Goal: Task Accomplishment & Management: Use online tool/utility

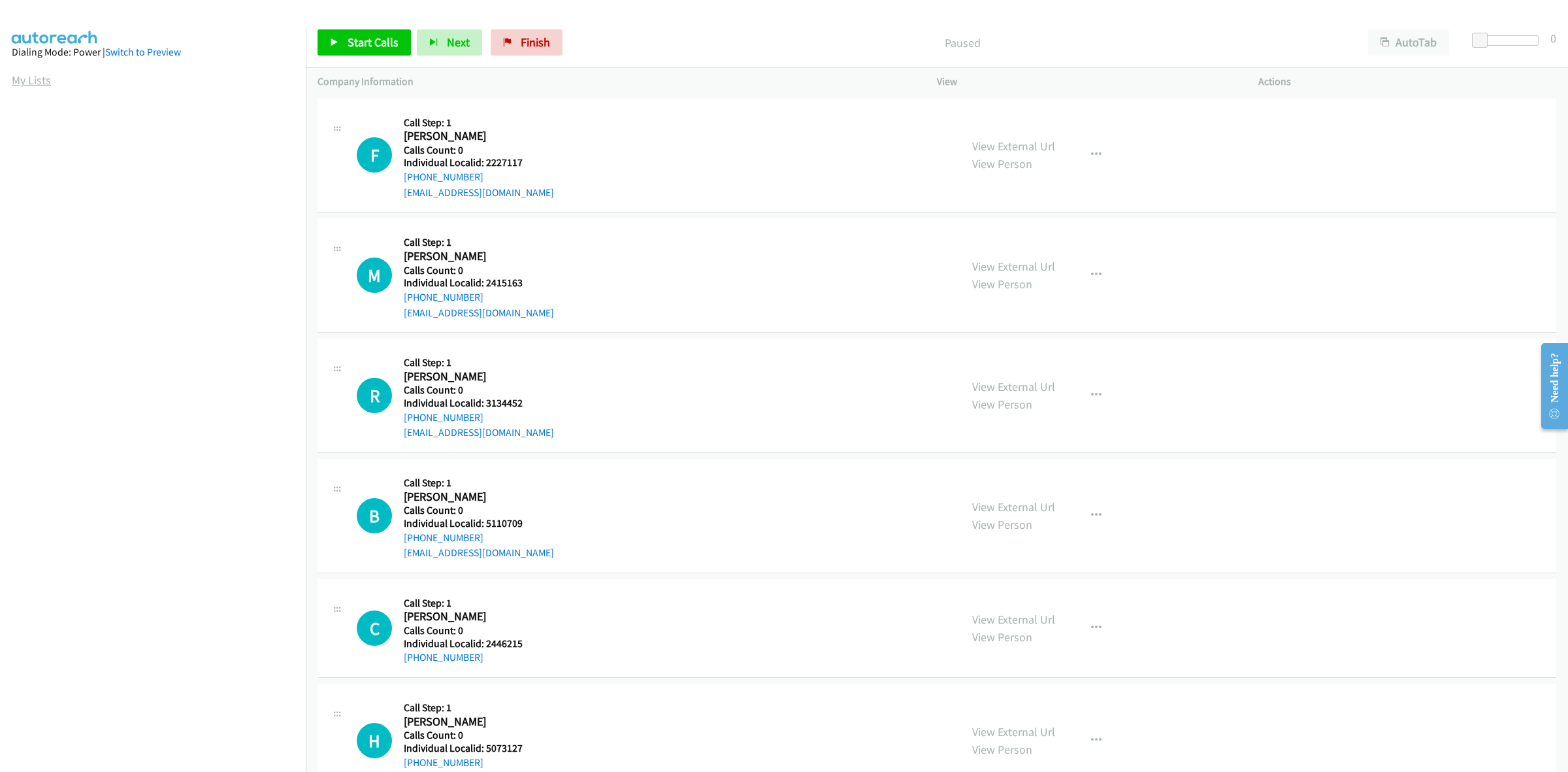
click at [39, 79] on link "My Lists" at bounding box center [31, 80] width 39 height 15
drag, startPoint x: 1489, startPoint y: 40, endPoint x: 1509, endPoint y: 41, distance: 20.0
click at [1509, 41] on div at bounding box center [1502, 40] width 60 height 10
click at [390, 47] on span "Start Calls" at bounding box center [373, 42] width 51 height 15
drag, startPoint x: 519, startPoint y: 164, endPoint x: 483, endPoint y: 164, distance: 36.0
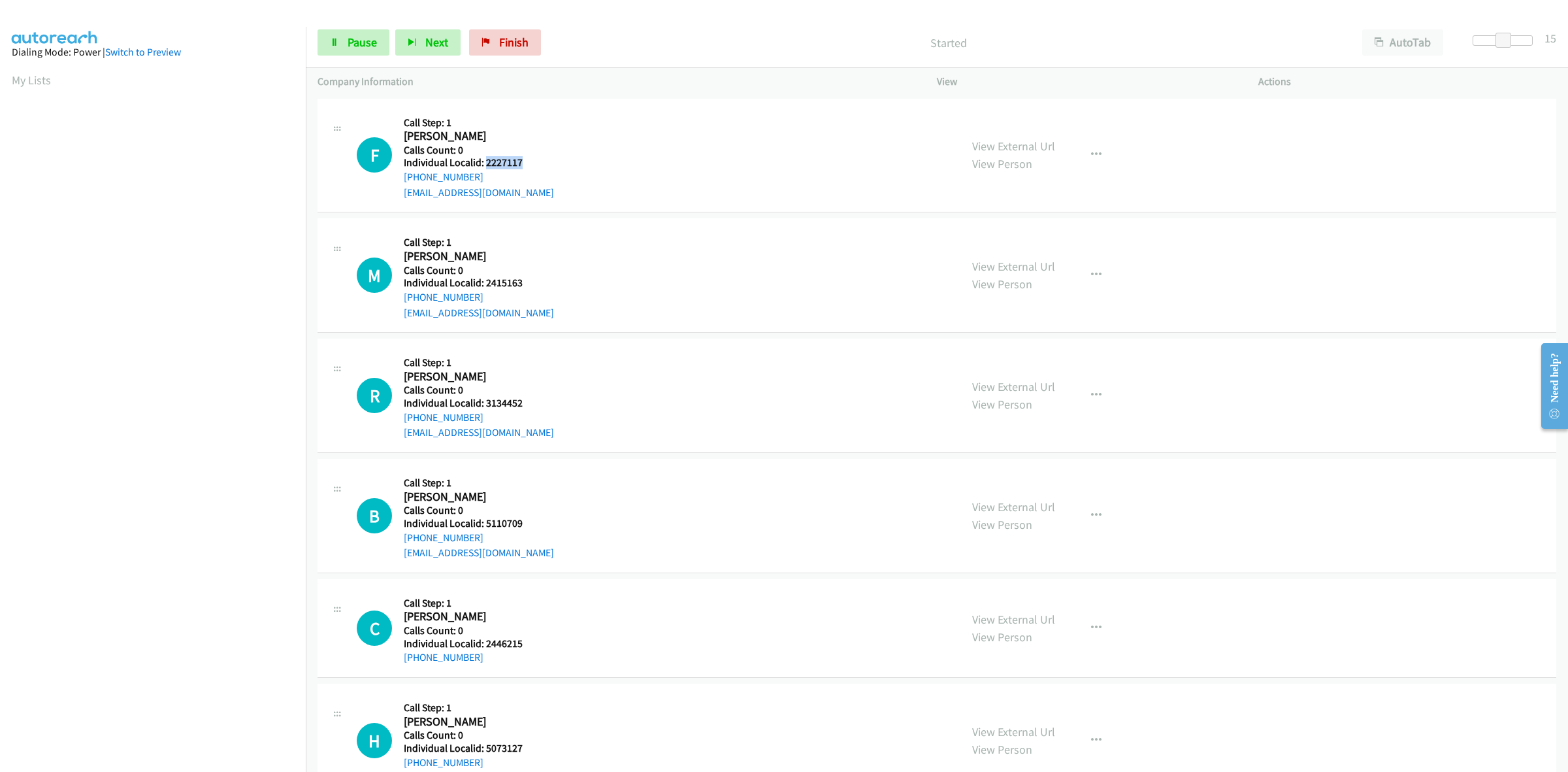
click at [483, 164] on h5 "Individual Localid: 2227117" at bounding box center [479, 163] width 153 height 13
copy h5 "2227117"
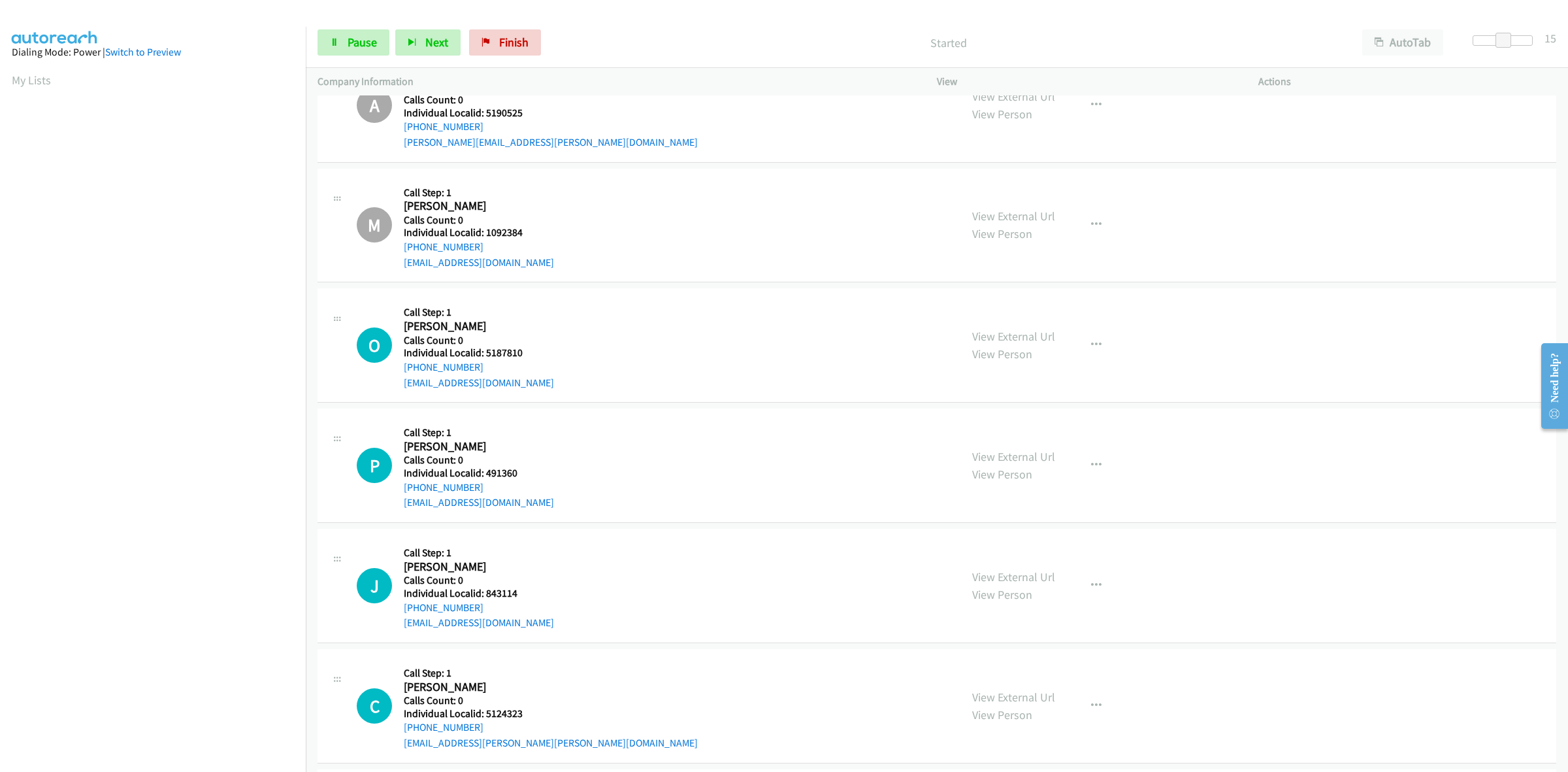
scroll to position [776, 0]
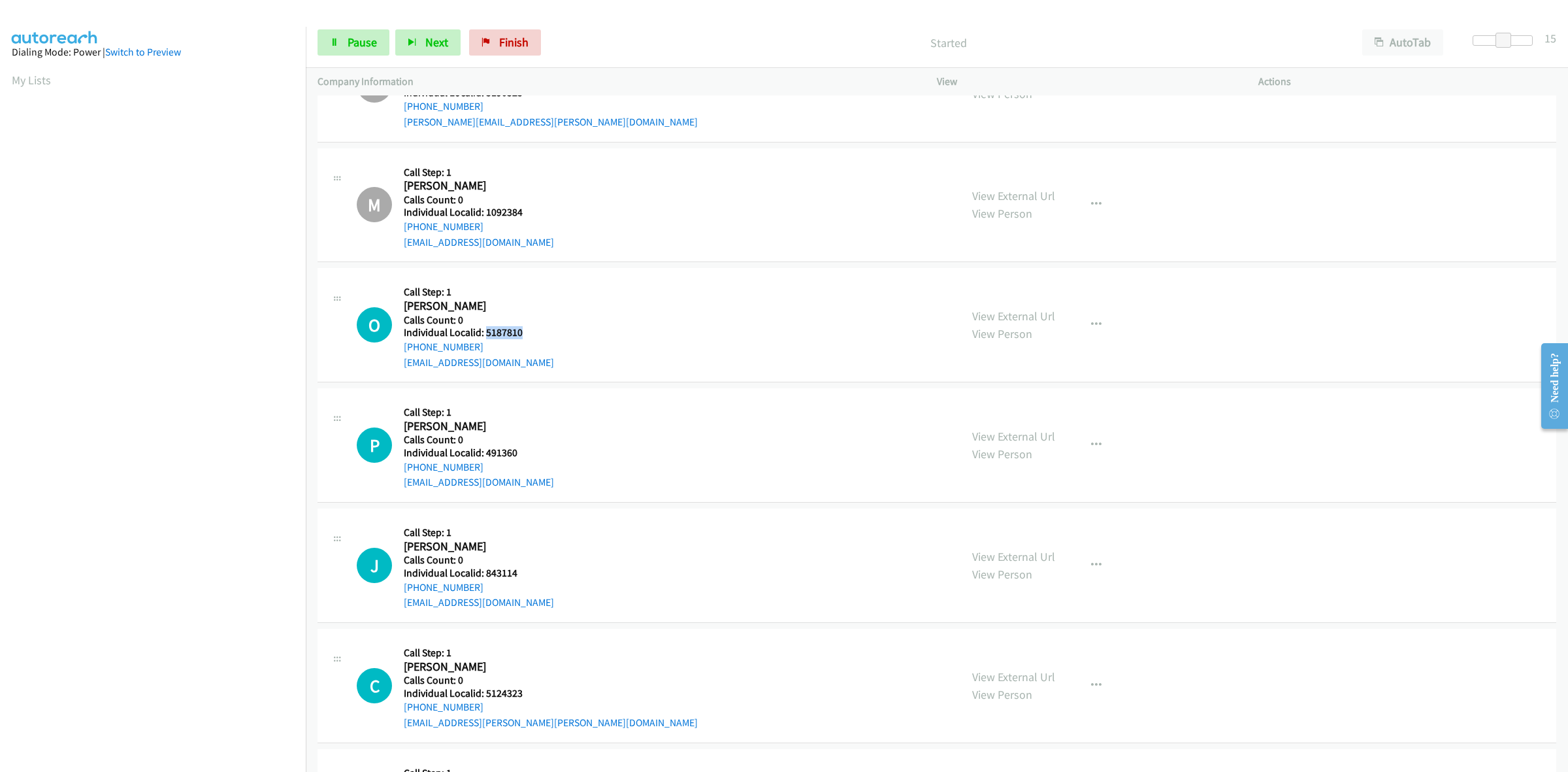
drag, startPoint x: 524, startPoint y: 331, endPoint x: 486, endPoint y: 331, distance: 38.0
click at [486, 331] on h5 "Individual Localid: 5187810" at bounding box center [479, 332] width 153 height 13
copy h5 "5187810"
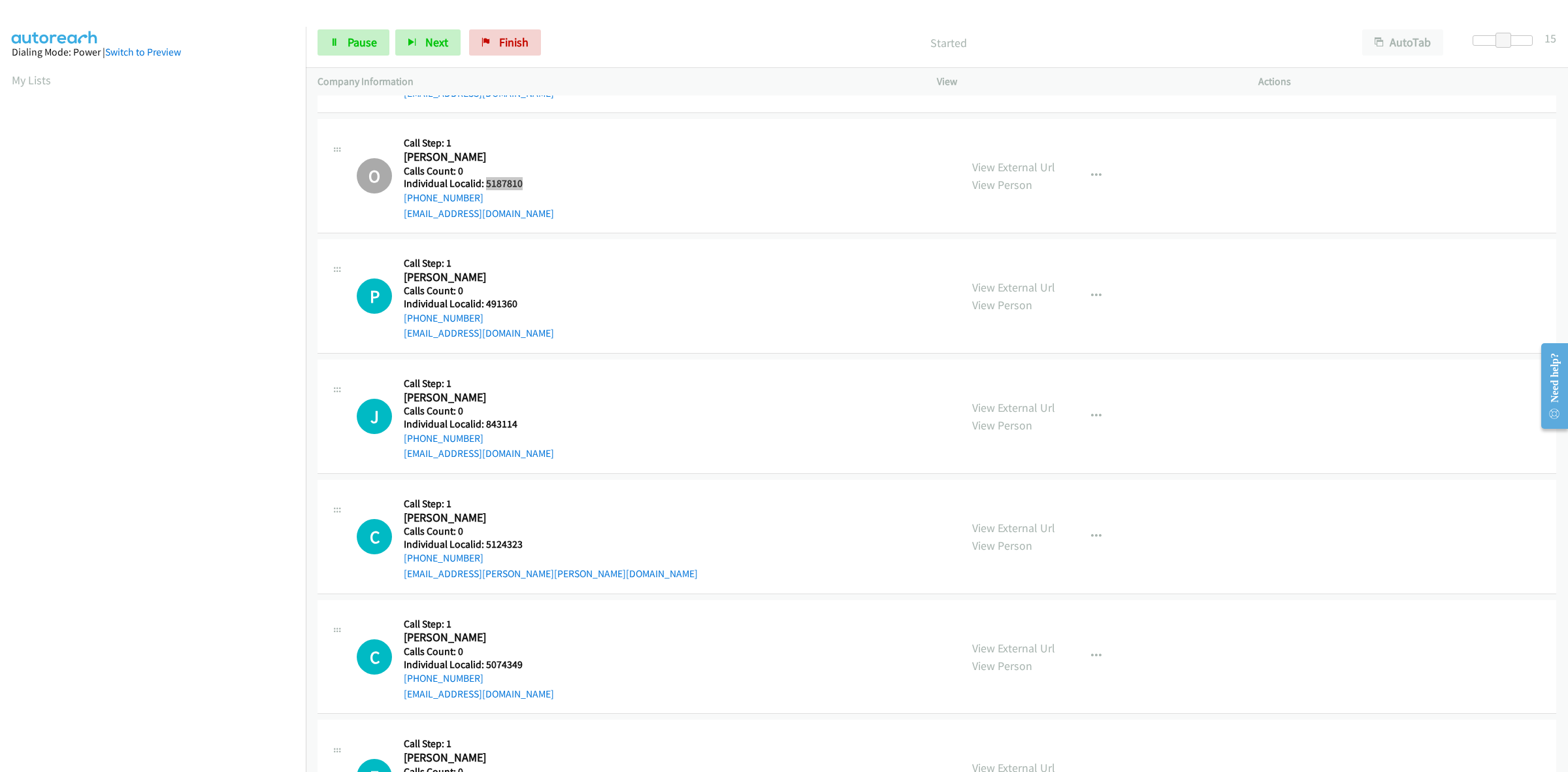
scroll to position [960, 0]
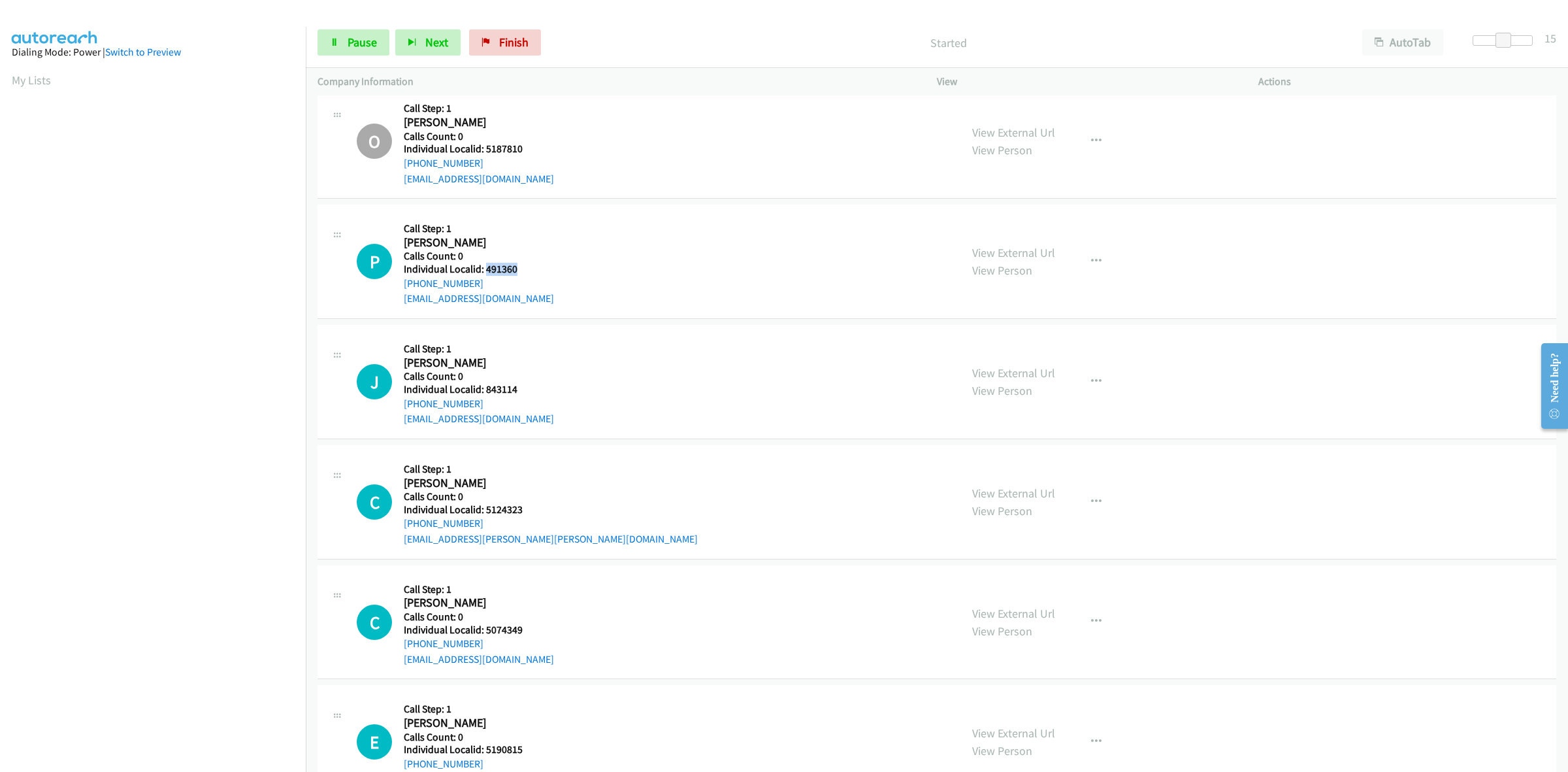
drag, startPoint x: 524, startPoint y: 269, endPoint x: 484, endPoint y: 266, distance: 40.1
click at [484, 266] on h5 "Individual Localid: 491360" at bounding box center [479, 268] width 153 height 13
copy h5 "491360"
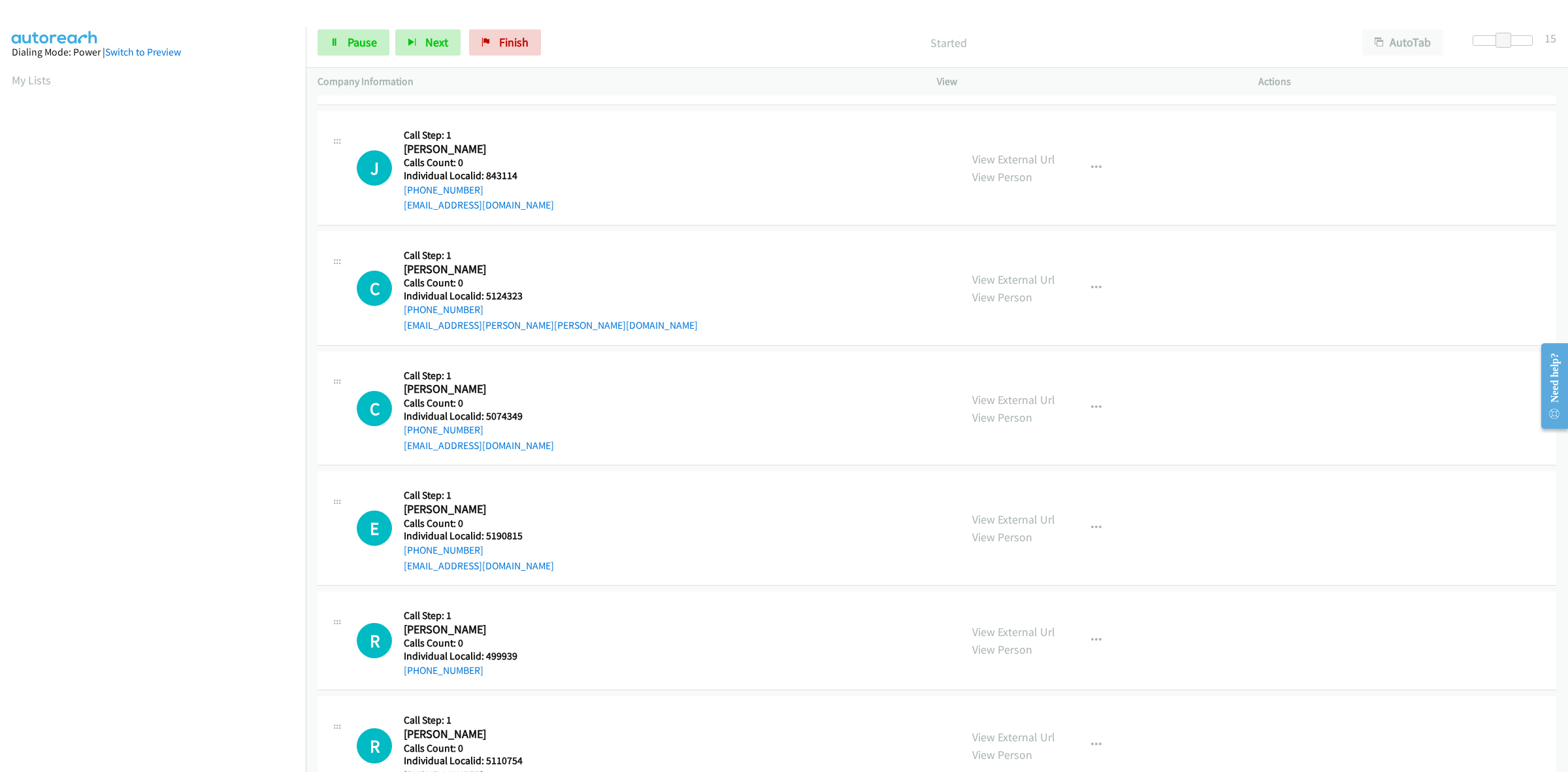
scroll to position [1185, 0]
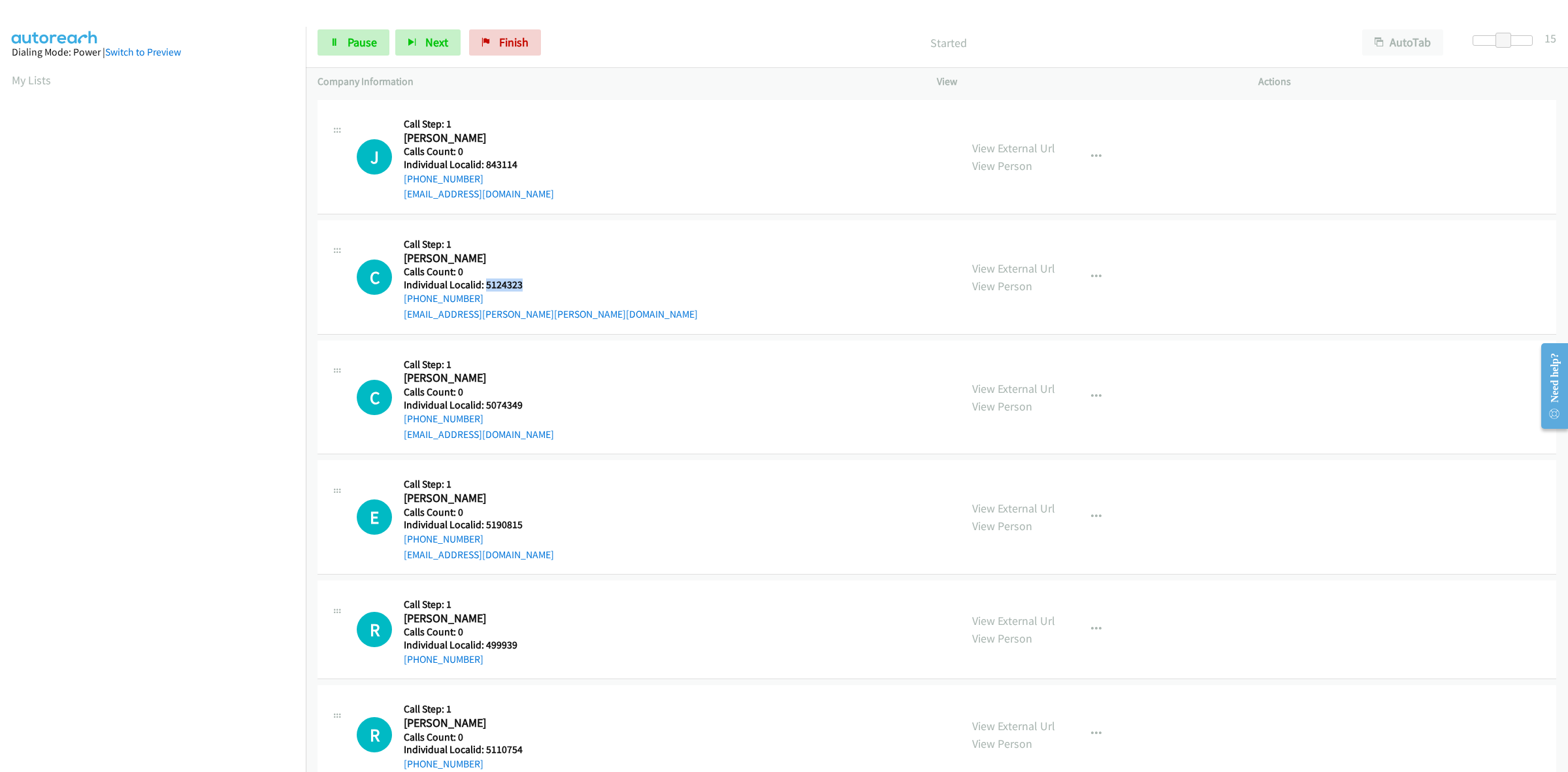
drag, startPoint x: 526, startPoint y: 283, endPoint x: 485, endPoint y: 283, distance: 41.0
click at [485, 283] on h5 "Individual Localid: 5124323" at bounding box center [550, 284] width 294 height 13
copy h5 "5124323"
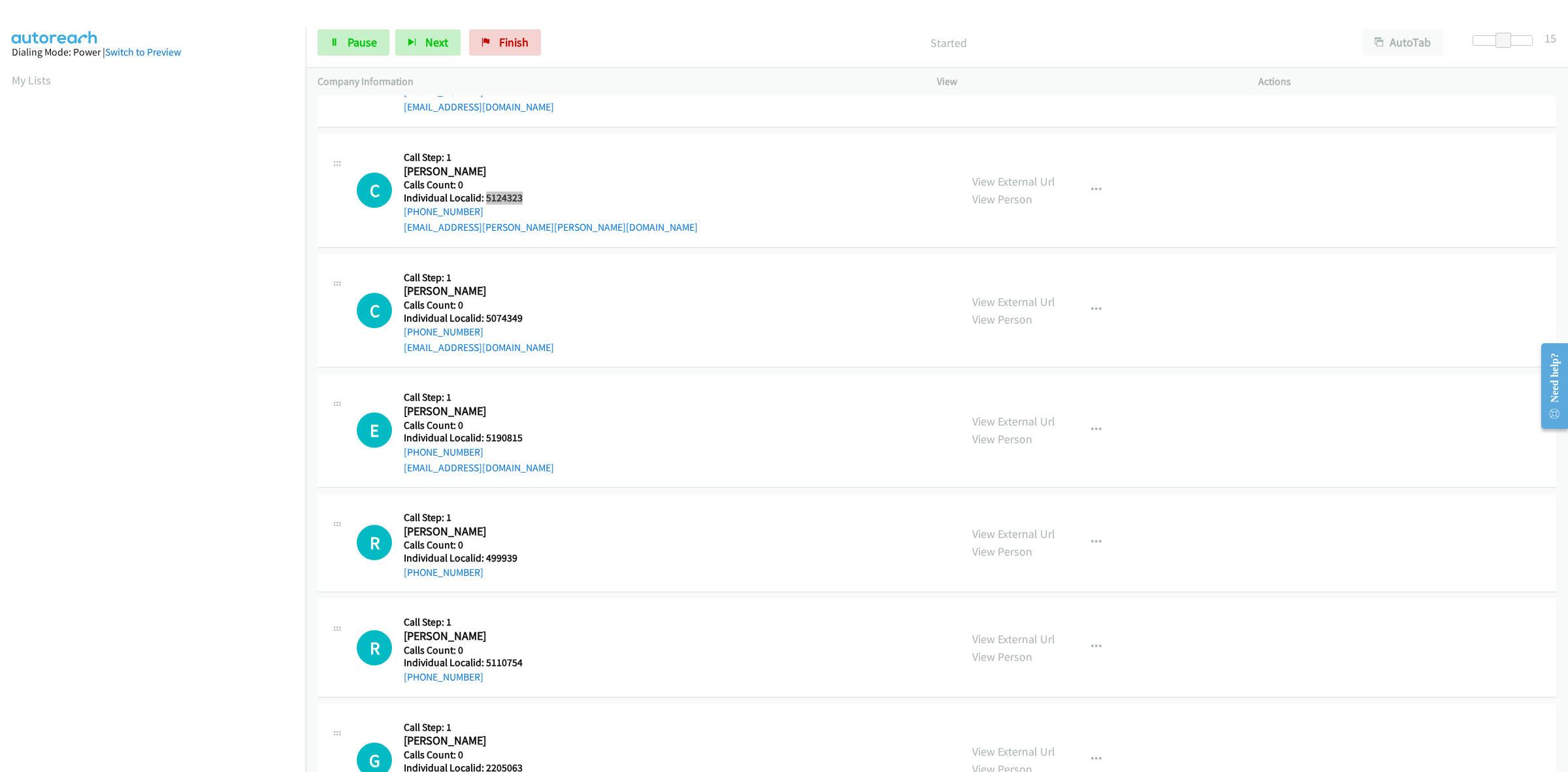
scroll to position [1328, 0]
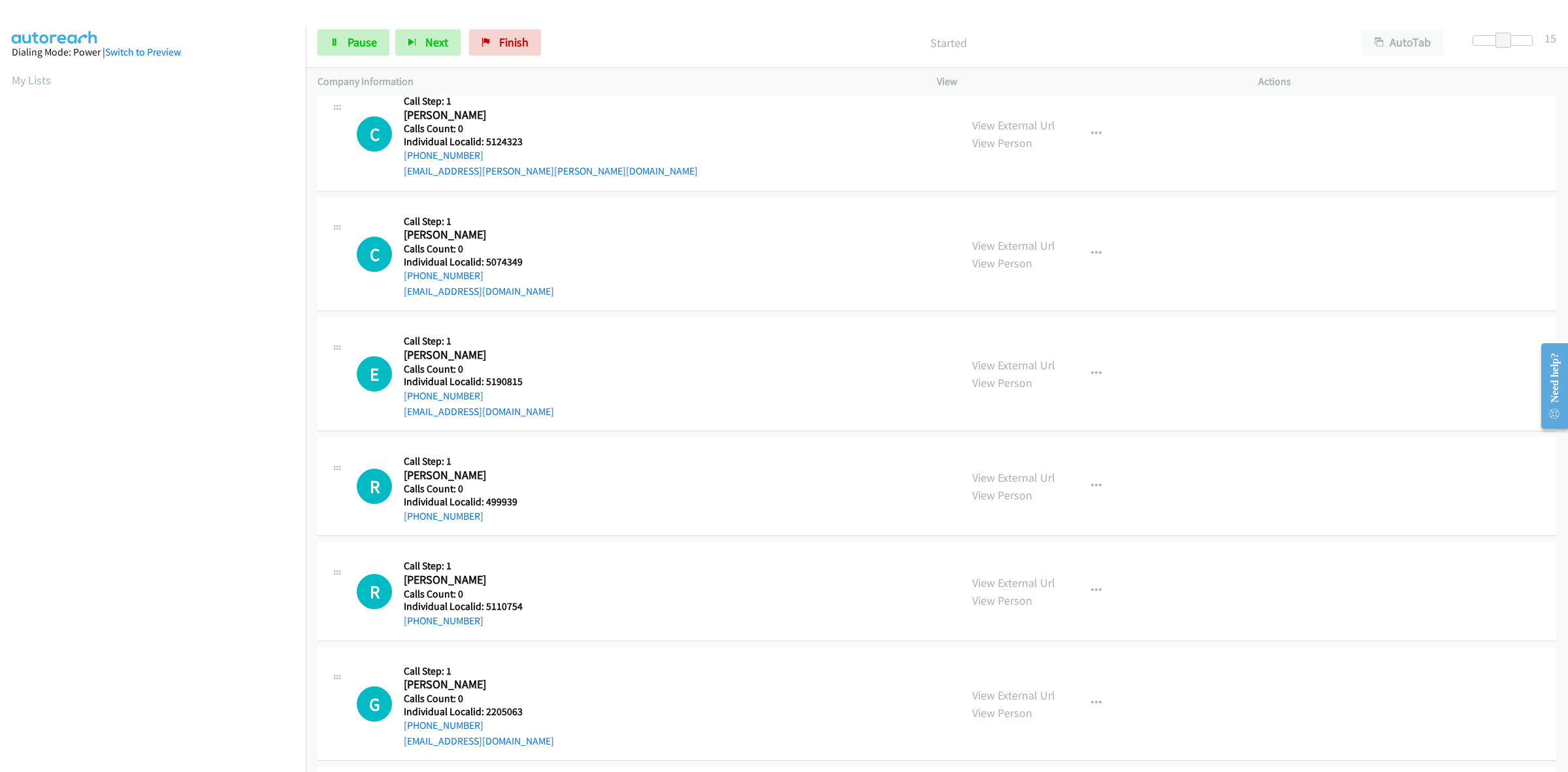
click at [553, 269] on div "+1 951-532-7813" at bounding box center [479, 276] width 153 height 16
click at [516, 259] on h5 "Individual Localid: 5074349" at bounding box center [479, 261] width 153 height 13
drag, startPoint x: 517, startPoint y: 258, endPoint x: 482, endPoint y: 259, distance: 35.0
click at [482, 259] on h5 "Individual Localid: 5074349" at bounding box center [479, 261] width 153 height 13
copy h5 "5074349"
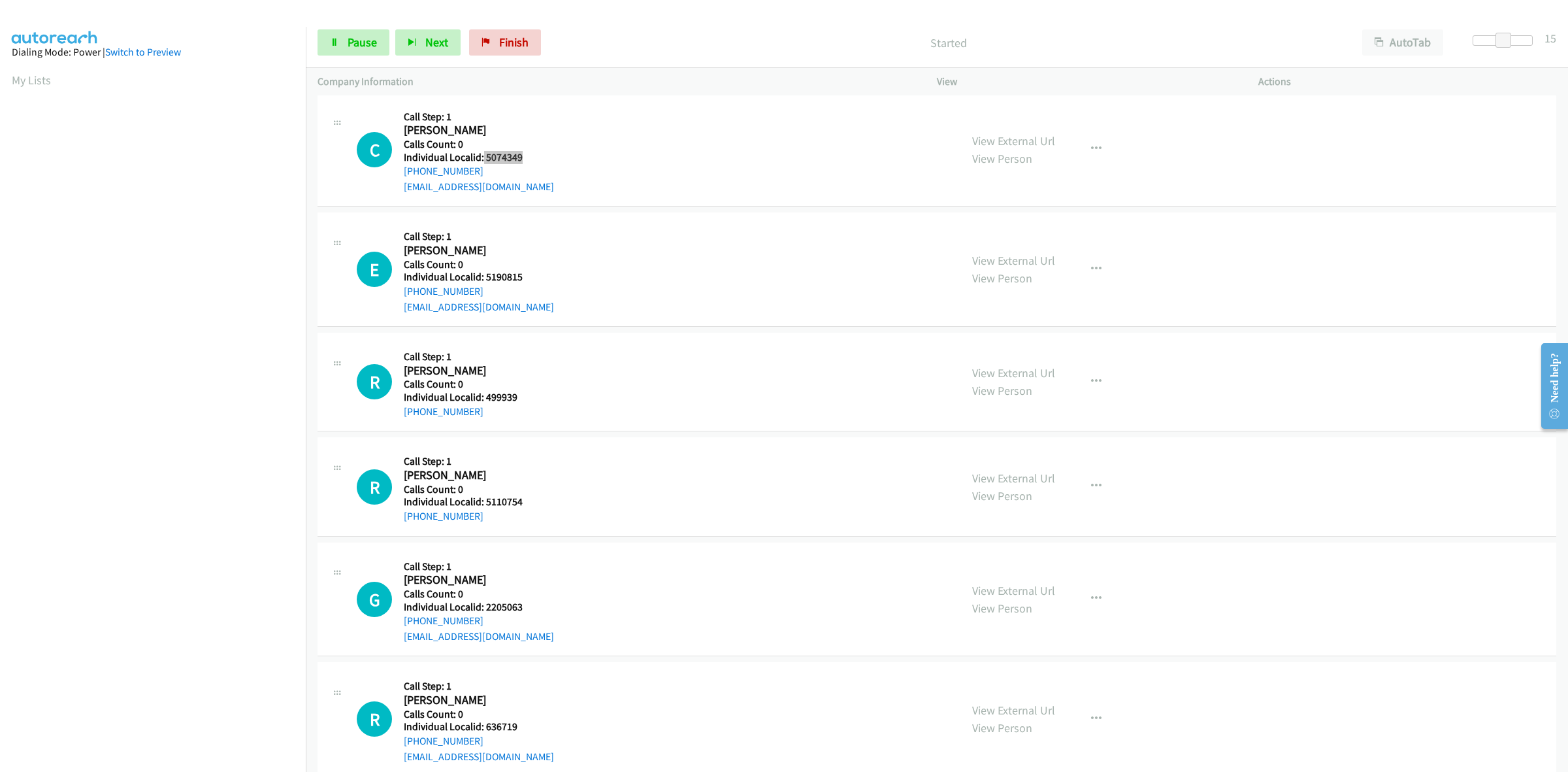
scroll to position [1471, 0]
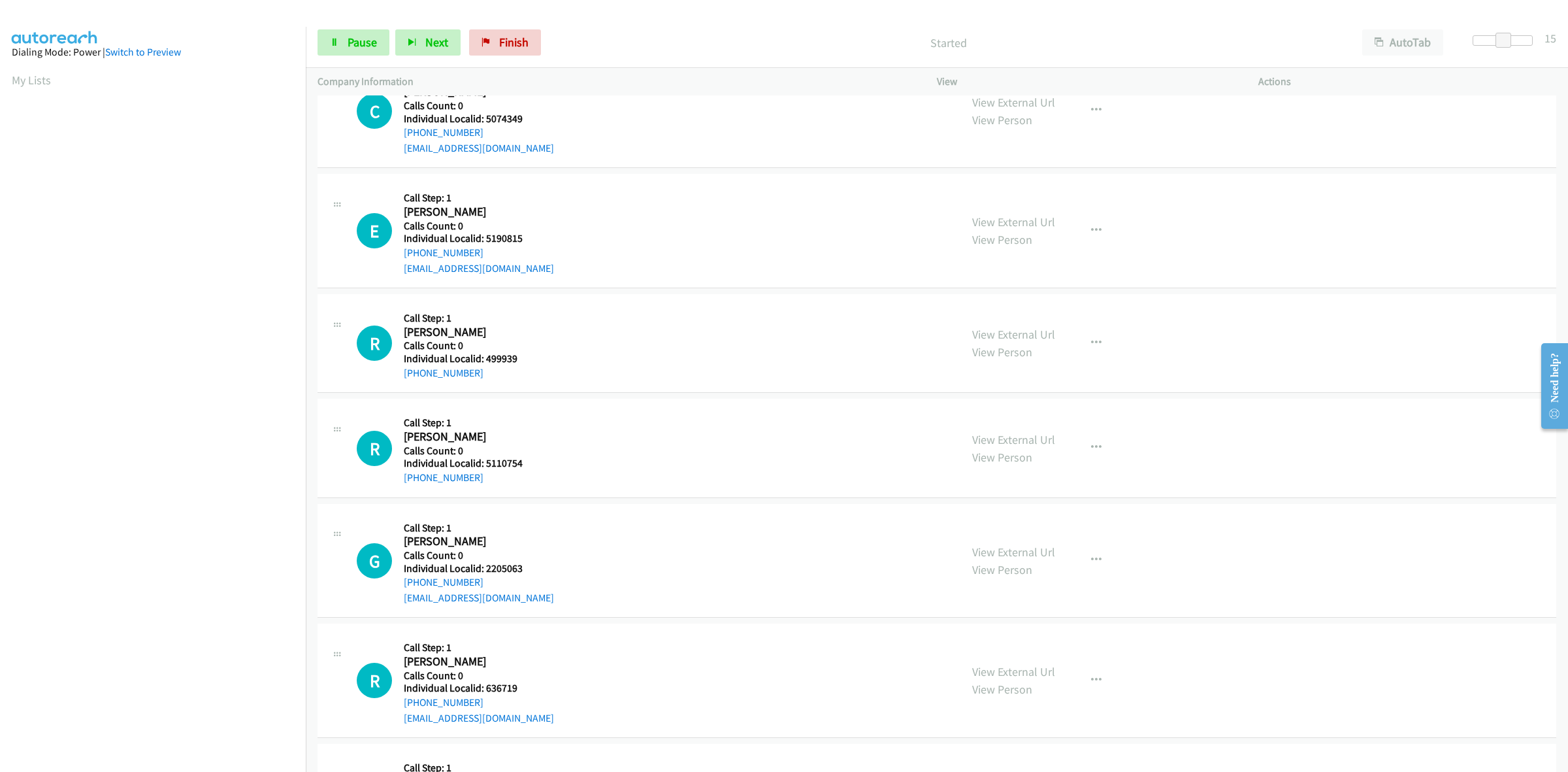
click at [613, 240] on div "E Callback Scheduled Call Step: 1 Edward Gallagher America/Los_Angeles Calls Co…" at bounding box center [653, 230] width 592 height 90
drag, startPoint x: 530, startPoint y: 237, endPoint x: 484, endPoint y: 236, distance: 46.0
click at [484, 236] on h5 "Individual Localid: 5190815" at bounding box center [479, 238] width 153 height 13
copy h5 "5190815"
click at [31, 81] on link "My Lists" at bounding box center [31, 80] width 39 height 15
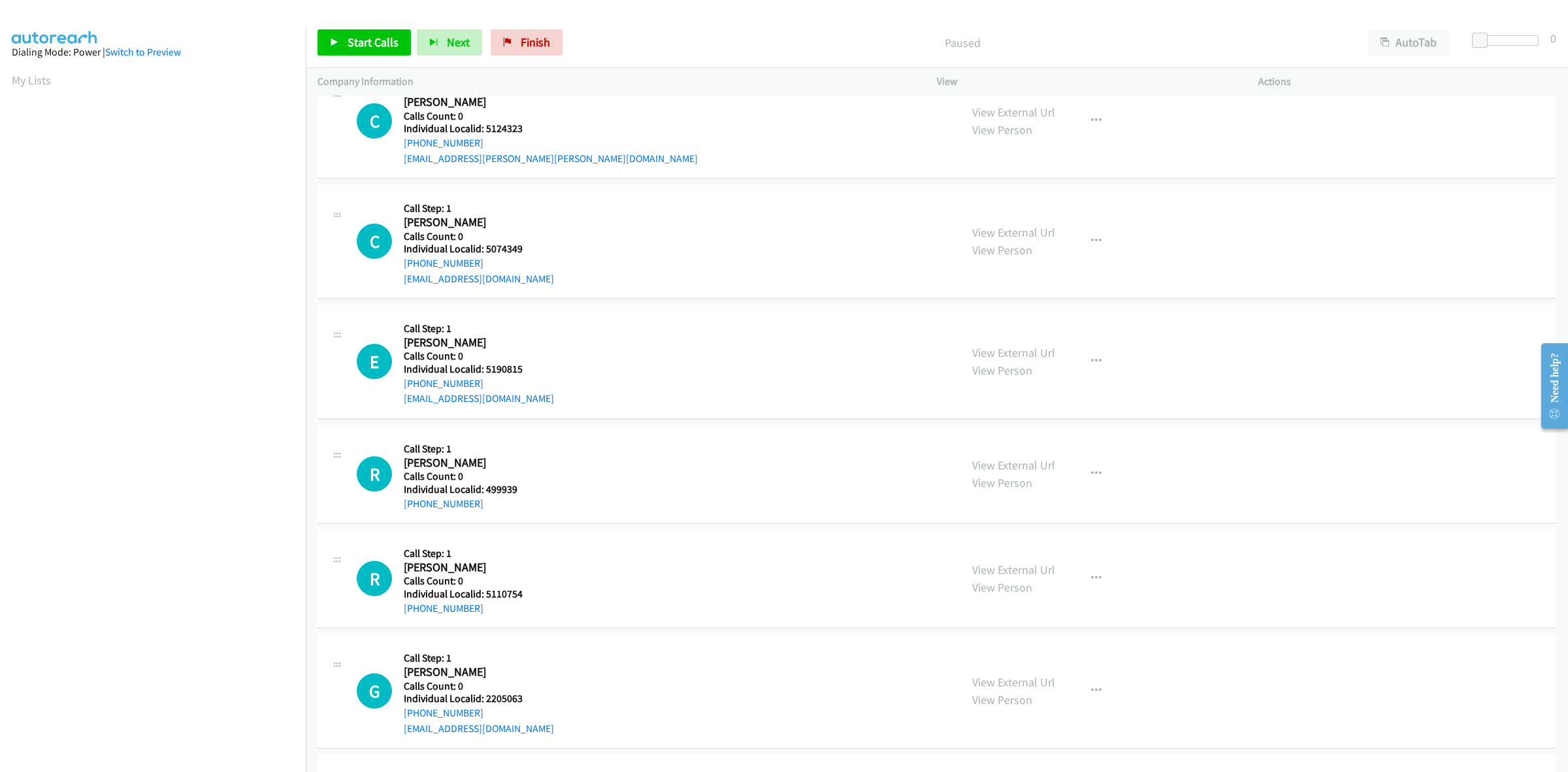
scroll to position [184, 0]
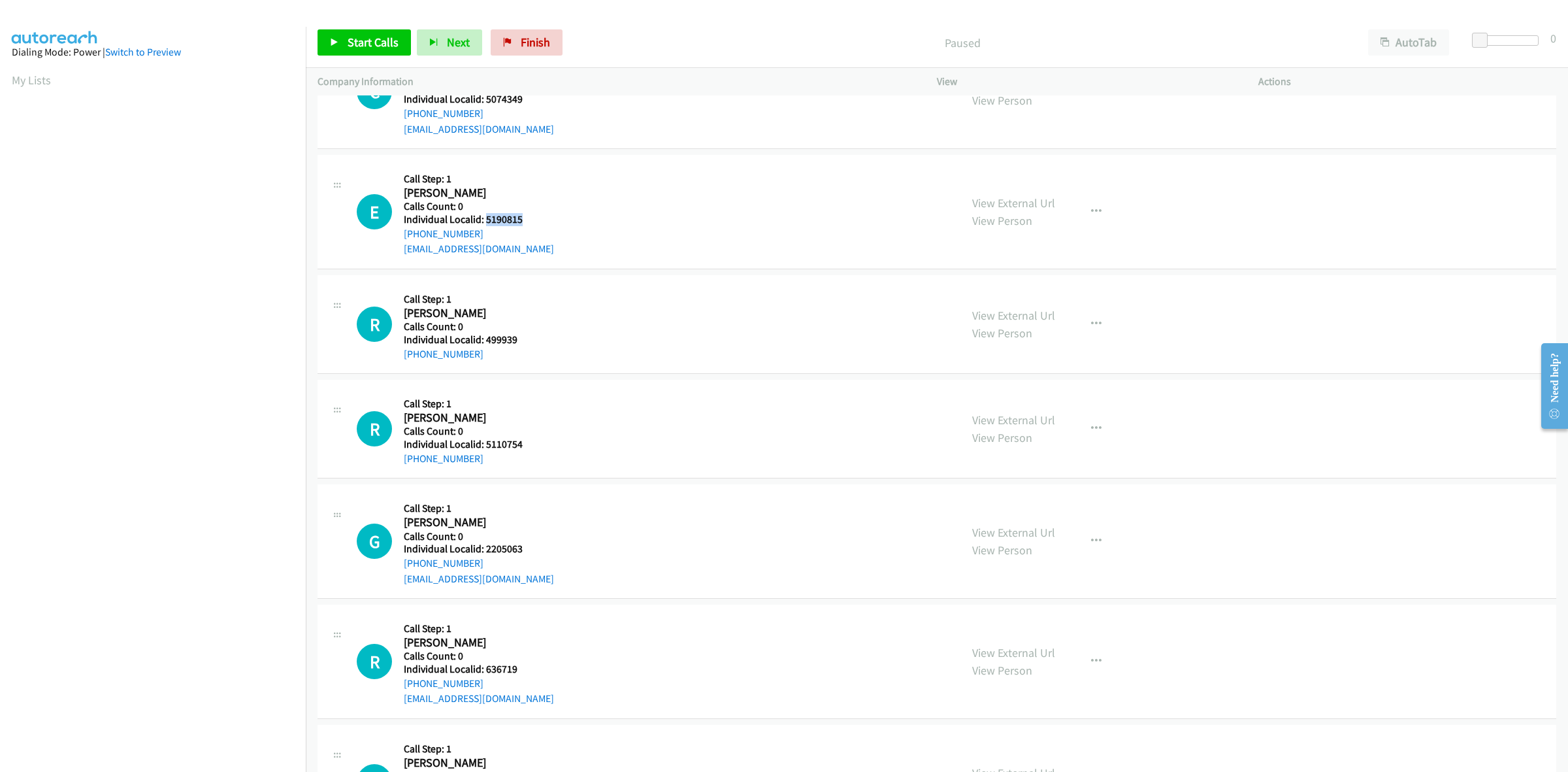
drag, startPoint x: 522, startPoint y: 219, endPoint x: 486, endPoint y: 217, distance: 36.1
click at [486, 217] on h5 "Individual Localid: 5190815" at bounding box center [479, 219] width 153 height 13
copy h5 "5190815"
click at [628, 243] on div "E Callback Scheduled Call Step: 1 Edward Gallagher America/Los_Angeles Calls Co…" at bounding box center [653, 211] width 592 height 90
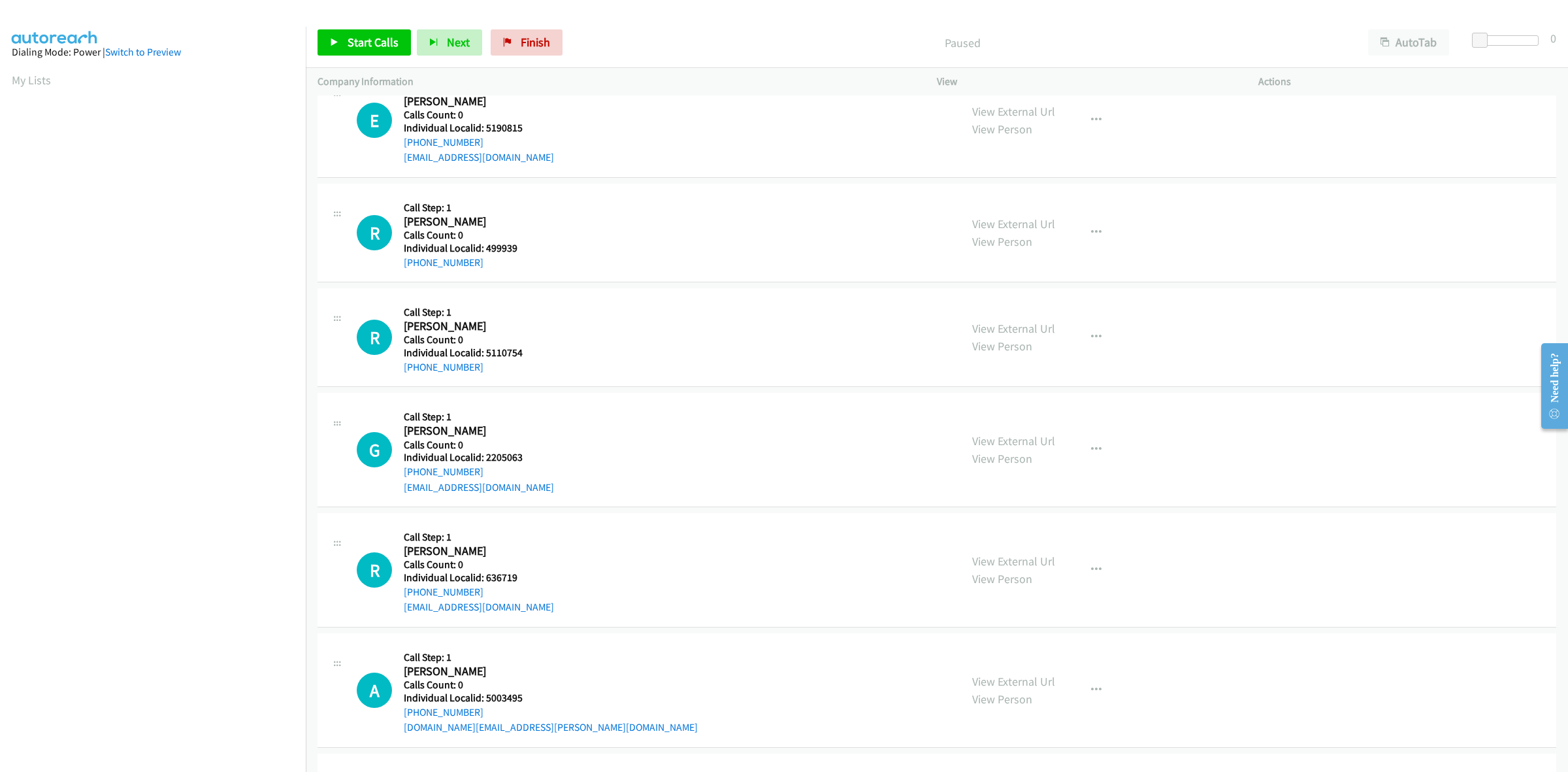
scroll to position [285, 0]
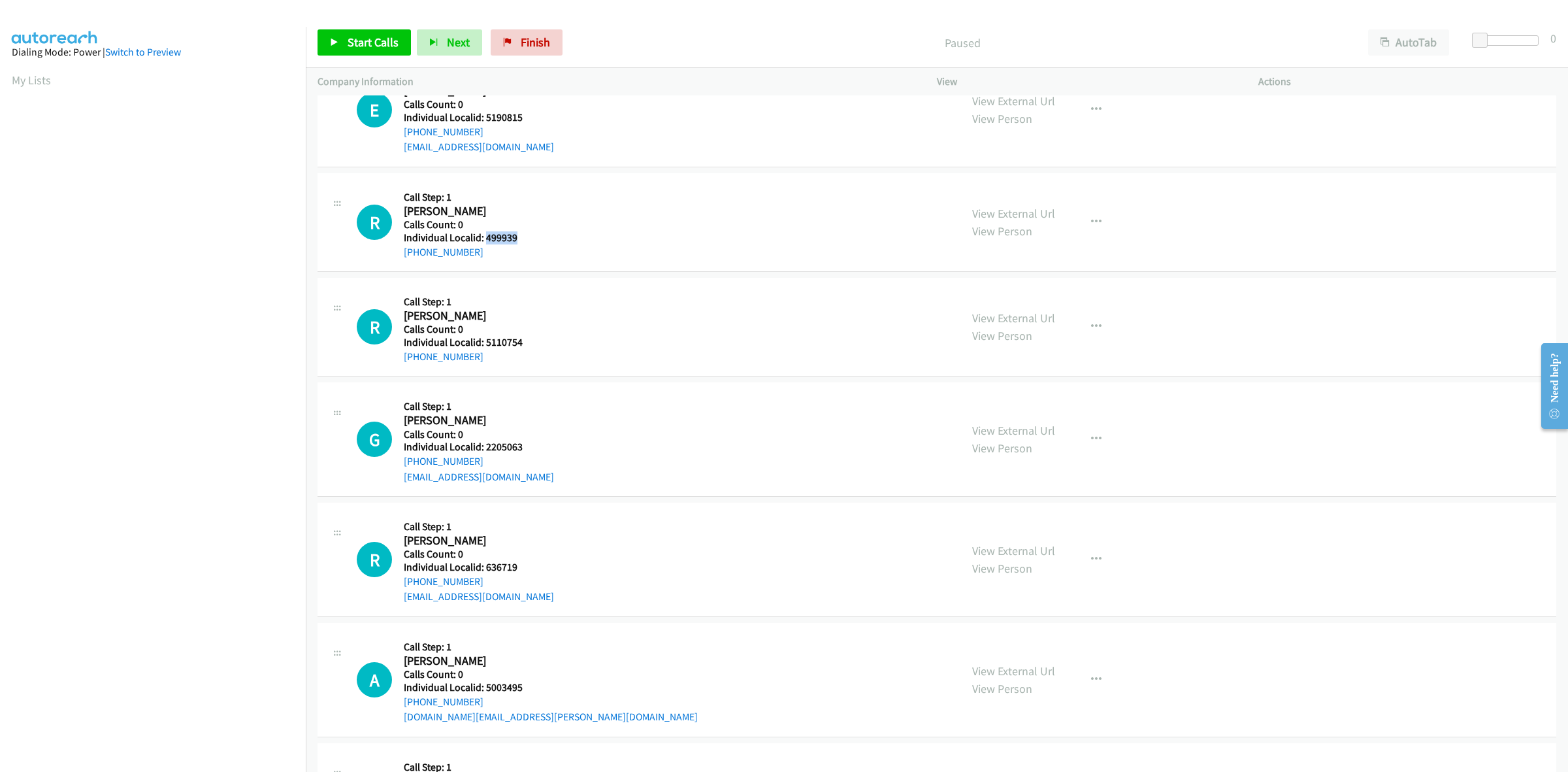
drag, startPoint x: 517, startPoint y: 232, endPoint x: 485, endPoint y: 233, distance: 32.0
click at [485, 233] on h5 "Individual Localid: 499939" at bounding box center [479, 237] width 153 height 13
copy h5 "499939"
drag, startPoint x: 477, startPoint y: 250, endPoint x: 399, endPoint y: 259, distance: 78.5
click at [399, 259] on div "R Callback Scheduled Call Step: 1 Richard Zeleznik America/New_York Calls Count…" at bounding box center [653, 221] width 592 height 75
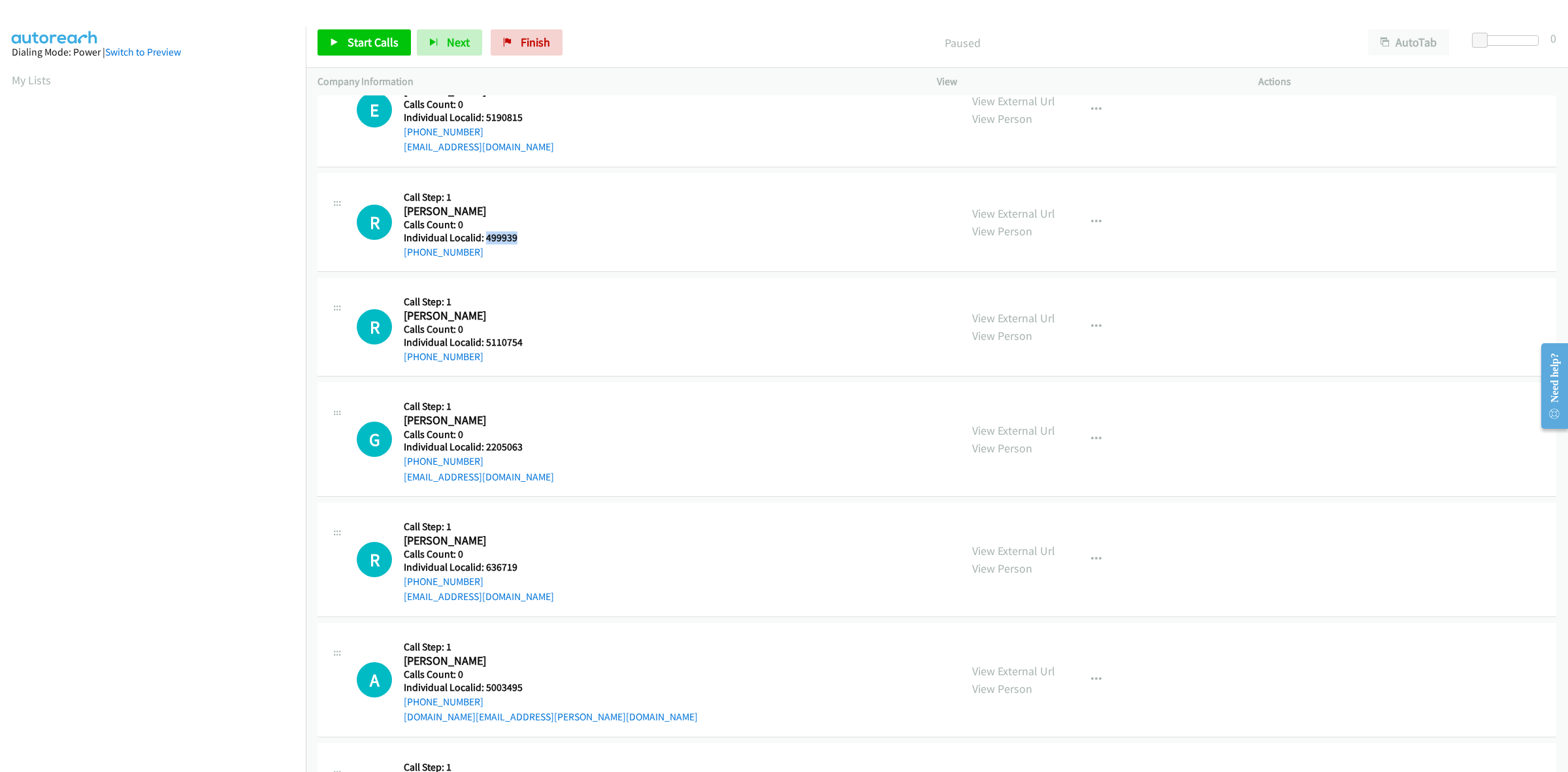
copy link "+1 203-768-9681"
drag, startPoint x: 514, startPoint y: 237, endPoint x: 484, endPoint y: 237, distance: 30.0
click at [484, 237] on h5 "Individual Localid: 499939" at bounding box center [479, 237] width 153 height 13
copy h5 "499939"
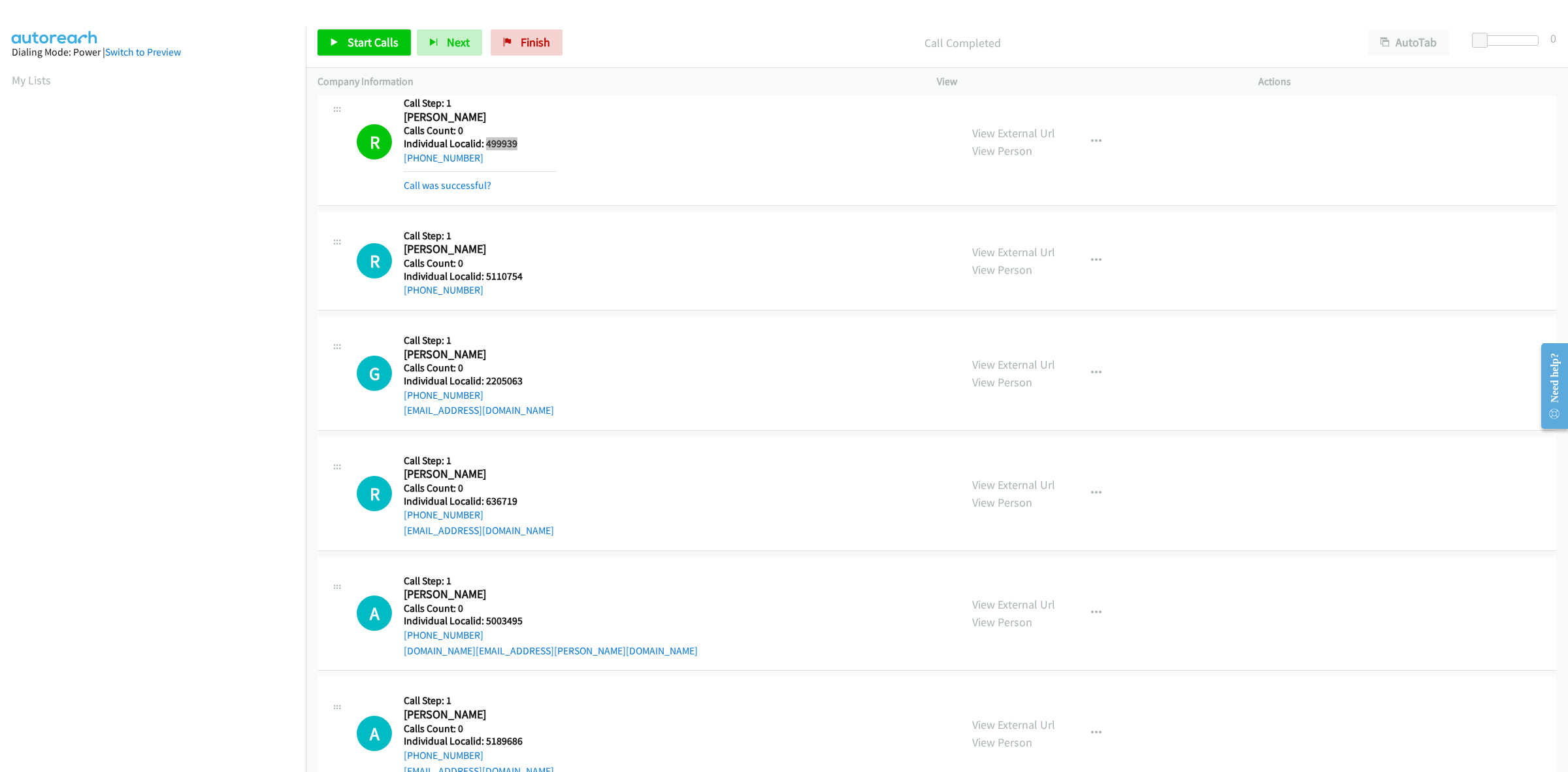
scroll to position [429, 0]
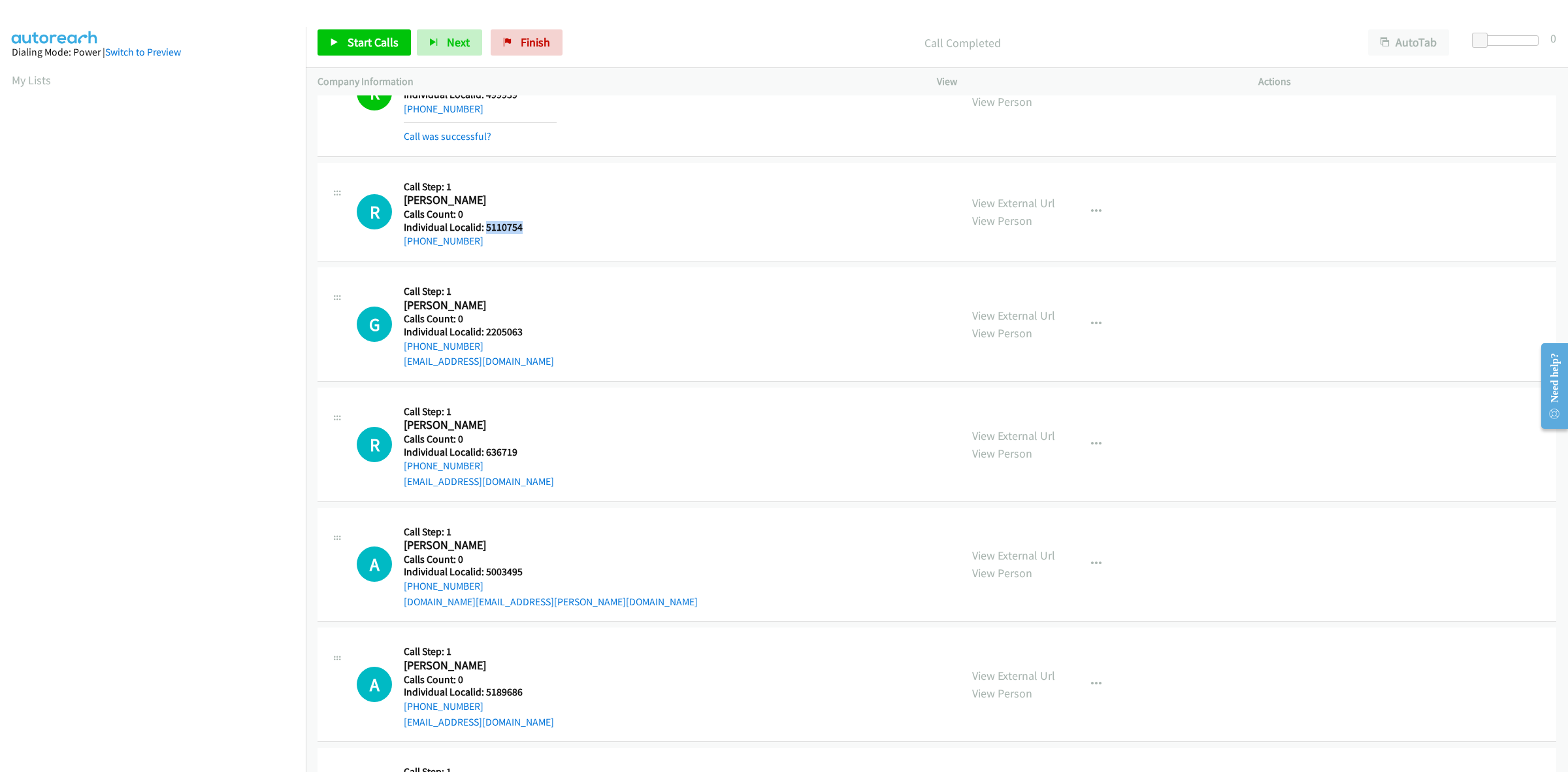
drag, startPoint x: 522, startPoint y: 228, endPoint x: 483, endPoint y: 229, distance: 39.0
click at [483, 229] on h5 "Individual Localid: 5110754" at bounding box center [479, 227] width 153 height 13
copy h5 "5110754"
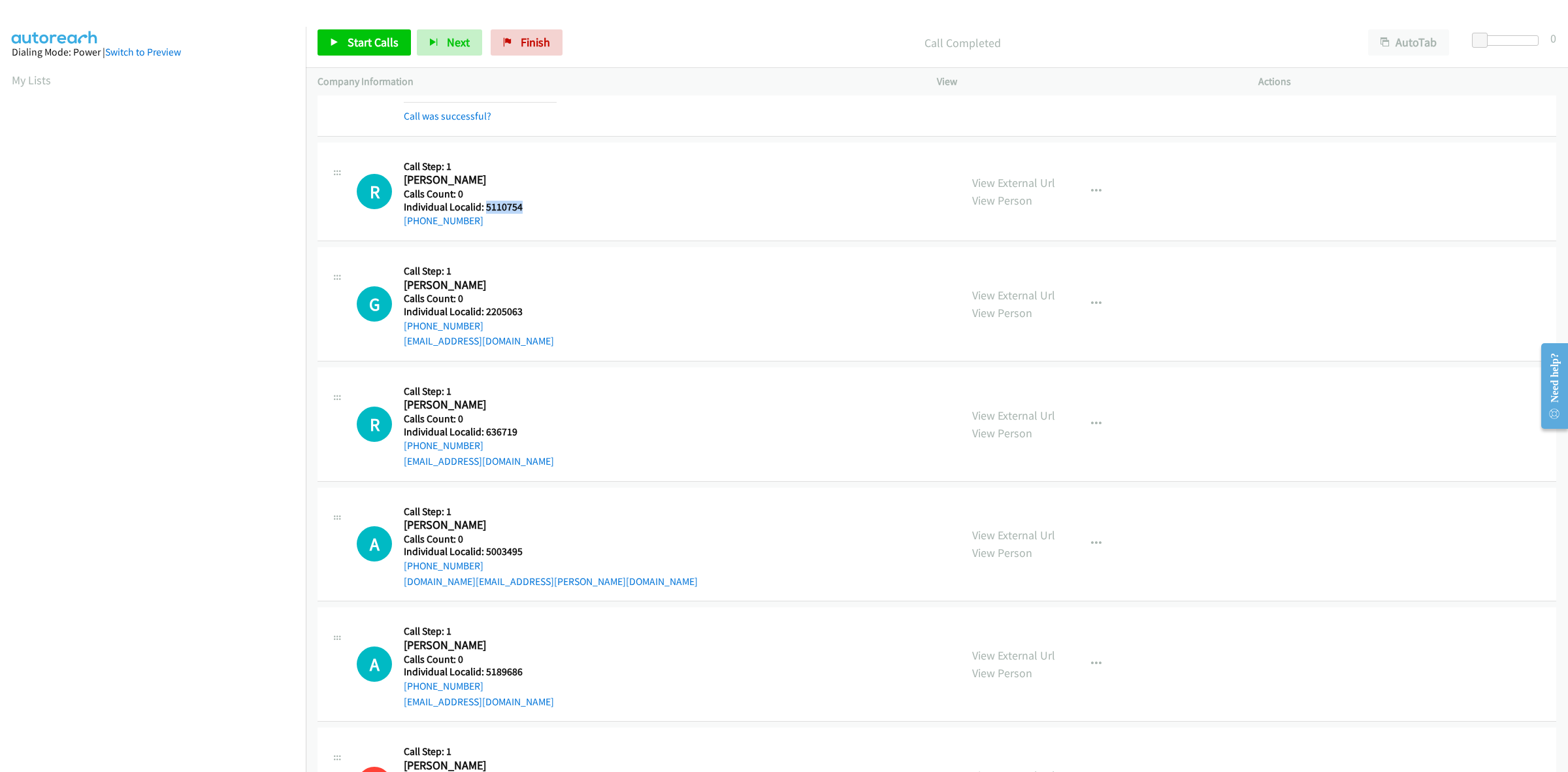
drag, startPoint x: 478, startPoint y: 216, endPoint x: 396, endPoint y: 235, distance: 84.2
click at [396, 235] on div "R Callback Scheduled Call Step: 1 Robert Becker America/New_York Calls Count: 0…" at bounding box center [937, 192] width 1239 height 99
copy link "+1 330-990-6429"
click at [642, 193] on div "R Callback Scheduled Call Step: 1 Robert Becker America/New_York Calls Count: 0…" at bounding box center [653, 192] width 592 height 75
click at [768, 341] on div "G Callback Scheduled Call Step: 1 Gavin Rypkema America/New_York Calls Count: 0…" at bounding box center [653, 304] width 592 height 90
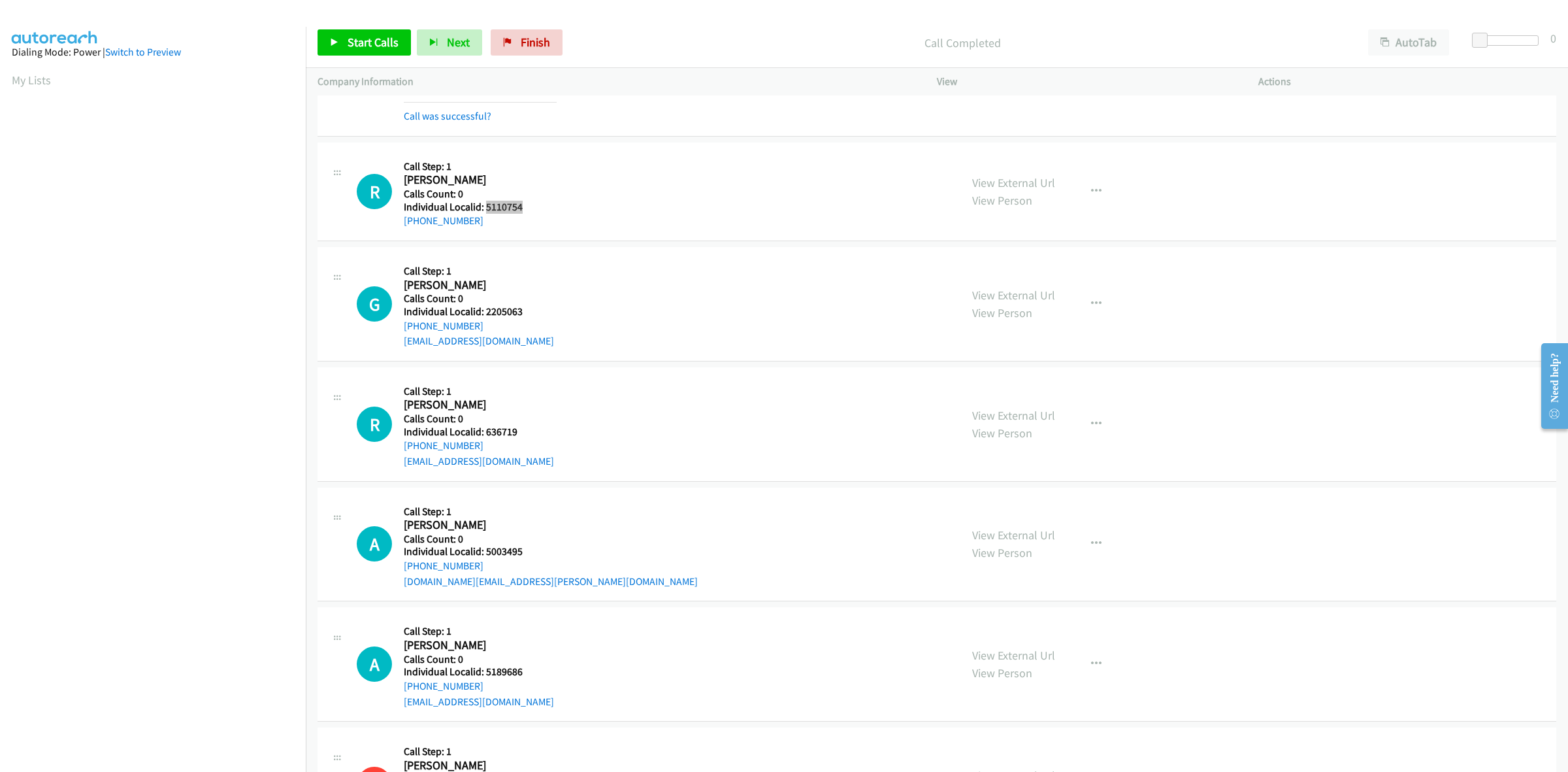
drag, startPoint x: 526, startPoint y: 206, endPoint x: 483, endPoint y: 207, distance: 43.0
click at [483, 207] on h5 "Individual Localid: 5110754" at bounding box center [479, 206] width 153 height 13
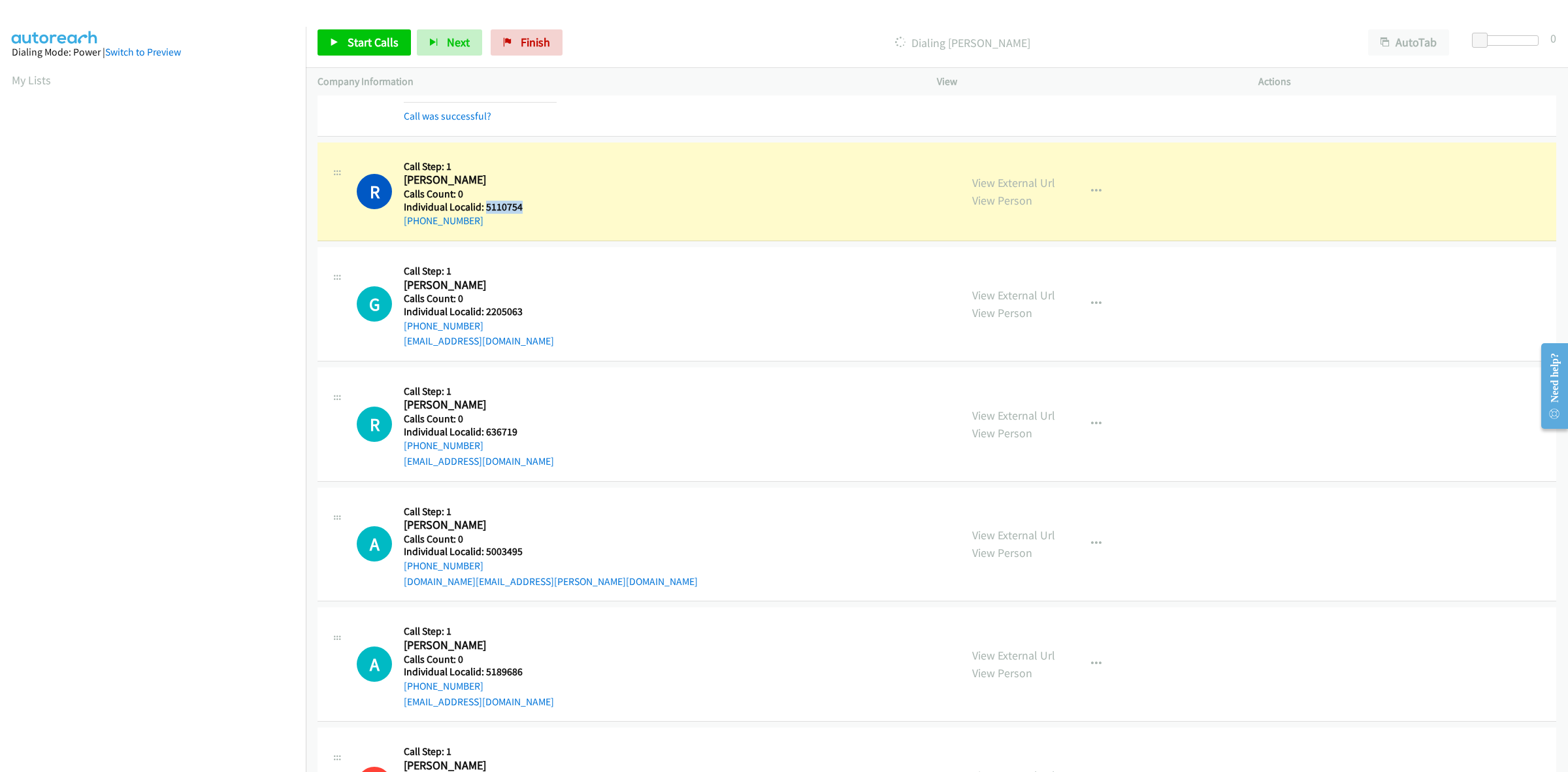
copy h5 "5110754"
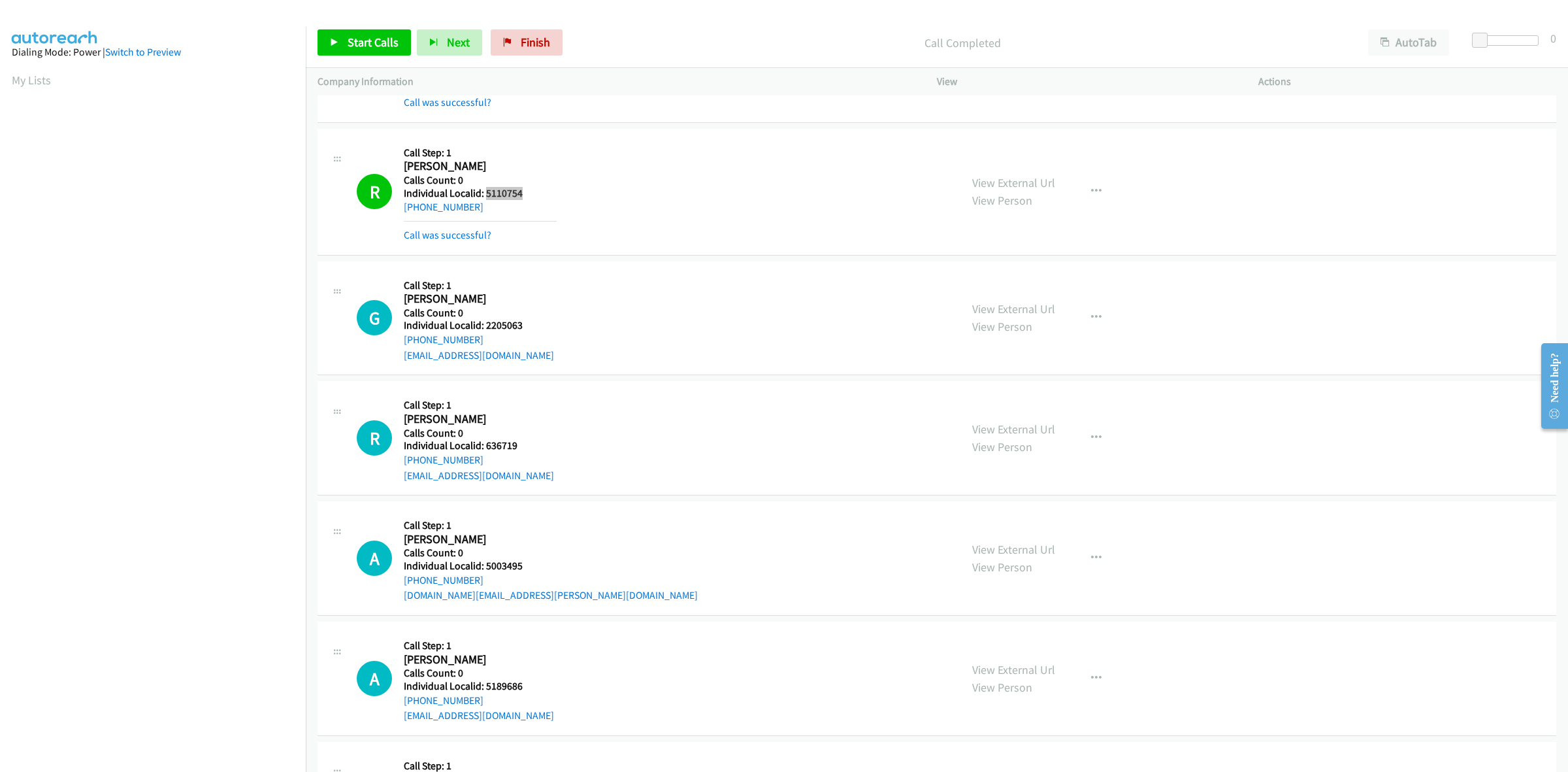
scroll to position [456, 0]
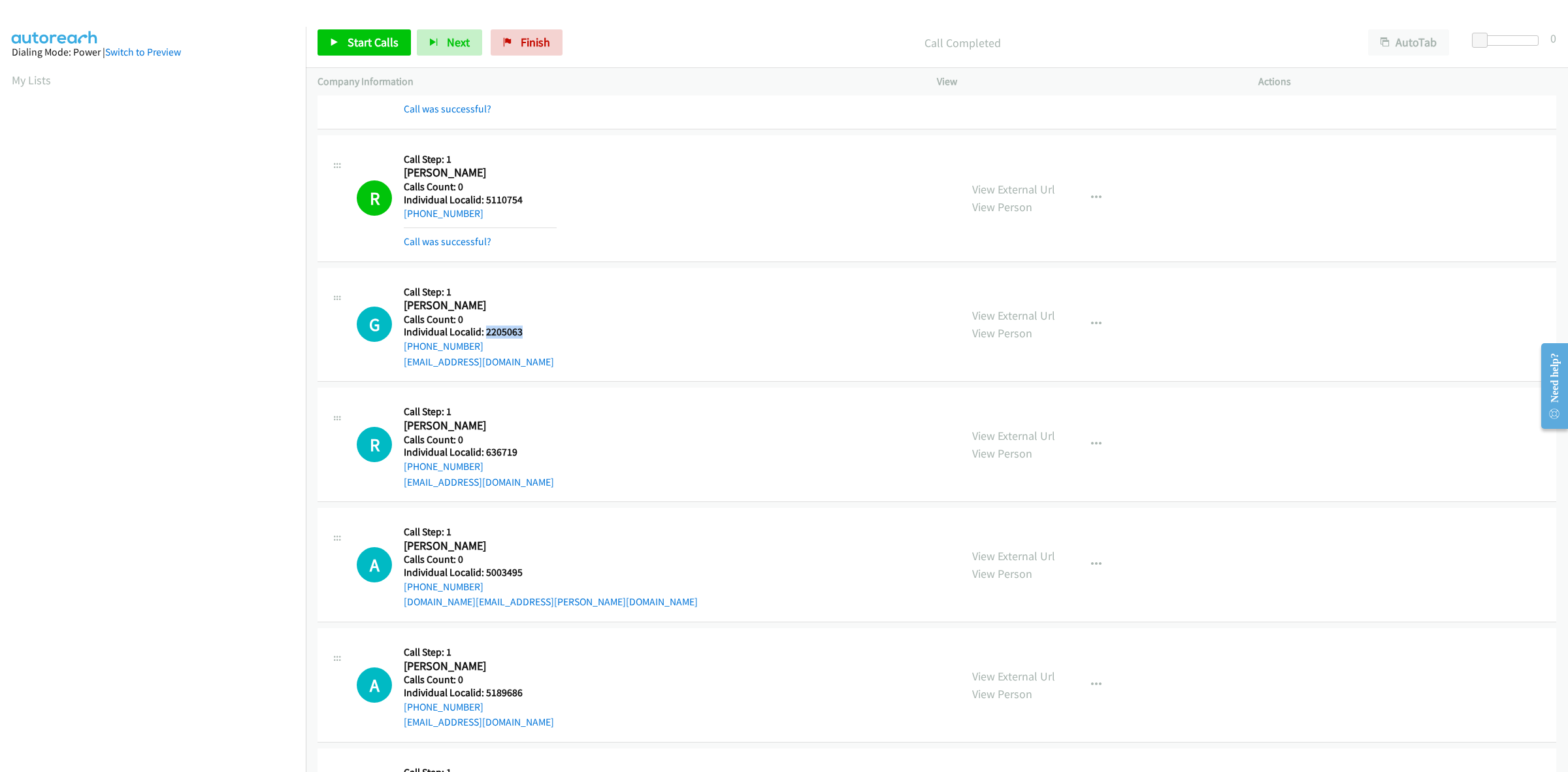
drag, startPoint x: 528, startPoint y: 332, endPoint x: 486, endPoint y: 331, distance: 42.0
click at [486, 331] on h5 "Individual Localid: 2205063" at bounding box center [479, 331] width 153 height 13
copy h5 "2205063"
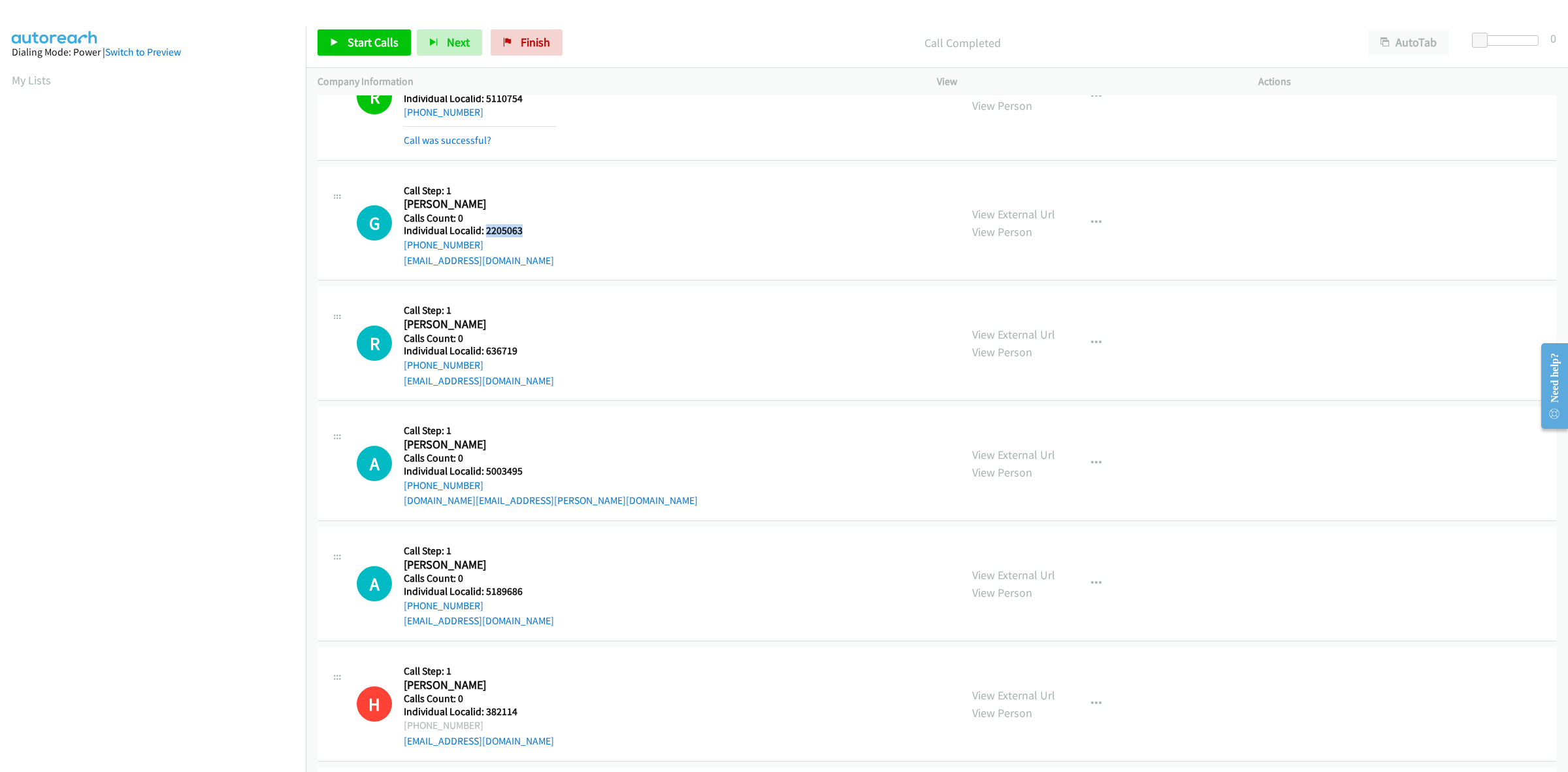
scroll to position [559, 0]
drag, startPoint x: 488, startPoint y: 245, endPoint x: 403, endPoint y: 245, distance: 85.0
click at [403, 245] on div "G Callback Scheduled Call Step: 1 Gavin Rypkema America/New_York Calls Count: 0…" at bounding box center [653, 222] width 592 height 90
copy link "+1 607-972-4572"
drag, startPoint x: 526, startPoint y: 228, endPoint x: 486, endPoint y: 227, distance: 40.0
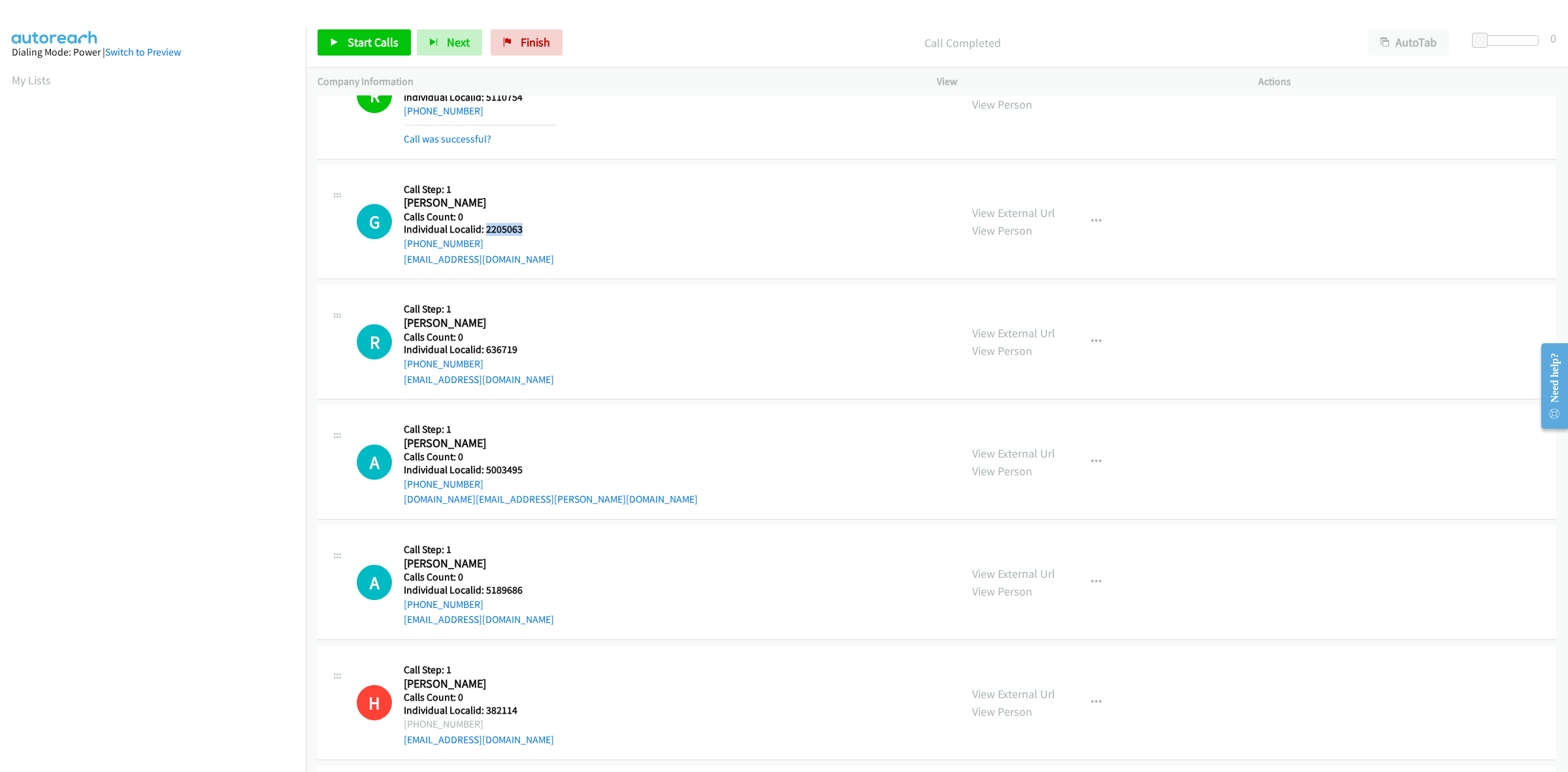
click at [486, 227] on h5 "Individual Localid: 2205063" at bounding box center [479, 228] width 153 height 13
copy h5 "2205063"
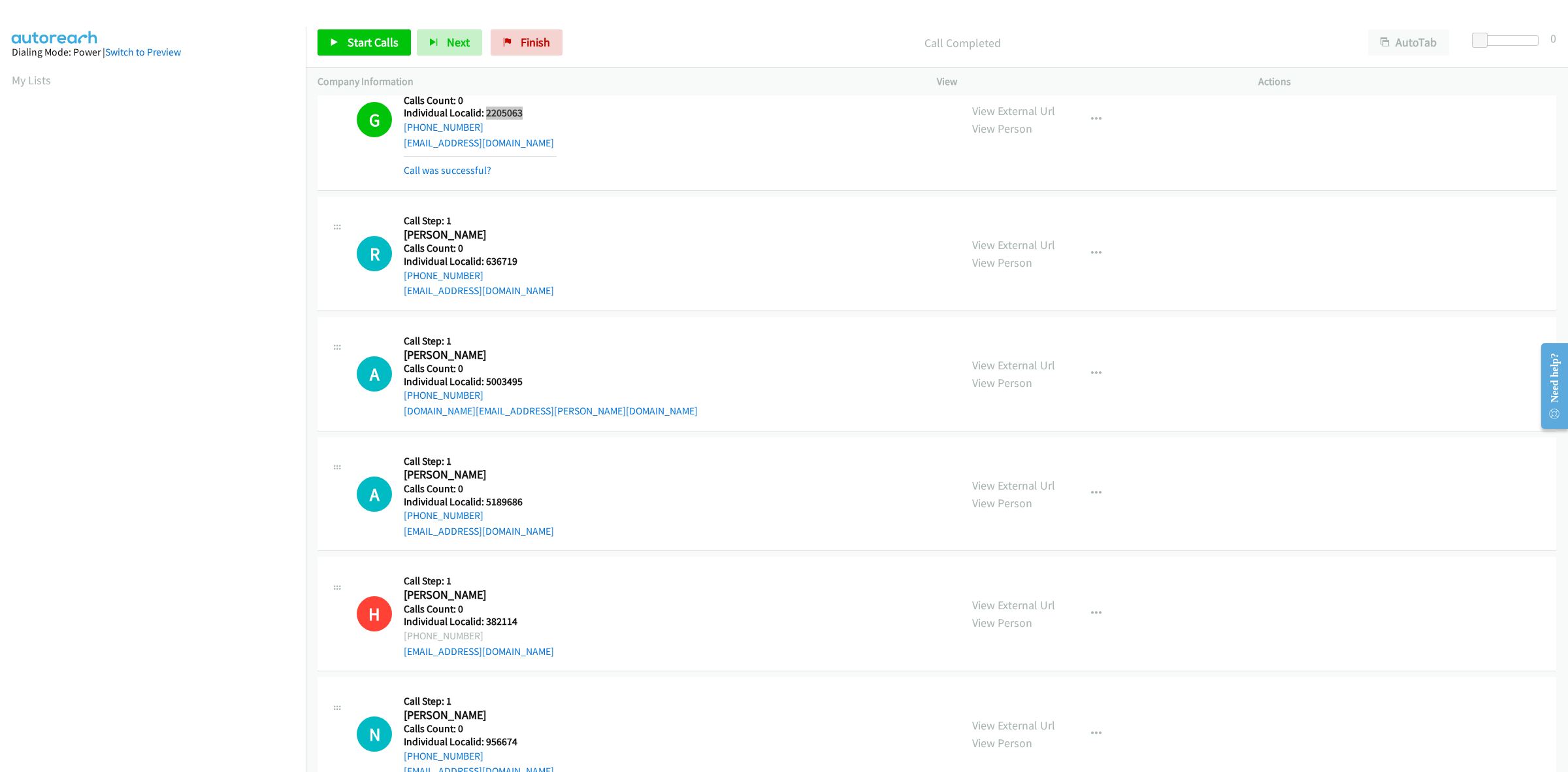
scroll to position [763, 0]
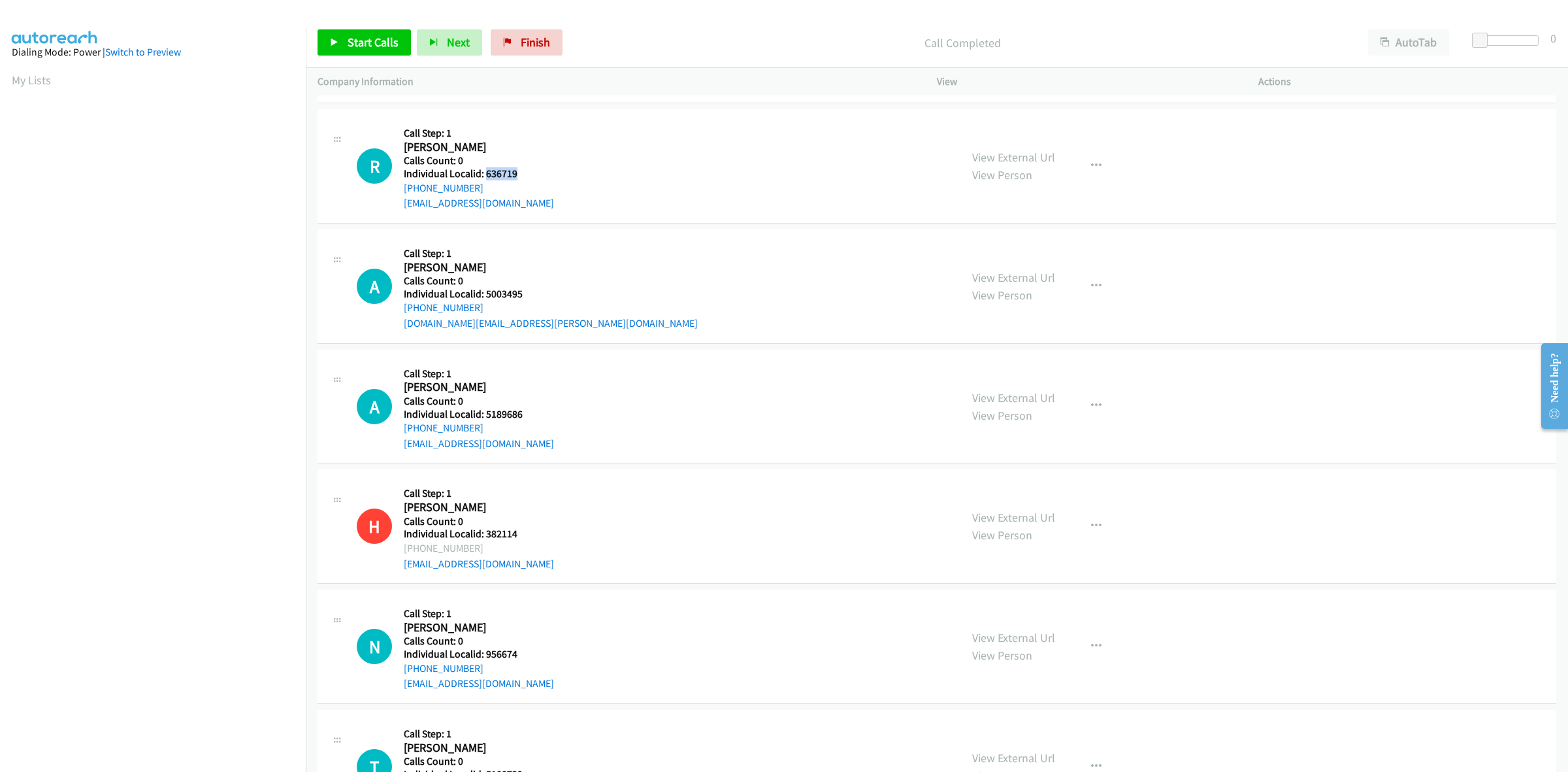
drag, startPoint x: 504, startPoint y: 168, endPoint x: 485, endPoint y: 171, distance: 19.2
click at [485, 171] on h5 "Individual Localid: 636719" at bounding box center [479, 174] width 153 height 13
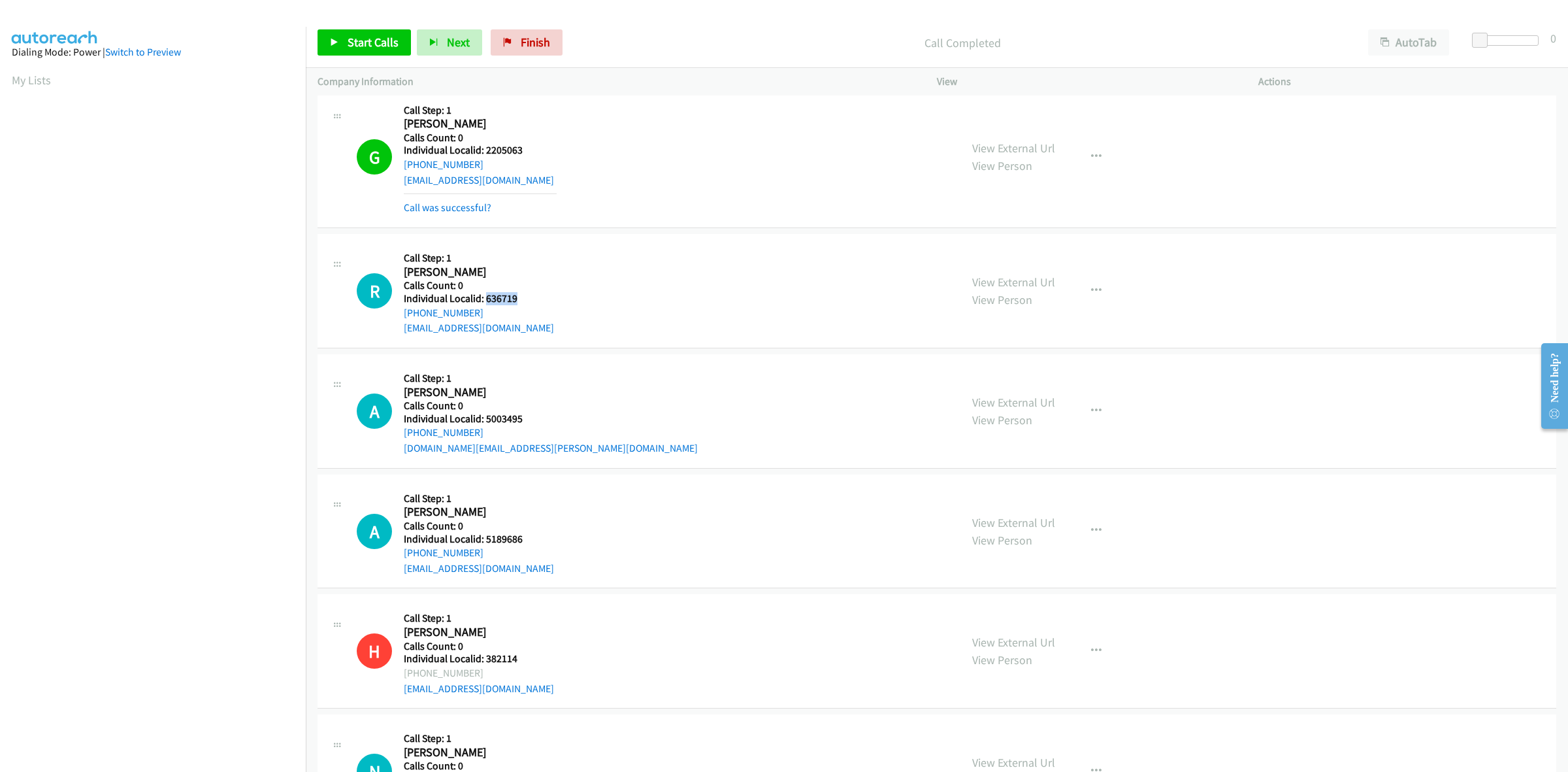
scroll to position [661, 0]
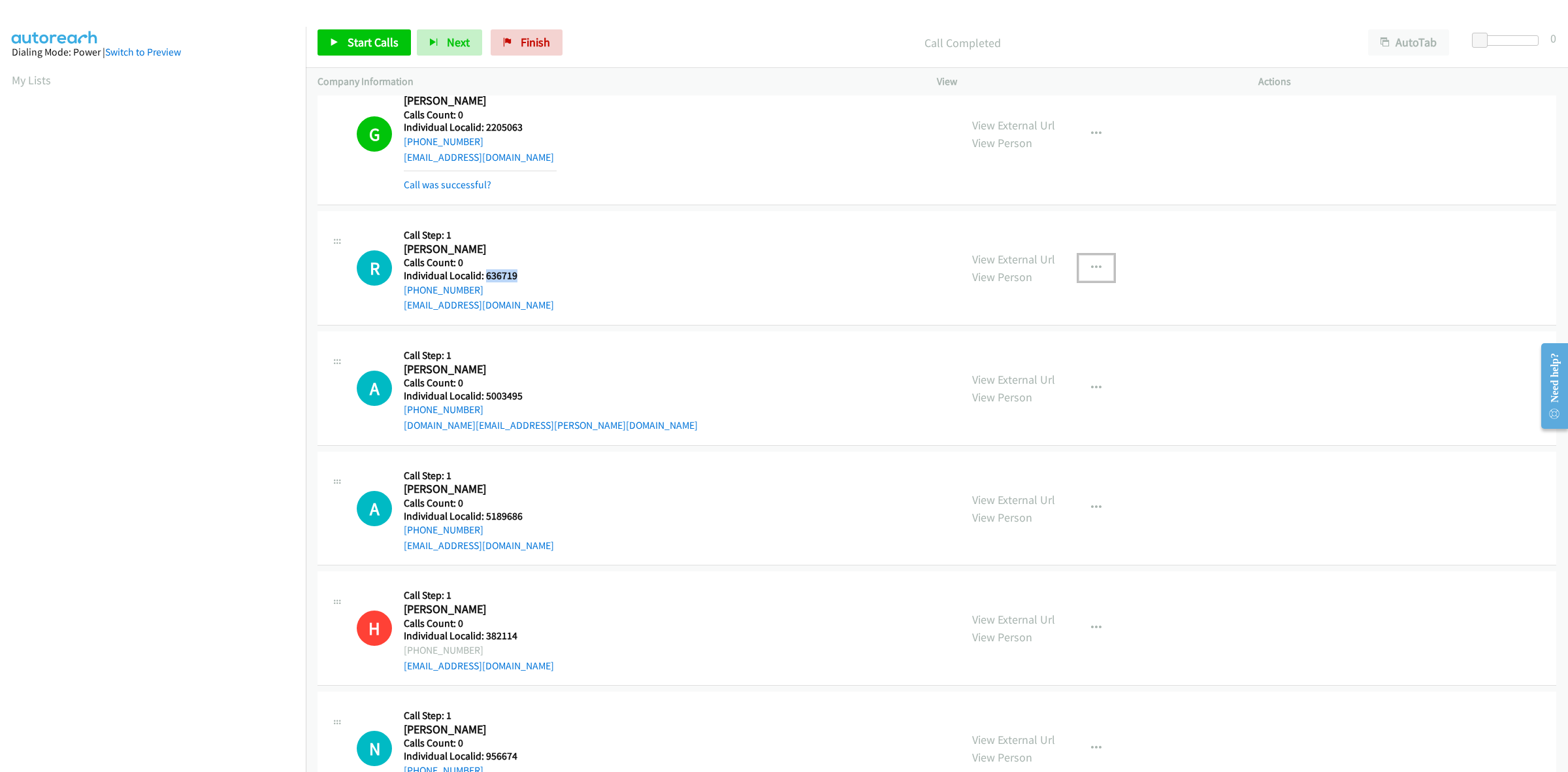
click at [1093, 275] on button "button" at bounding box center [1096, 268] width 35 height 26
click at [1076, 355] on link "Skip Call" at bounding box center [1026, 353] width 173 height 26
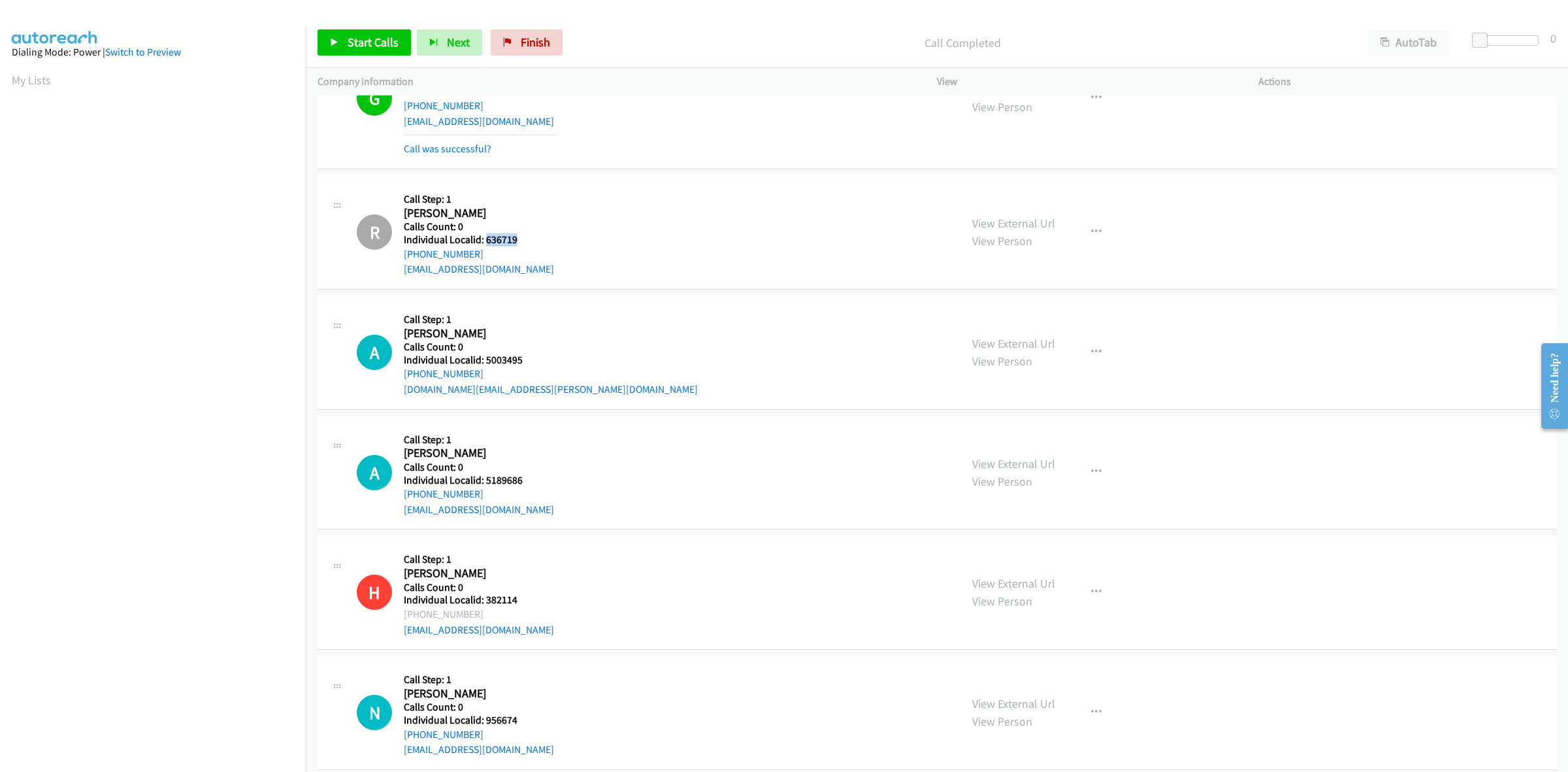
scroll to position [804, 0]
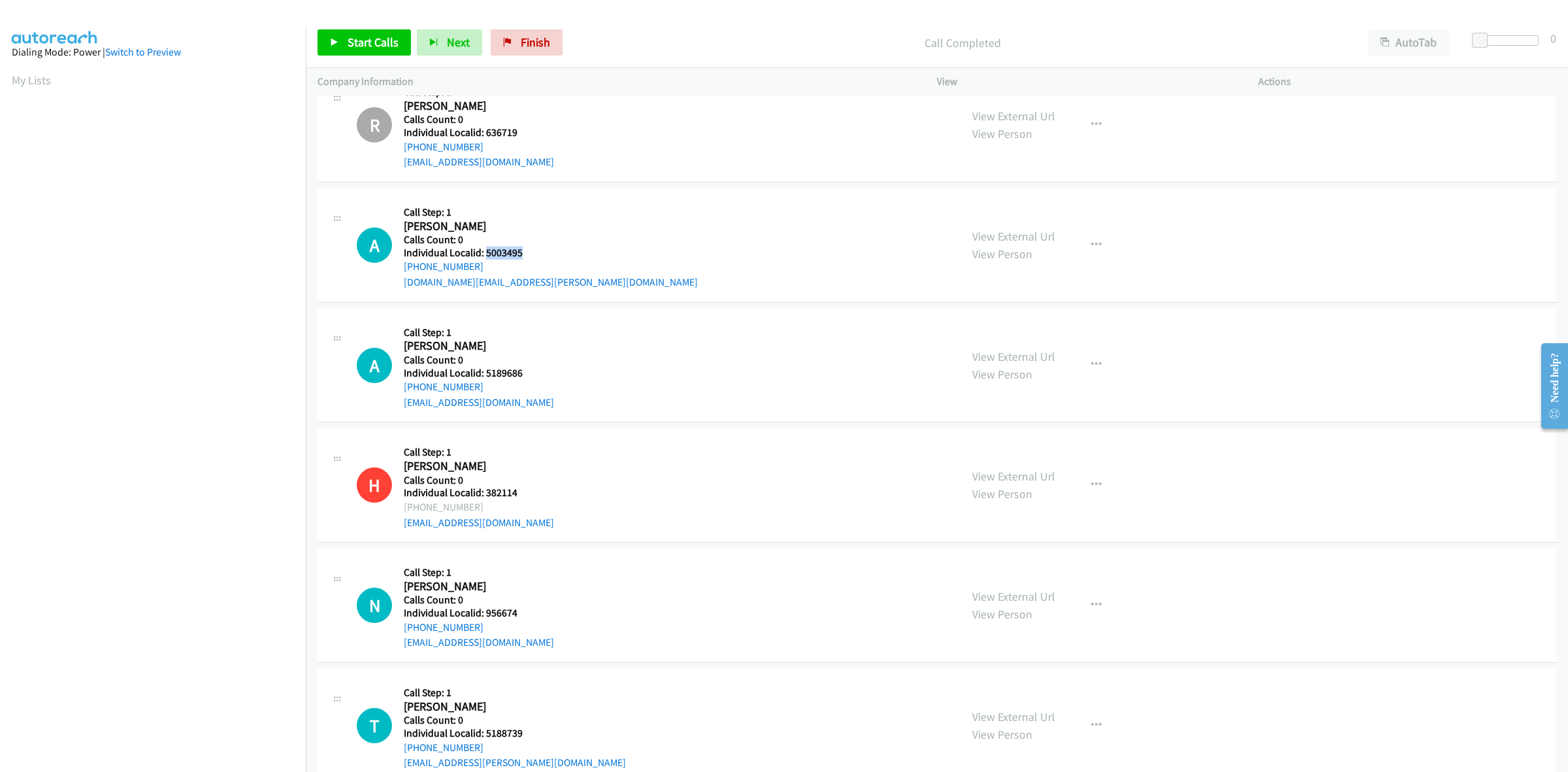
drag, startPoint x: 524, startPoint y: 251, endPoint x: 483, endPoint y: 253, distance: 41.0
click at [483, 253] on h5 "Individual Localid: 5003495" at bounding box center [550, 252] width 294 height 13
click at [506, 266] on div "+1 410-610-8683" at bounding box center [550, 267] width 294 height 16
drag, startPoint x: 488, startPoint y: 268, endPoint x: 399, endPoint y: 273, distance: 89.1
click at [399, 273] on div "A Callback Scheduled Call Step: 1 Alfred Rowell America/New_York Calls Count: 0…" at bounding box center [653, 245] width 592 height 90
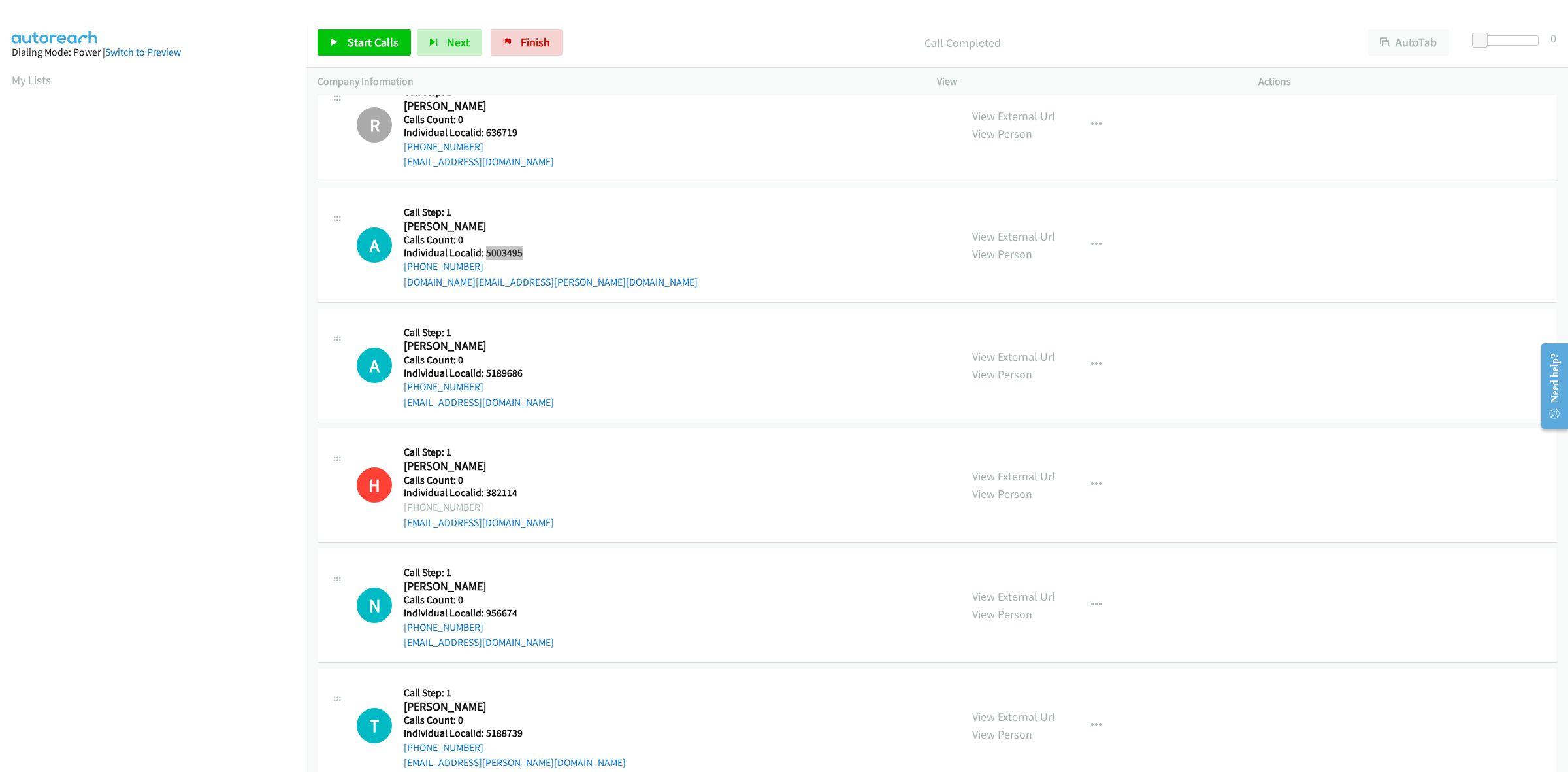
drag, startPoint x: 524, startPoint y: 255, endPoint x: 484, endPoint y: 250, distance: 40.3
click at [484, 250] on h5 "Individual Localid: 5003495" at bounding box center [550, 252] width 294 height 13
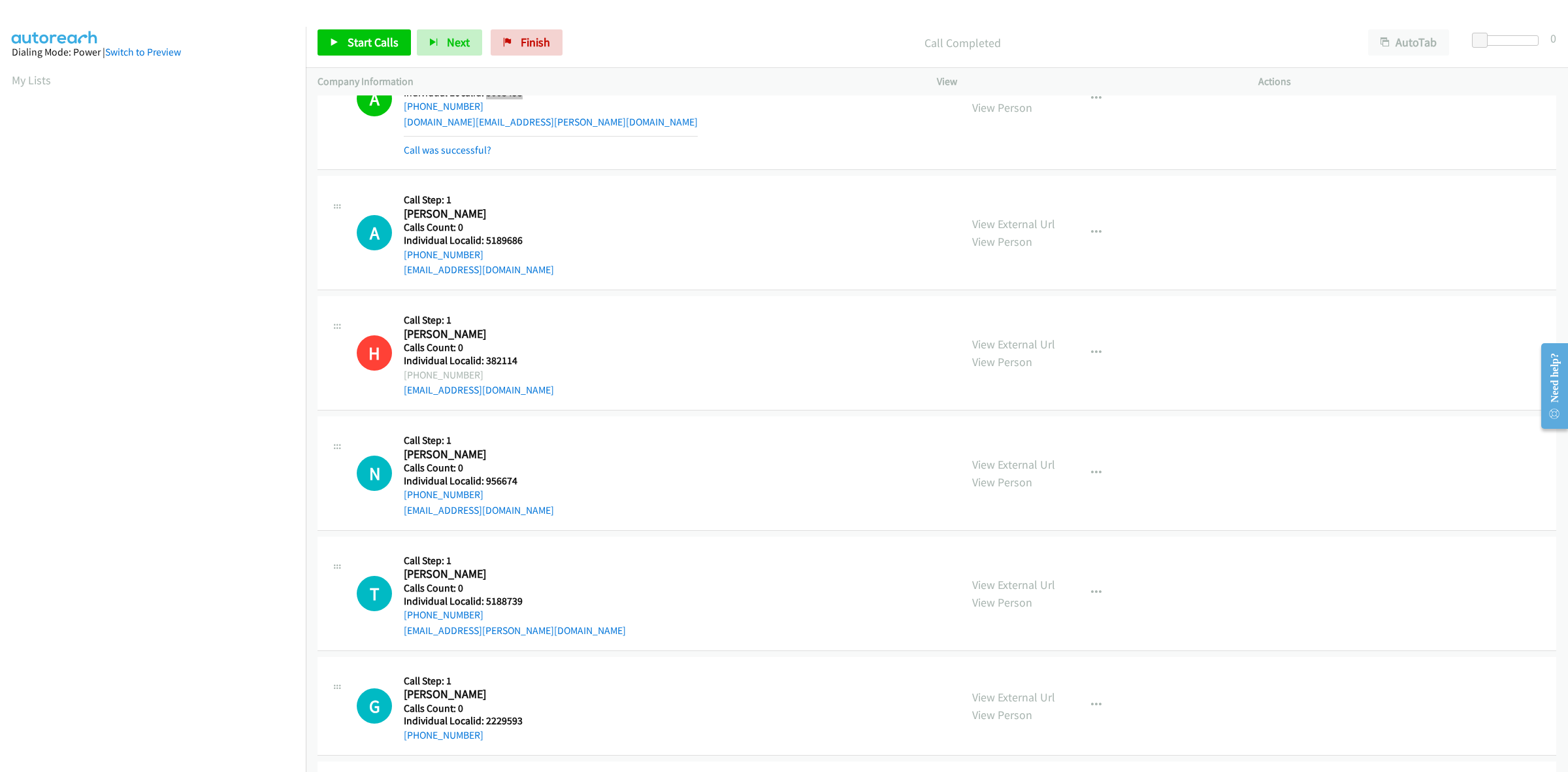
scroll to position [987, 0]
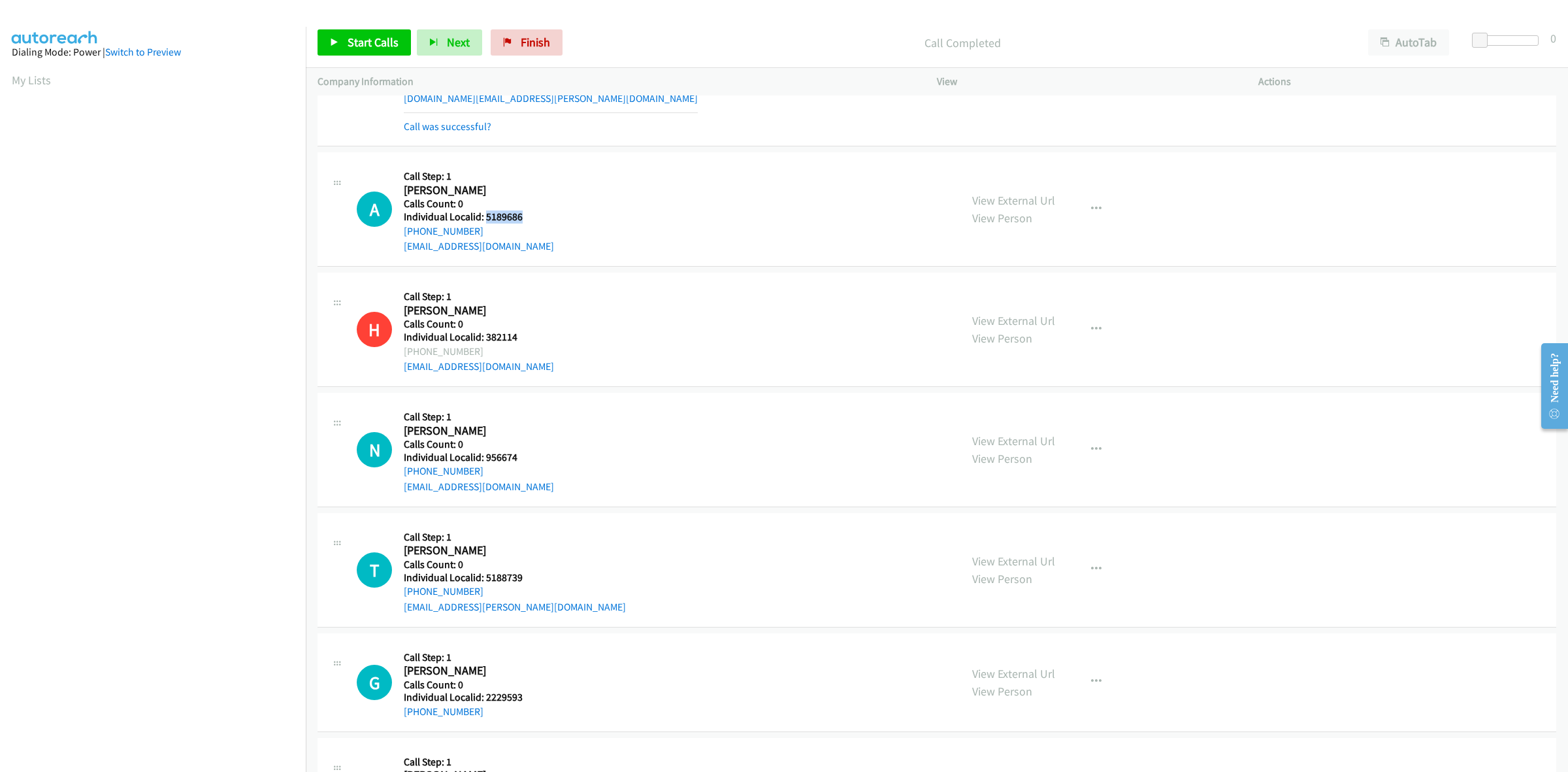
drag, startPoint x: 478, startPoint y: 213, endPoint x: 486, endPoint y: 213, distance: 8.0
click at [486, 213] on h5 "Individual Localid: 5189686" at bounding box center [479, 216] width 153 height 13
click at [1091, 209] on icon "button" at bounding box center [1096, 208] width 10 height 10
click at [1011, 300] on link "Skip Call" at bounding box center [1026, 294] width 173 height 26
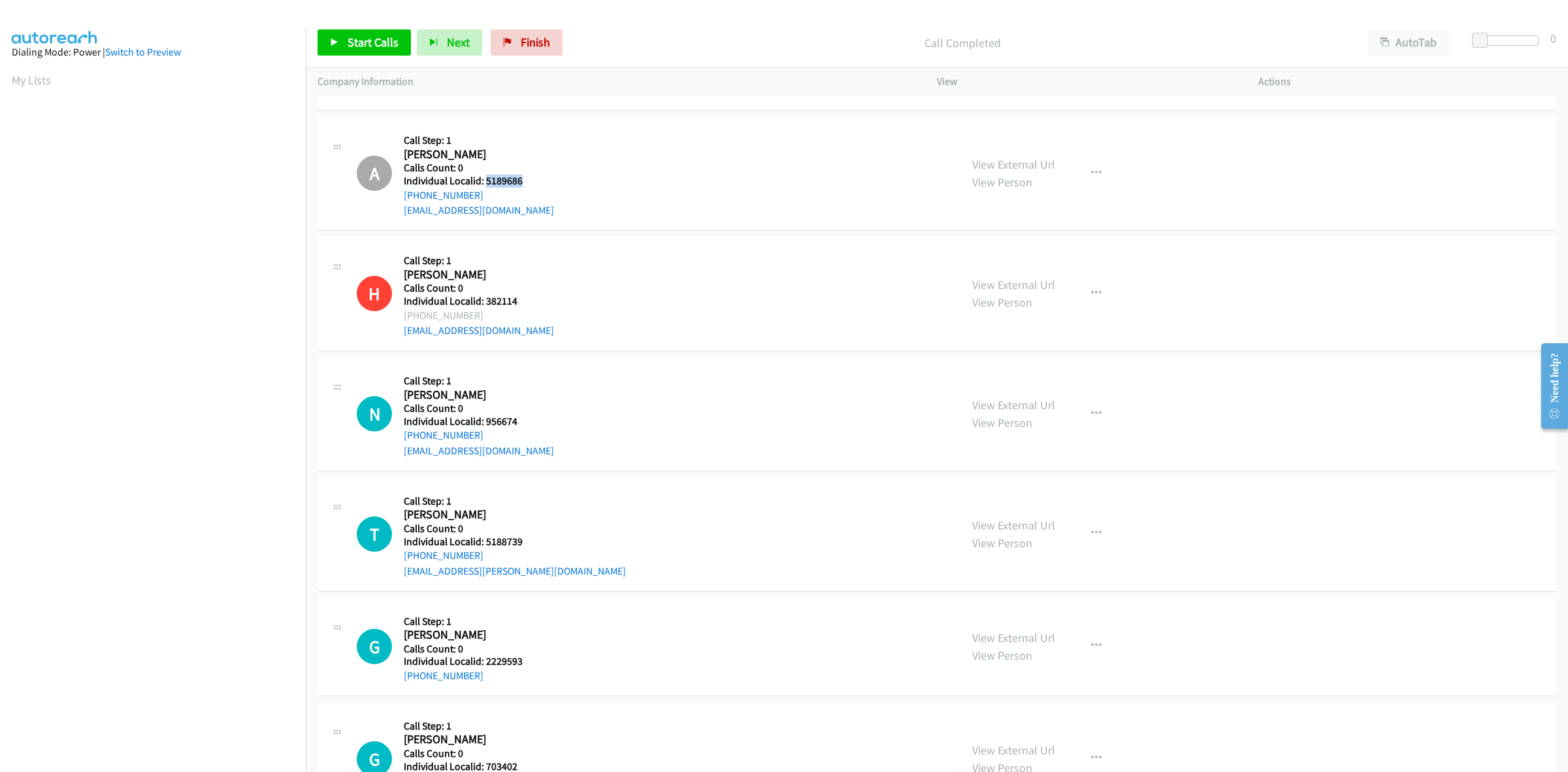
scroll to position [1171, 0]
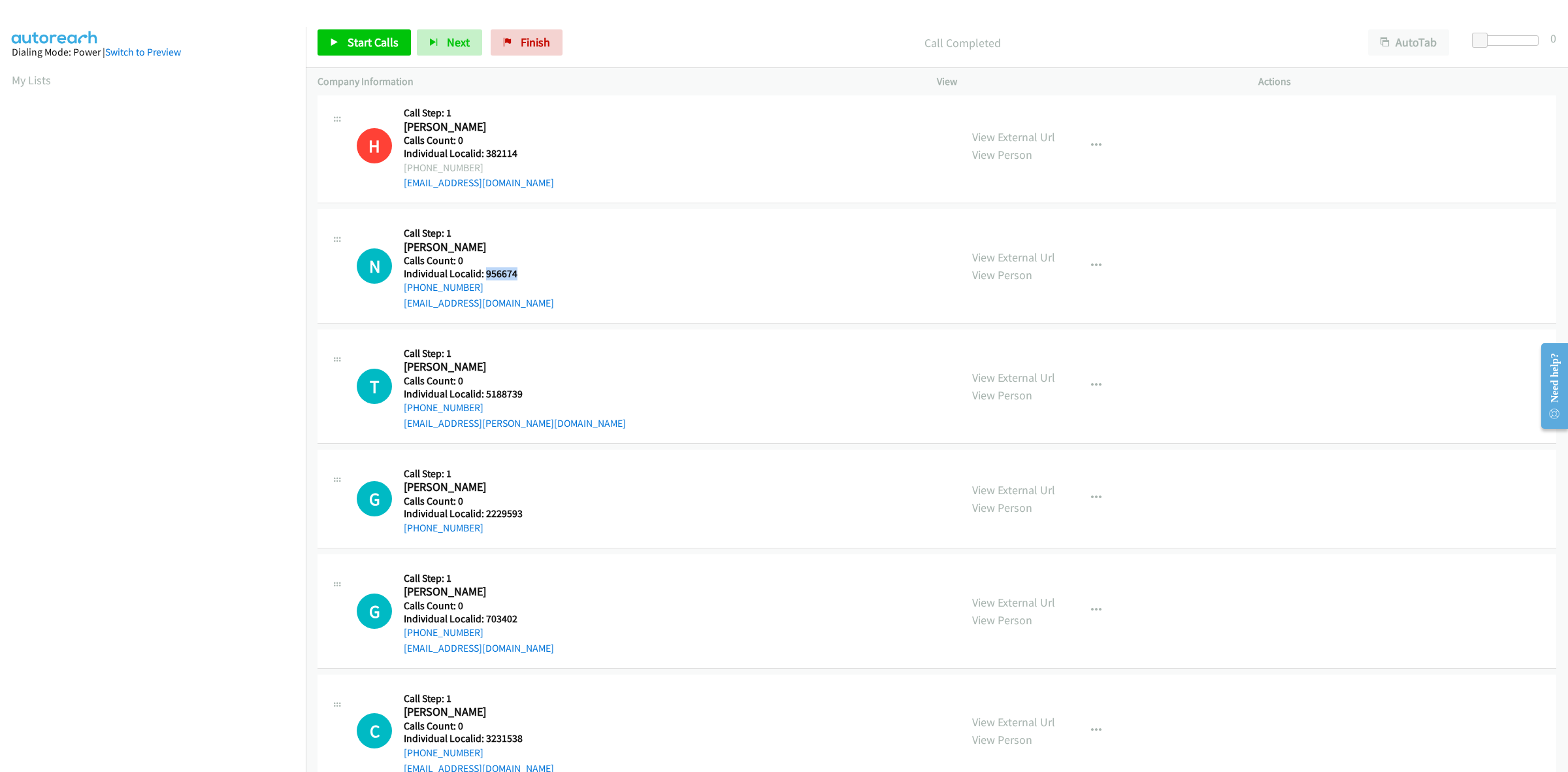
drag, startPoint x: 517, startPoint y: 271, endPoint x: 483, endPoint y: 271, distance: 34.0
click at [483, 271] on h5 "Individual Localid: 956674" at bounding box center [479, 273] width 153 height 13
click at [33, 84] on link "My Lists" at bounding box center [31, 80] width 39 height 15
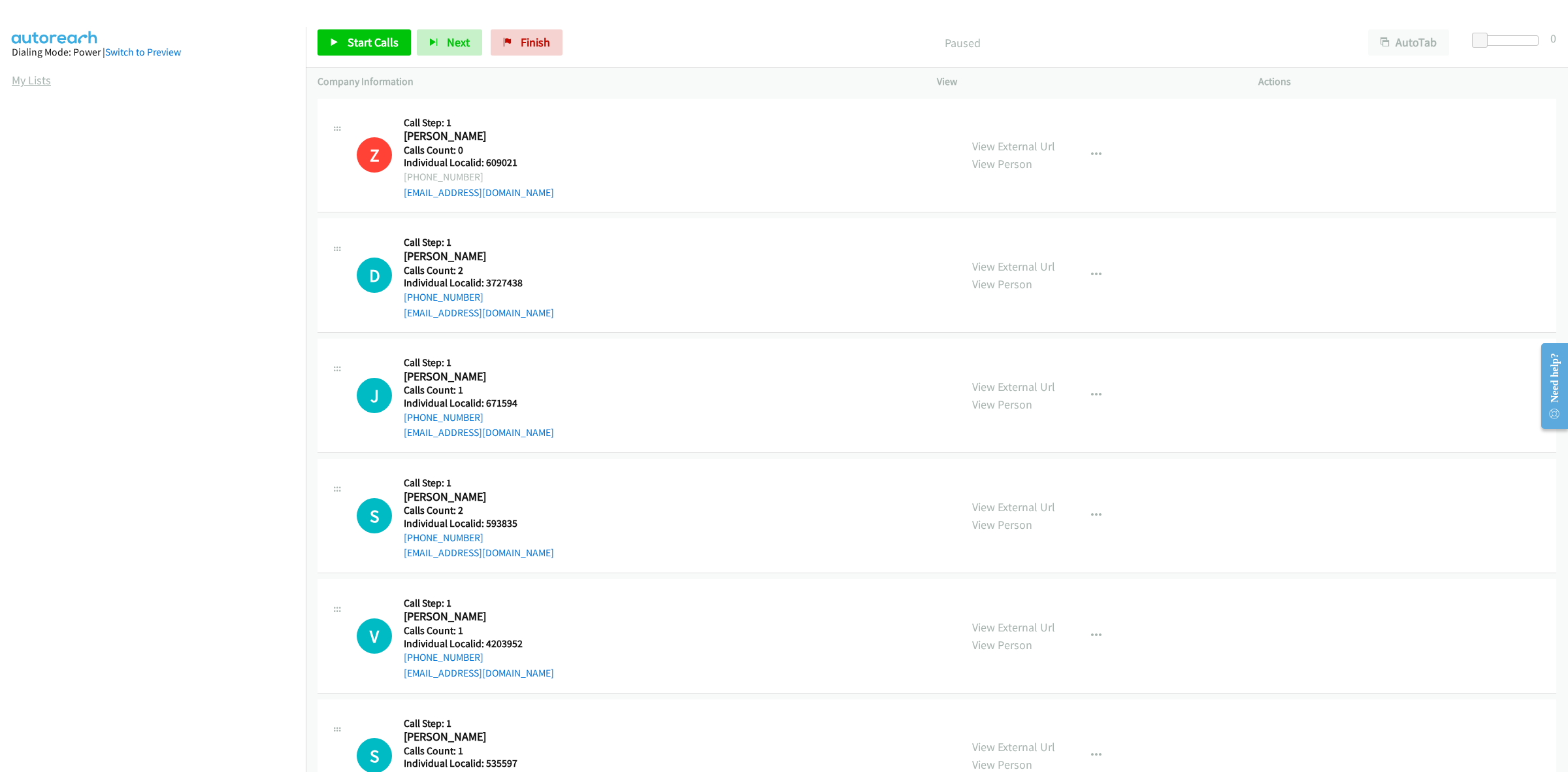
click at [31, 86] on link "My Lists" at bounding box center [31, 80] width 39 height 15
drag, startPoint x: 537, startPoint y: 159, endPoint x: 481, endPoint y: 166, distance: 56.4
click at [481, 166] on h5 "Individual Localid: 5124323" at bounding box center [550, 163] width 294 height 13
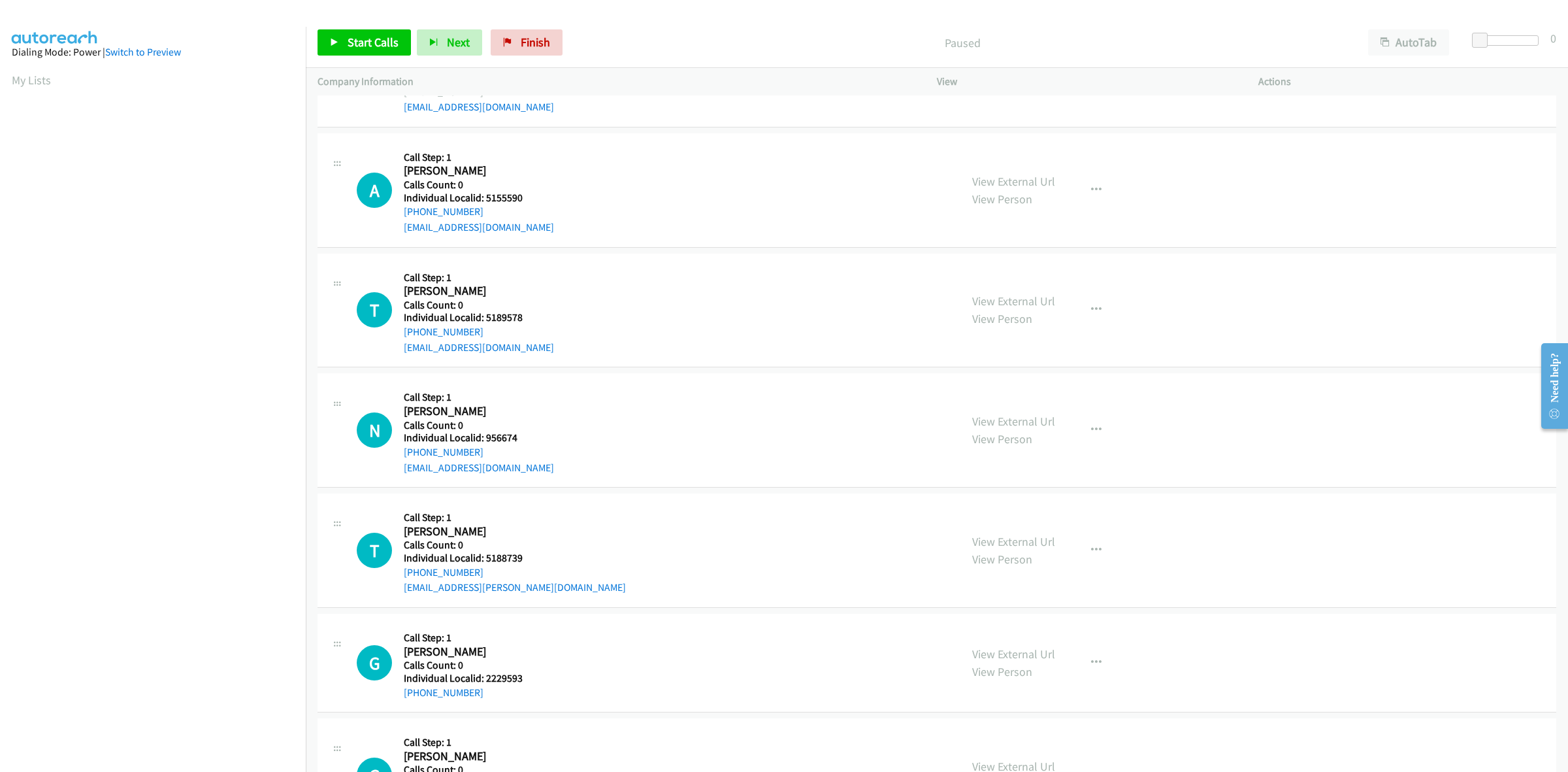
scroll to position [449, 0]
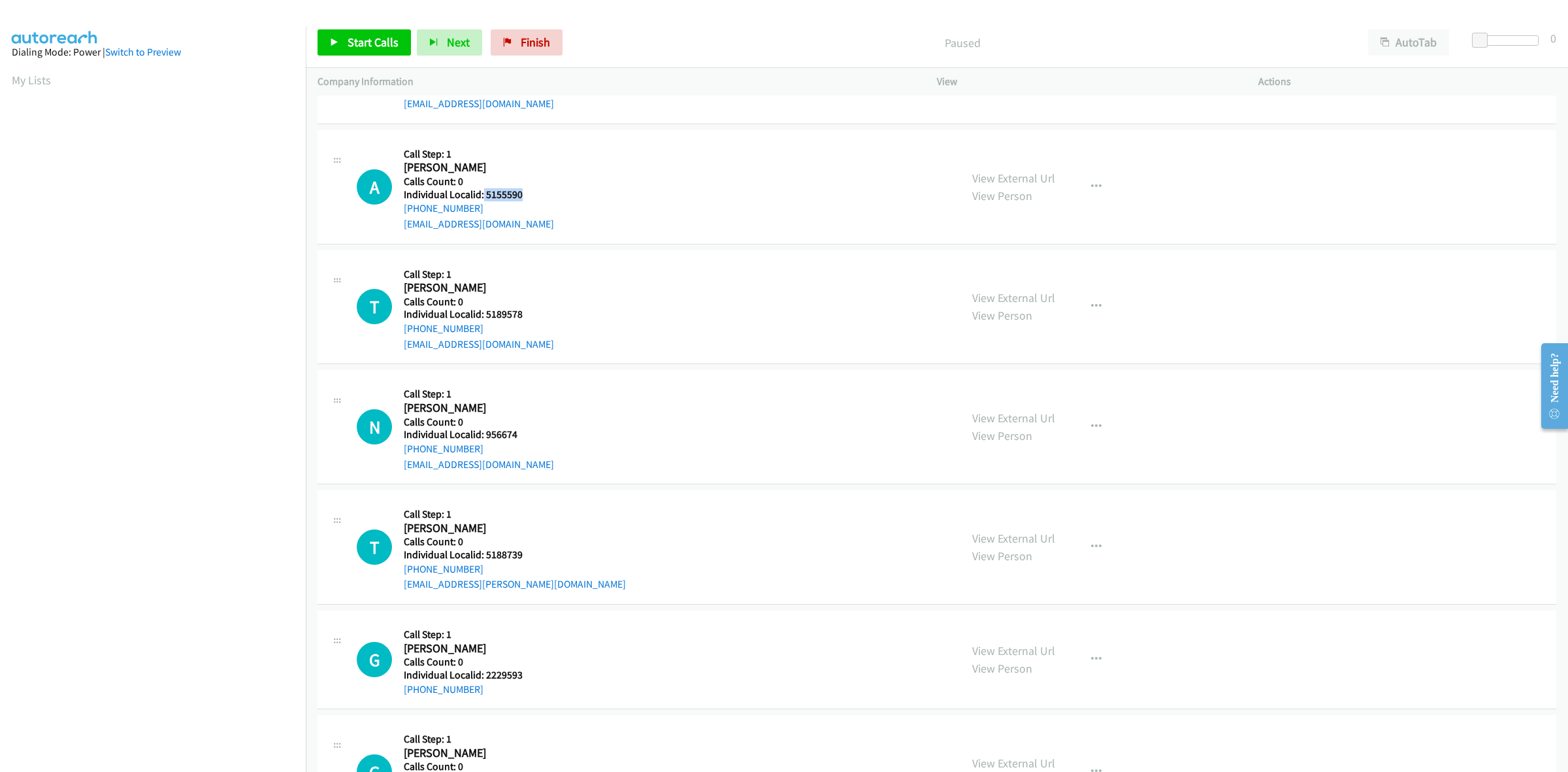
drag, startPoint x: 537, startPoint y: 194, endPoint x: 481, endPoint y: 189, distance: 56.2
click at [481, 189] on h5 "Individual Localid: 5155590" at bounding box center [478, 194] width 151 height 13
copy h5 "5155590"
click at [662, 206] on div "A Callback Scheduled Call Step: 1 Andrue Miller America/New_York Calls Count: 0…" at bounding box center [653, 187] width 592 height 90
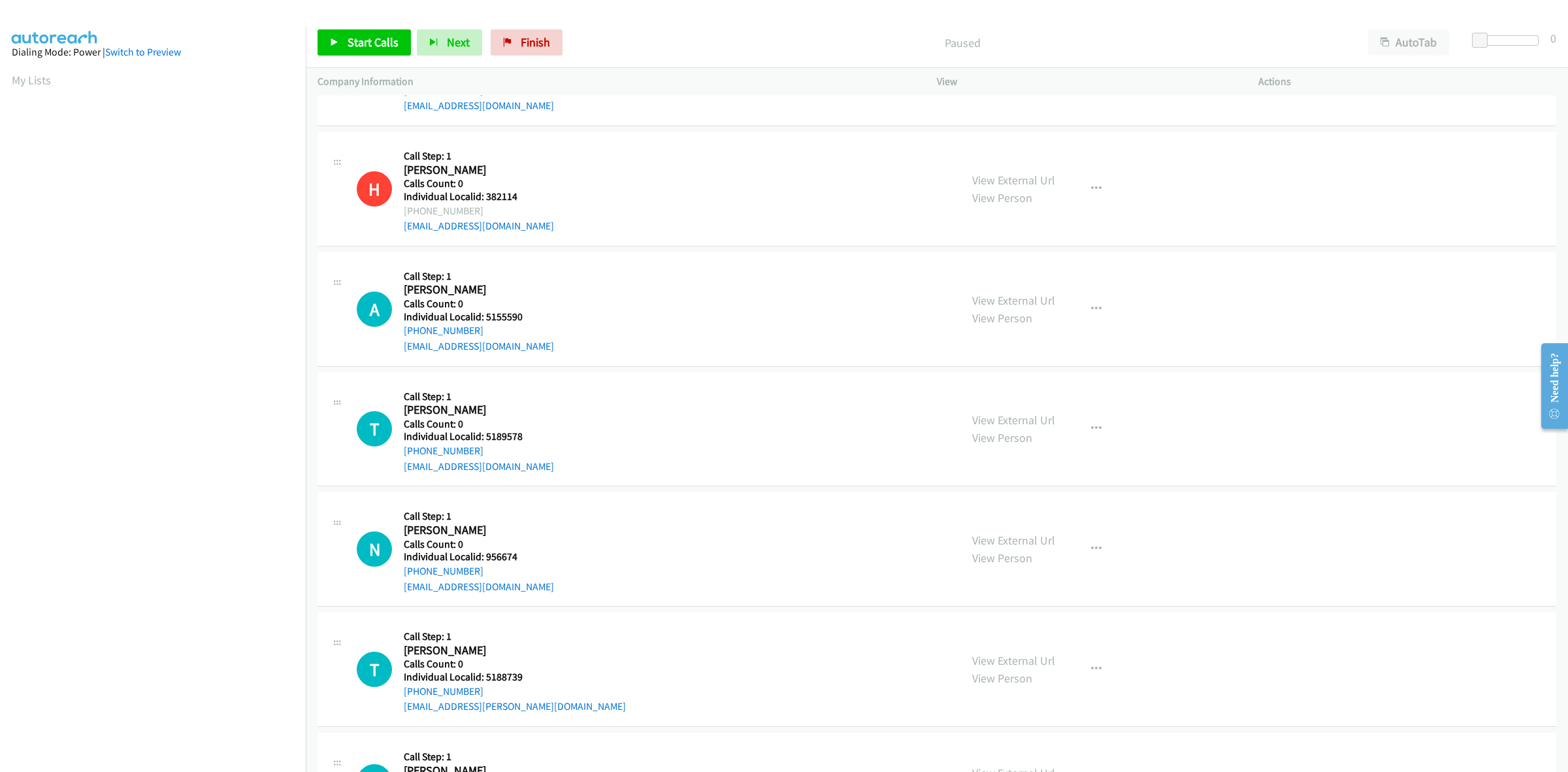
scroll to position [367, 0]
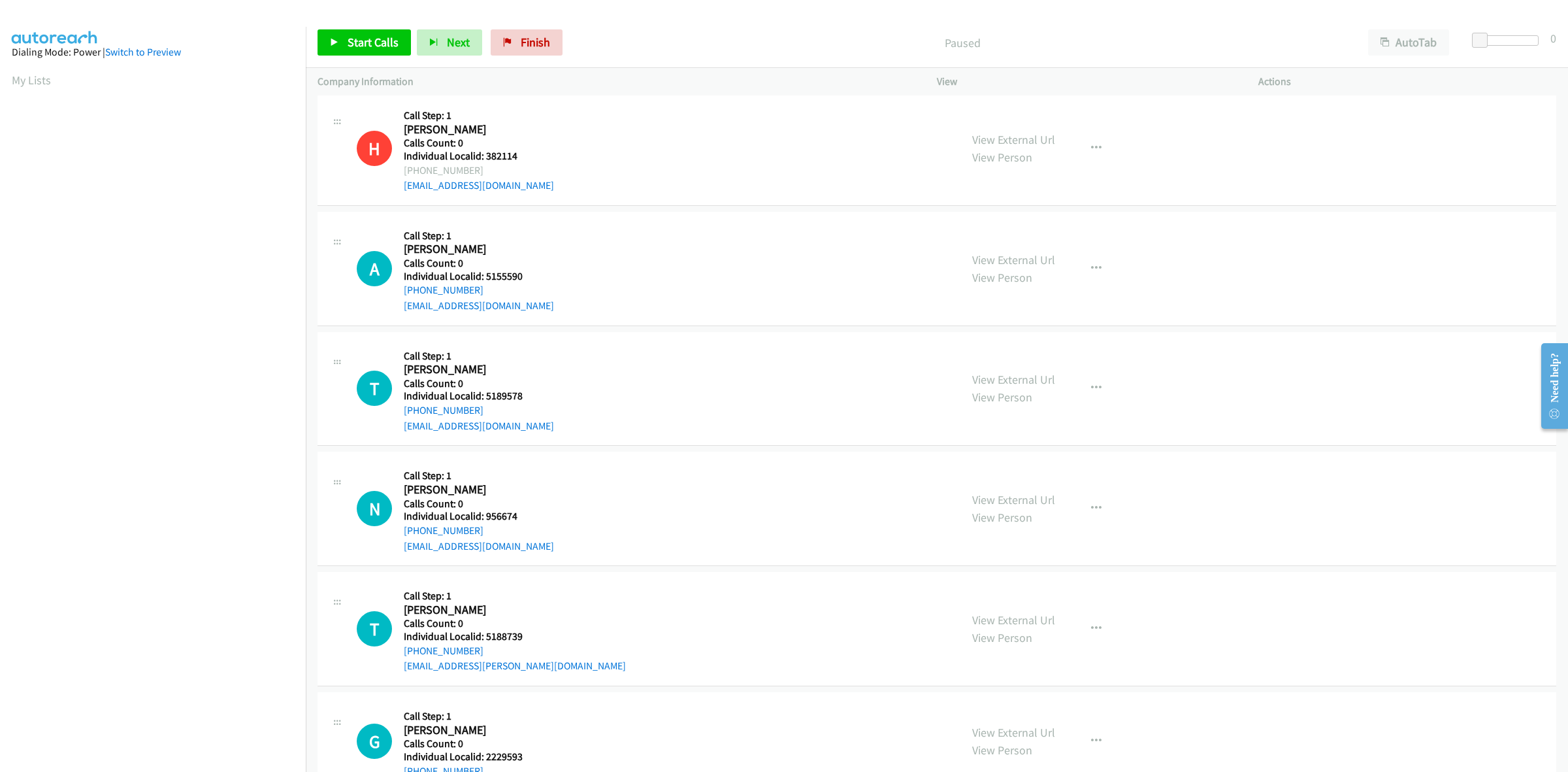
drag, startPoint x: 480, startPoint y: 288, endPoint x: 403, endPoint y: 289, distance: 77.0
click at [403, 289] on div "A Callback Scheduled Call Step: 1 Andrue Miller America/New_York Calls Count: 0…" at bounding box center [653, 268] width 592 height 90
copy link "+1 804-593-9408"
click at [379, 43] on span "Start Calls" at bounding box center [373, 42] width 51 height 15
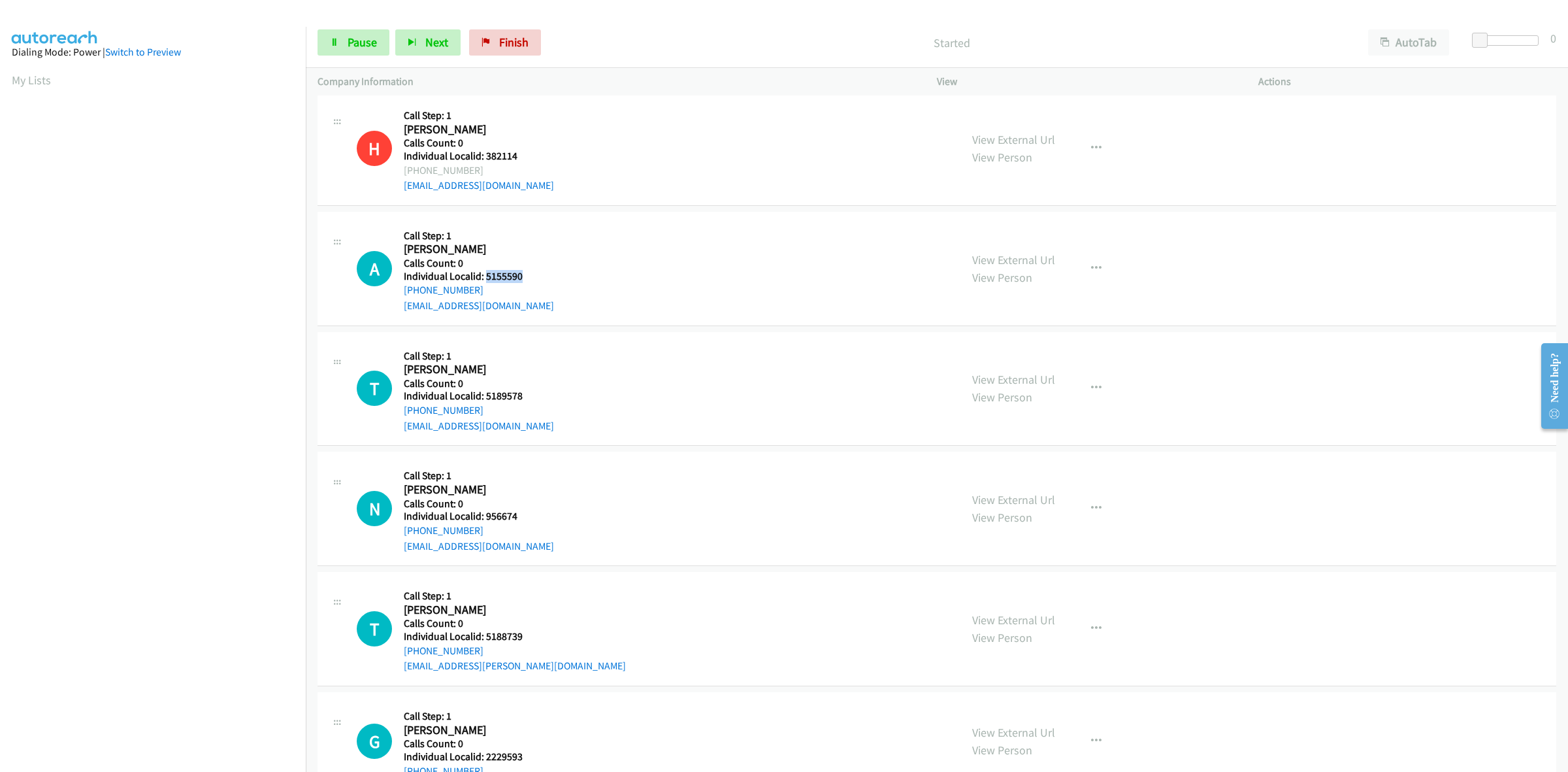
drag, startPoint x: 522, startPoint y: 278, endPoint x: 483, endPoint y: 276, distance: 39.1
click at [483, 276] on h5 "Individual Localid: 5155590" at bounding box center [478, 276] width 151 height 13
copy h5 "5155590"
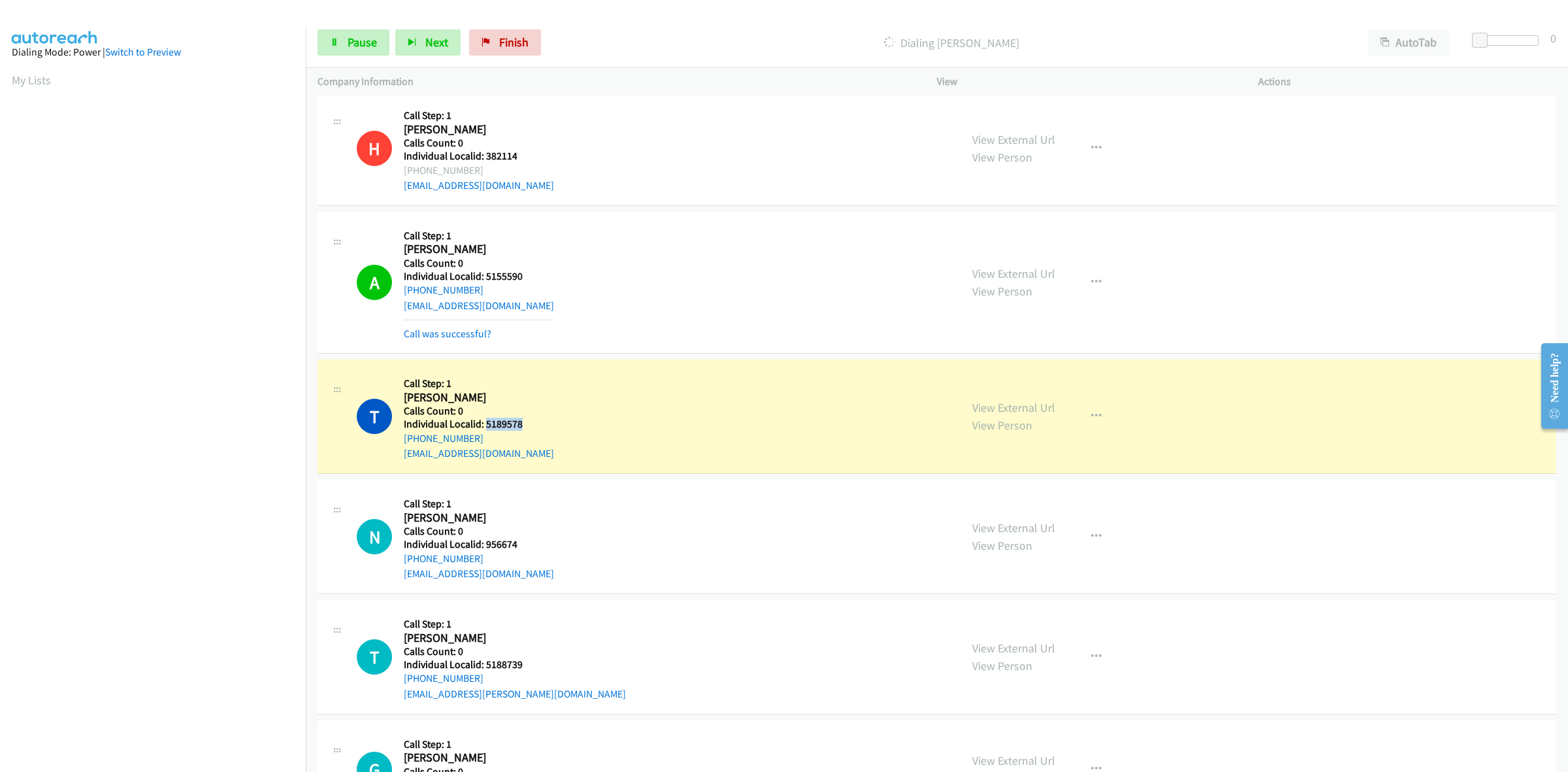
drag, startPoint x: 520, startPoint y: 424, endPoint x: 484, endPoint y: 426, distance: 36.1
click at [484, 426] on h5 "Individual Localid: 5189578" at bounding box center [478, 424] width 151 height 13
copy h5 "5189578"
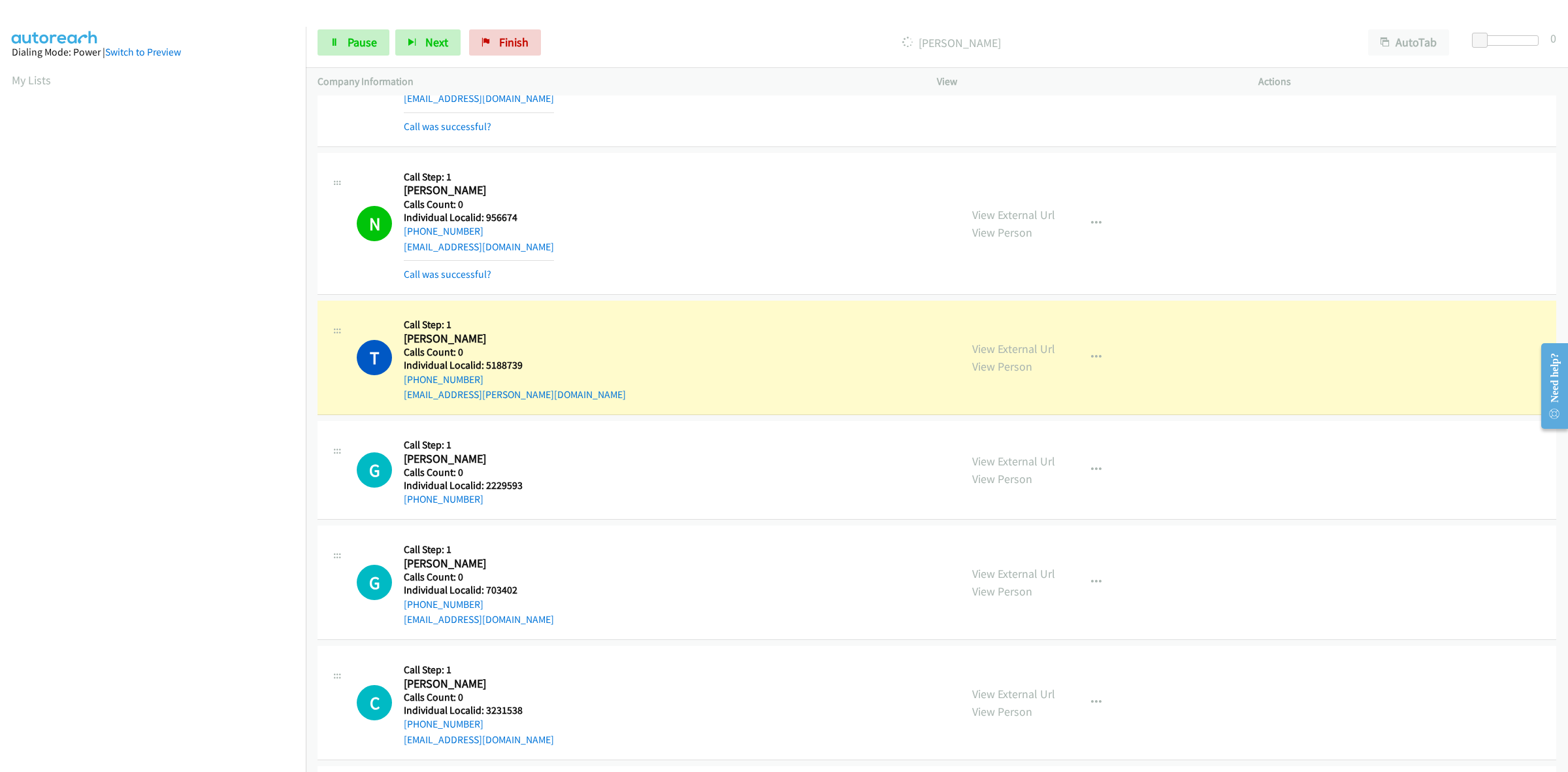
scroll to position [735, 0]
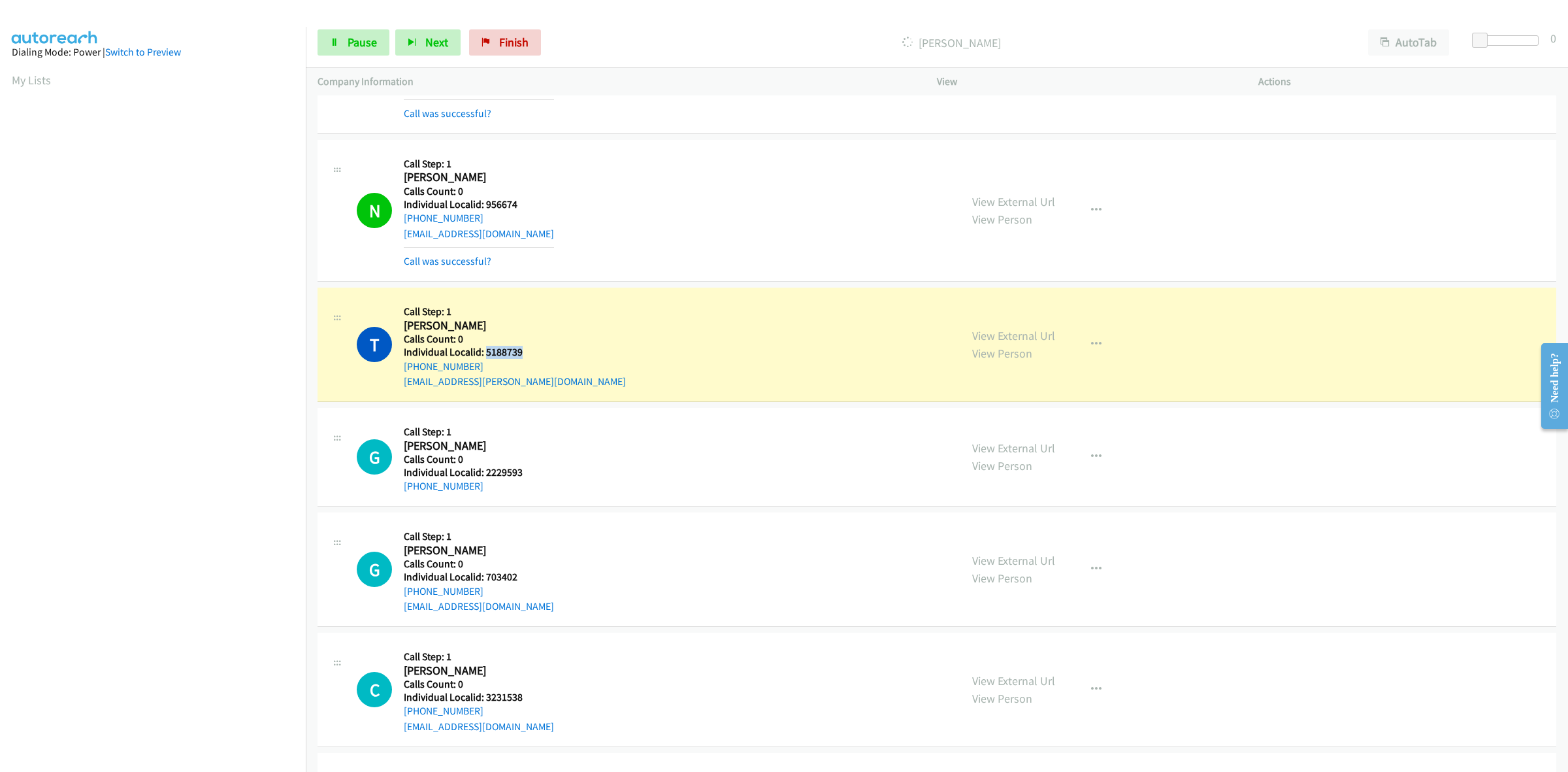
click at [484, 354] on h5 "Individual Localid: 5188739" at bounding box center [514, 352] width 222 height 13
copy h5 "5188739"
click at [337, 31] on link "Pause" at bounding box center [354, 42] width 72 height 26
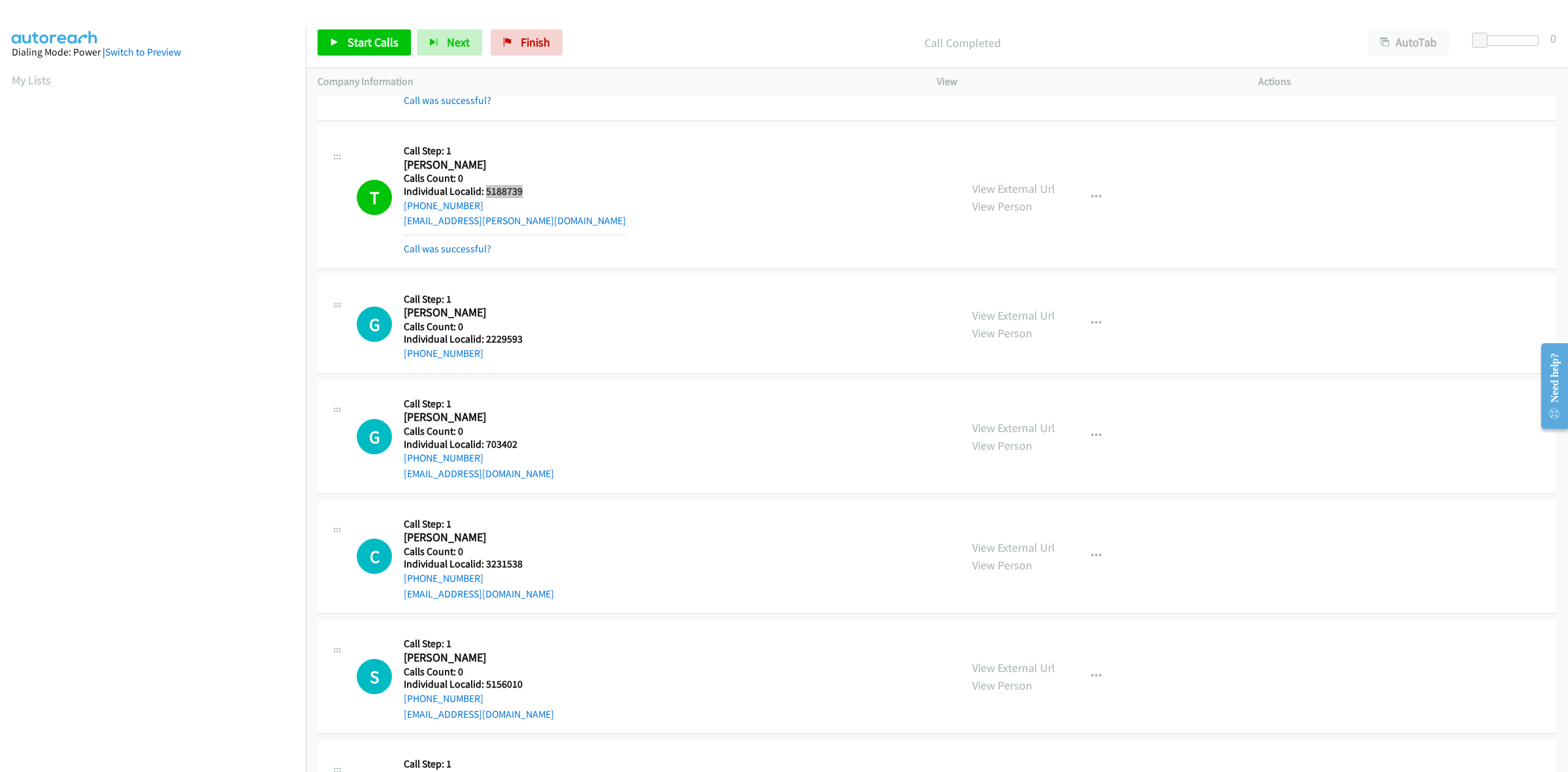
scroll to position [919, 0]
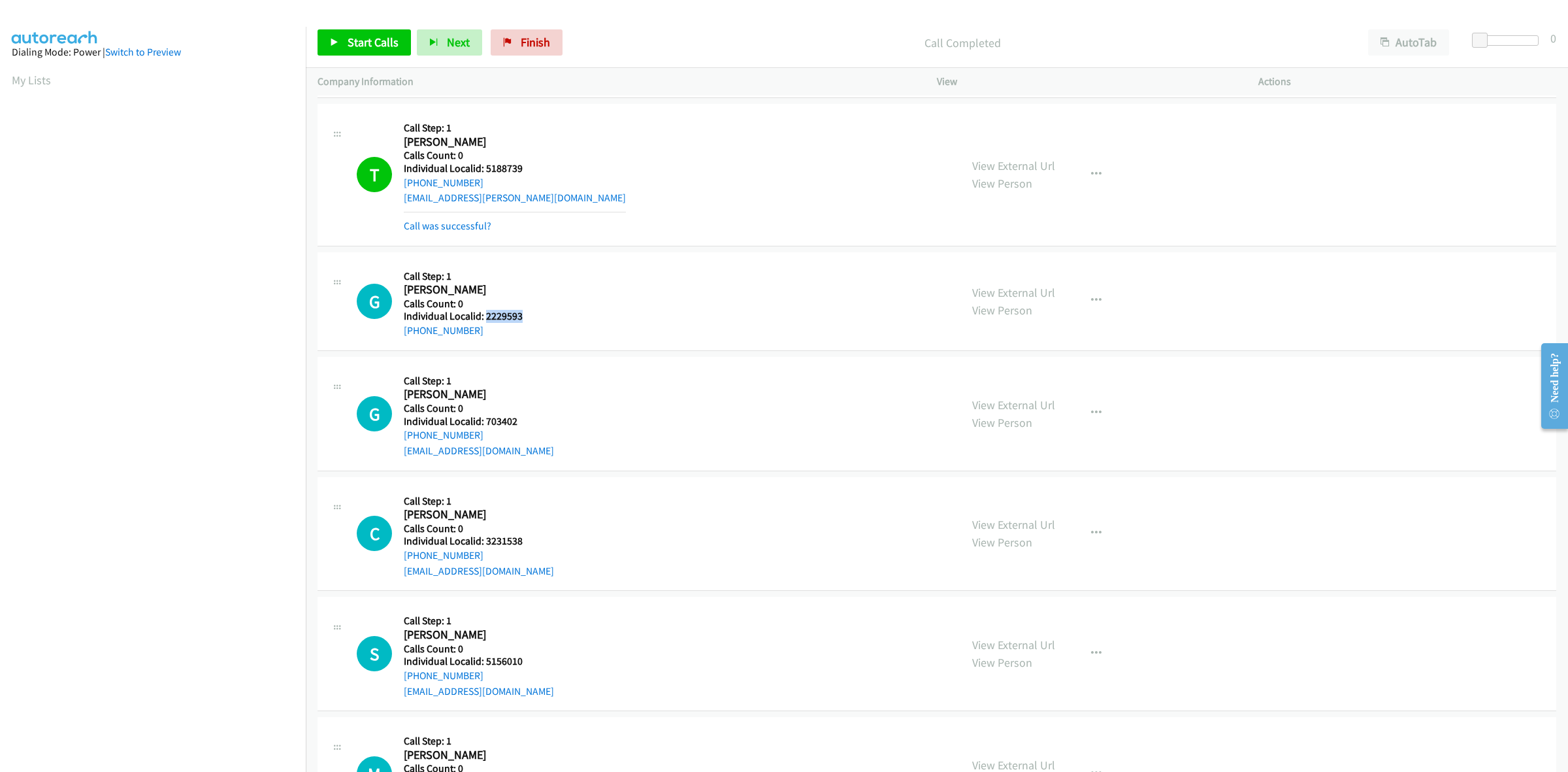
drag, startPoint x: 528, startPoint y: 320, endPoint x: 485, endPoint y: 316, distance: 43.2
click at [485, 316] on h5 "Individual Localid: 2229593" at bounding box center [472, 316] width 138 height 13
copy h5 "2229593"
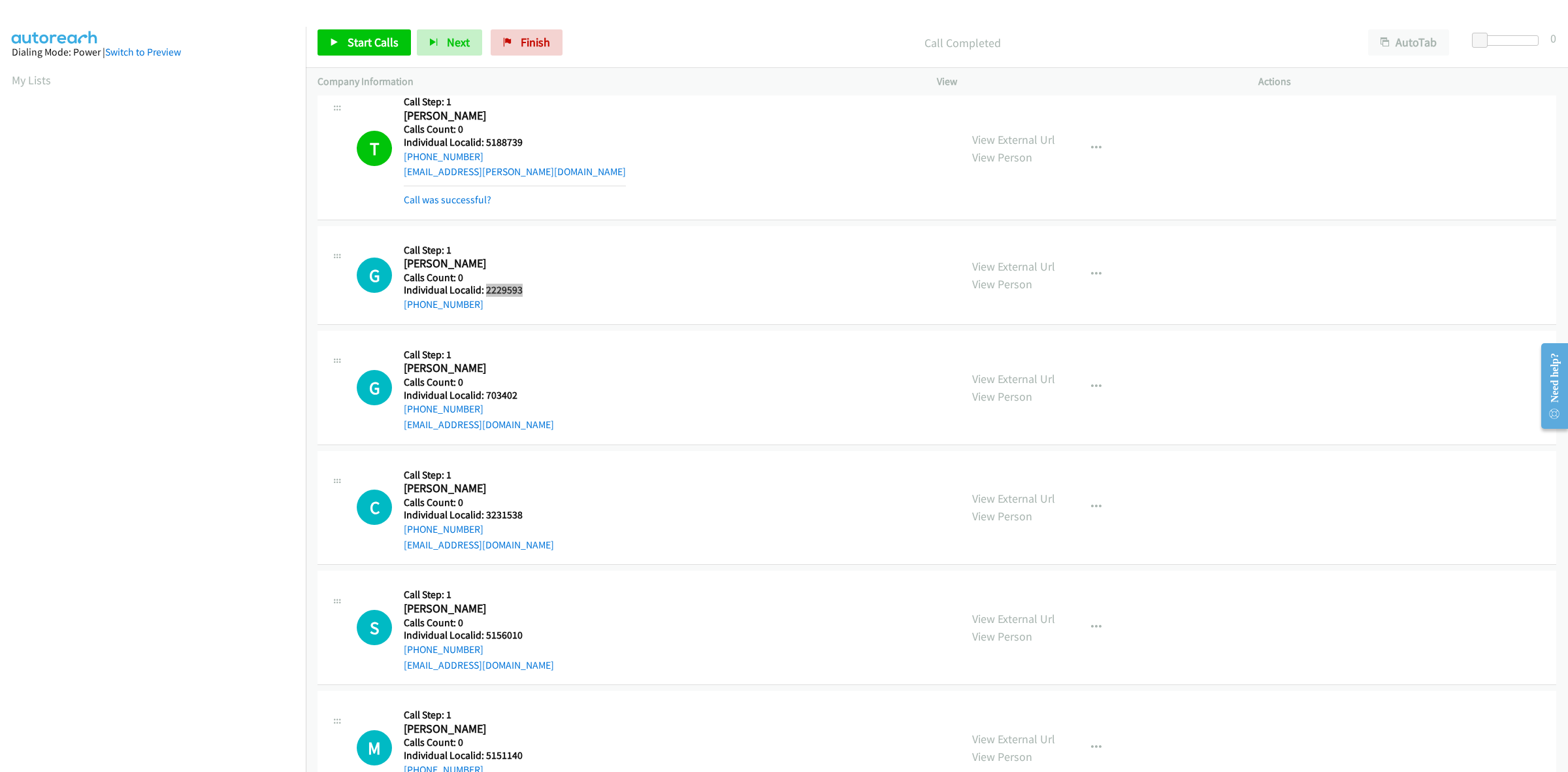
scroll to position [1000, 0]
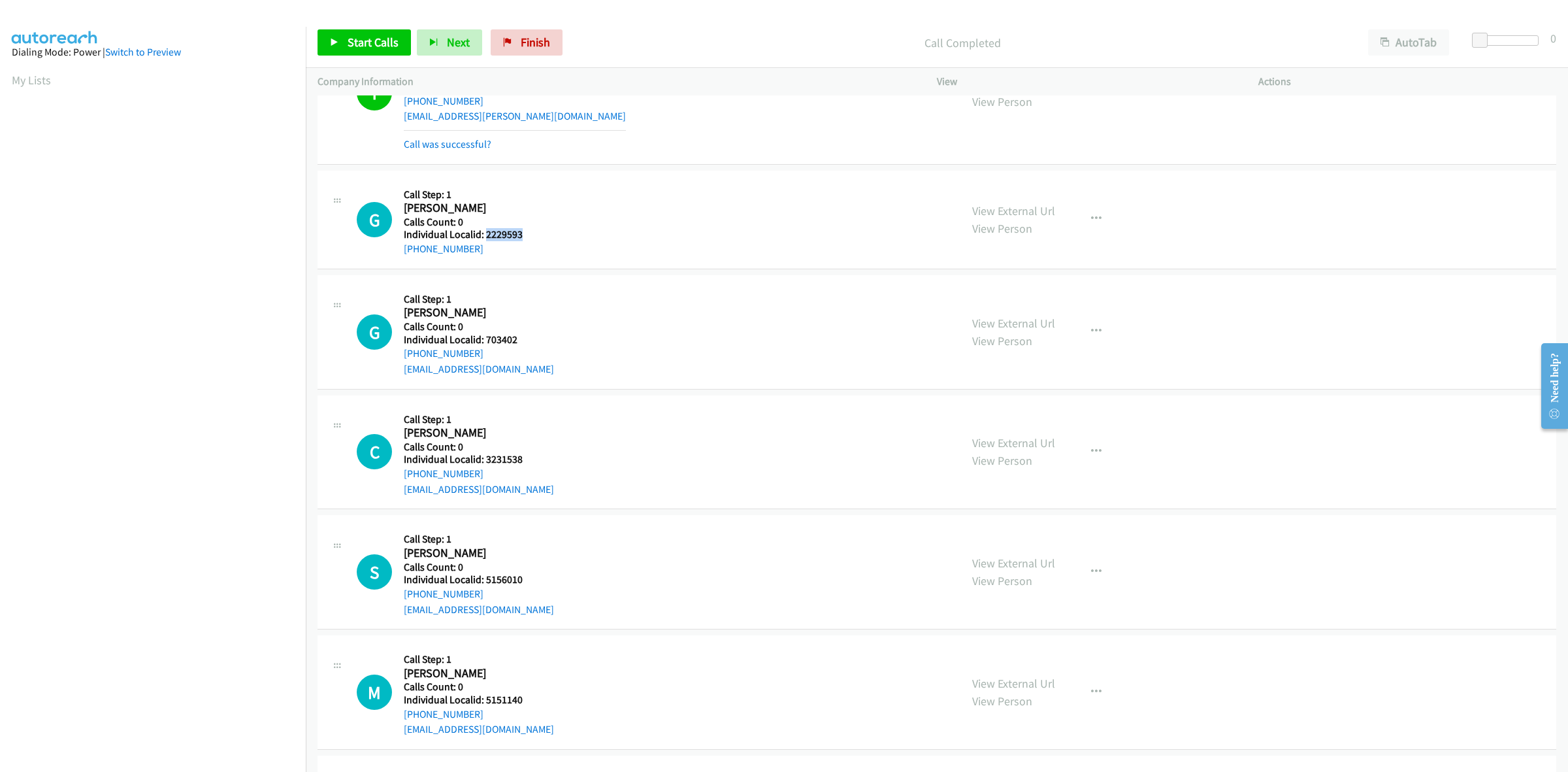
drag, startPoint x: 475, startPoint y: 248, endPoint x: 396, endPoint y: 255, distance: 79.3
click at [396, 255] on div "G Callback Scheduled Call Step: 1 Greddy Cruz America/New_York Calls Count: 0 I…" at bounding box center [653, 219] width 592 height 75
copy link "+1 732-900-8540"
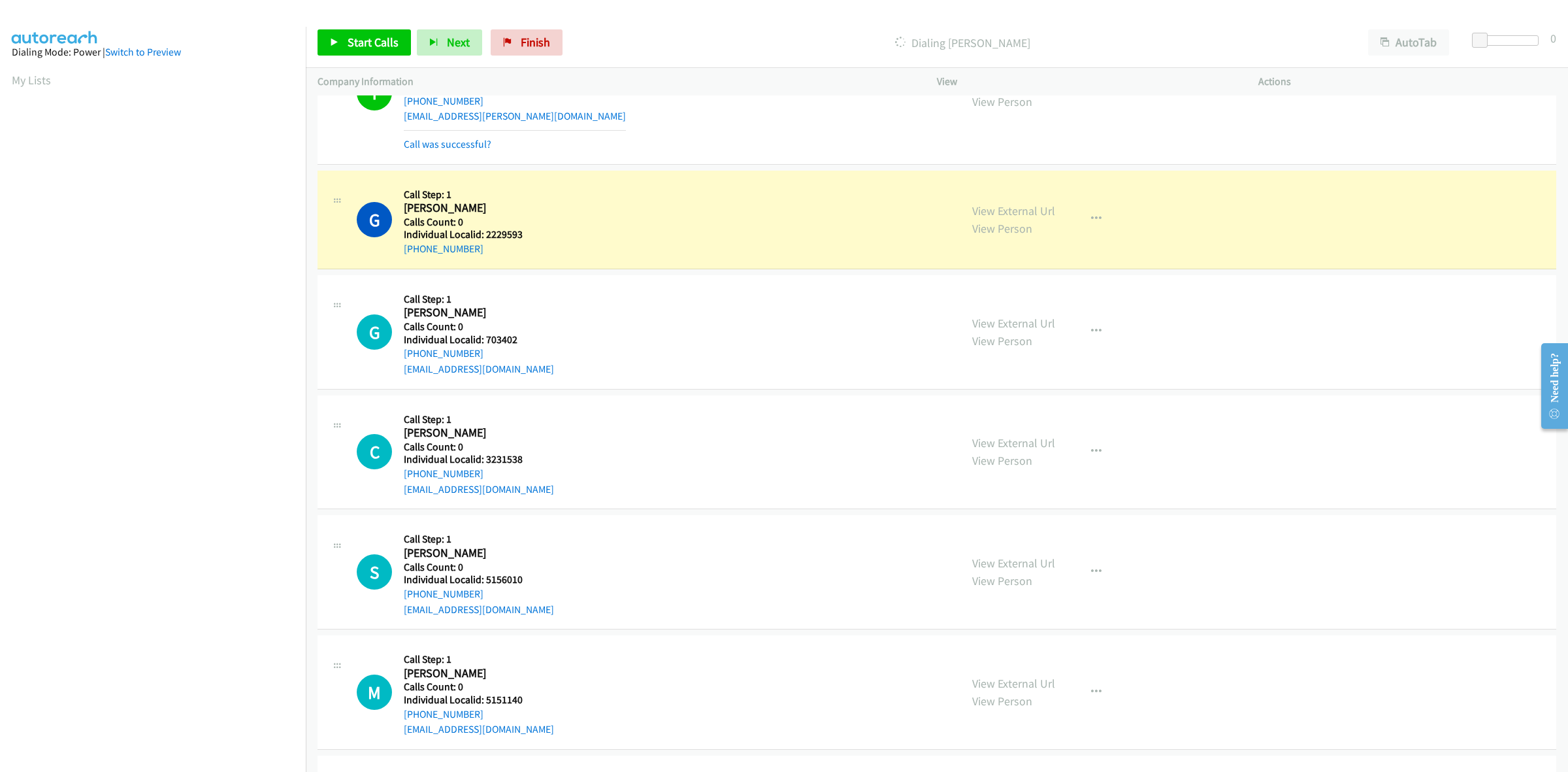
drag, startPoint x: 529, startPoint y: 228, endPoint x: 520, endPoint y: 229, distance: 9.1
click at [523, 229] on h5 "Individual Localid: 2229593" at bounding box center [472, 234] width 138 height 13
drag, startPoint x: 520, startPoint y: 234, endPoint x: 484, endPoint y: 238, distance: 36.2
click at [484, 238] on h5 "Individual Localid: 2229593" at bounding box center [472, 234] width 138 height 13
copy h5 "2229593"
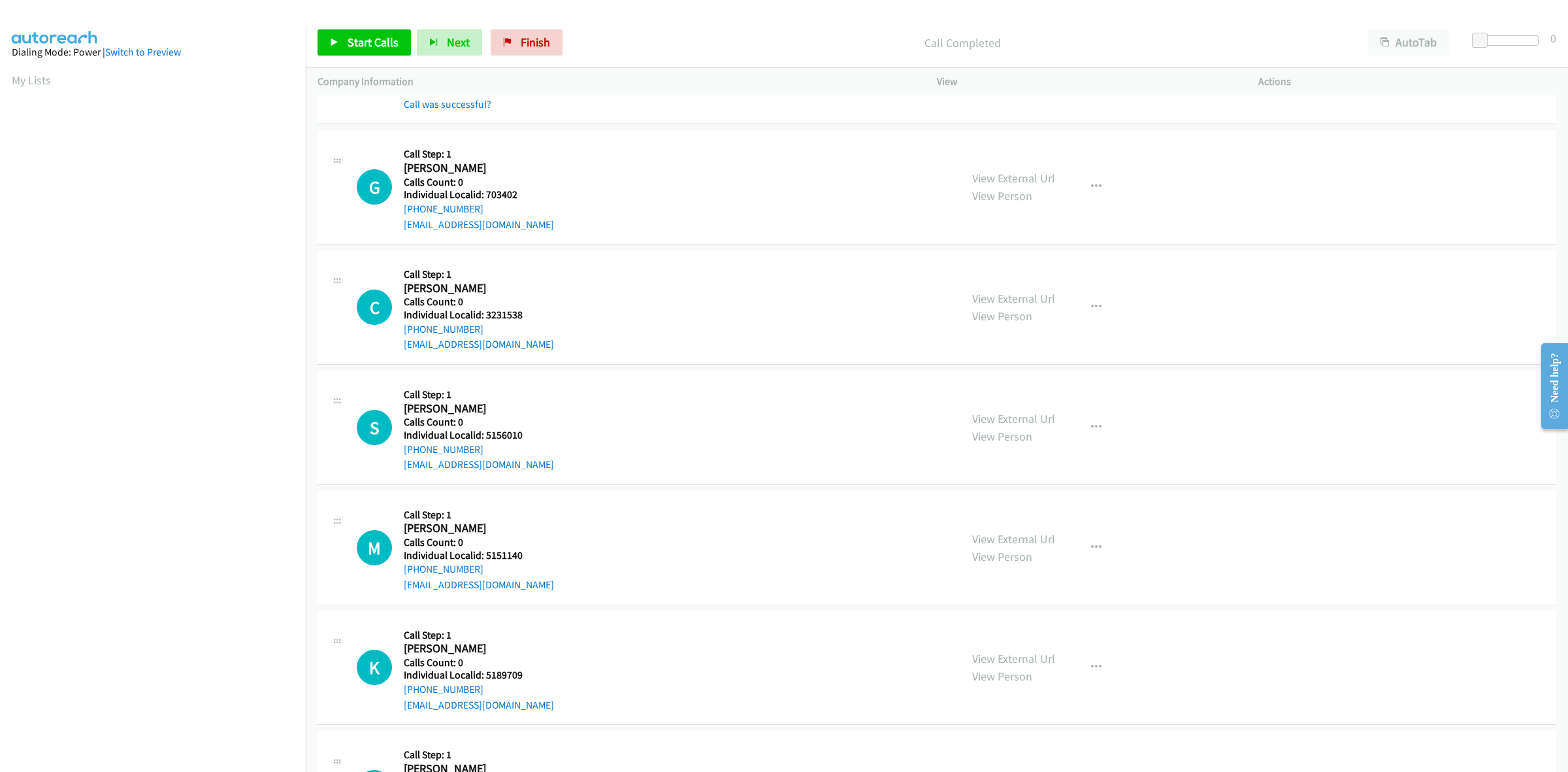
scroll to position [1185, 0]
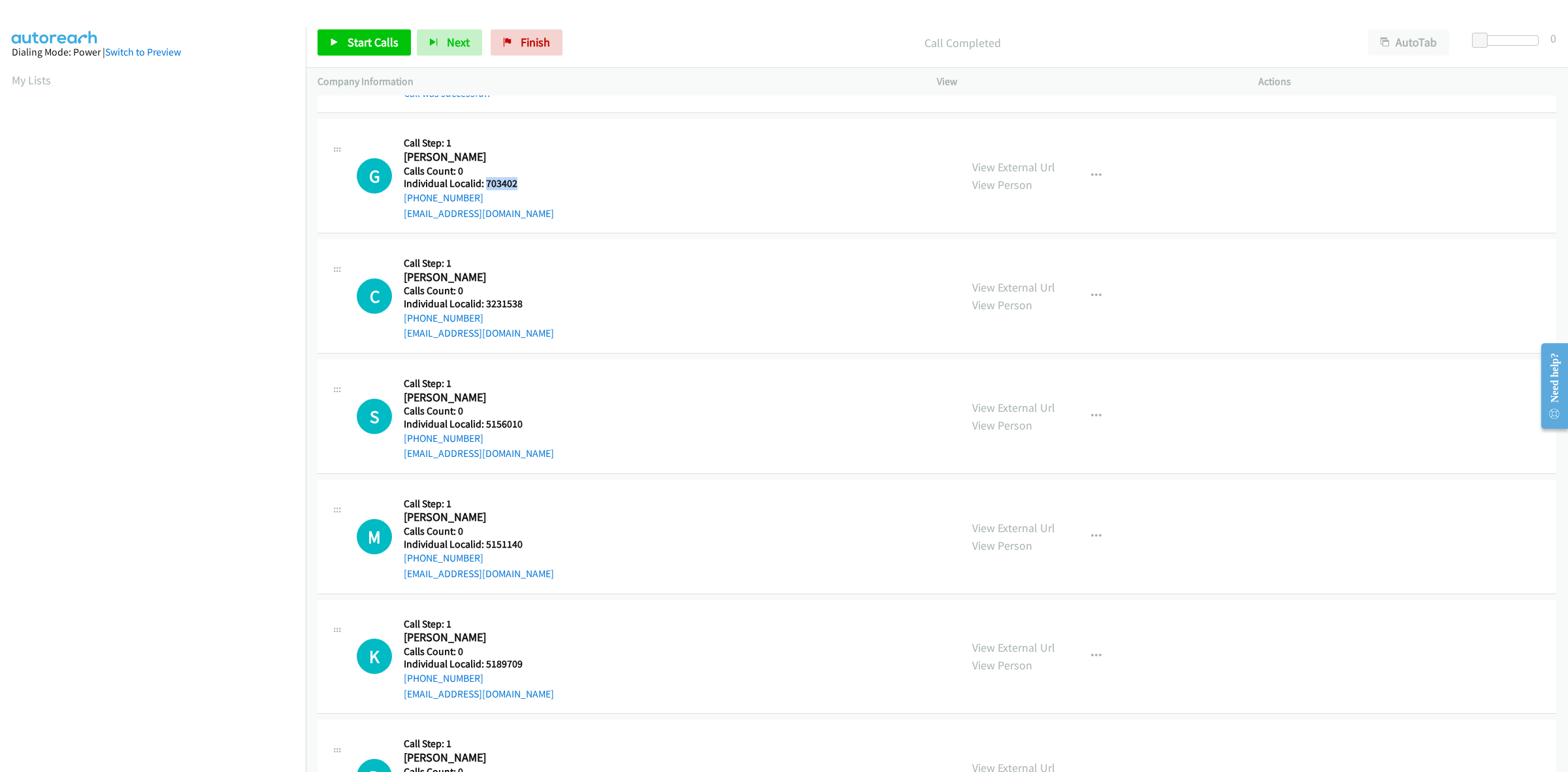
drag, startPoint x: 506, startPoint y: 184, endPoint x: 486, endPoint y: 185, distance: 20.0
click at [486, 185] on h5 "Individual Localid: 703402" at bounding box center [478, 184] width 151 height 13
copy h5 "703402"
click at [1080, 172] on button "button" at bounding box center [1096, 176] width 35 height 26
click at [1005, 263] on link "Skip Call" at bounding box center [1026, 261] width 173 height 26
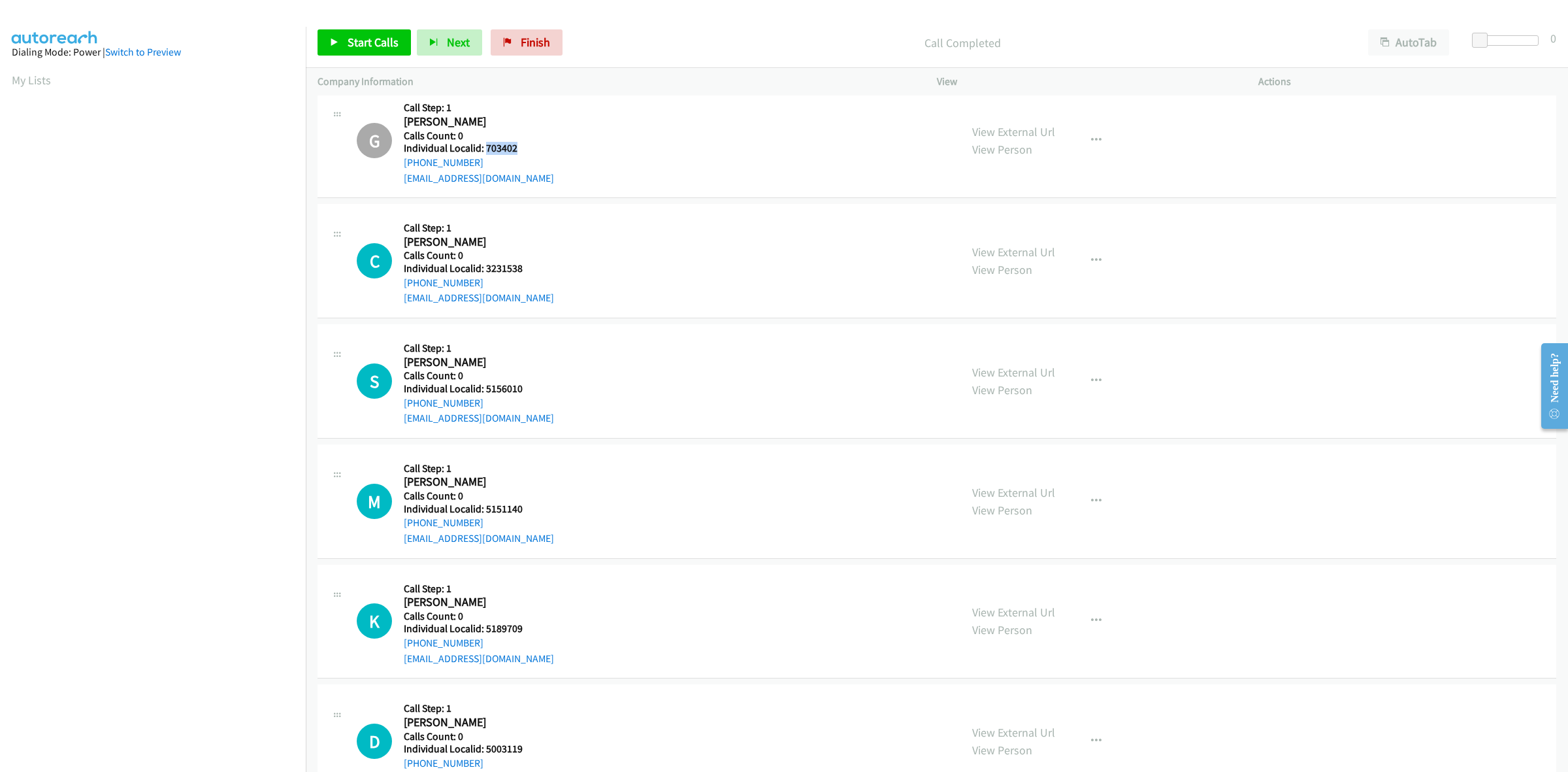
scroll to position [1348, 0]
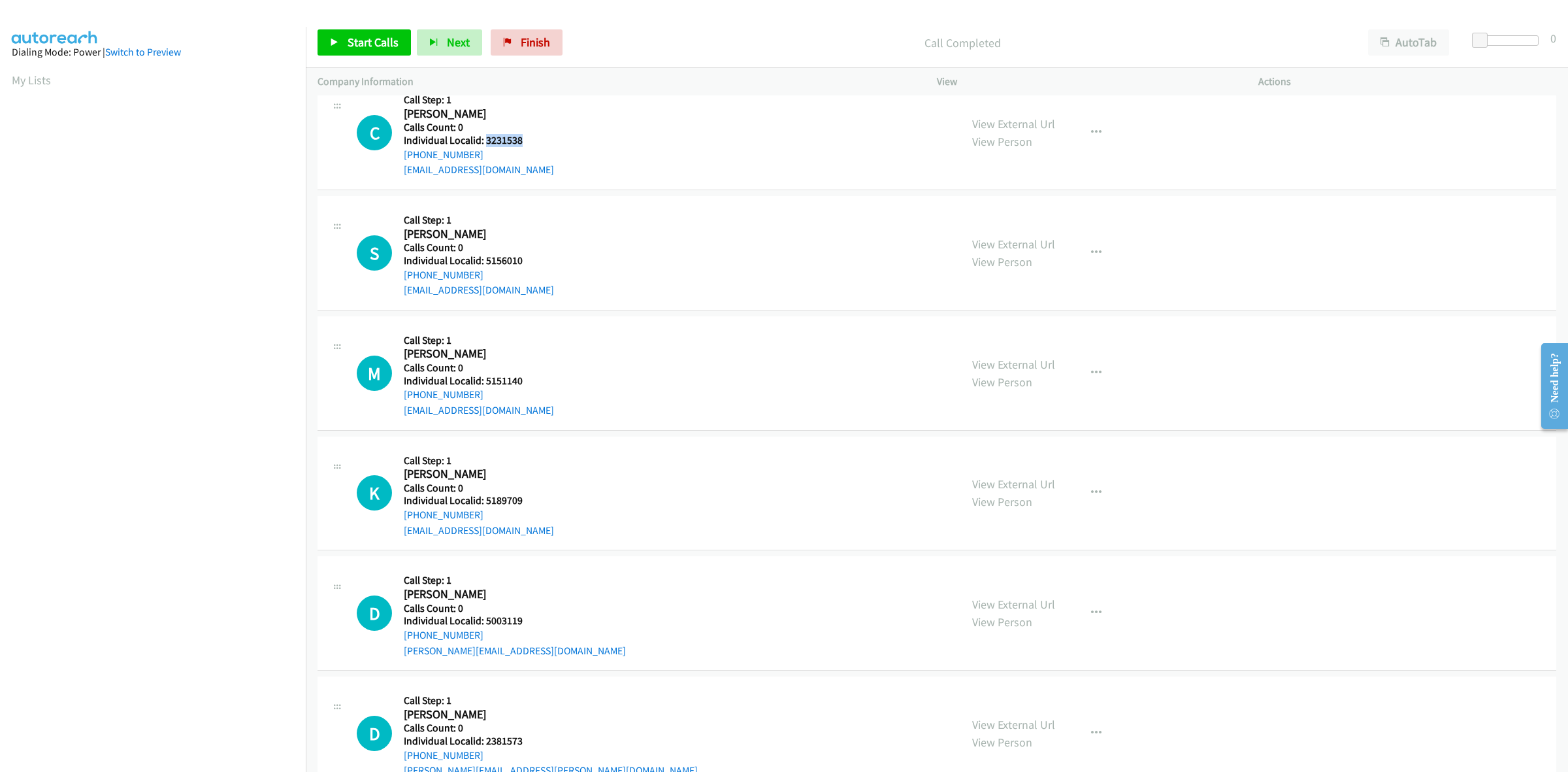
drag, startPoint x: 535, startPoint y: 139, endPoint x: 485, endPoint y: 140, distance: 50.0
click at [485, 140] on h5 "Individual Localid: 3231538" at bounding box center [478, 140] width 151 height 13
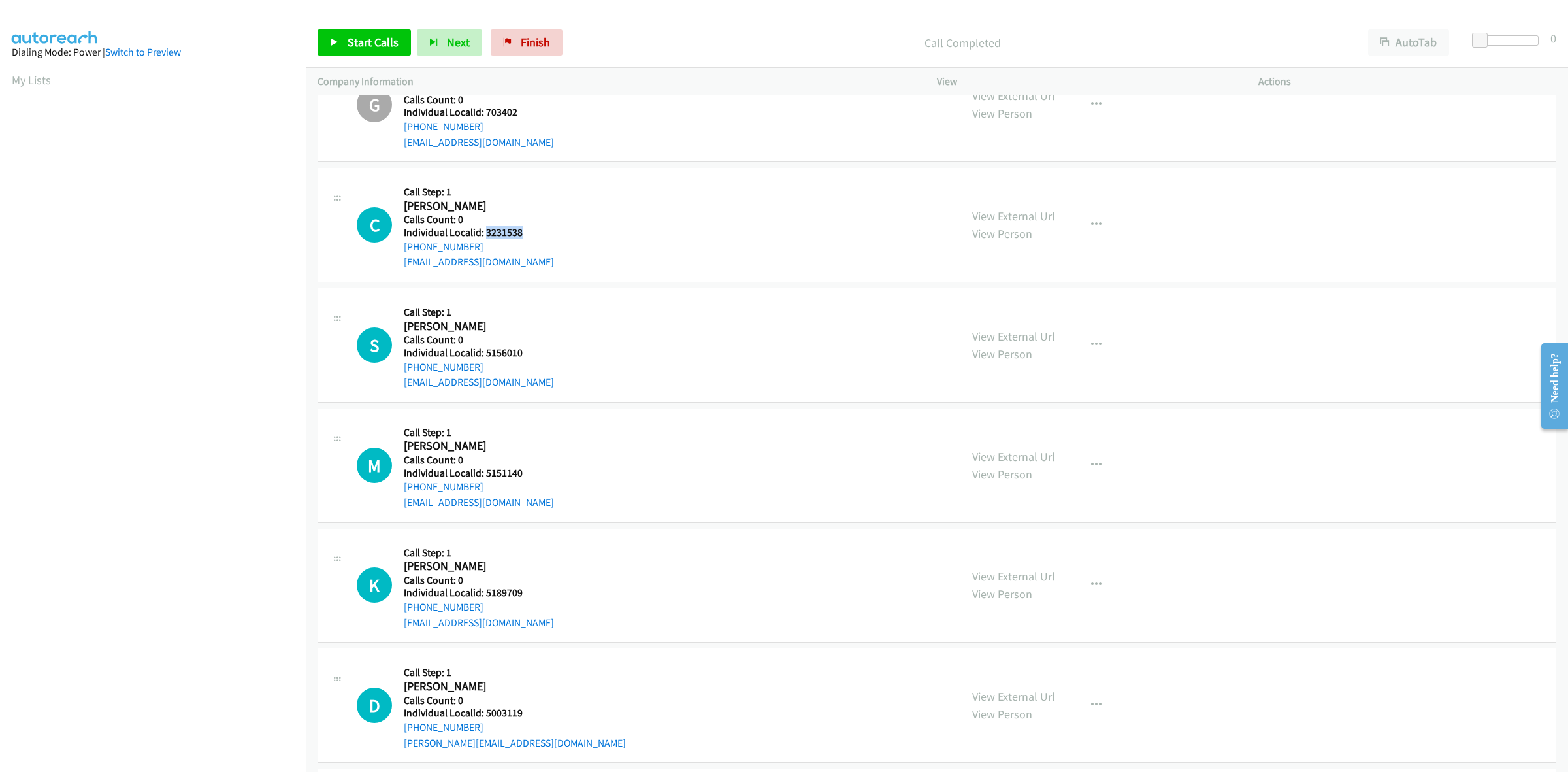
scroll to position [1246, 0]
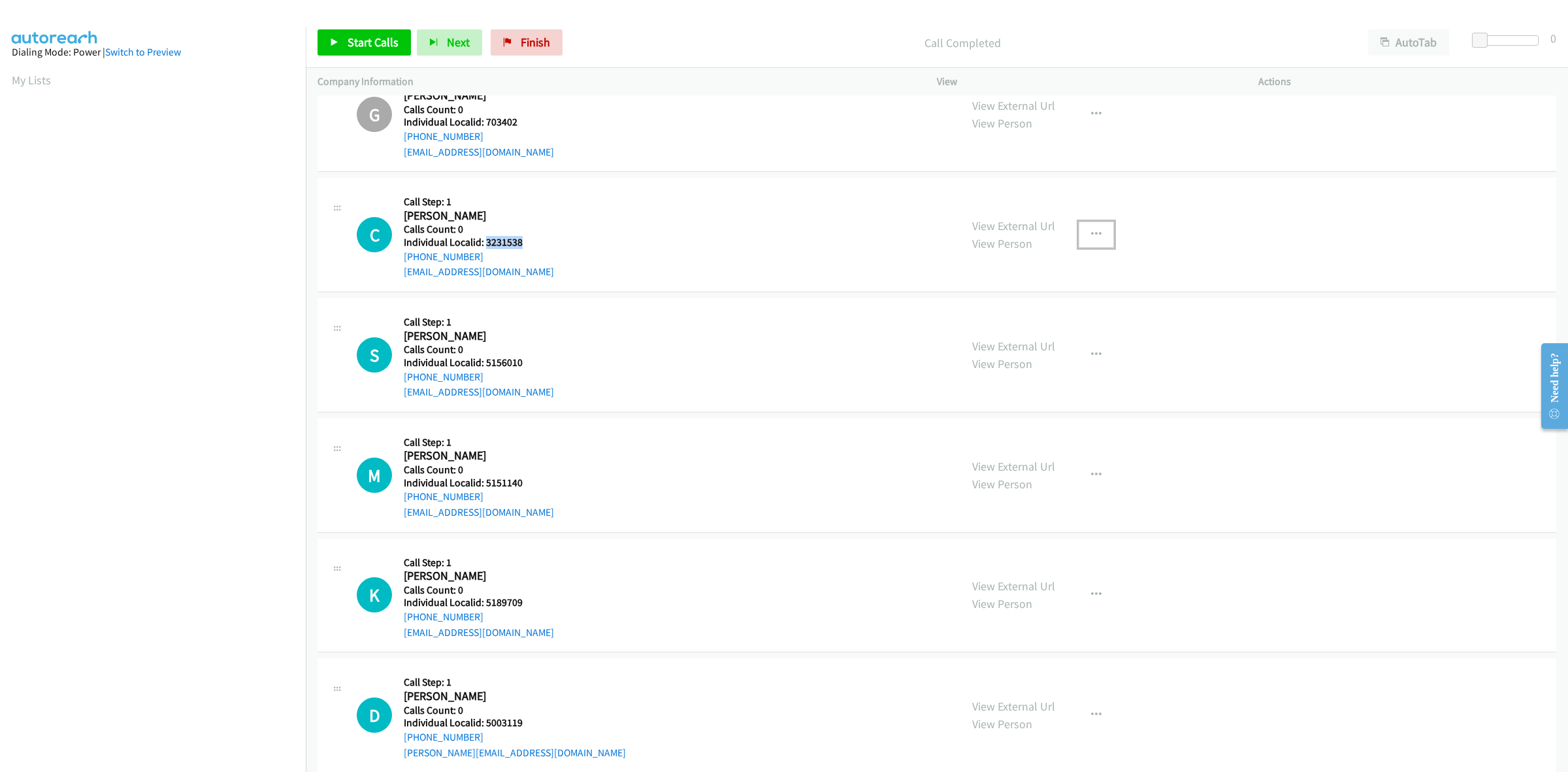
click at [1098, 233] on button "button" at bounding box center [1096, 234] width 35 height 26
click at [1050, 319] on link "Skip Call" at bounding box center [1026, 320] width 173 height 26
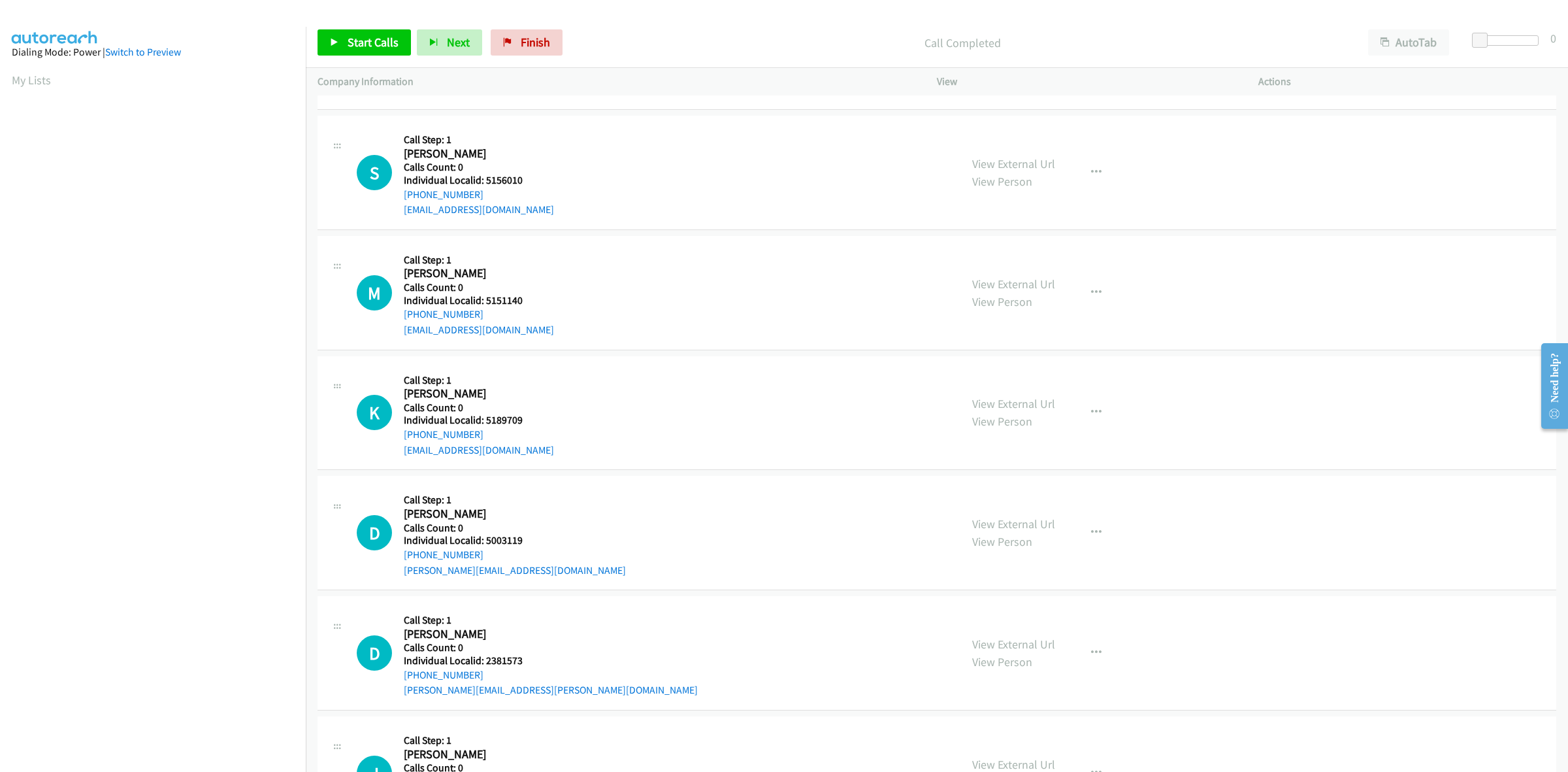
scroll to position [1429, 0]
click at [1086, 165] on button "button" at bounding box center [1096, 172] width 35 height 26
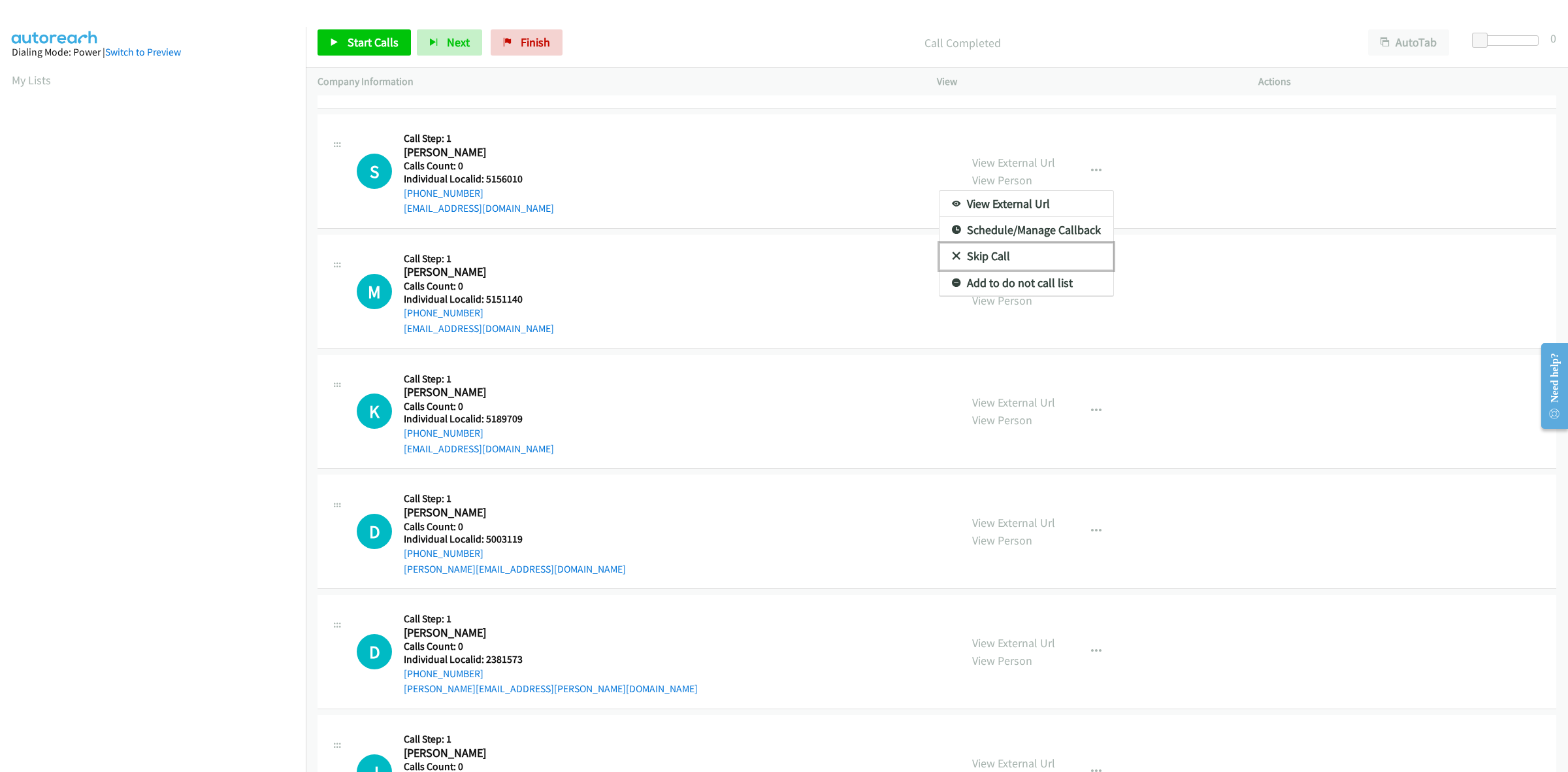
click at [1033, 255] on link "Skip Call" at bounding box center [1026, 256] width 173 height 26
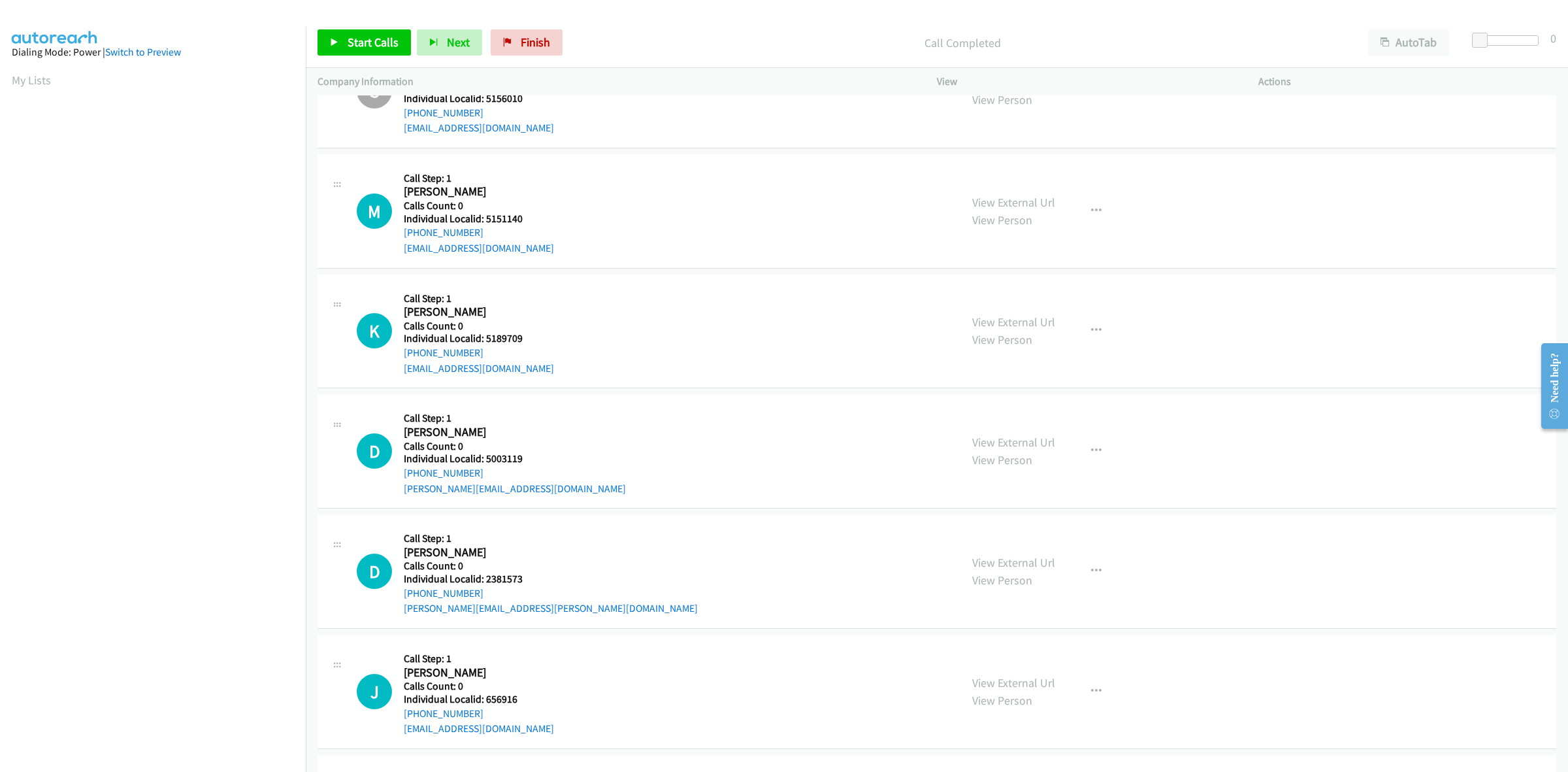
scroll to position [1532, 0]
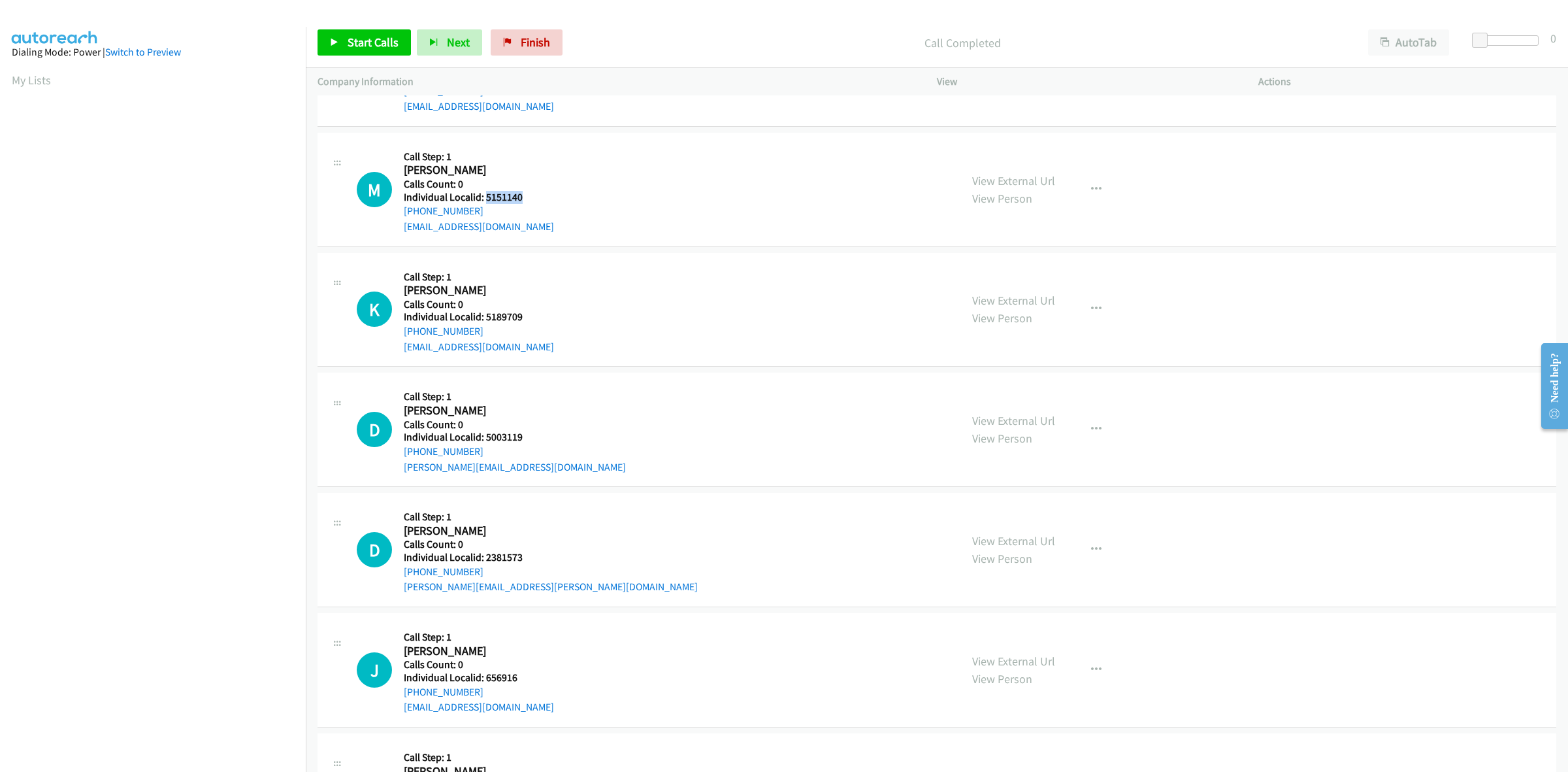
drag, startPoint x: 522, startPoint y: 196, endPoint x: 486, endPoint y: 200, distance: 36.2
click at [486, 200] on h5 "Individual Localid: 5151140" at bounding box center [478, 196] width 151 height 13
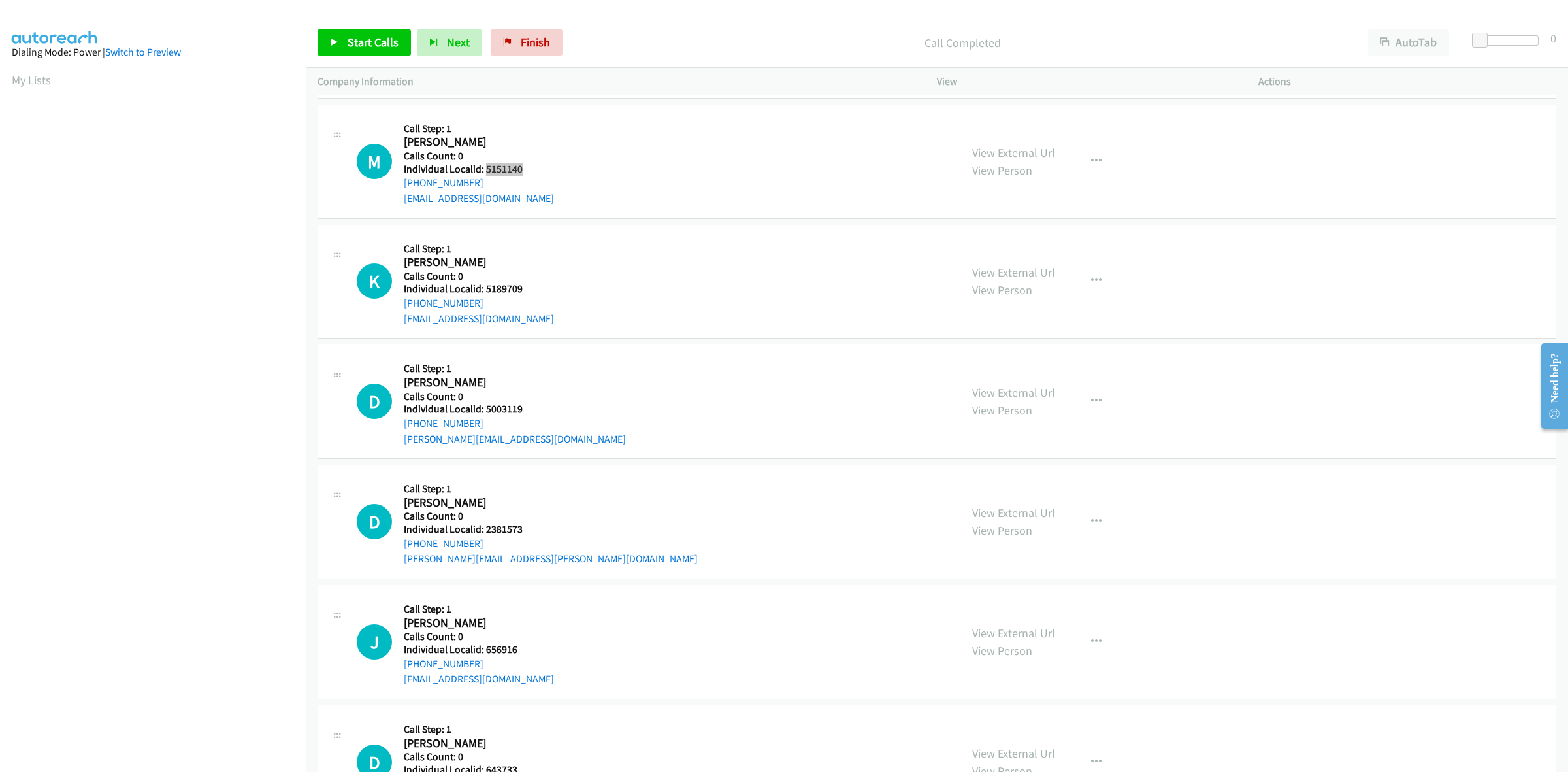
scroll to position [1573, 0]
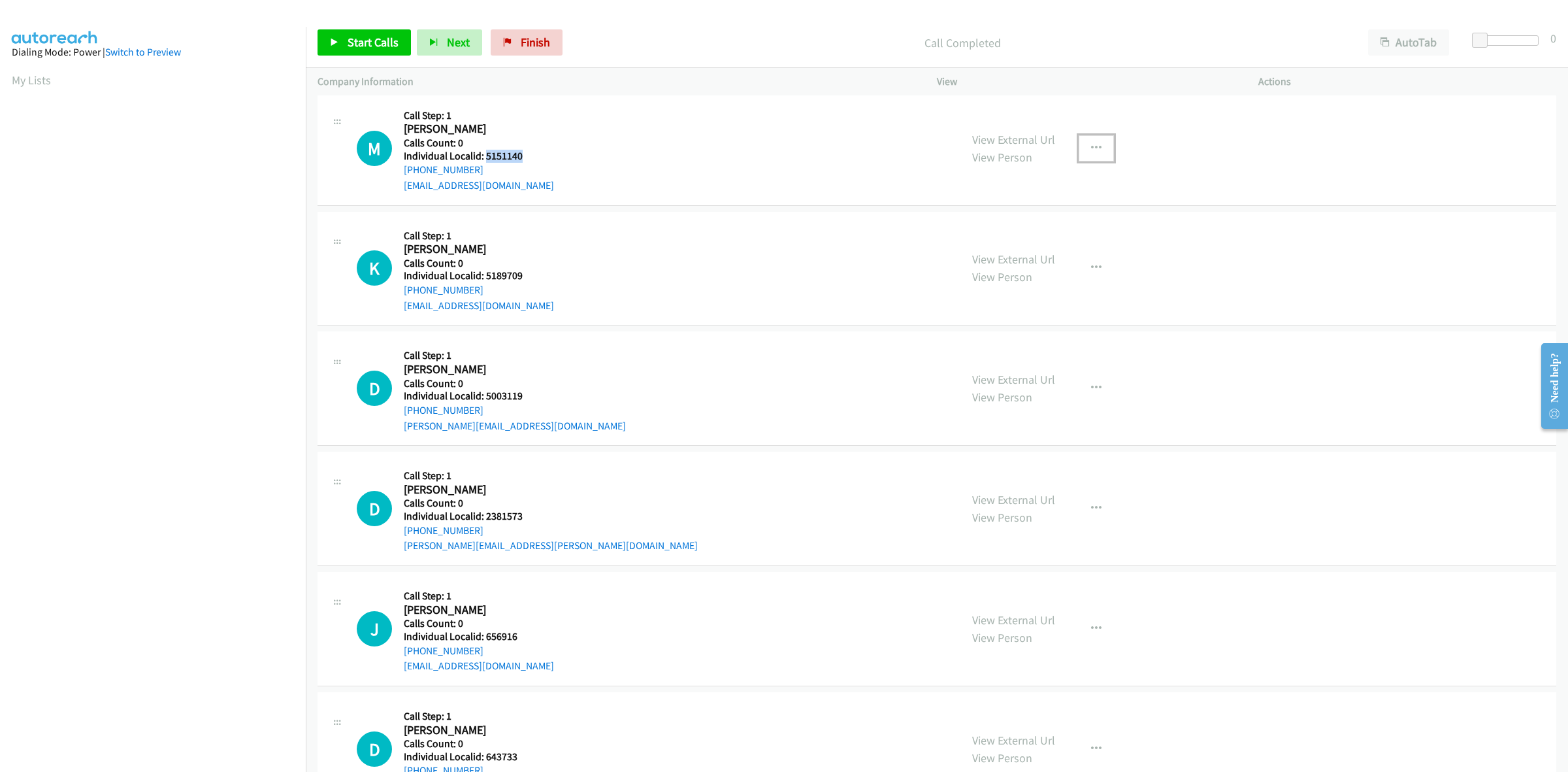
click at [1096, 149] on button "button" at bounding box center [1096, 149] width 35 height 26
click at [1020, 230] on link "Skip Call" at bounding box center [1026, 233] width 173 height 26
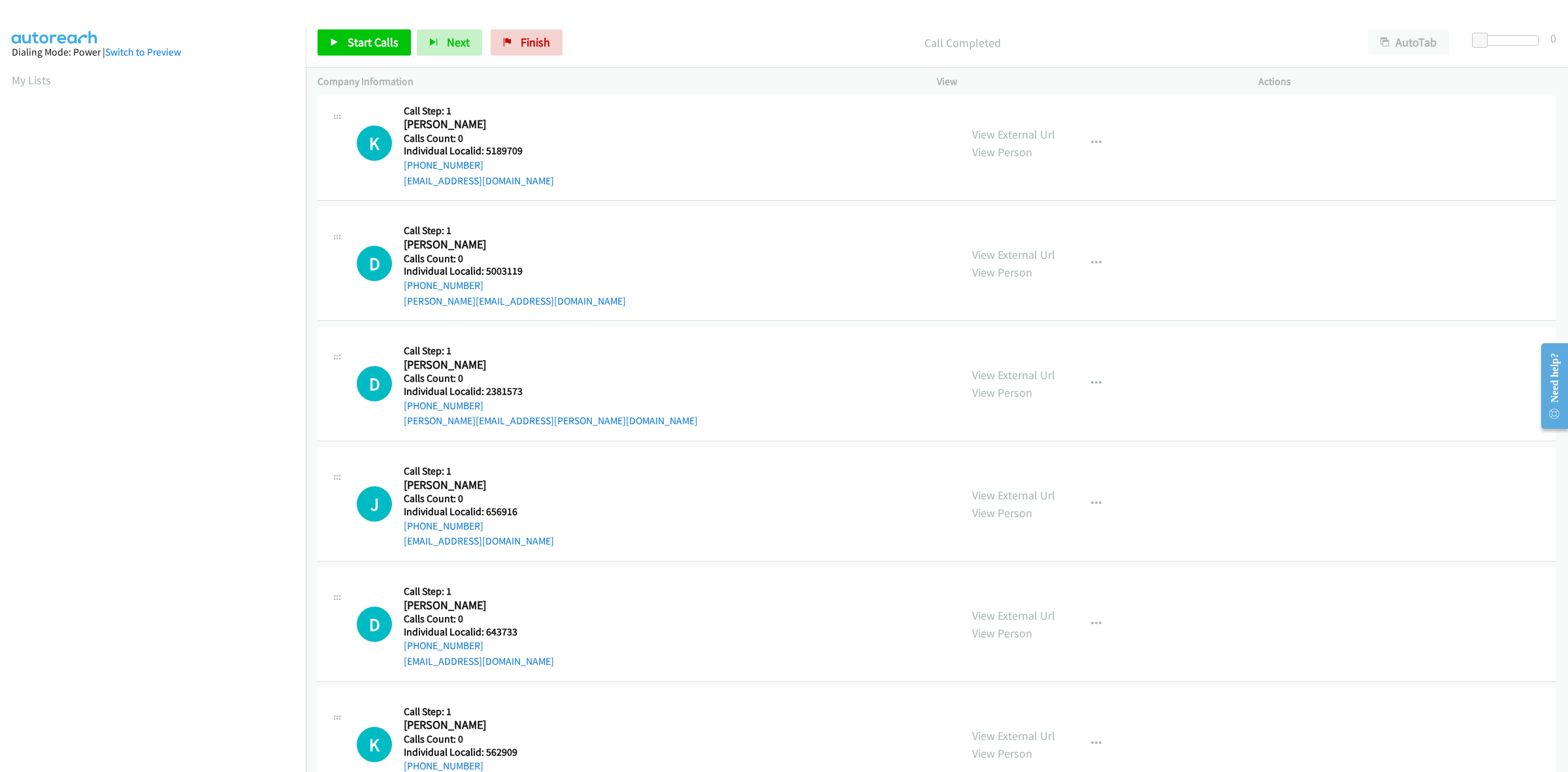
scroll to position [1716, 0]
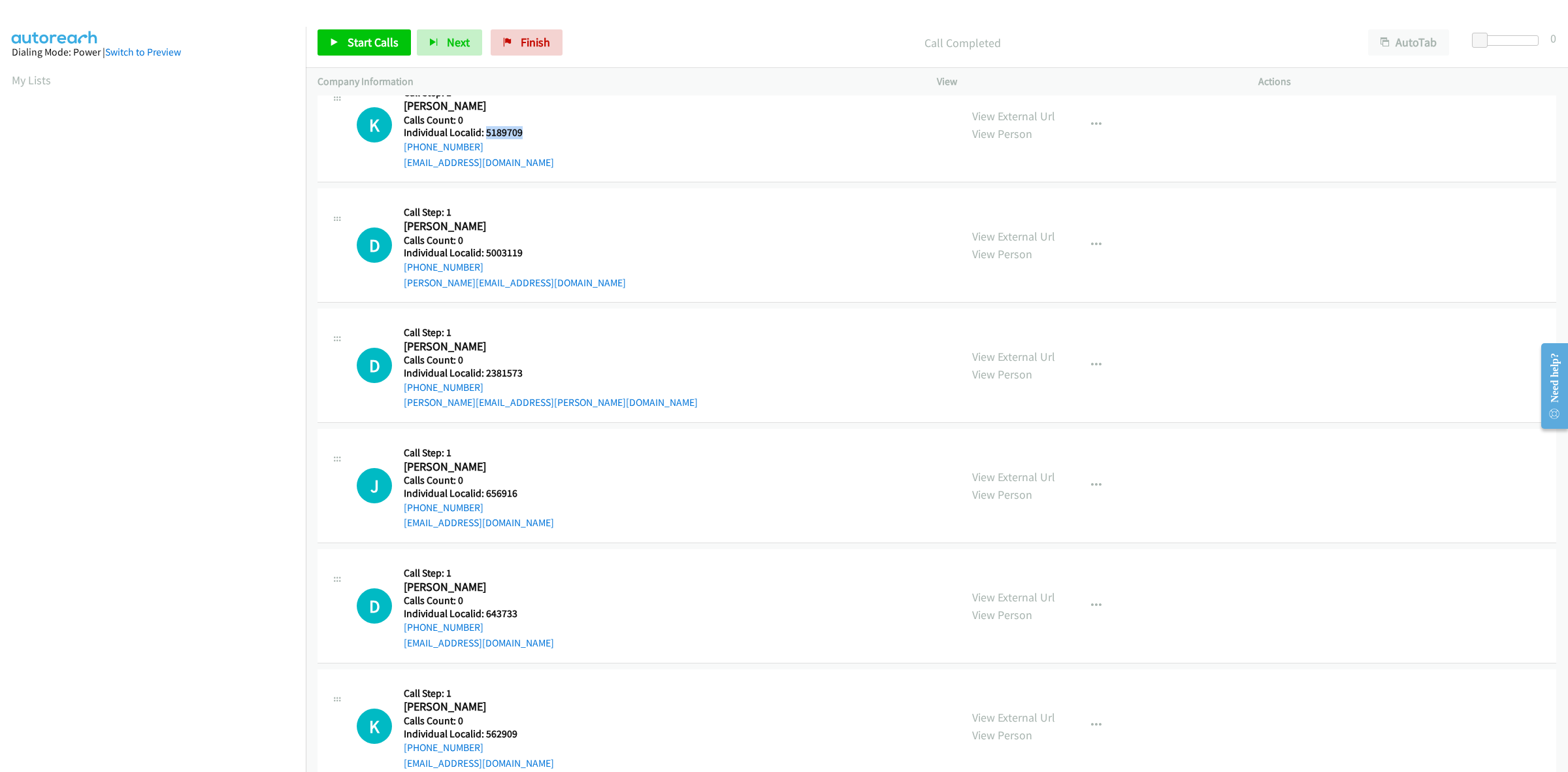
drag, startPoint x: 519, startPoint y: 136, endPoint x: 484, endPoint y: 134, distance: 35.1
click at [484, 134] on h5 "Individual Localid: 5189709" at bounding box center [478, 132] width 151 height 13
click at [1097, 123] on button "button" at bounding box center [1096, 125] width 35 height 26
click at [1044, 204] on link "Skip Call" at bounding box center [1026, 210] width 173 height 26
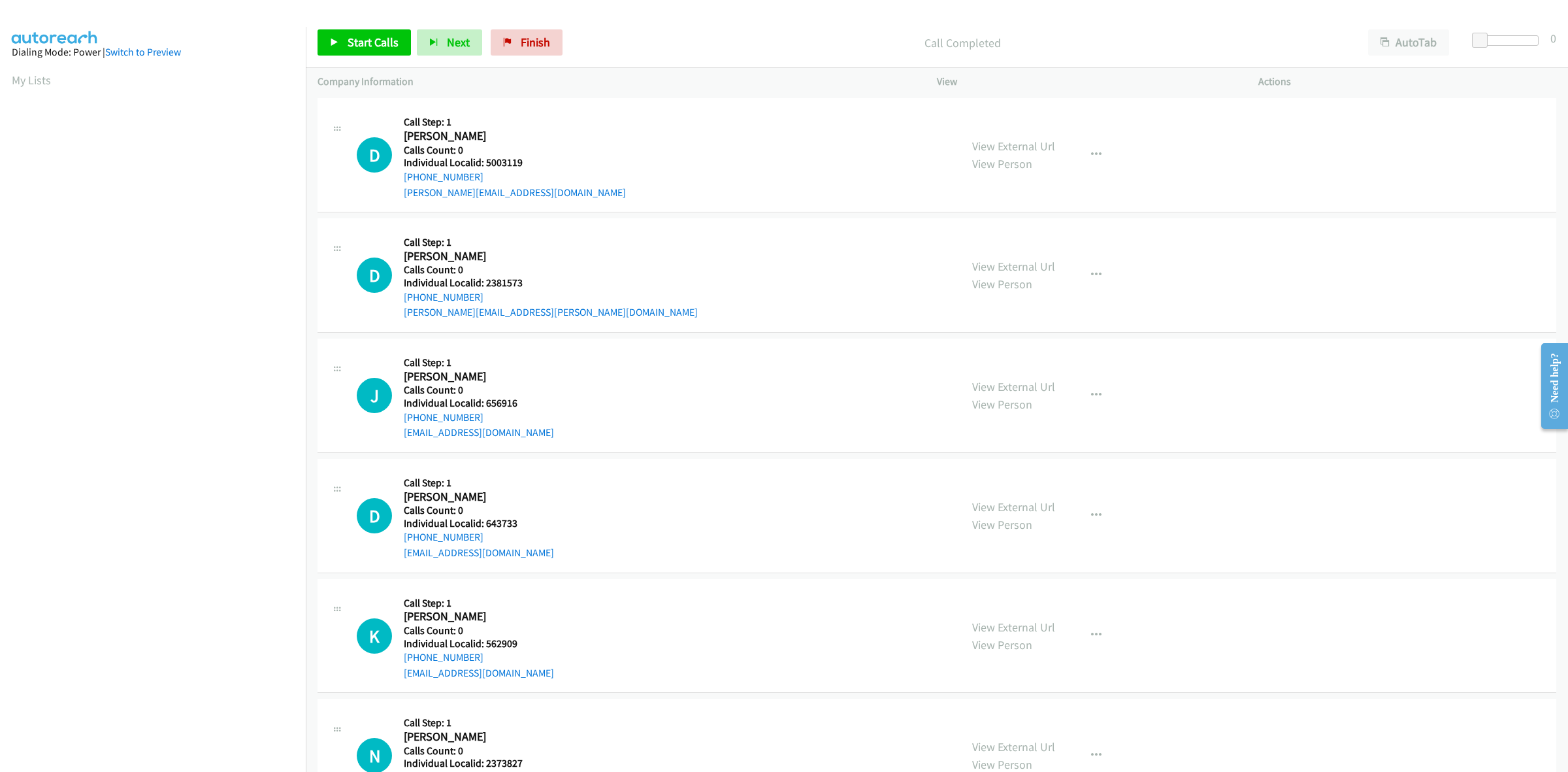
scroll to position [1818, 0]
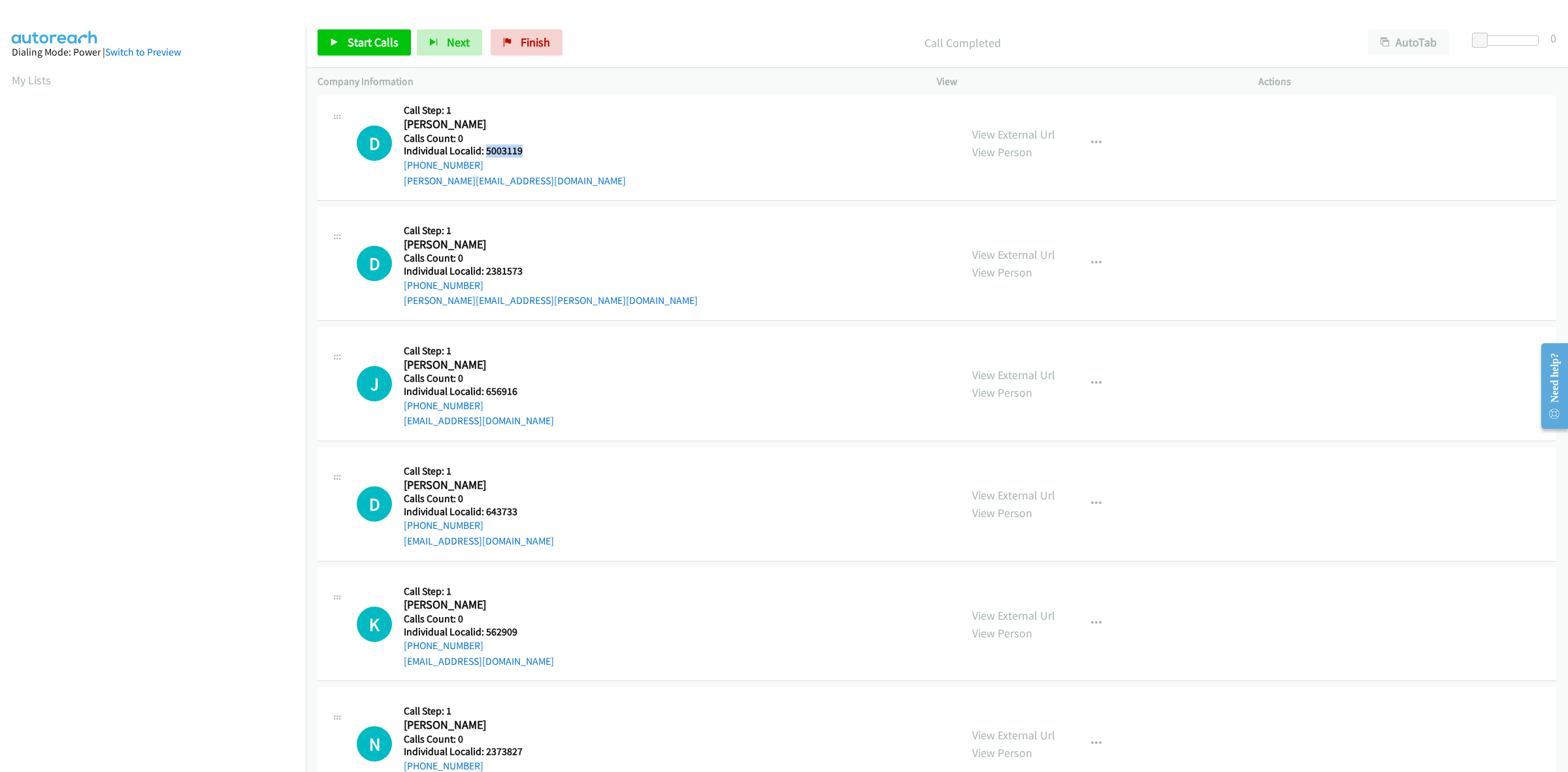
drag, startPoint x: 524, startPoint y: 152, endPoint x: 484, endPoint y: 153, distance: 40.0
click at [484, 153] on h5 "Individual Localid: 5003119" at bounding box center [514, 151] width 222 height 13
click at [619, 224] on div "D Callback Scheduled Call Step: 1 Danielle Bisch America/New_York Calls Count: …" at bounding box center [653, 263] width 592 height 90
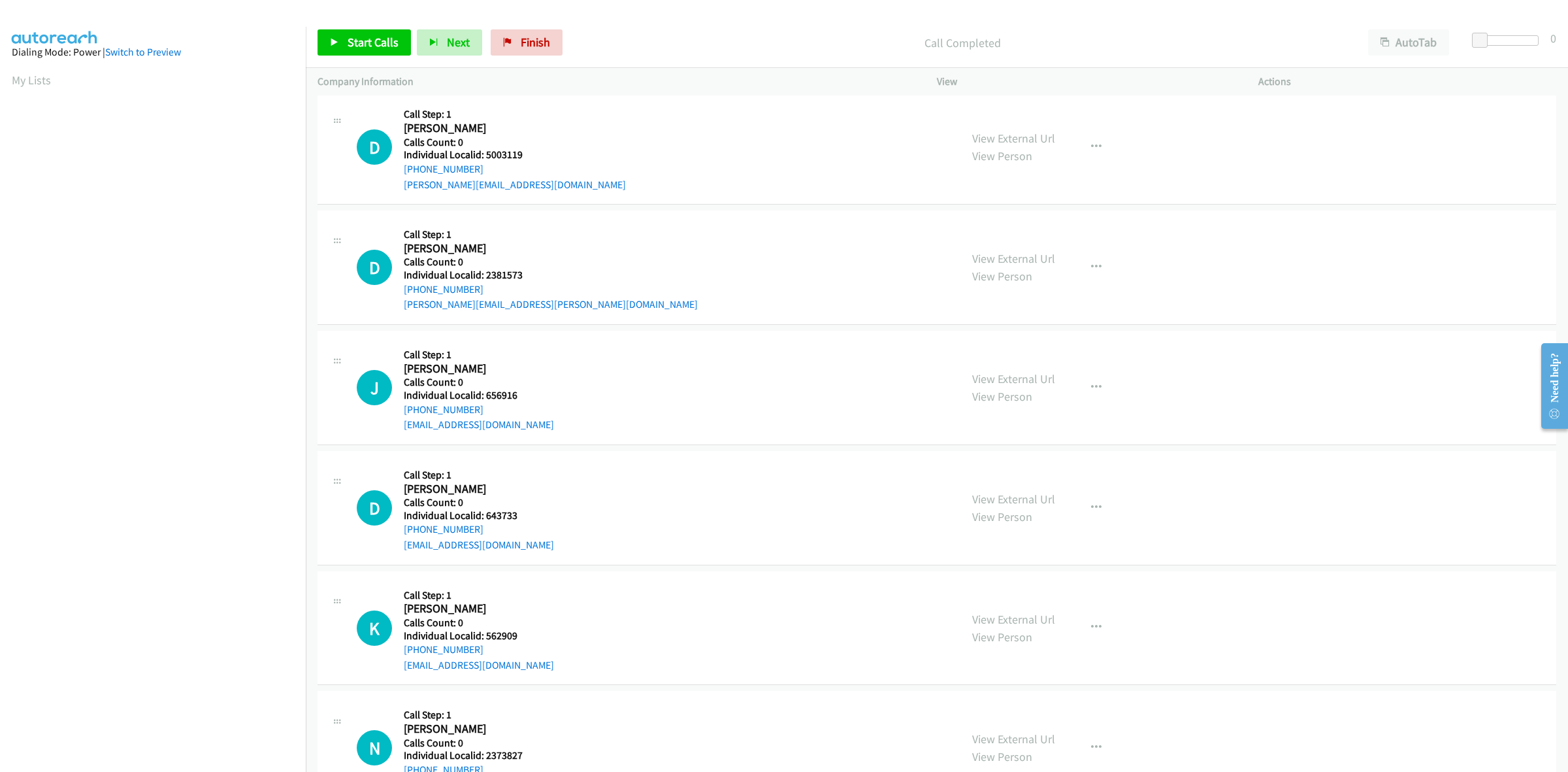
scroll to position [1797, 0]
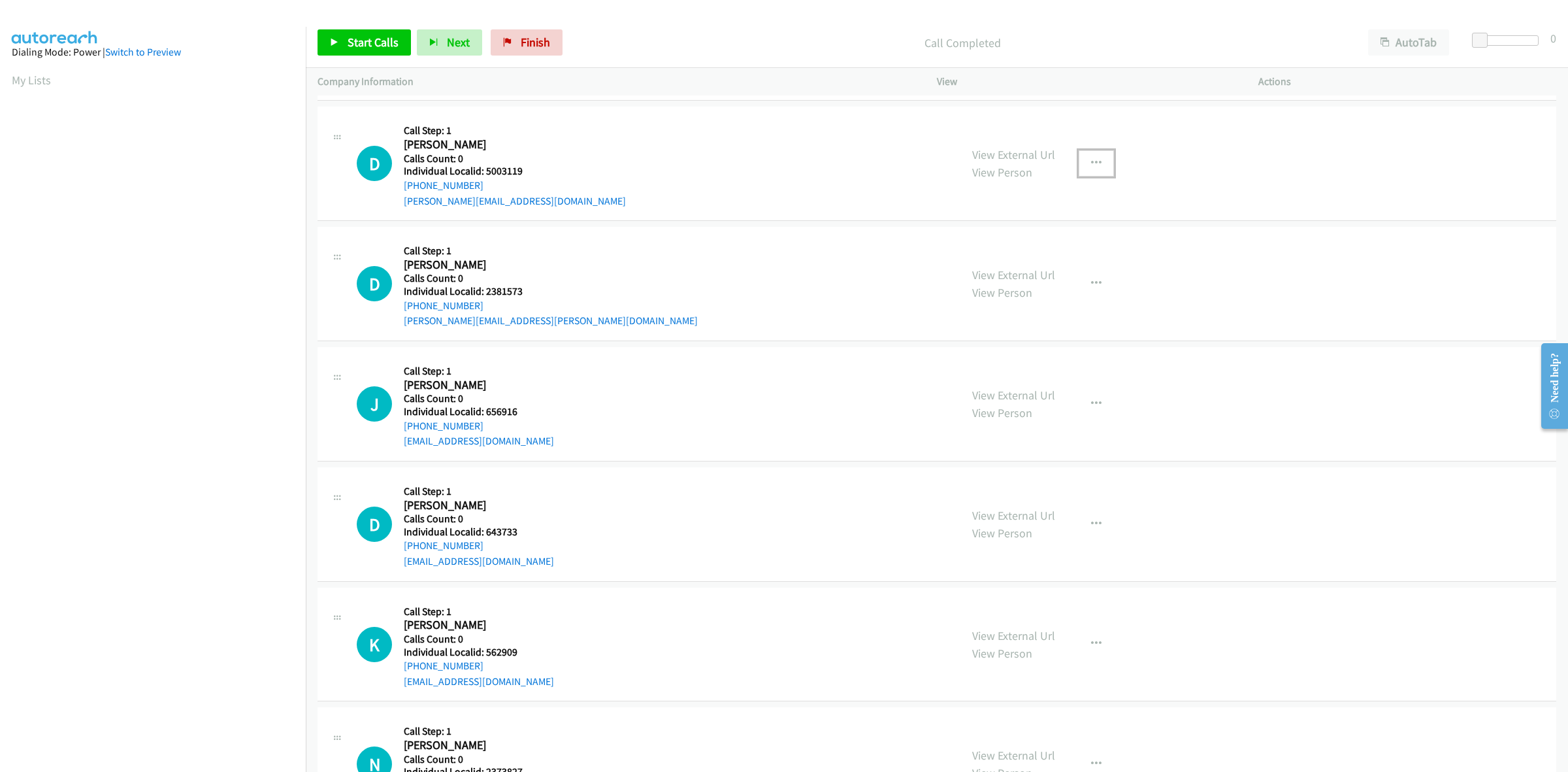
click at [1091, 164] on icon "button" at bounding box center [1096, 164] width 10 height 10
click at [1003, 249] on link "Skip Call" at bounding box center [1026, 249] width 173 height 26
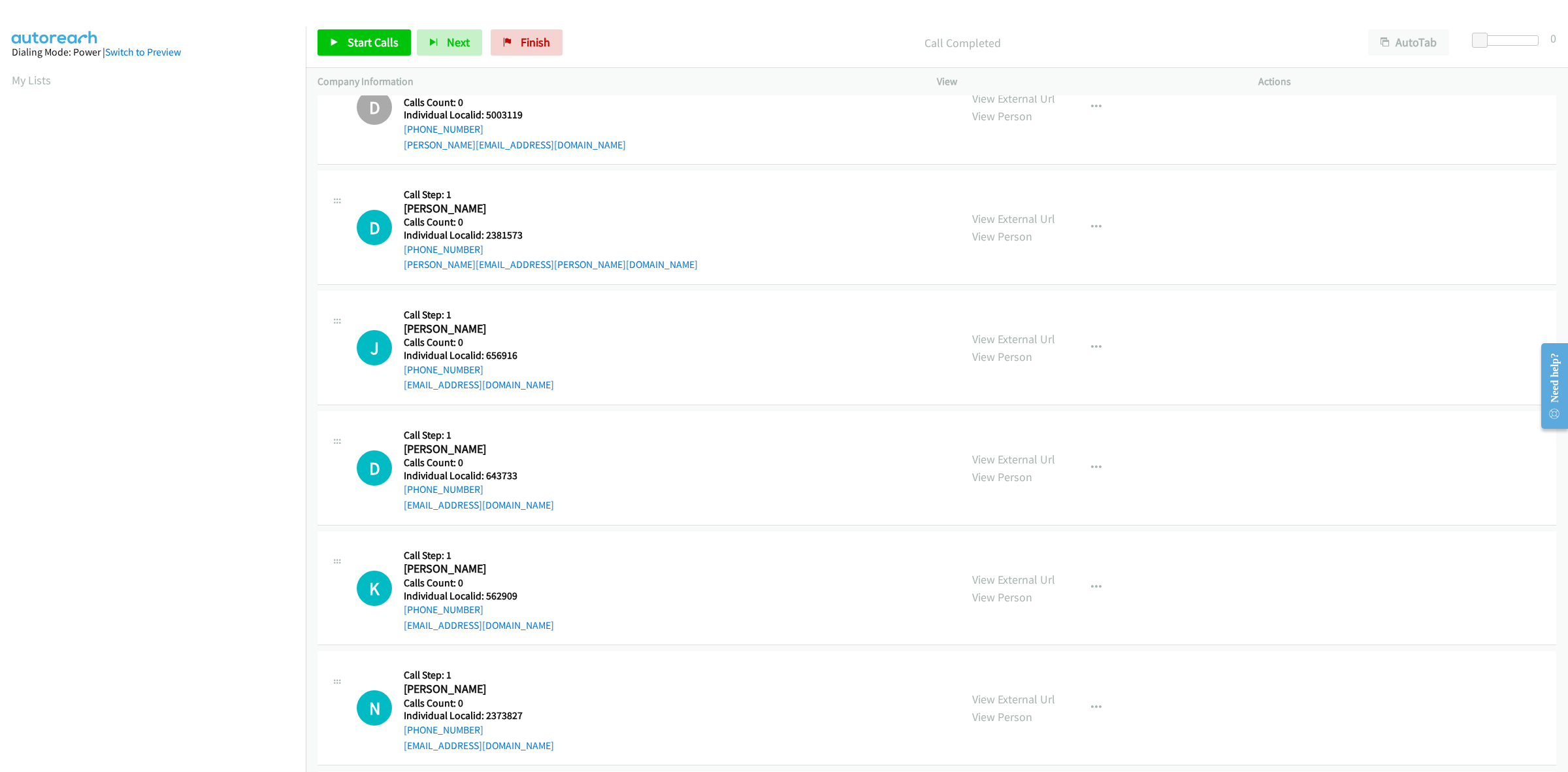
scroll to position [1879, 0]
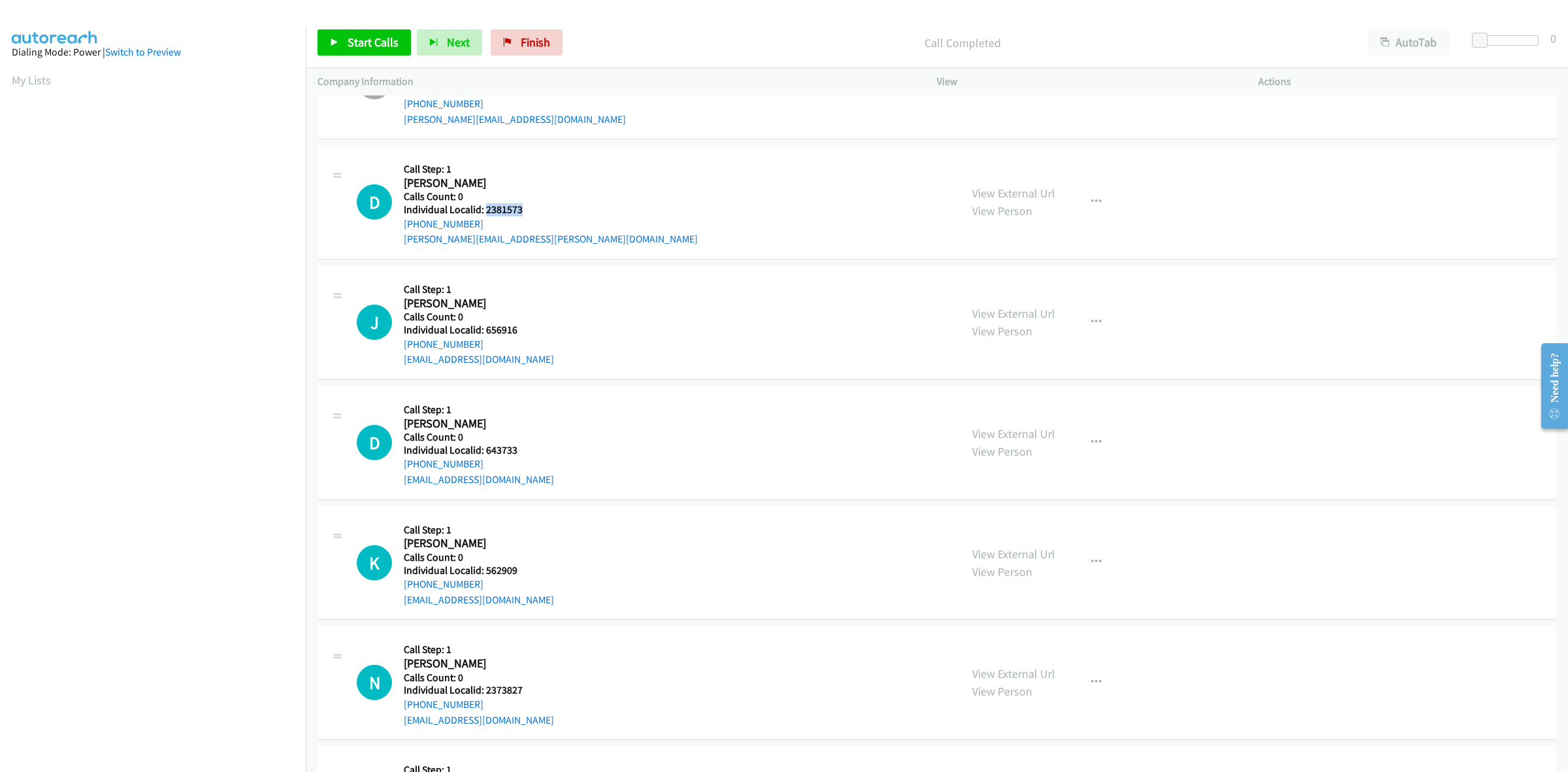
drag, startPoint x: 526, startPoint y: 206, endPoint x: 484, endPoint y: 206, distance: 42.0
click at [484, 206] on h5 "Individual Localid: 2381573" at bounding box center [550, 209] width 294 height 13
drag, startPoint x: 478, startPoint y: 221, endPoint x: 397, endPoint y: 227, distance: 81.2
click at [397, 227] on div "D Callback Scheduled Call Step: 1 Danielle Bisch America/New_York Calls Count: …" at bounding box center [653, 201] width 592 height 90
drag, startPoint x: 509, startPoint y: 210, endPoint x: 488, endPoint y: 210, distance: 21.0
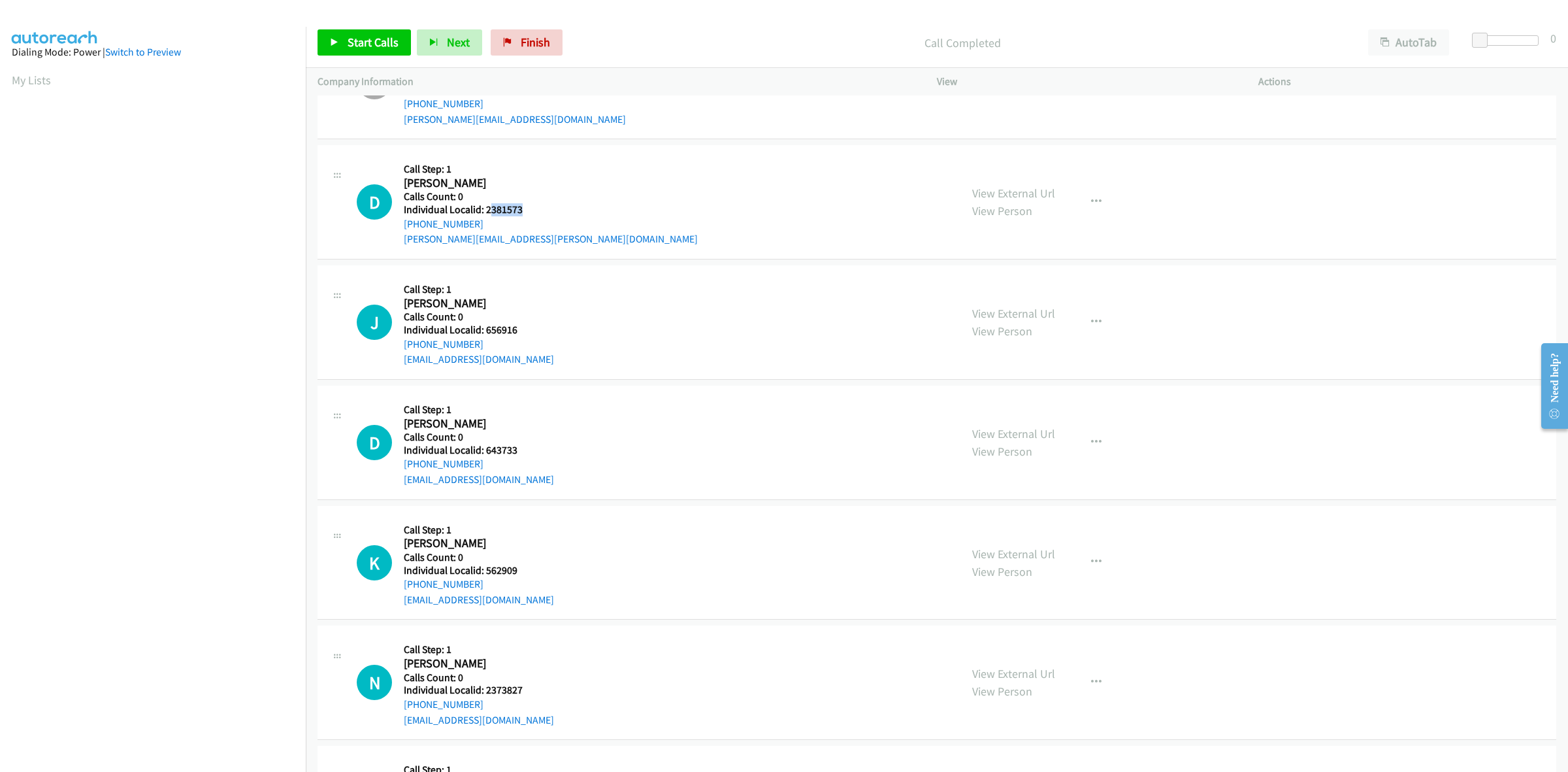
click at [488, 210] on h5 "Individual Localid: 2381573" at bounding box center [550, 209] width 294 height 13
drag, startPoint x: 493, startPoint y: 207, endPoint x: 552, endPoint y: 193, distance: 60.6
click at [552, 193] on div "D Callback Scheduled Call Step: 1 Danielle Bisch America/New_York Calls Count: …" at bounding box center [653, 201] width 592 height 90
click at [483, 207] on h5 "Individual Localid: 2381573" at bounding box center [550, 209] width 294 height 13
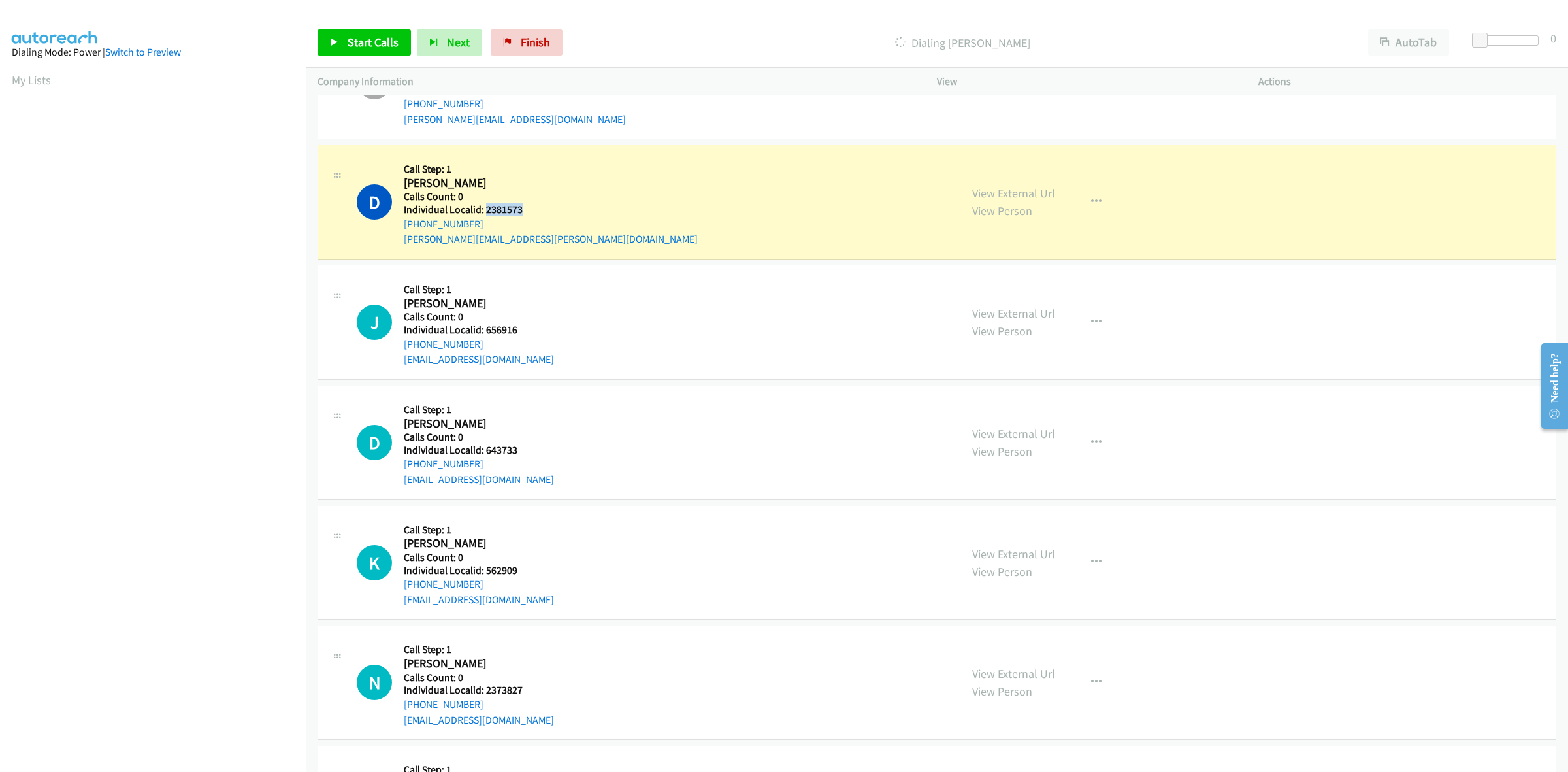
drag, startPoint x: 484, startPoint y: 207, endPoint x: 519, endPoint y: 216, distance: 36.1
click at [519, 216] on h5 "Individual Localid: 2381573" at bounding box center [550, 209] width 294 height 13
drag, startPoint x: 533, startPoint y: 209, endPoint x: 484, endPoint y: 214, distance: 49.3
click at [484, 214] on h5 "Individual Localid: 2381573" at bounding box center [550, 209] width 294 height 13
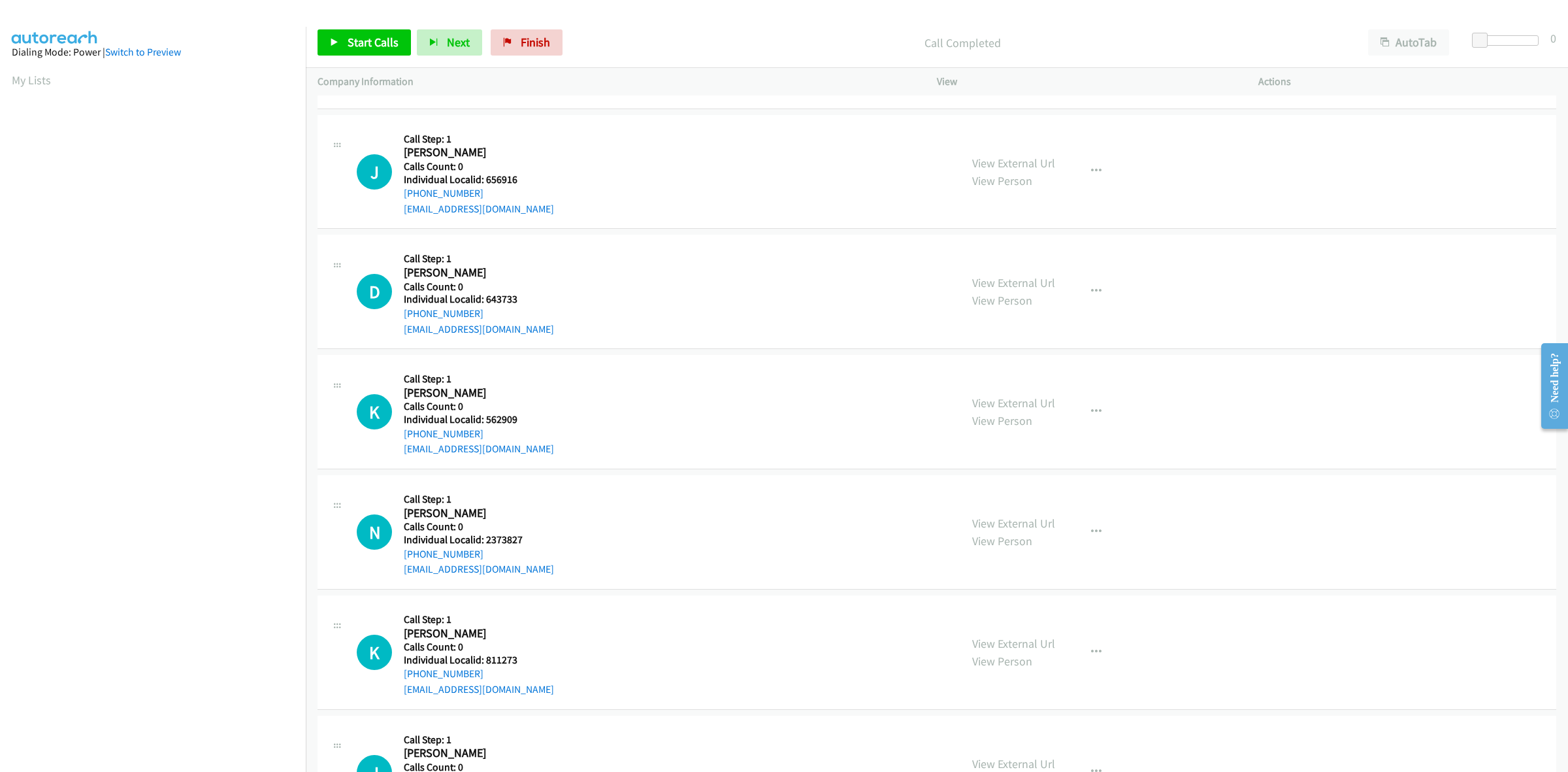
scroll to position [2043, 0]
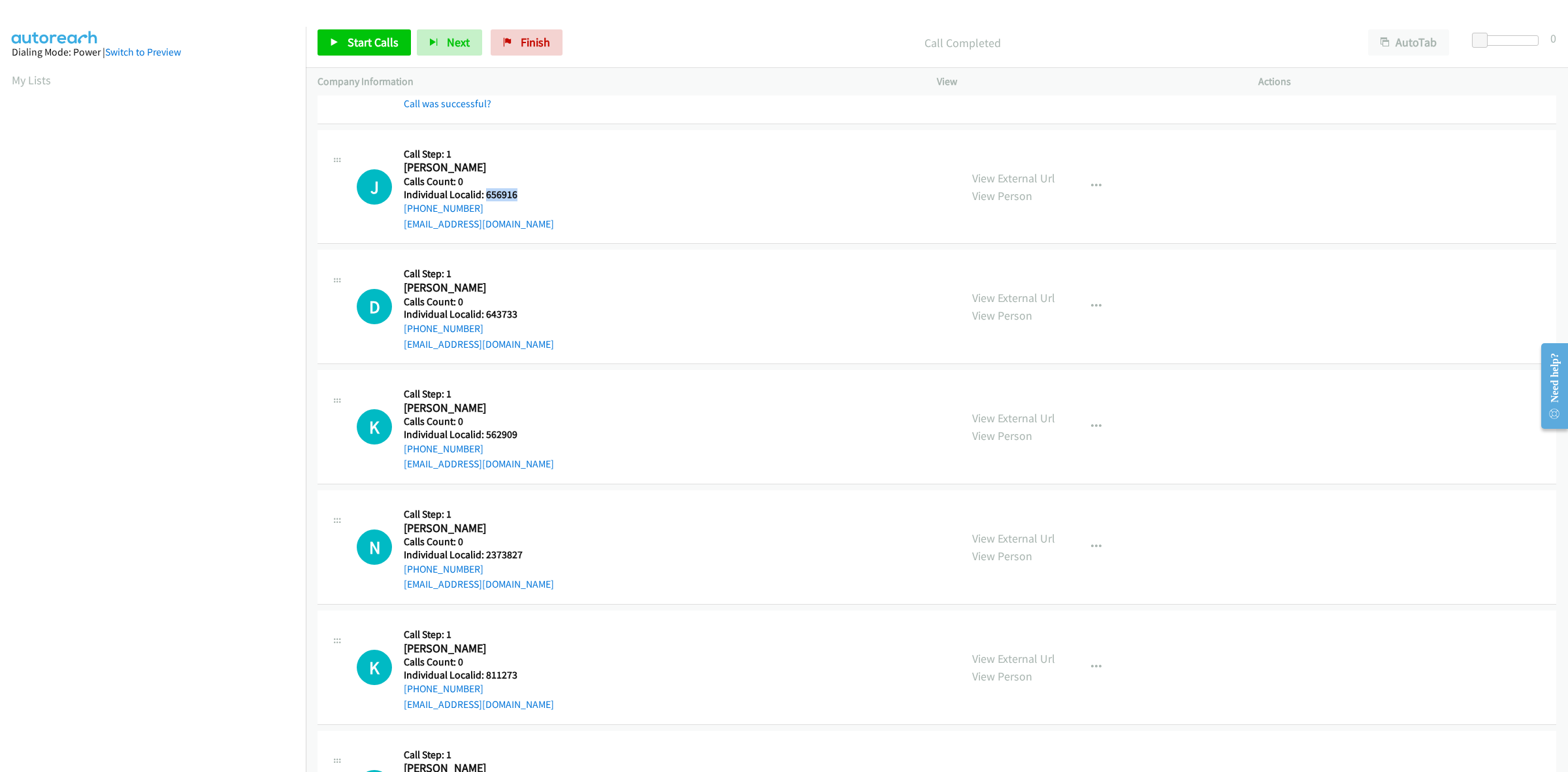
drag, startPoint x: 516, startPoint y: 193, endPoint x: 485, endPoint y: 193, distance: 31.0
click at [485, 193] on h5 "Individual Localid: 656916" at bounding box center [478, 194] width 151 height 13
click at [514, 178] on h5 "Calls Count: 0" at bounding box center [478, 182] width 151 height 13
drag, startPoint x: 474, startPoint y: 206, endPoint x: 399, endPoint y: 210, distance: 75.1
click at [399, 210] on div "J Callback Scheduled Call Step: 1 Justin Hopson America/New_York Calls Count: 0…" at bounding box center [653, 187] width 592 height 90
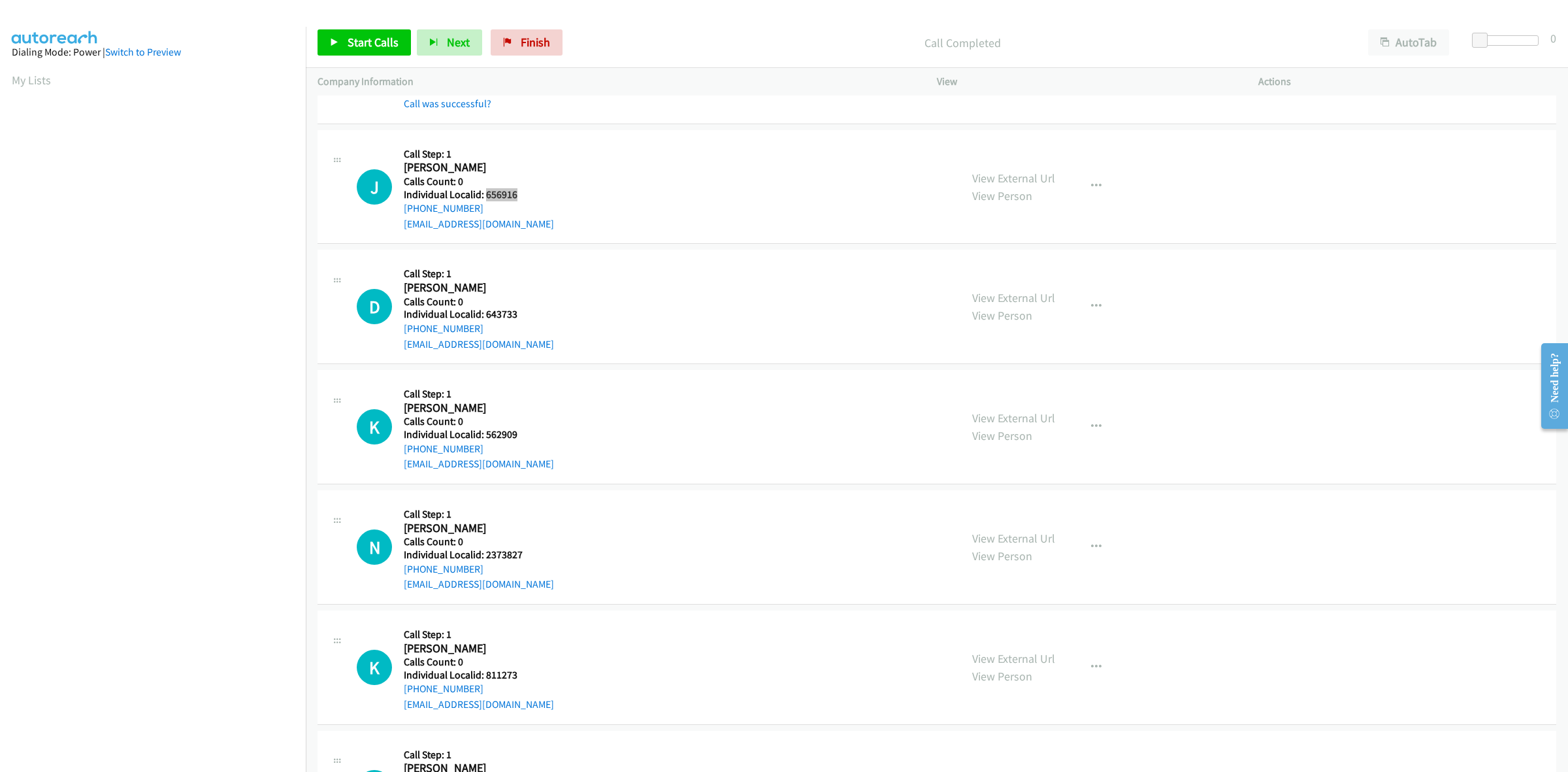
drag, startPoint x: 526, startPoint y: 196, endPoint x: 484, endPoint y: 191, distance: 42.3
click at [484, 191] on h5 "Individual Localid: 656916" at bounding box center [478, 194] width 151 height 13
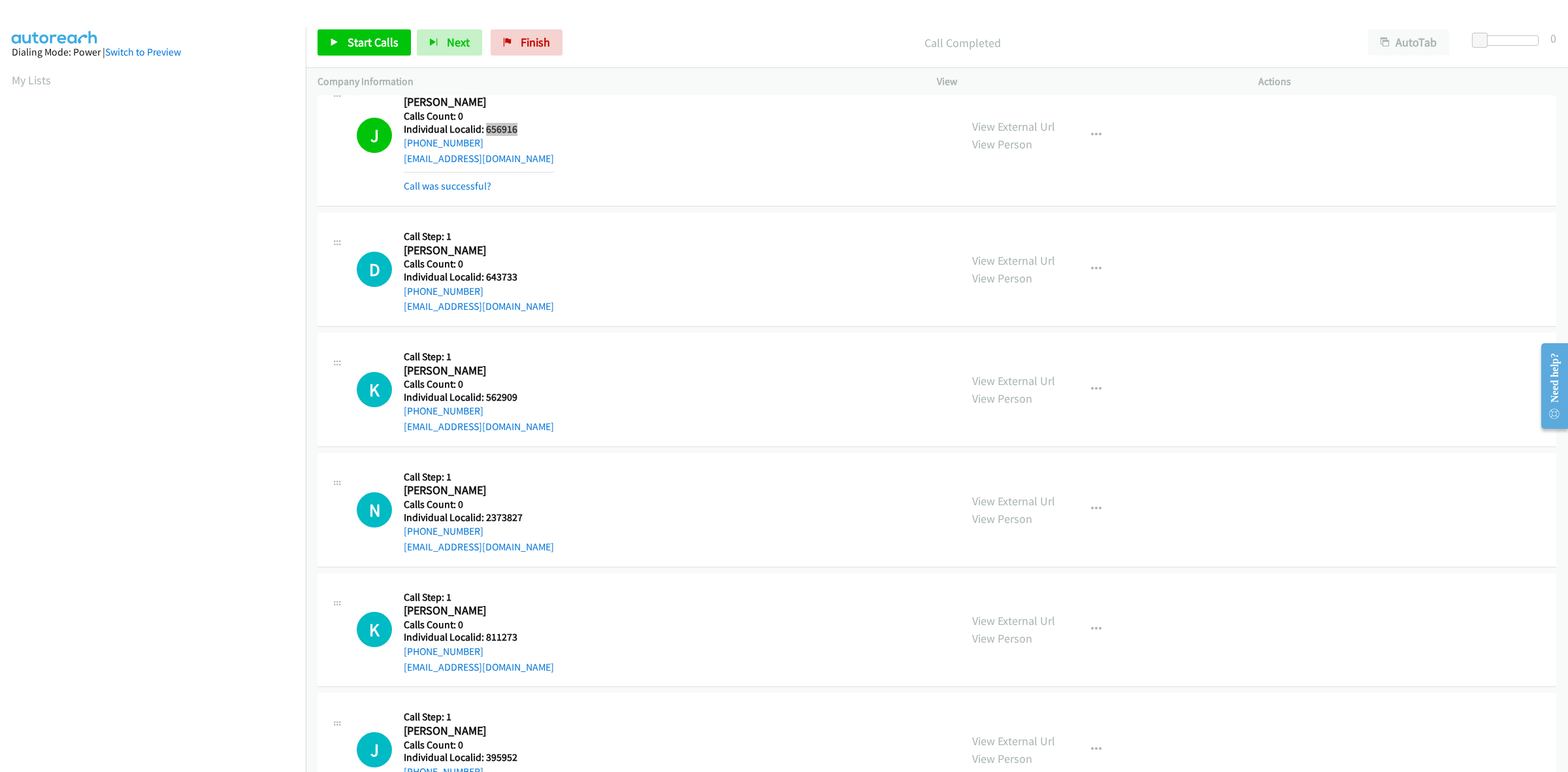
scroll to position [2124, 0]
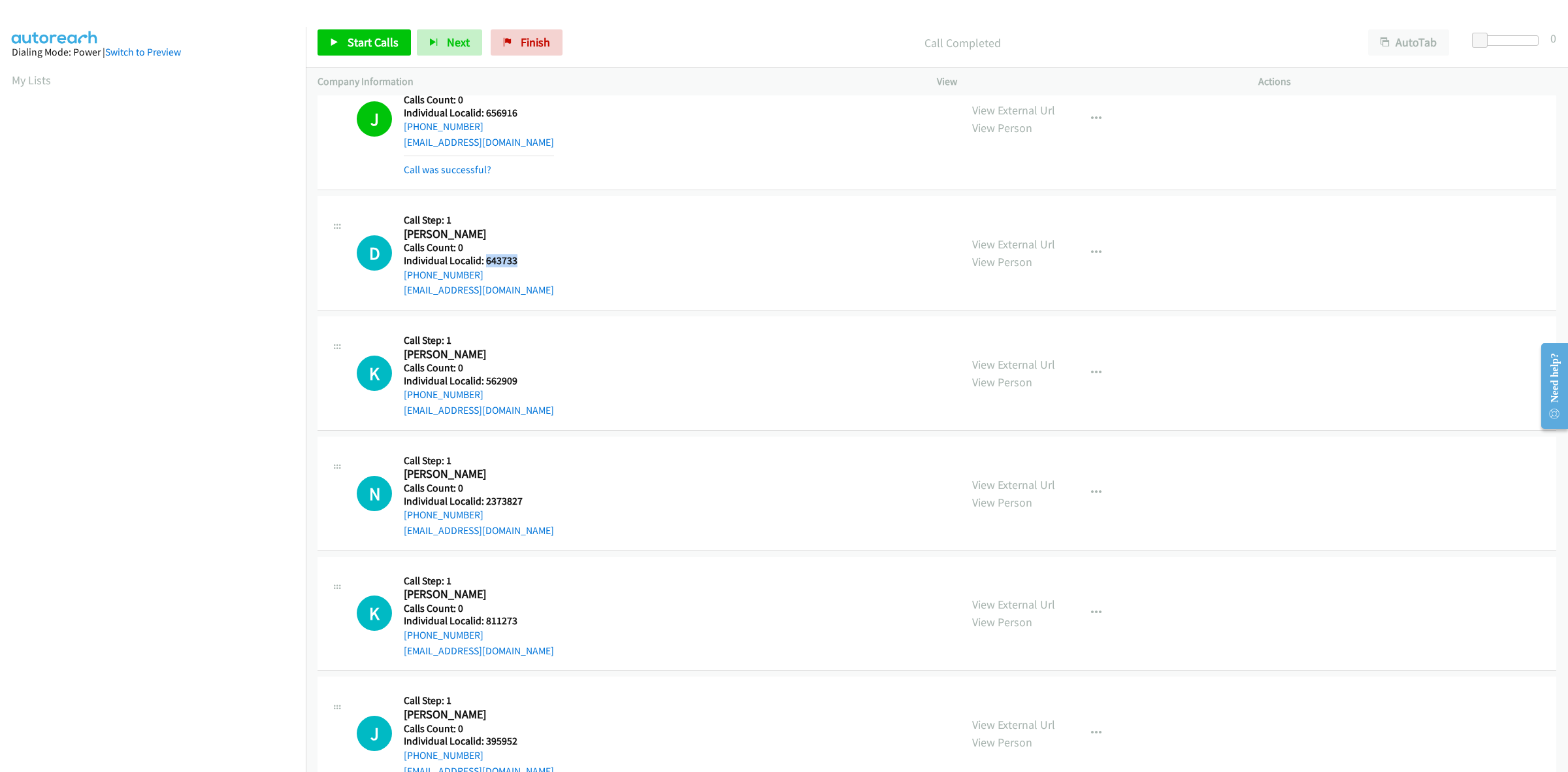
drag, startPoint x: 514, startPoint y: 263, endPoint x: 486, endPoint y: 259, distance: 28.3
click at [486, 259] on h5 "Individual Localid: 643733" at bounding box center [478, 260] width 151 height 13
click at [1098, 249] on button "button" at bounding box center [1096, 253] width 35 height 26
click at [1004, 333] on link "Skip Call" at bounding box center [1026, 338] width 173 height 26
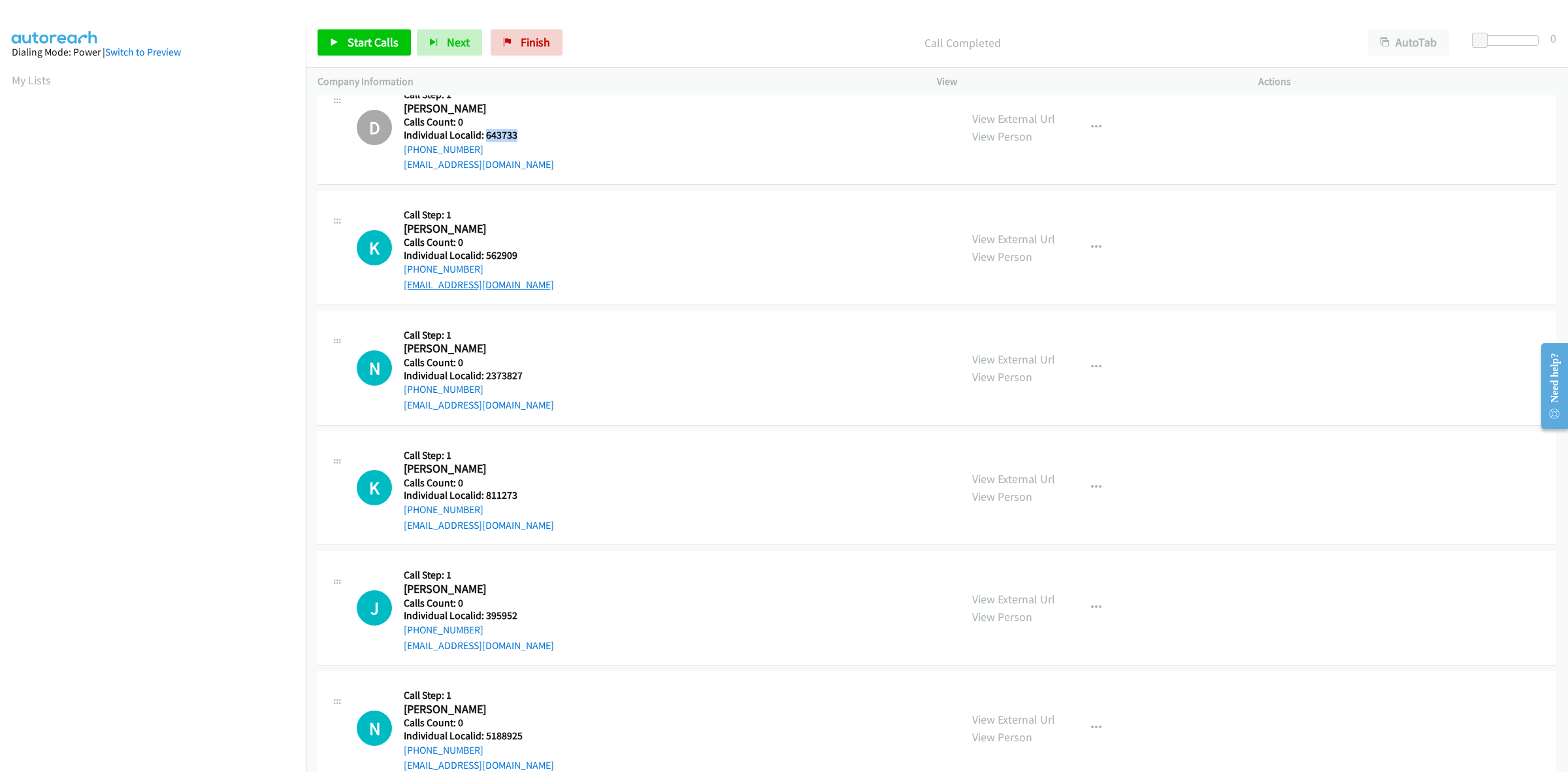
scroll to position [2308, 0]
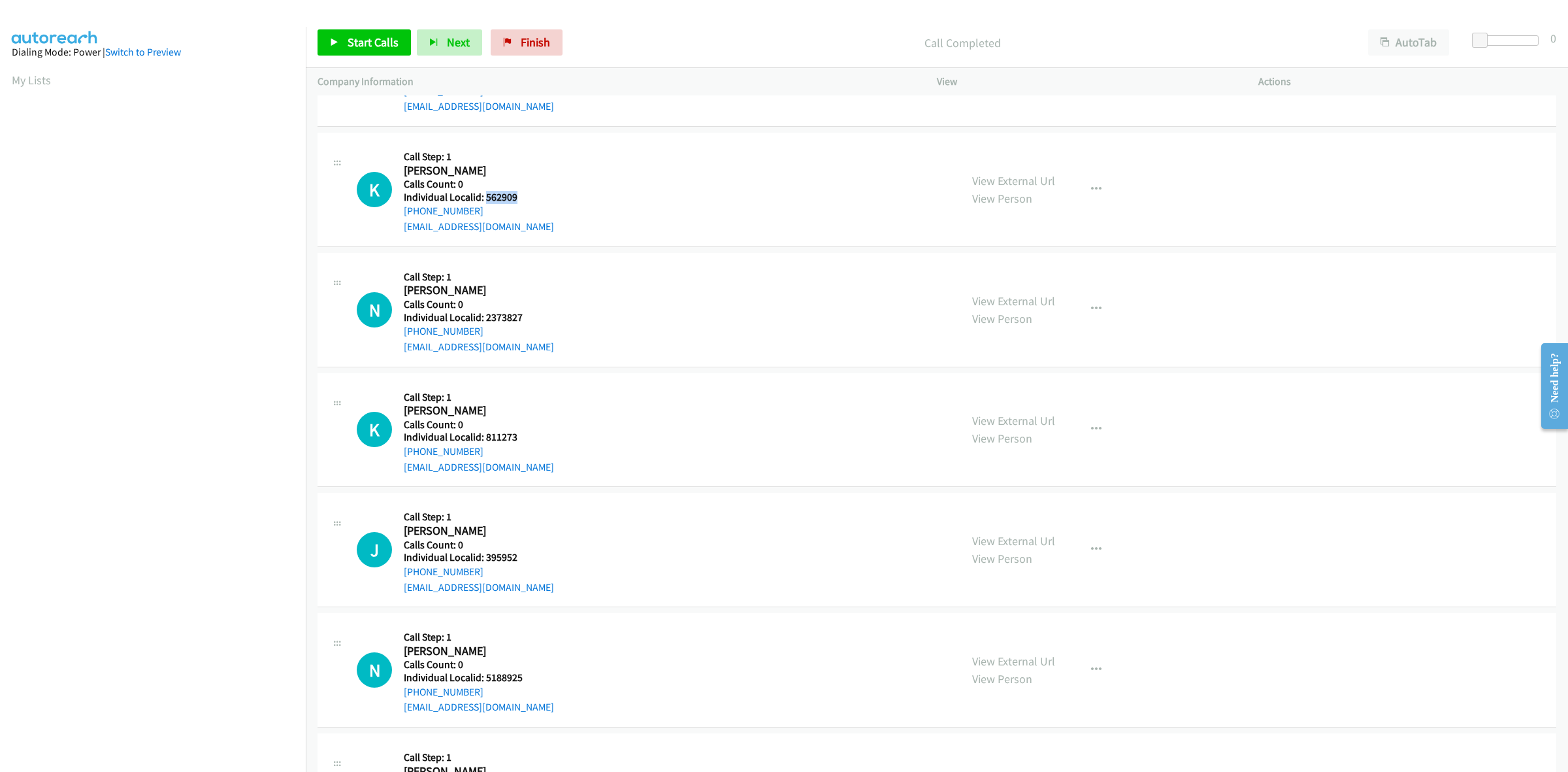
drag, startPoint x: 524, startPoint y: 193, endPoint x: 486, endPoint y: 199, distance: 38.5
click at [486, 199] on h5 "Individual Localid: 562909" at bounding box center [478, 196] width 151 height 13
drag, startPoint x: 1088, startPoint y: 193, endPoint x: 1066, endPoint y: 220, distance: 34.8
click at [1091, 193] on icon "button" at bounding box center [1096, 190] width 10 height 10
click at [1005, 274] on link "Skip Call" at bounding box center [1026, 274] width 173 height 26
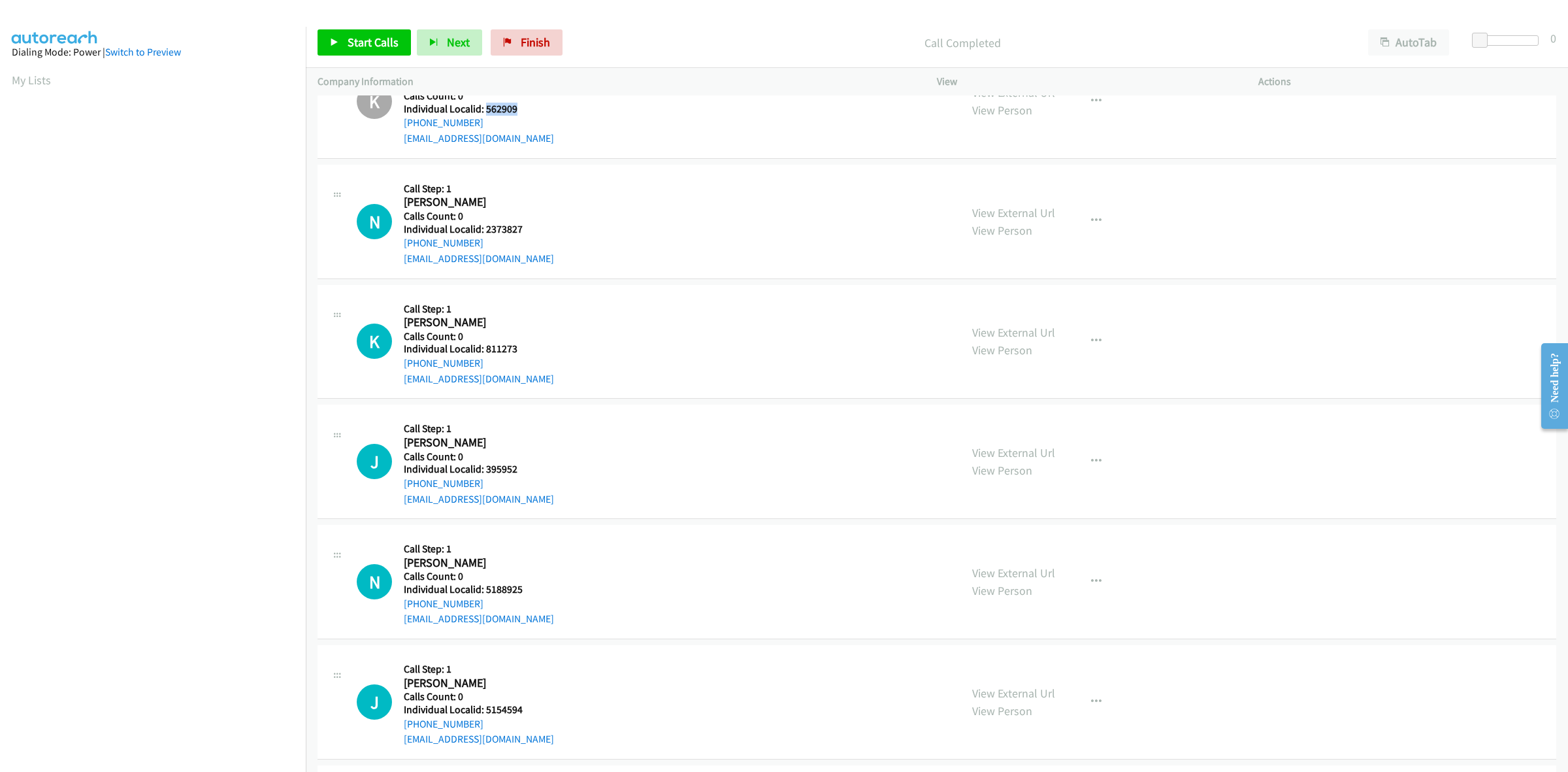
scroll to position [2410, 0]
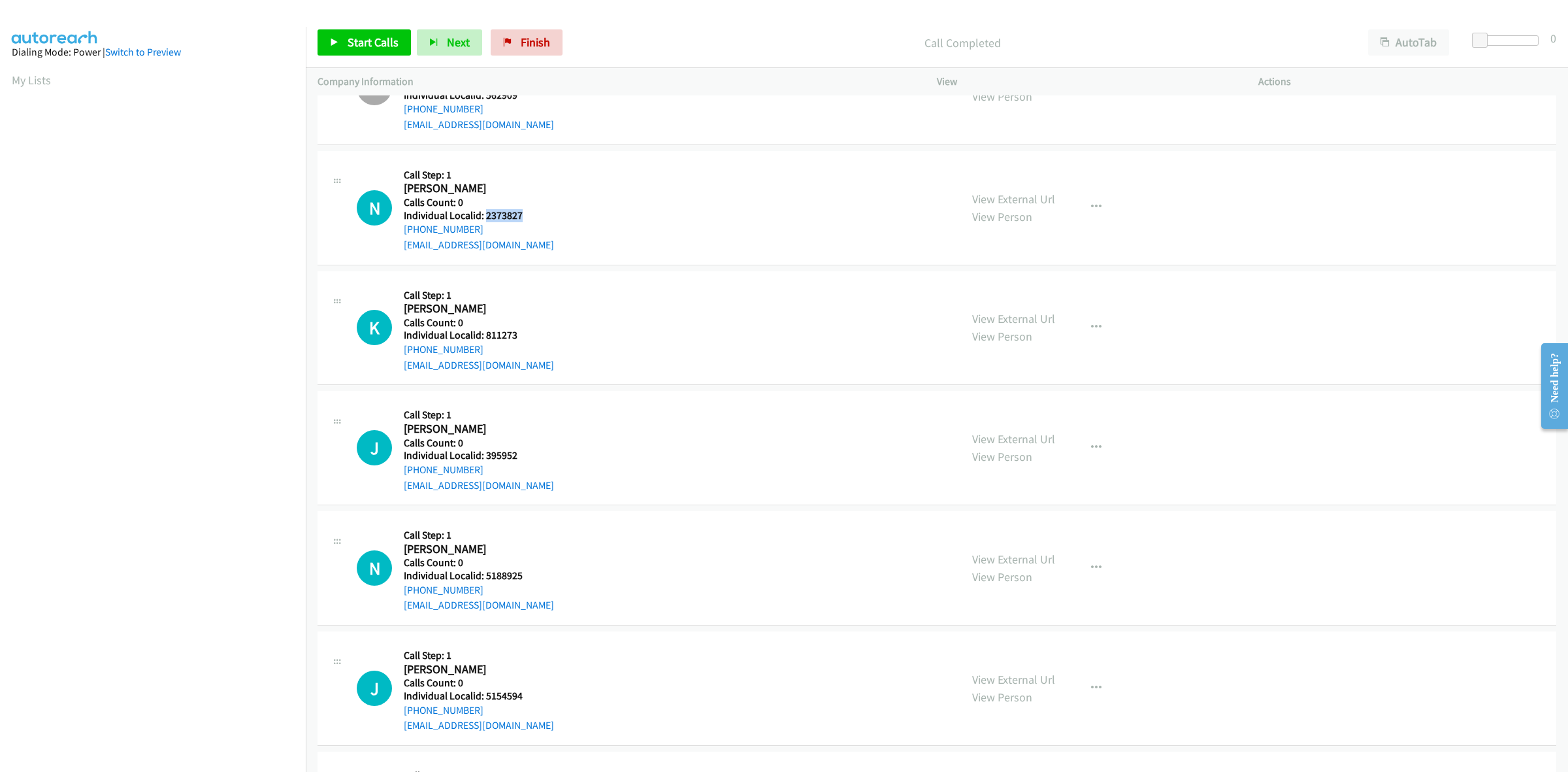
drag, startPoint x: 531, startPoint y: 217, endPoint x: 483, endPoint y: 216, distance: 48.0
click at [483, 216] on h5 "Individual Localid: 2373827" at bounding box center [478, 215] width 151 height 13
drag, startPoint x: 483, startPoint y: 230, endPoint x: 401, endPoint y: 237, distance: 82.3
click at [401, 237] on div "N Callback Scheduled Call Step: 1 Nathaniel Craft America/New_York Calls Count:…" at bounding box center [653, 207] width 592 height 90
drag, startPoint x: 533, startPoint y: 215, endPoint x: 486, endPoint y: 216, distance: 47.0
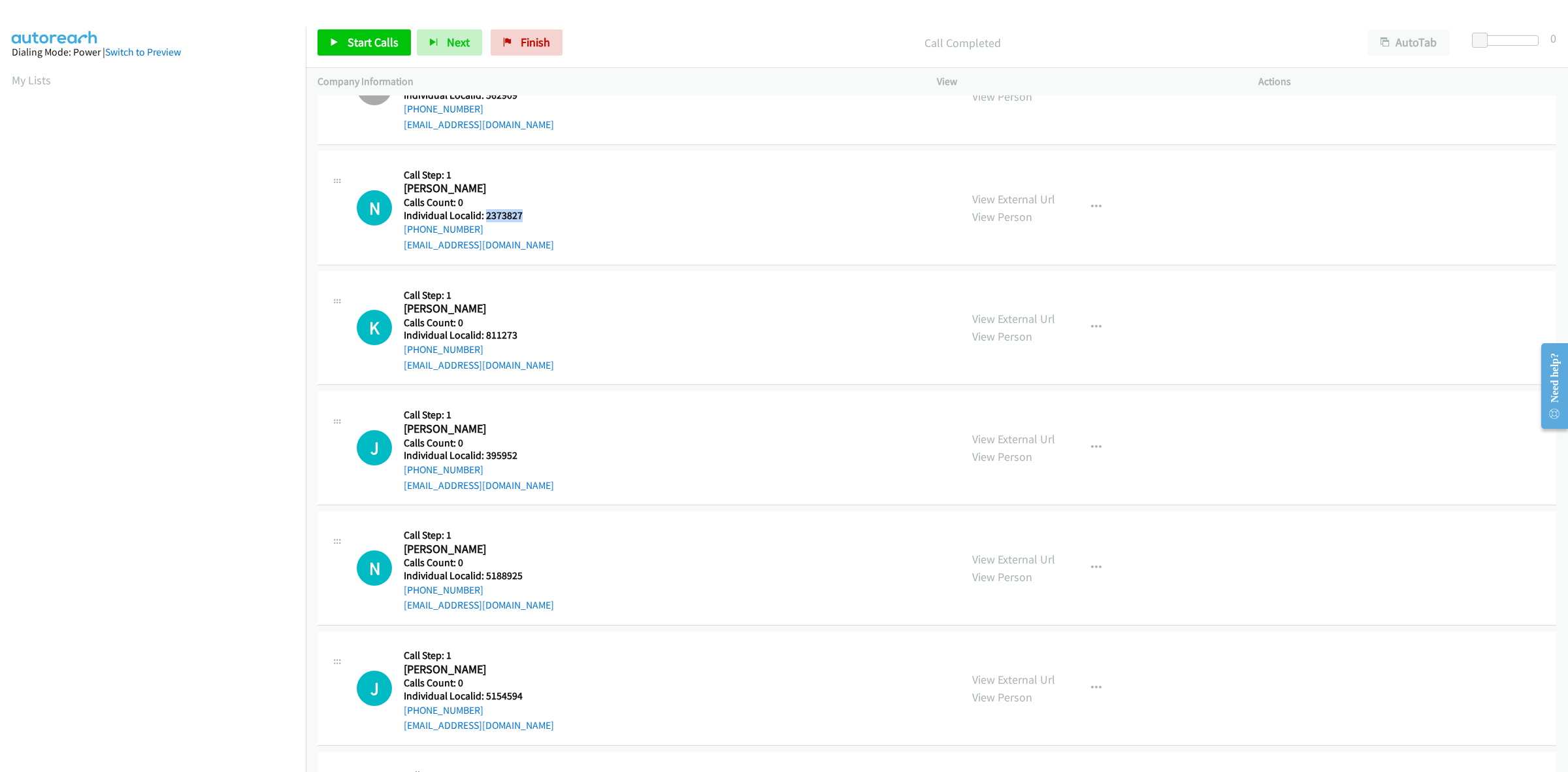
click at [486, 216] on h5 "Individual Localid: 2373827" at bounding box center [478, 215] width 151 height 13
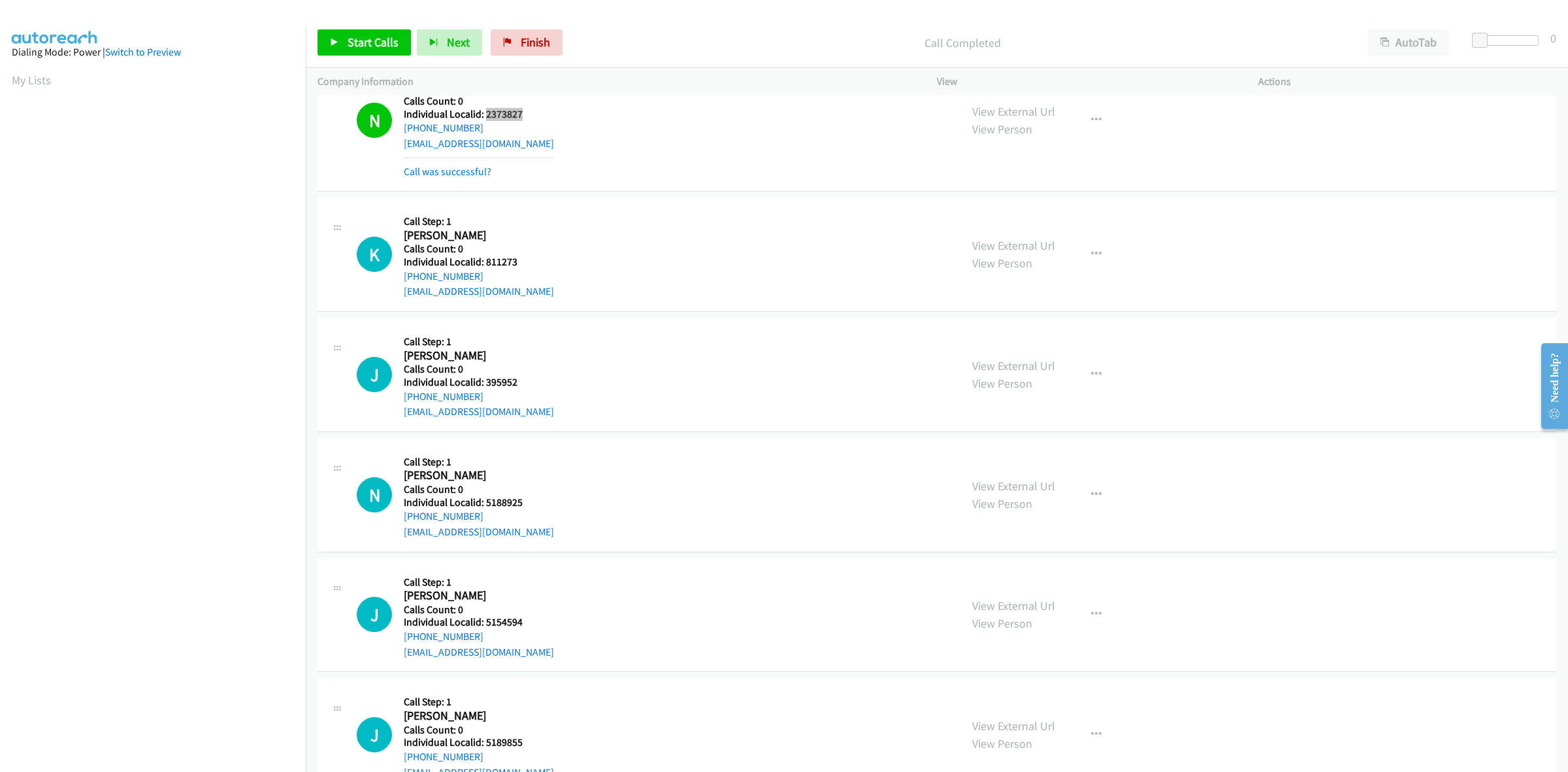
scroll to position [2553, 0]
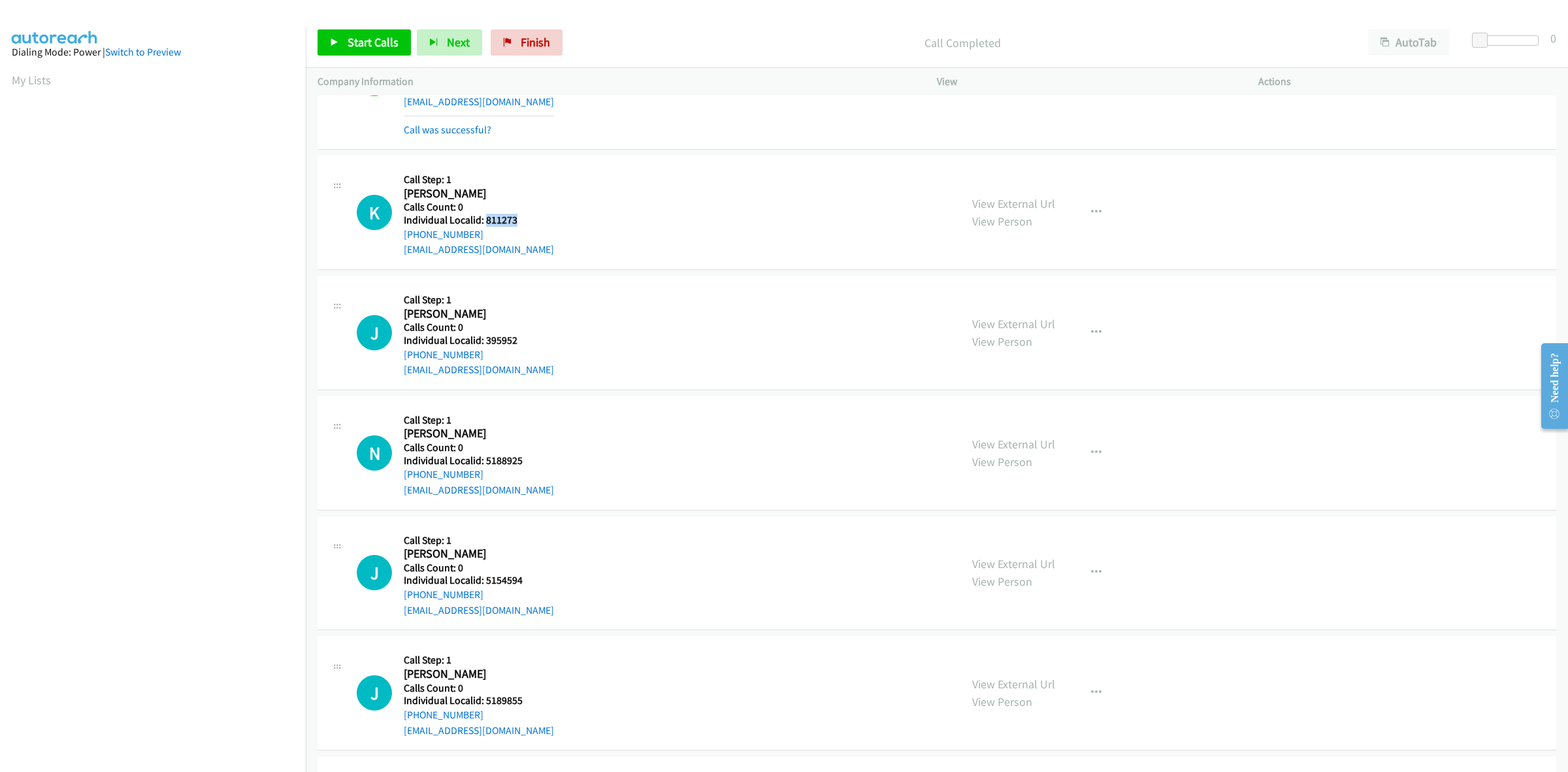
drag, startPoint x: 519, startPoint y: 221, endPoint x: 484, endPoint y: 219, distance: 35.1
click at [484, 219] on h5 "Individual Localid: 811273" at bounding box center [478, 219] width 151 height 13
click at [615, 179] on div "K Callback Scheduled Call Step: 1 Kyle Phillips America/New_York Calls Count: 0…" at bounding box center [653, 212] width 592 height 90
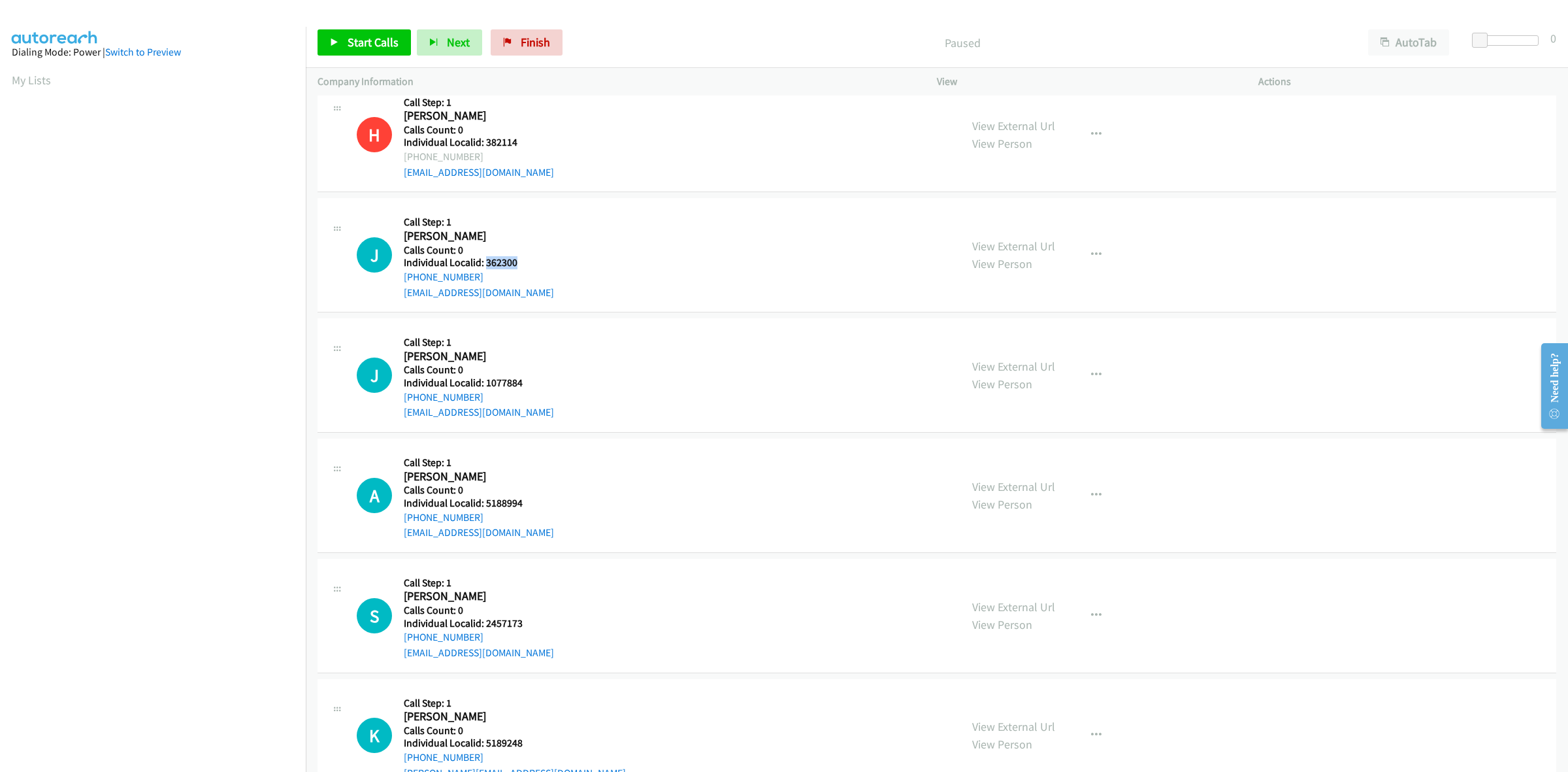
drag, startPoint x: 510, startPoint y: 262, endPoint x: 483, endPoint y: 264, distance: 27.1
click at [483, 264] on h5 "Individual Localid: 362300" at bounding box center [478, 262] width 151 height 13
copy h5 "362300"
click at [1098, 256] on button "button" at bounding box center [1096, 254] width 35 height 26
click at [1003, 337] on link "Skip Call" at bounding box center [1026, 340] width 173 height 26
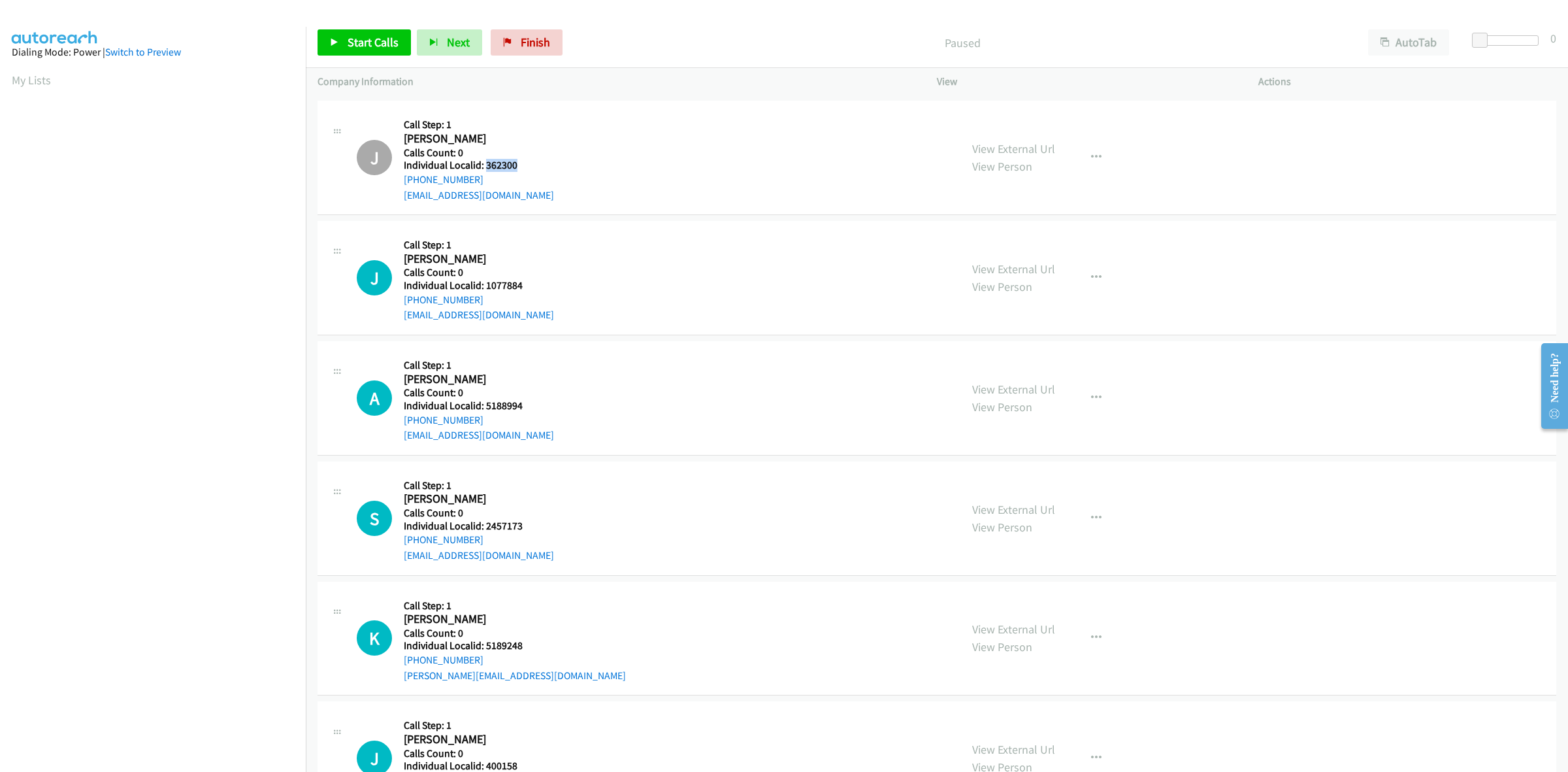
scroll to position [143, 0]
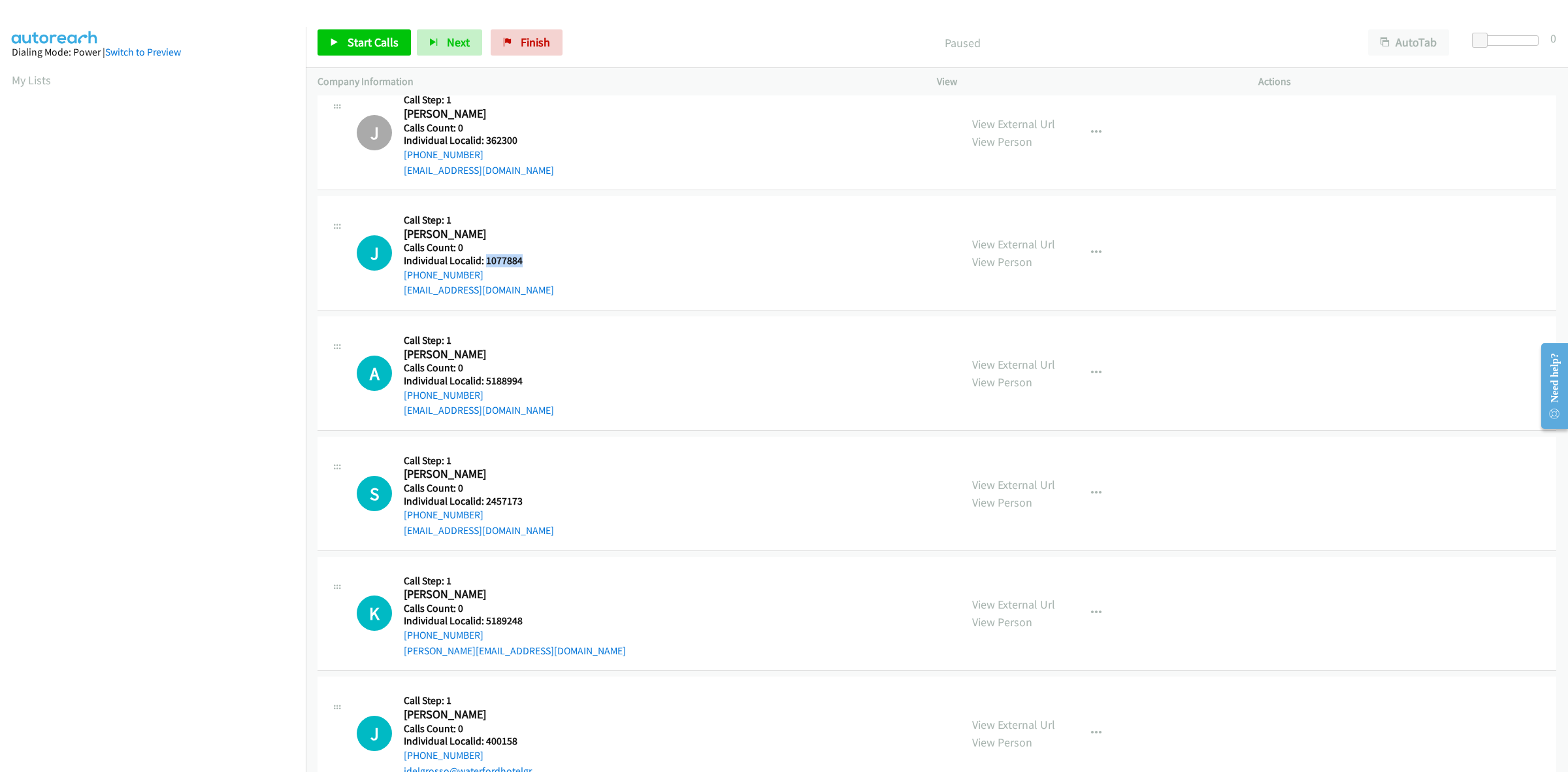
drag, startPoint x: 498, startPoint y: 259, endPoint x: 486, endPoint y: 260, distance: 12.0
click at [486, 260] on h5 "Individual Localid: 1077884" at bounding box center [478, 260] width 151 height 13
copy h5 "1077884"
drag, startPoint x: 1086, startPoint y: 252, endPoint x: 1059, endPoint y: 279, distance: 38.2
click at [1091, 252] on icon "button" at bounding box center [1096, 252] width 10 height 10
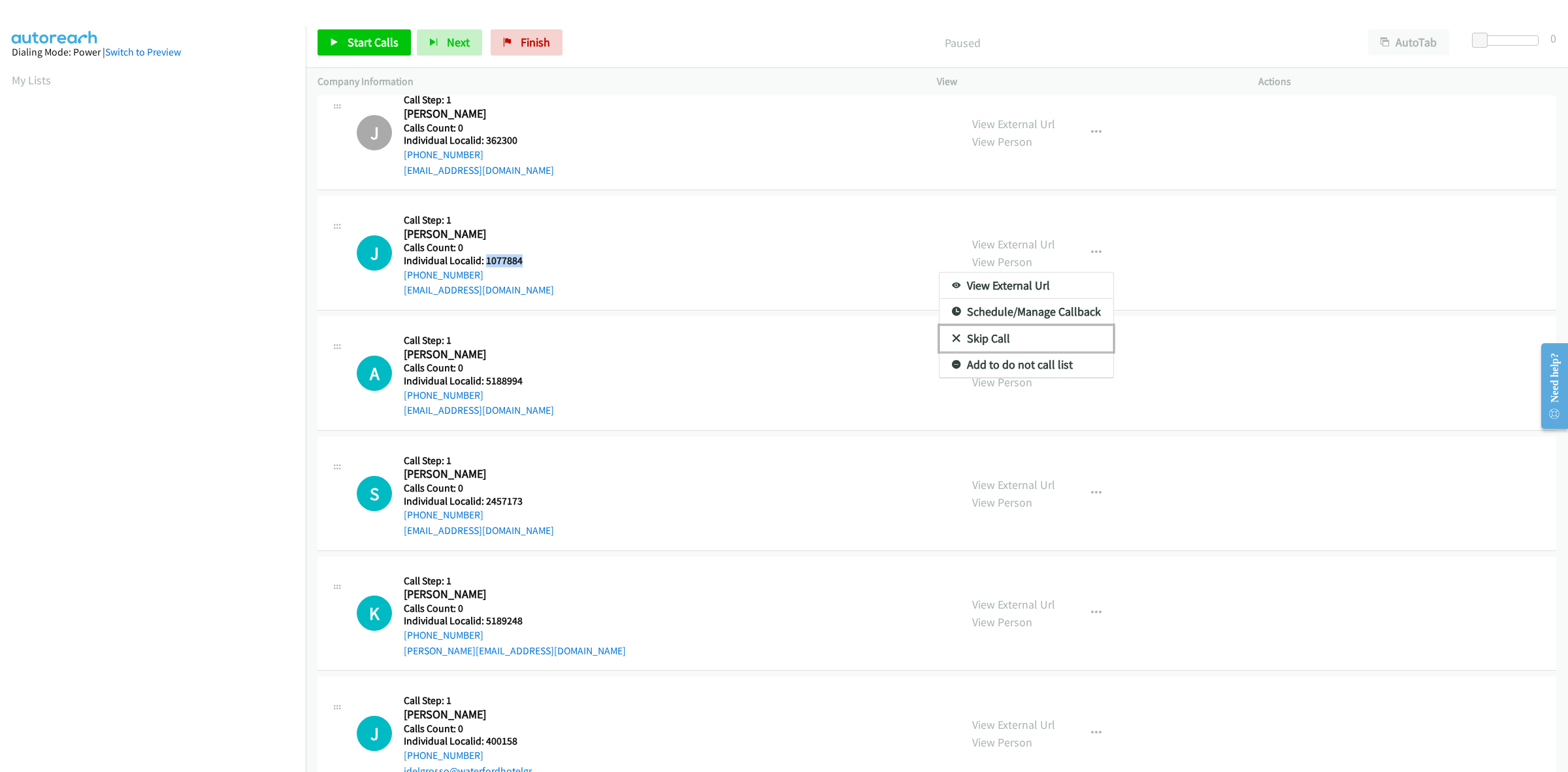
click at [1008, 334] on link "Skip Call" at bounding box center [1026, 338] width 173 height 26
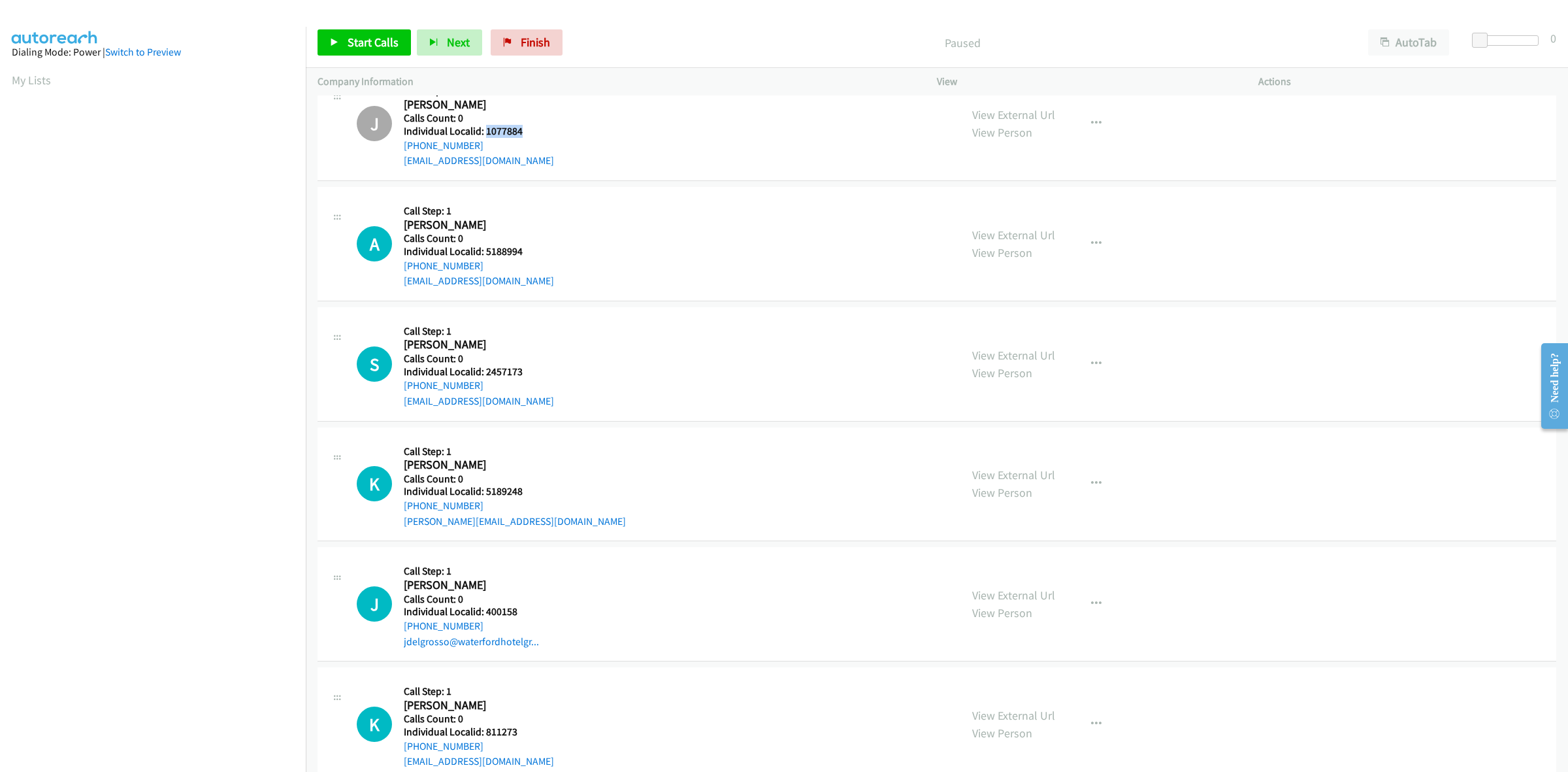
scroll to position [327, 0]
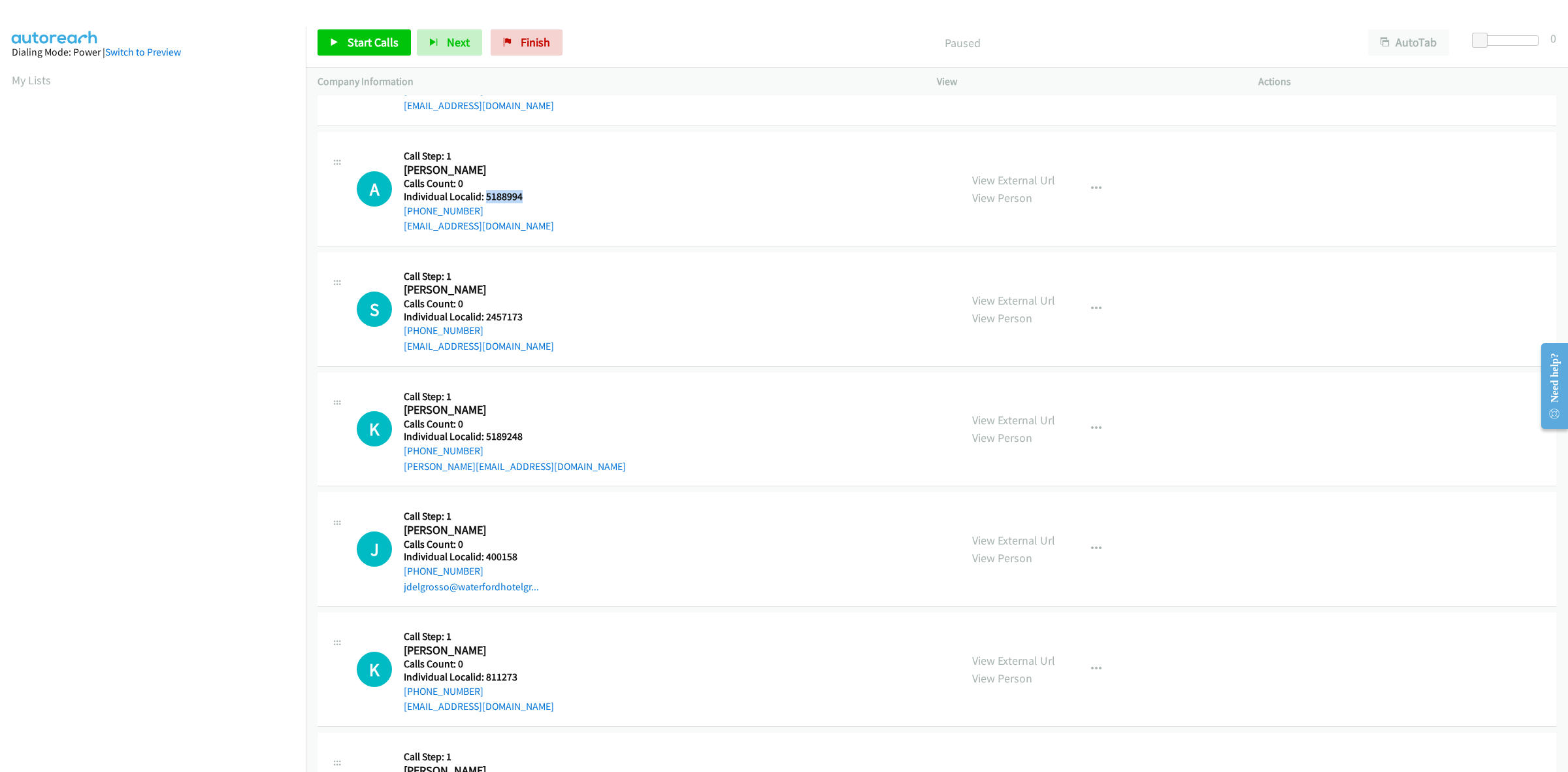
drag, startPoint x: 522, startPoint y: 196, endPoint x: 484, endPoint y: 194, distance: 38.1
click at [484, 194] on h5 "Individual Localid: 5188994" at bounding box center [478, 196] width 151 height 13
copy h5 "5188994"
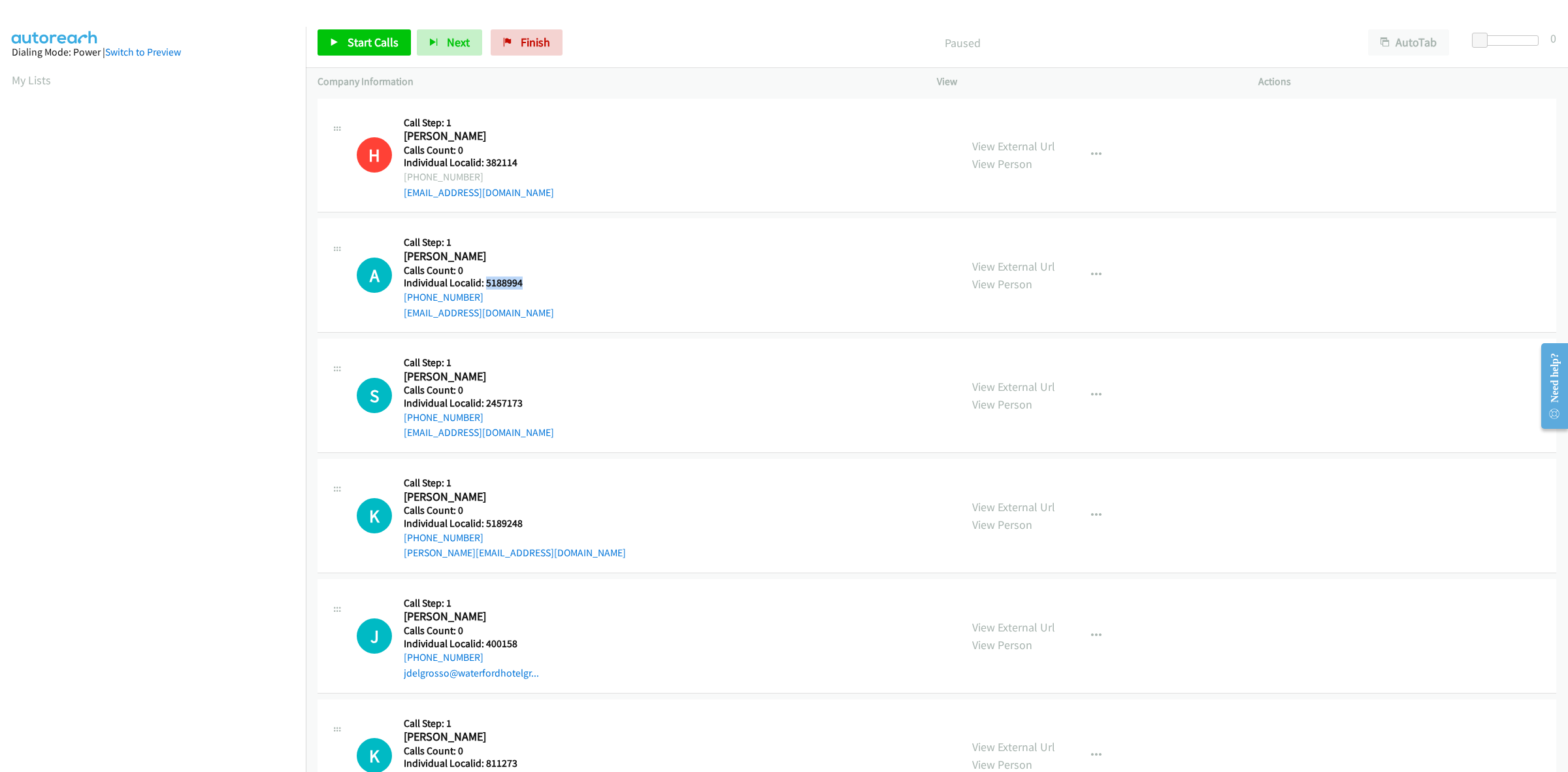
drag, startPoint x: 523, startPoint y: 282, endPoint x: 484, endPoint y: 283, distance: 39.0
click at [484, 283] on h5 "Individual Localid: 5188994" at bounding box center [478, 282] width 151 height 13
copy h5 "5188994"
drag, startPoint x: 480, startPoint y: 297, endPoint x: 403, endPoint y: 297, distance: 77.0
click at [403, 297] on div "A Callback Scheduled Call Step: 1 [PERSON_NAME] America/New_York Calls Count: 0…" at bounding box center [653, 275] width 592 height 90
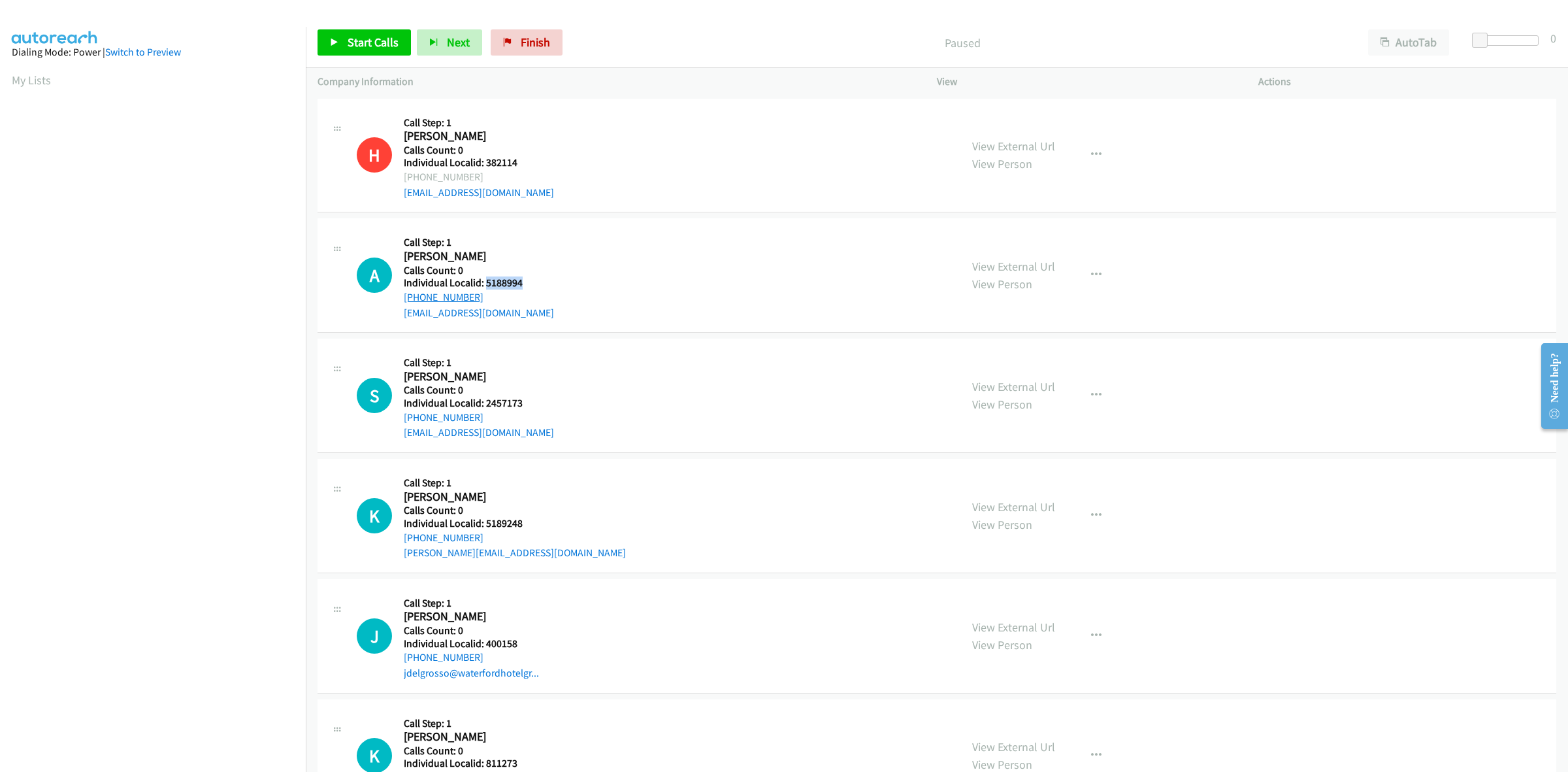
copy link "[PHONE_NUMBER]"
click at [1499, 39] on div at bounding box center [1508, 40] width 60 height 10
drag, startPoint x: 1494, startPoint y: 41, endPoint x: 1502, endPoint y: 37, distance: 8.9
click at [1502, 37] on span at bounding box center [1503, 41] width 16 height 16
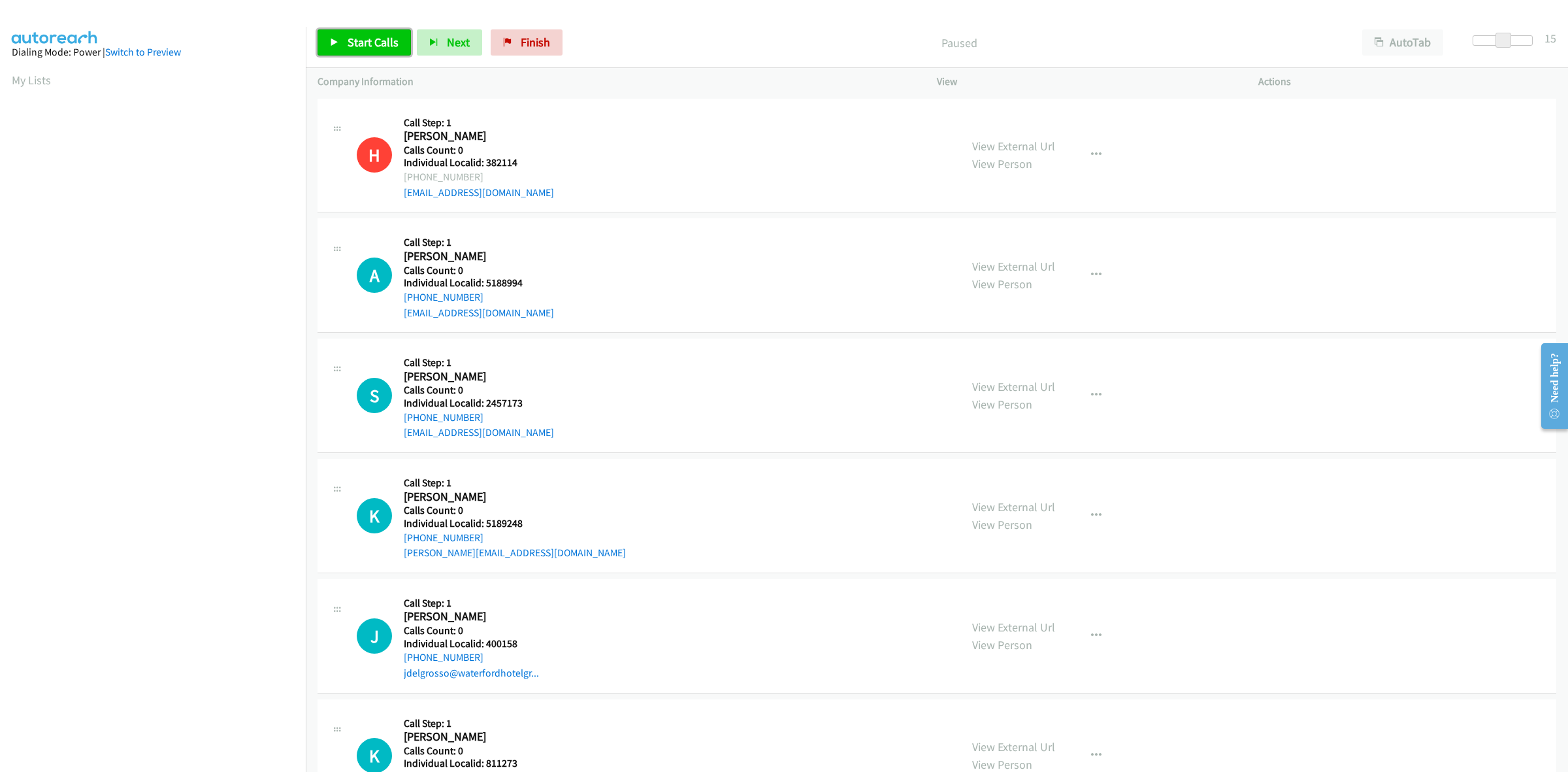
click at [367, 44] on span "Start Calls" at bounding box center [373, 42] width 51 height 15
drag, startPoint x: 526, startPoint y: 279, endPoint x: 484, endPoint y: 283, distance: 42.2
click at [484, 283] on h5 "Individual Localid: 5188994" at bounding box center [478, 282] width 151 height 13
copy h5 "5188994"
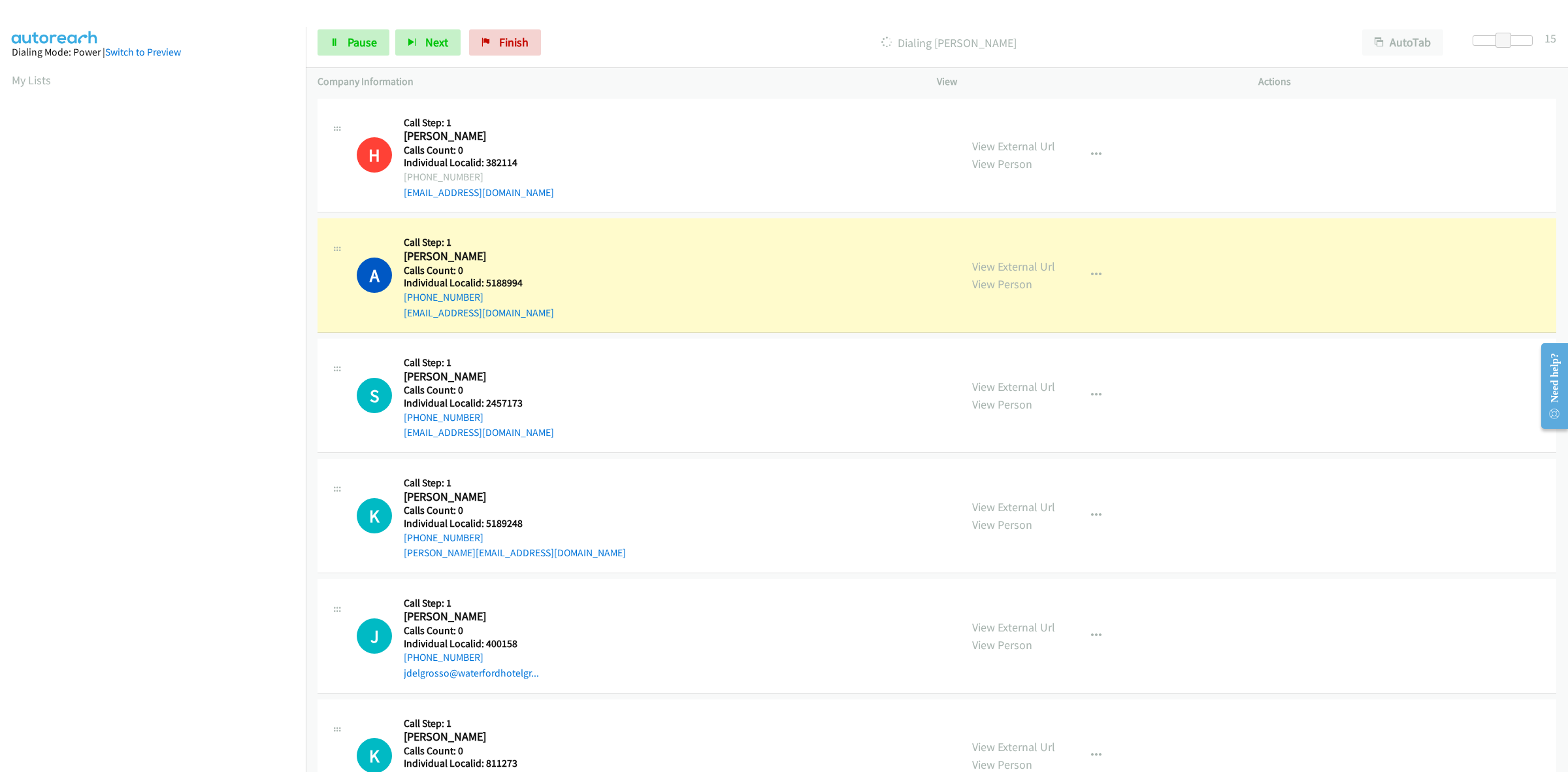
drag, startPoint x: 495, startPoint y: 274, endPoint x: 564, endPoint y: 272, distance: 69.0
click at [585, 264] on div "A Callback Scheduled Call Step: 1 [PERSON_NAME] America/New_York Calls Count: 0…" at bounding box center [653, 275] width 592 height 90
drag, startPoint x: 517, startPoint y: 281, endPoint x: 485, endPoint y: 283, distance: 32.1
click at [485, 283] on h5 "Individual Localid: 5188994" at bounding box center [478, 282] width 151 height 13
copy h5 "5188994"
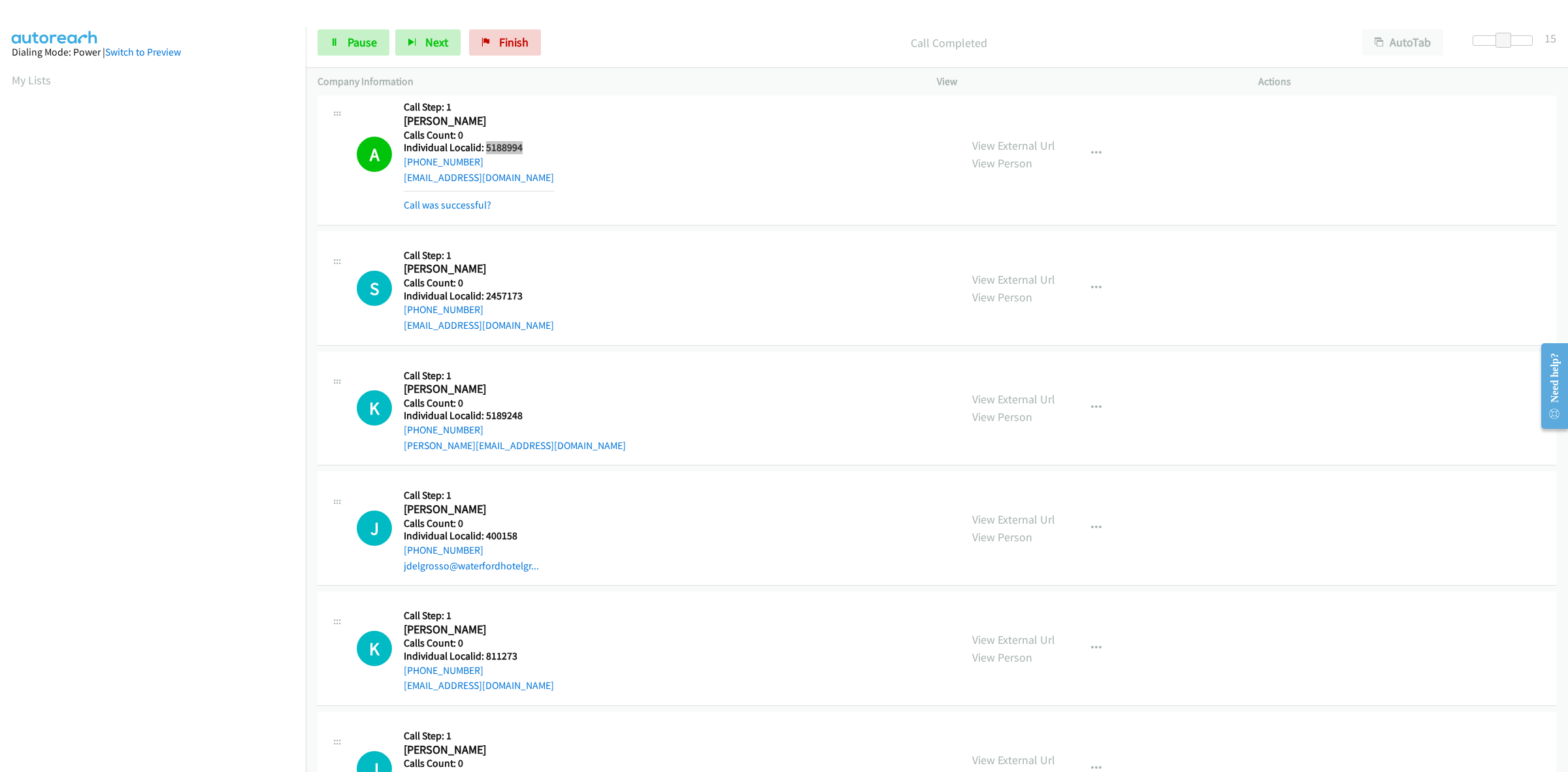
scroll to position [164, 0]
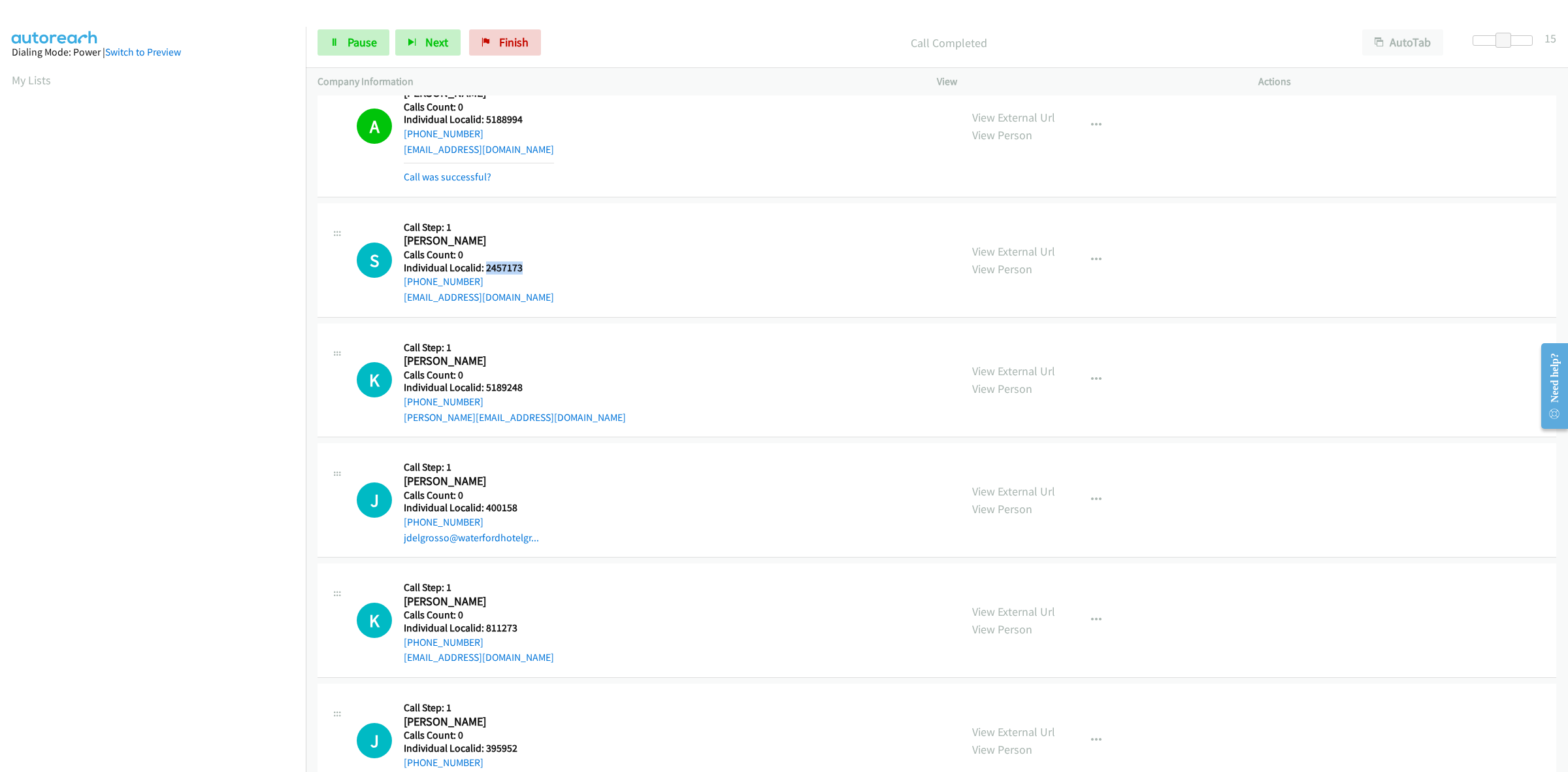
drag, startPoint x: 520, startPoint y: 266, endPoint x: 484, endPoint y: 264, distance: 36.1
click at [484, 264] on h5 "Individual Localid: 2457173" at bounding box center [478, 267] width 151 height 13
copy h5 "2457173"
drag, startPoint x: 526, startPoint y: 382, endPoint x: 482, endPoint y: 388, distance: 44.4
click at [482, 388] on h5 "Individual Localid: 5189248" at bounding box center [514, 387] width 222 height 13
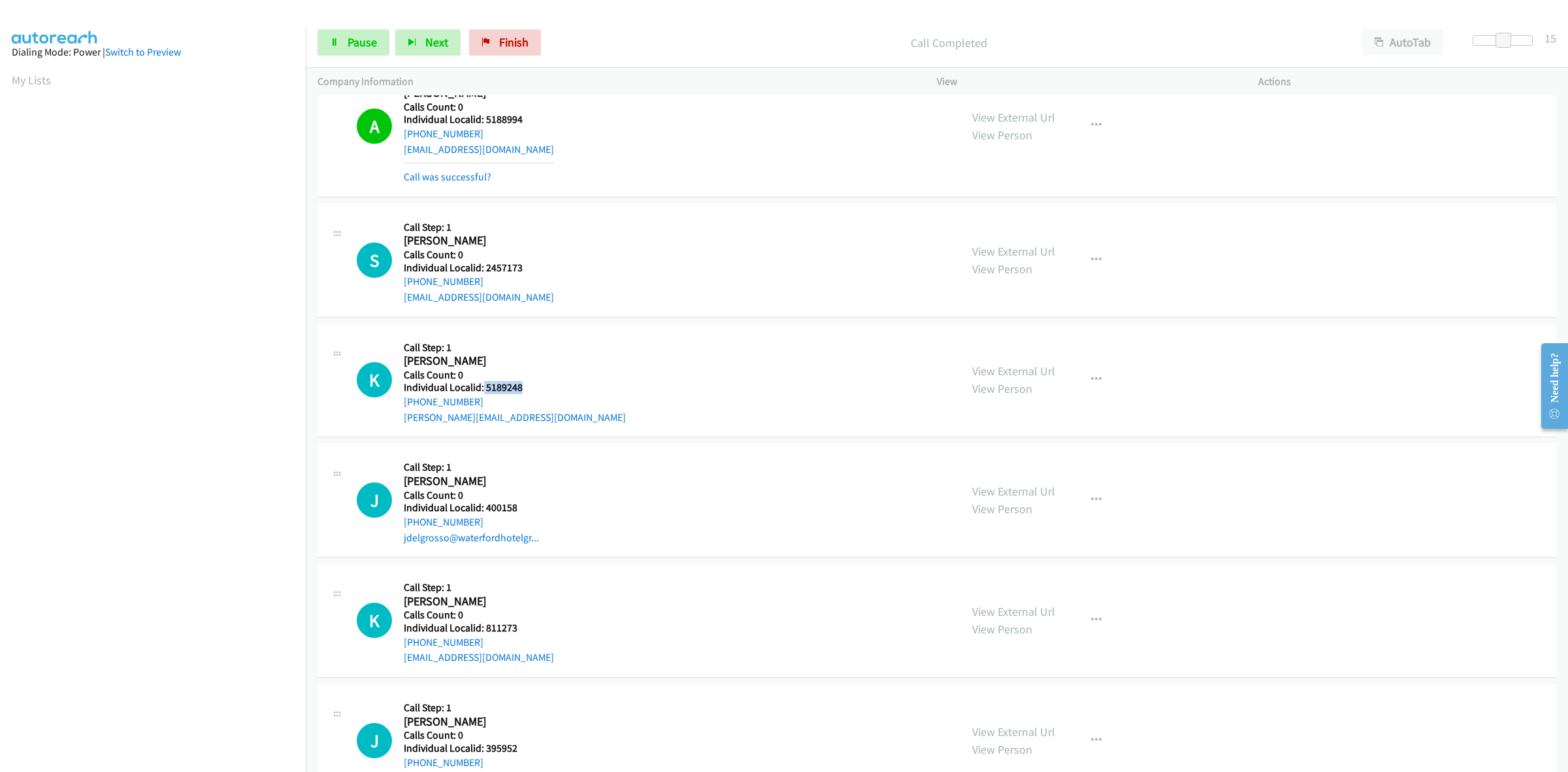
copy h5 "5189248"
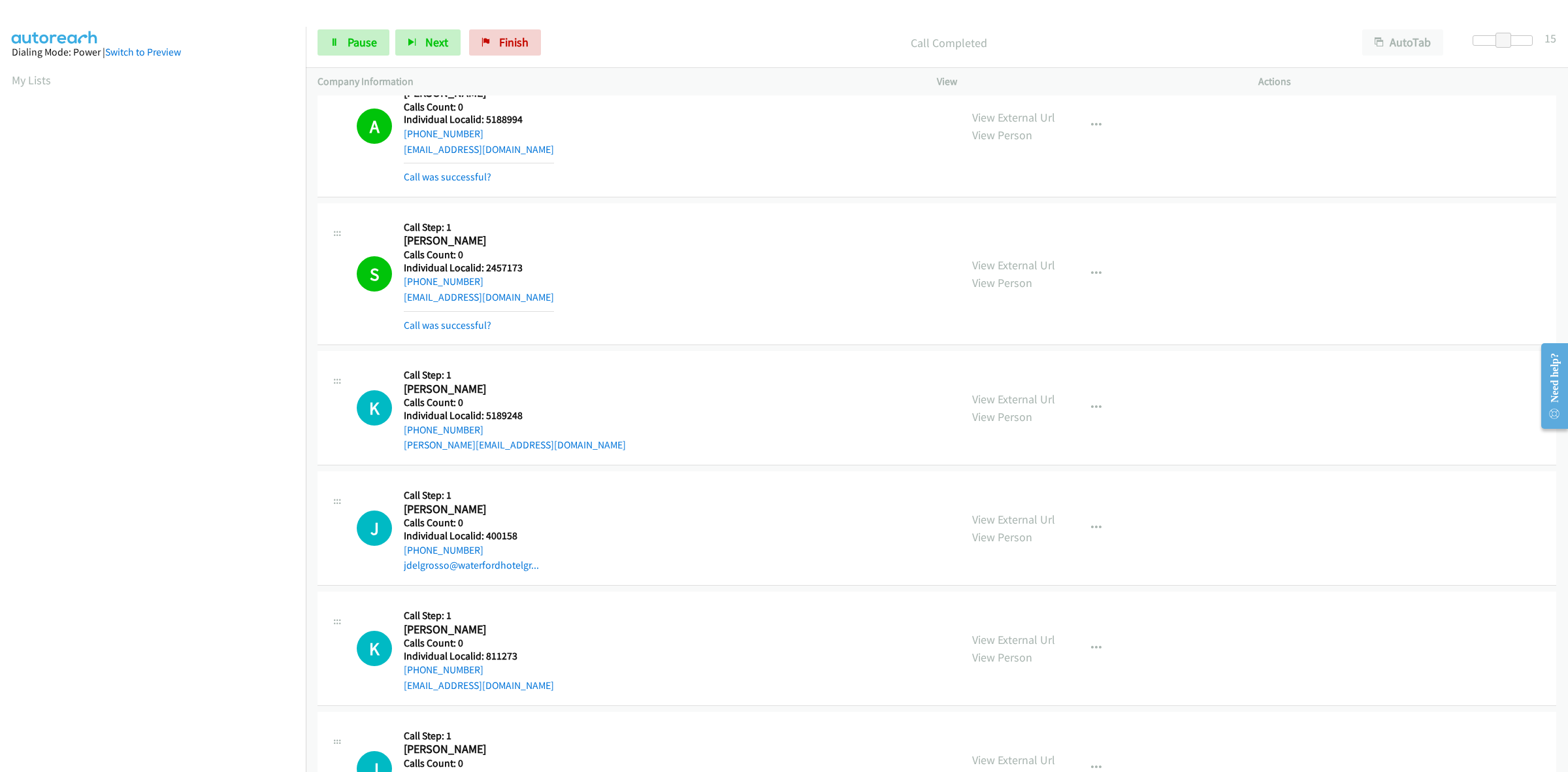
click at [697, 291] on div "S Callback Scheduled Call Step: 1 [PERSON_NAME] America/New_York Calls Count: 0…" at bounding box center [653, 274] width 592 height 118
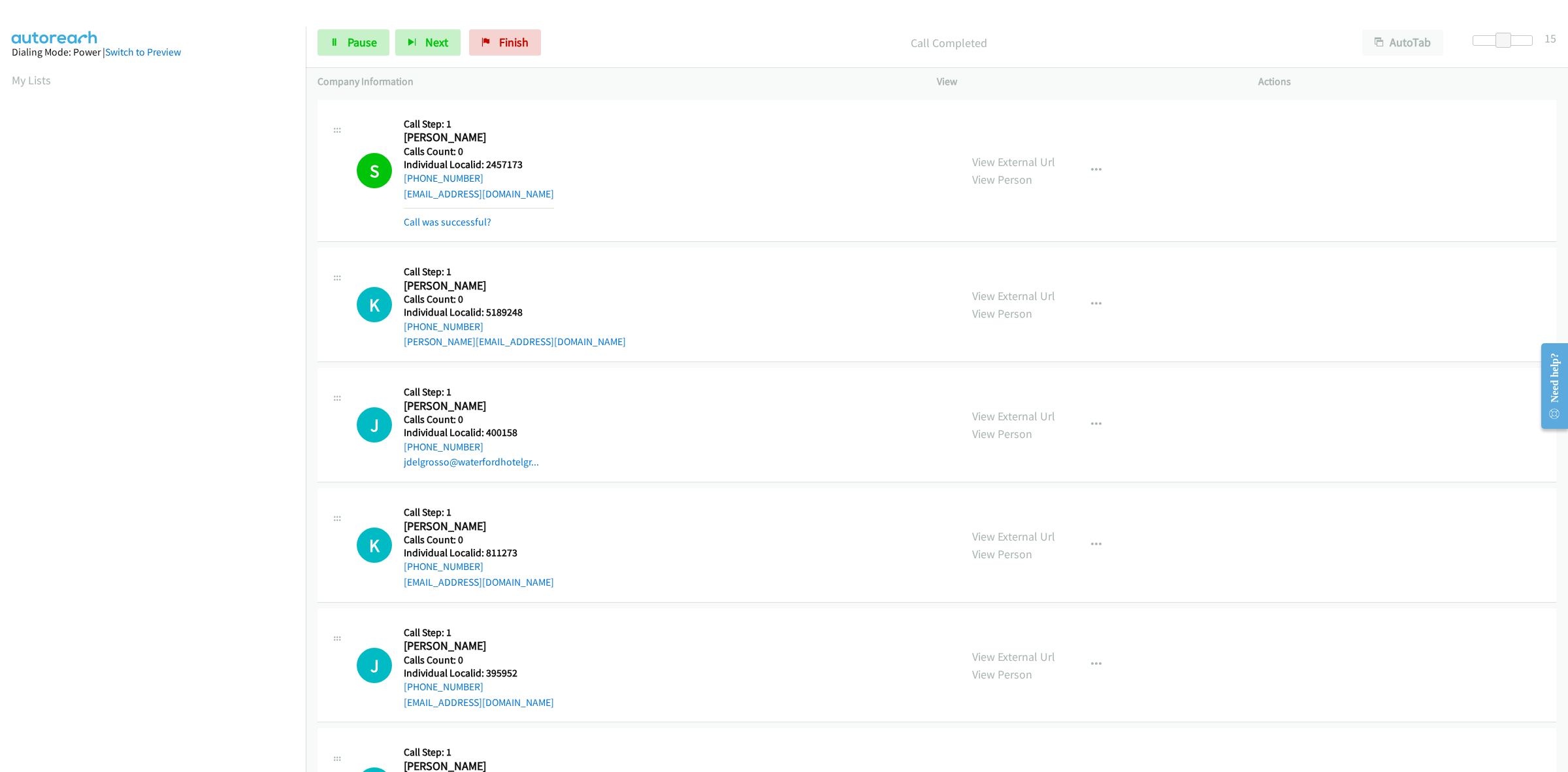
scroll to position [306, 0]
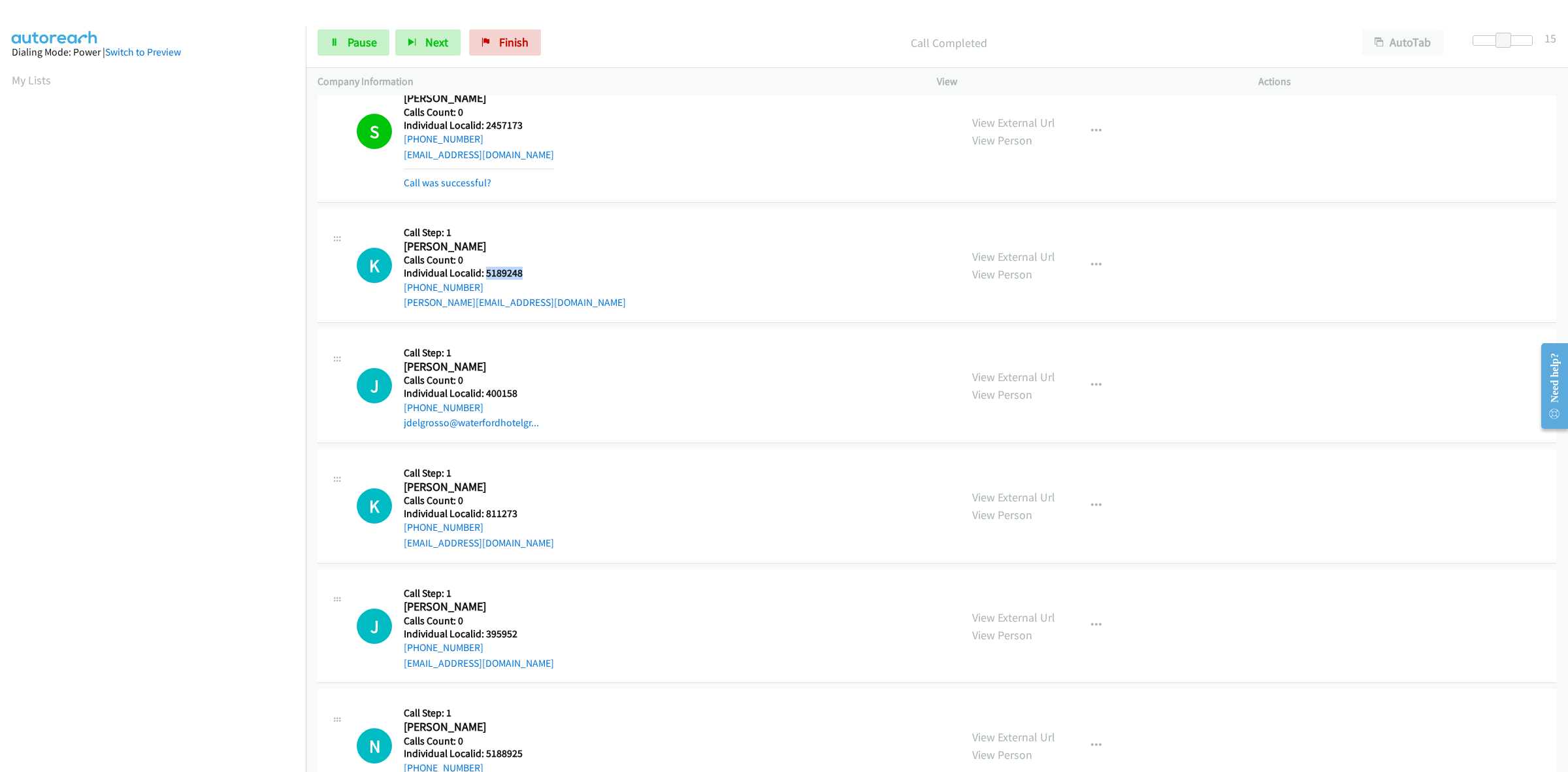
drag, startPoint x: 521, startPoint y: 272, endPoint x: 486, endPoint y: 272, distance: 35.0
click at [486, 272] on h5 "Individual Localid: 5189248" at bounding box center [514, 272] width 222 height 13
copy h5 "5189248"
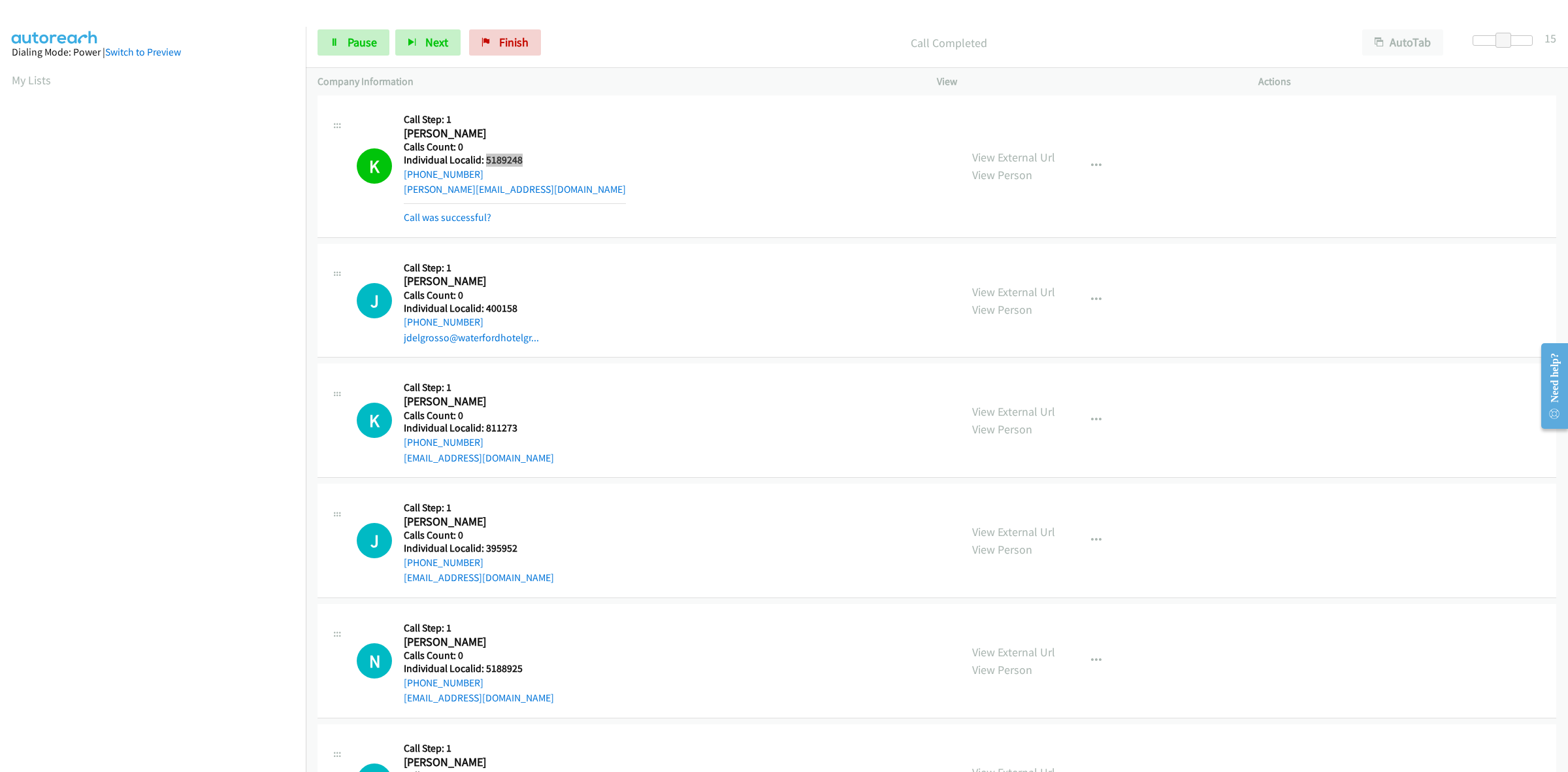
scroll to position [449, 0]
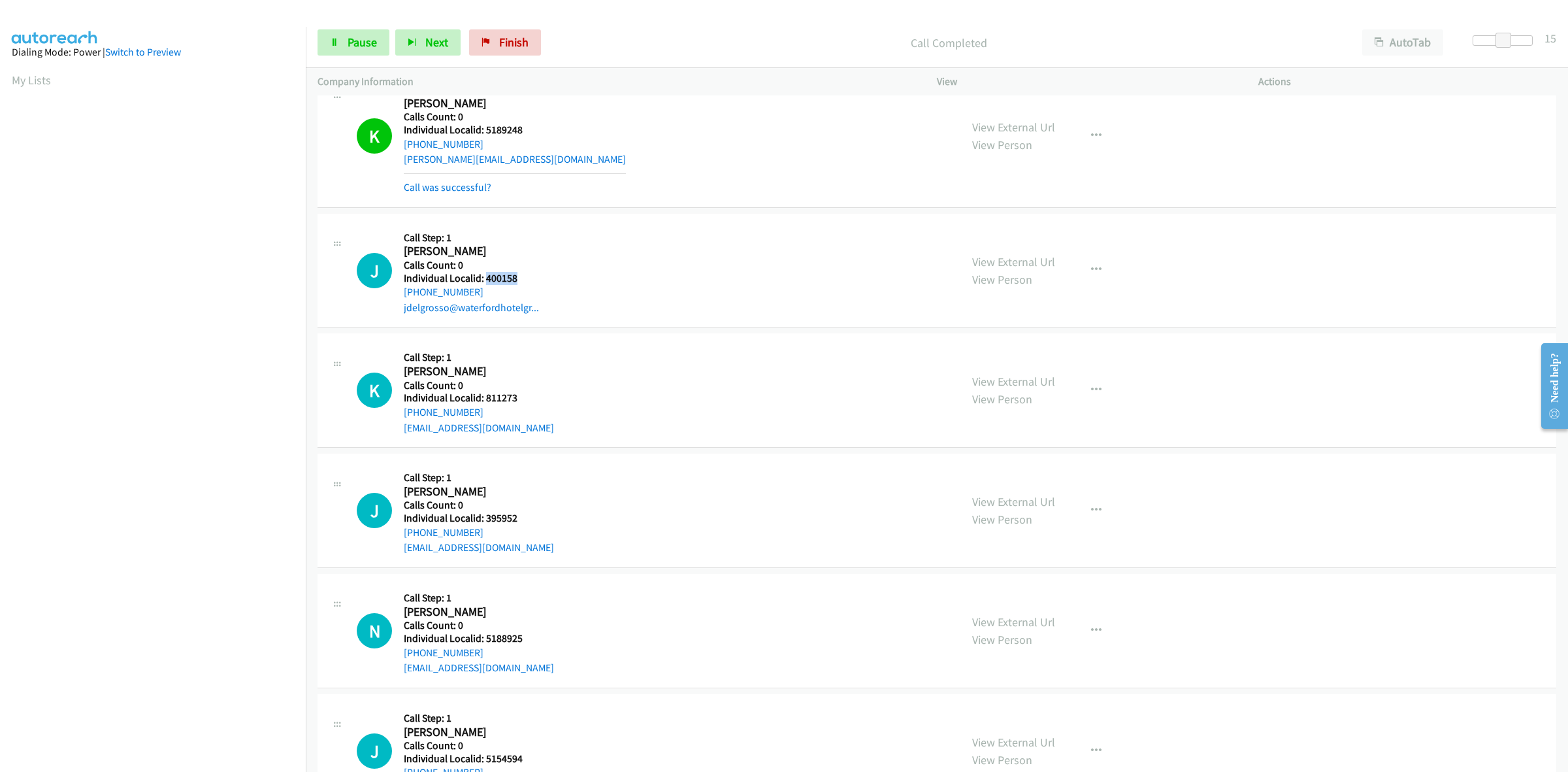
drag, startPoint x: 529, startPoint y: 278, endPoint x: 483, endPoint y: 278, distance: 46.0
click at [483, 278] on h5 "Individual Localid: 400158" at bounding box center [471, 278] width 136 height 13
copy h5 "400158"
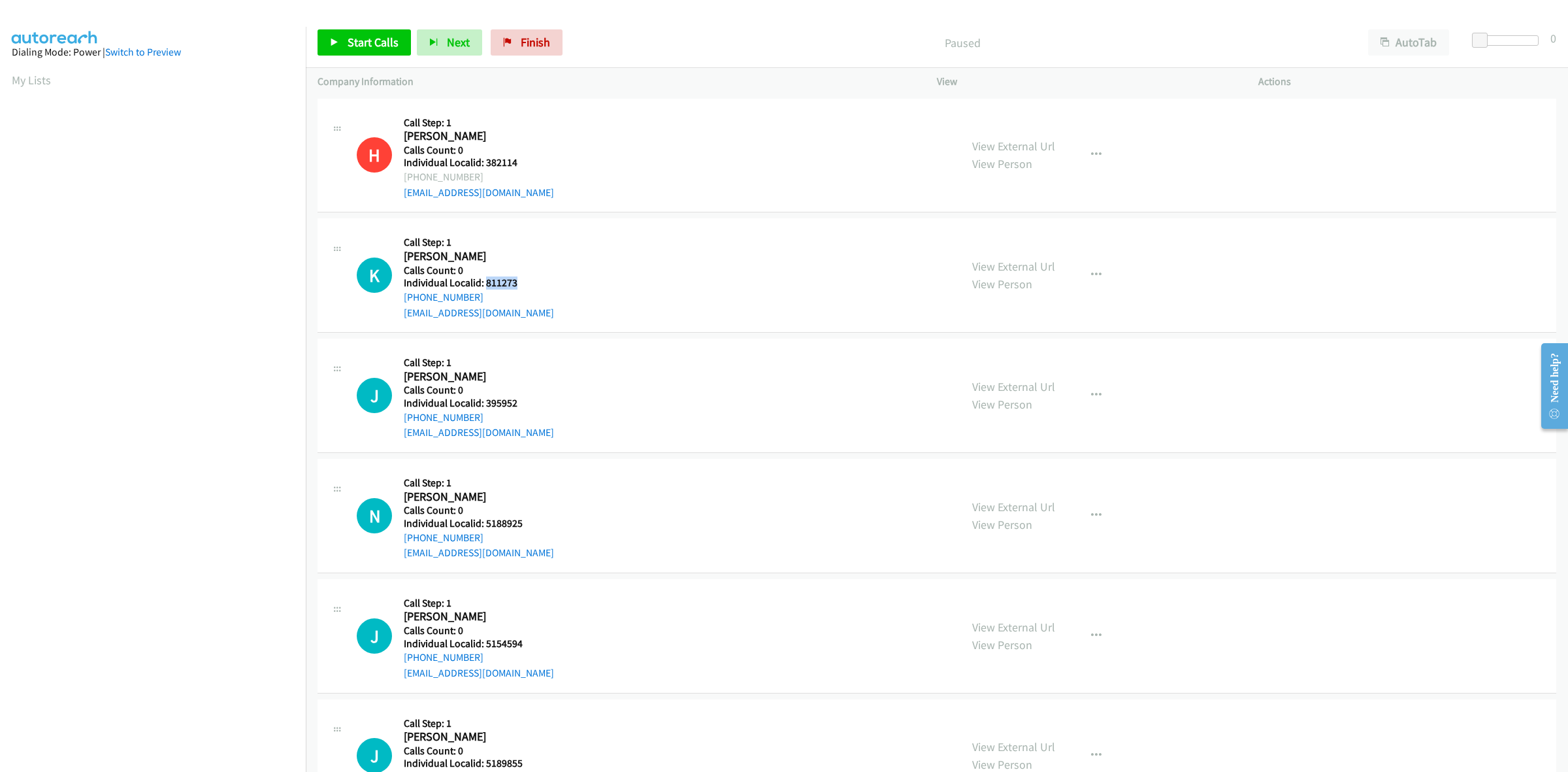
drag, startPoint x: 524, startPoint y: 283, endPoint x: 484, endPoint y: 283, distance: 40.0
click at [484, 283] on h5 "Individual Localid: 811273" at bounding box center [478, 282] width 151 height 13
copy h5 "811273"
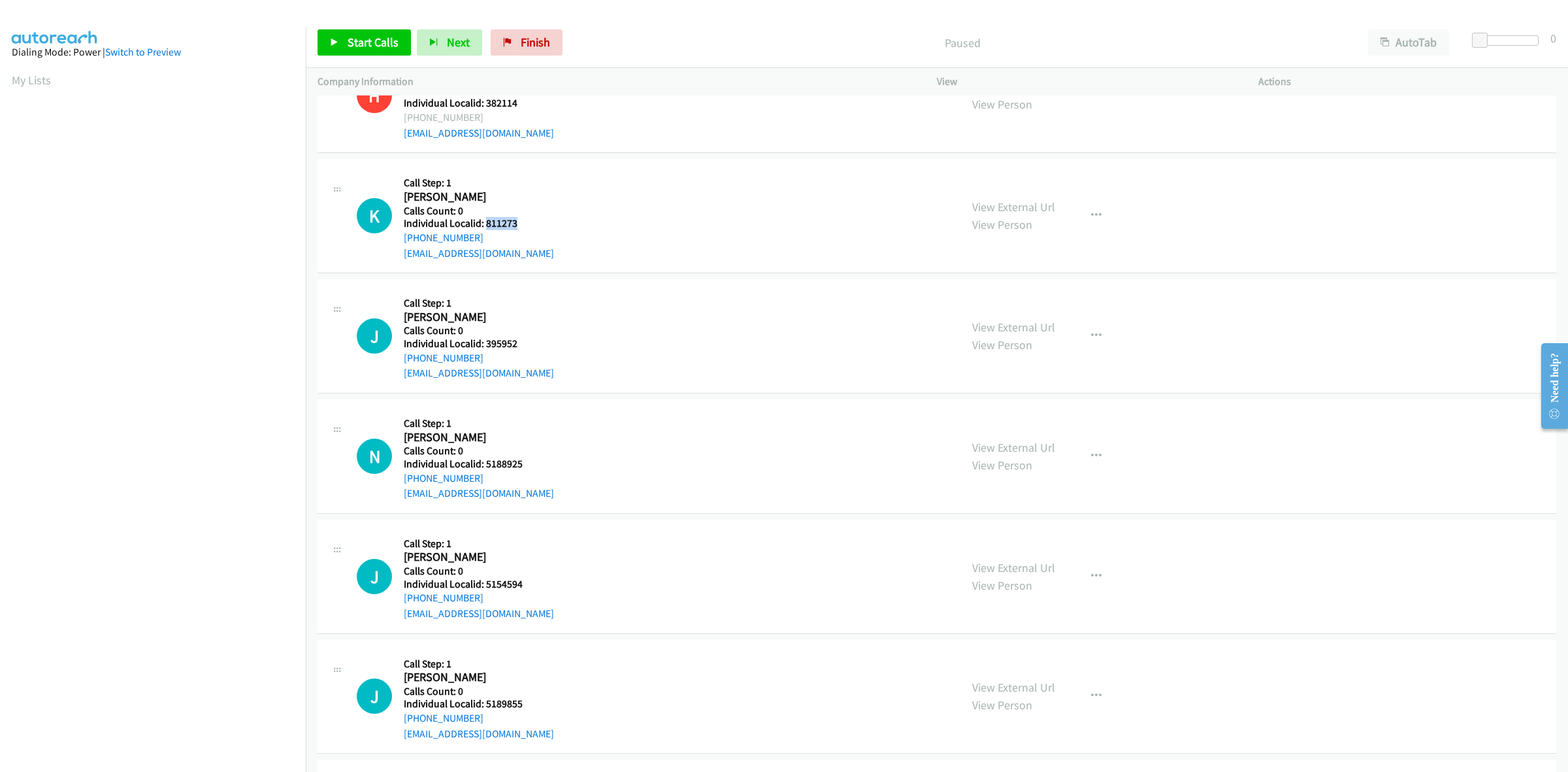
scroll to position [61, 0]
drag, startPoint x: 482, startPoint y: 238, endPoint x: 395, endPoint y: 241, distance: 87.1
click at [395, 241] on div "K Callback Scheduled Call Step: 1 [PERSON_NAME] America/New_York Calls Count: 0…" at bounding box center [653, 214] width 592 height 90
copy link "+1 443-614-8448"
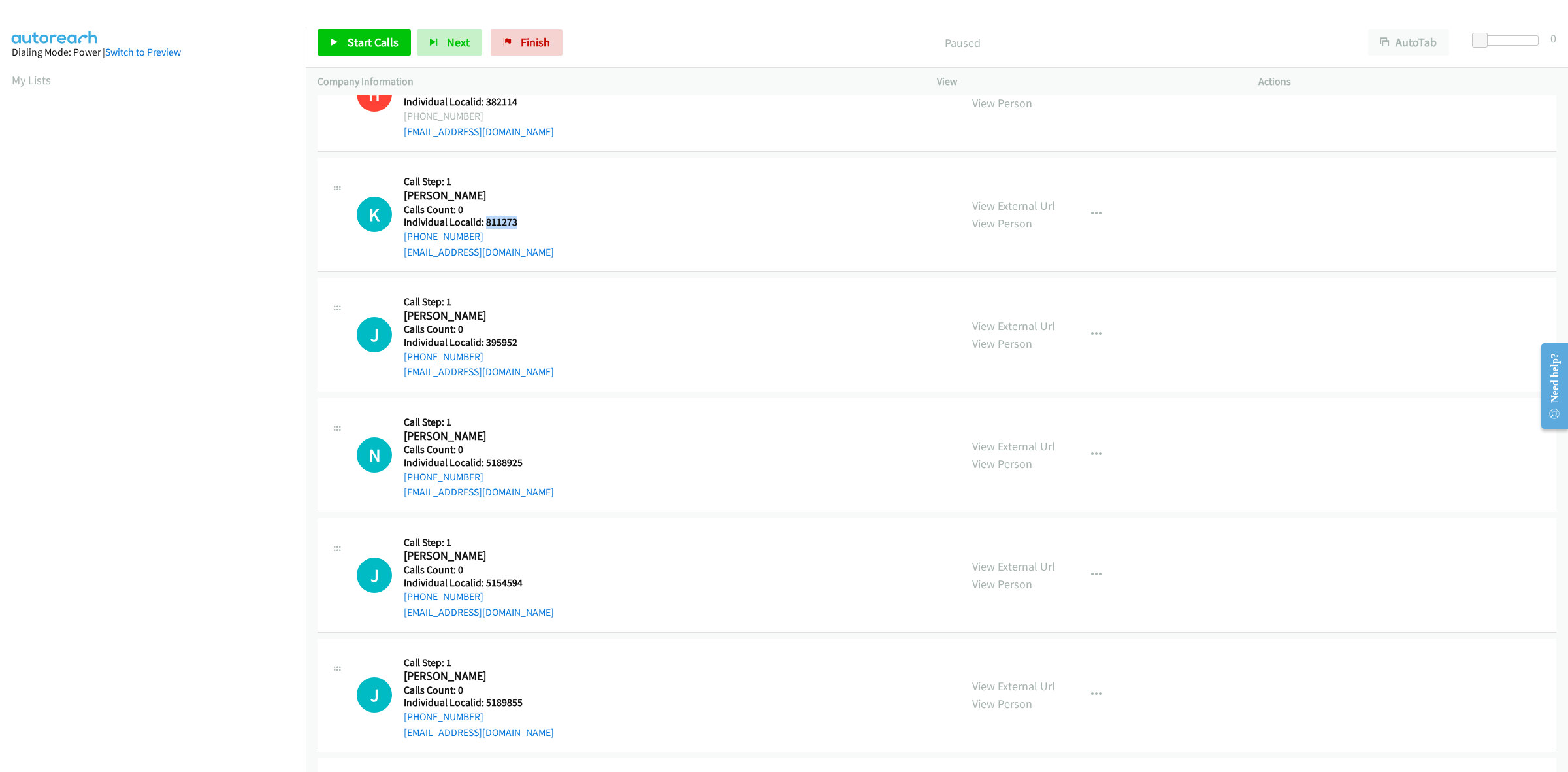
drag, startPoint x: 514, startPoint y: 220, endPoint x: 484, endPoint y: 226, distance: 30.6
click at [484, 226] on h5 "Individual Localid: 811273" at bounding box center [478, 221] width 151 height 13
copy h5 "811273"
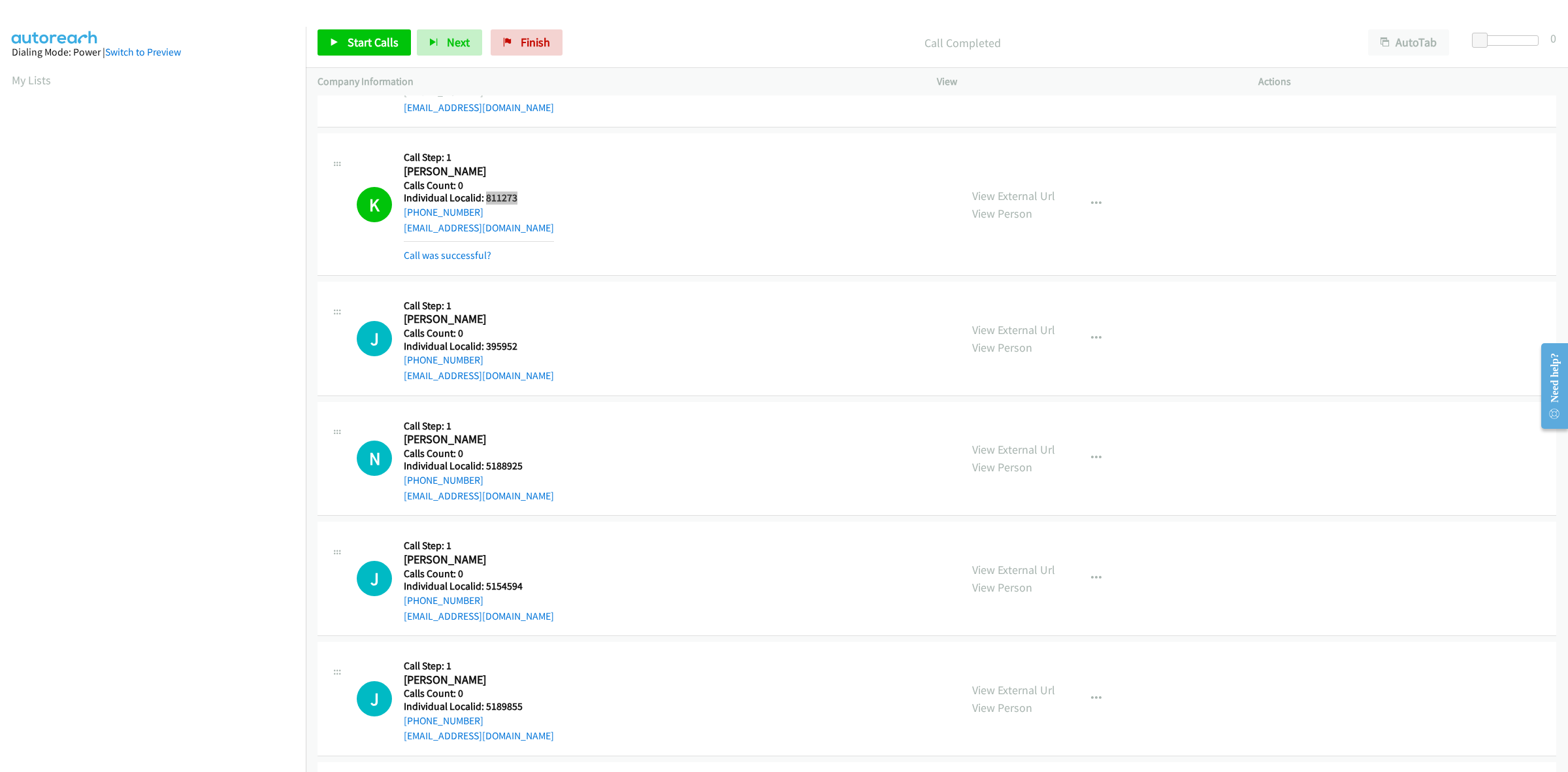
scroll to position [164, 0]
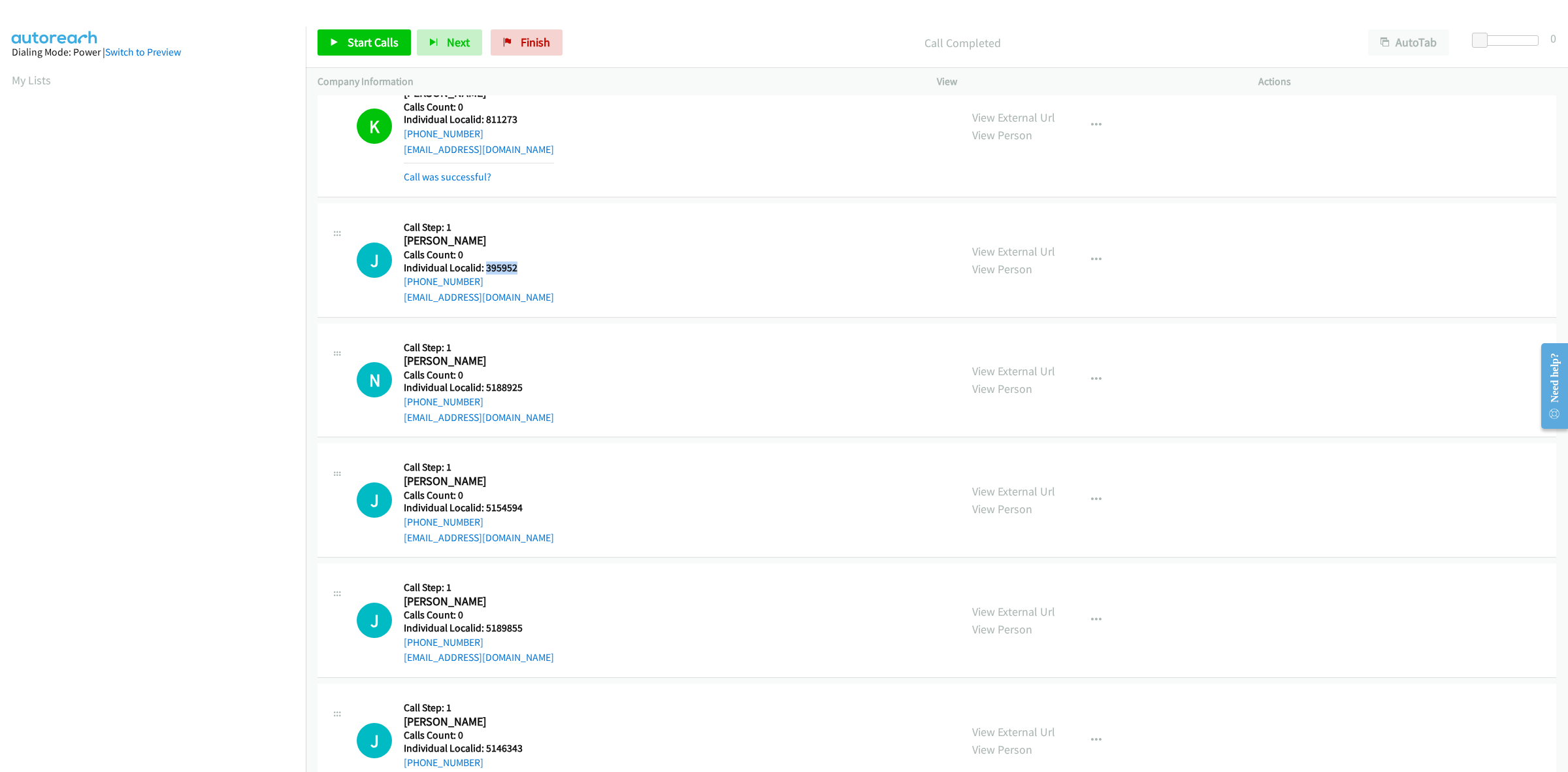
drag, startPoint x: 520, startPoint y: 263, endPoint x: 485, endPoint y: 265, distance: 35.1
click at [485, 265] on h5 "Individual Localid: 395952" at bounding box center [478, 267] width 151 height 13
copy h5 "395952"
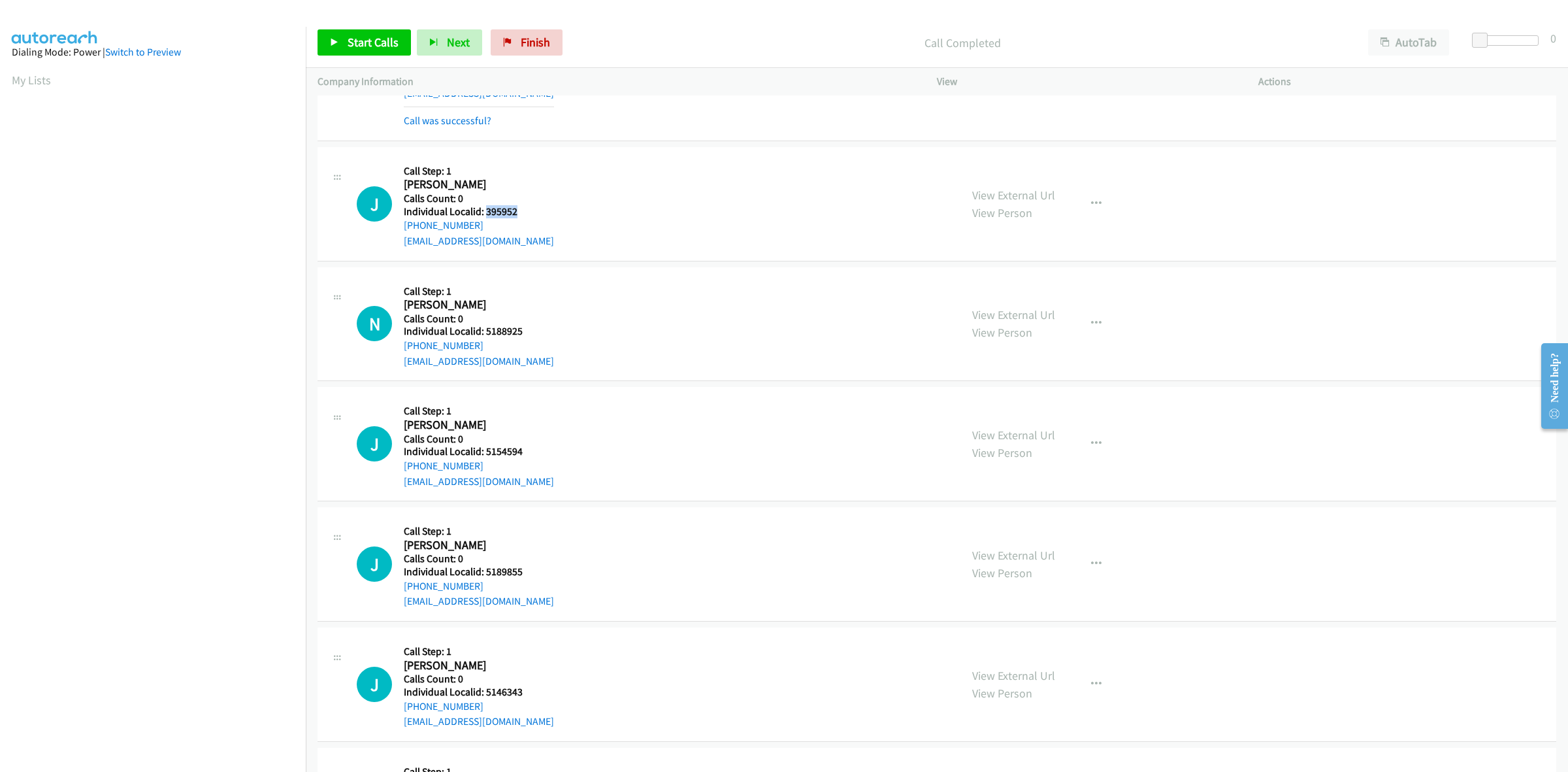
scroll to position [224, 0]
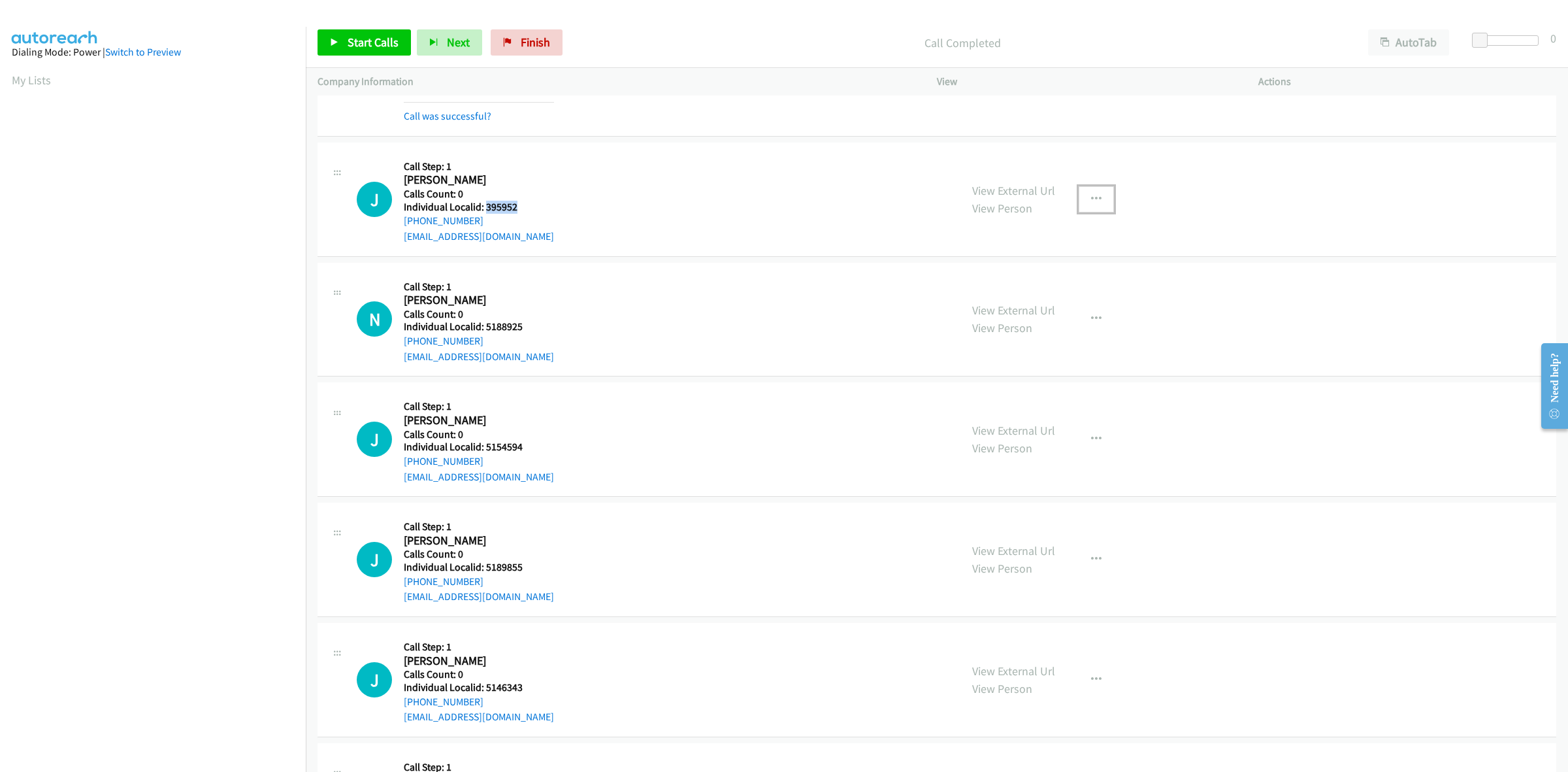
click at [1095, 200] on button "button" at bounding box center [1096, 199] width 35 height 26
click at [1025, 286] on link "Skip Call" at bounding box center [1026, 284] width 173 height 26
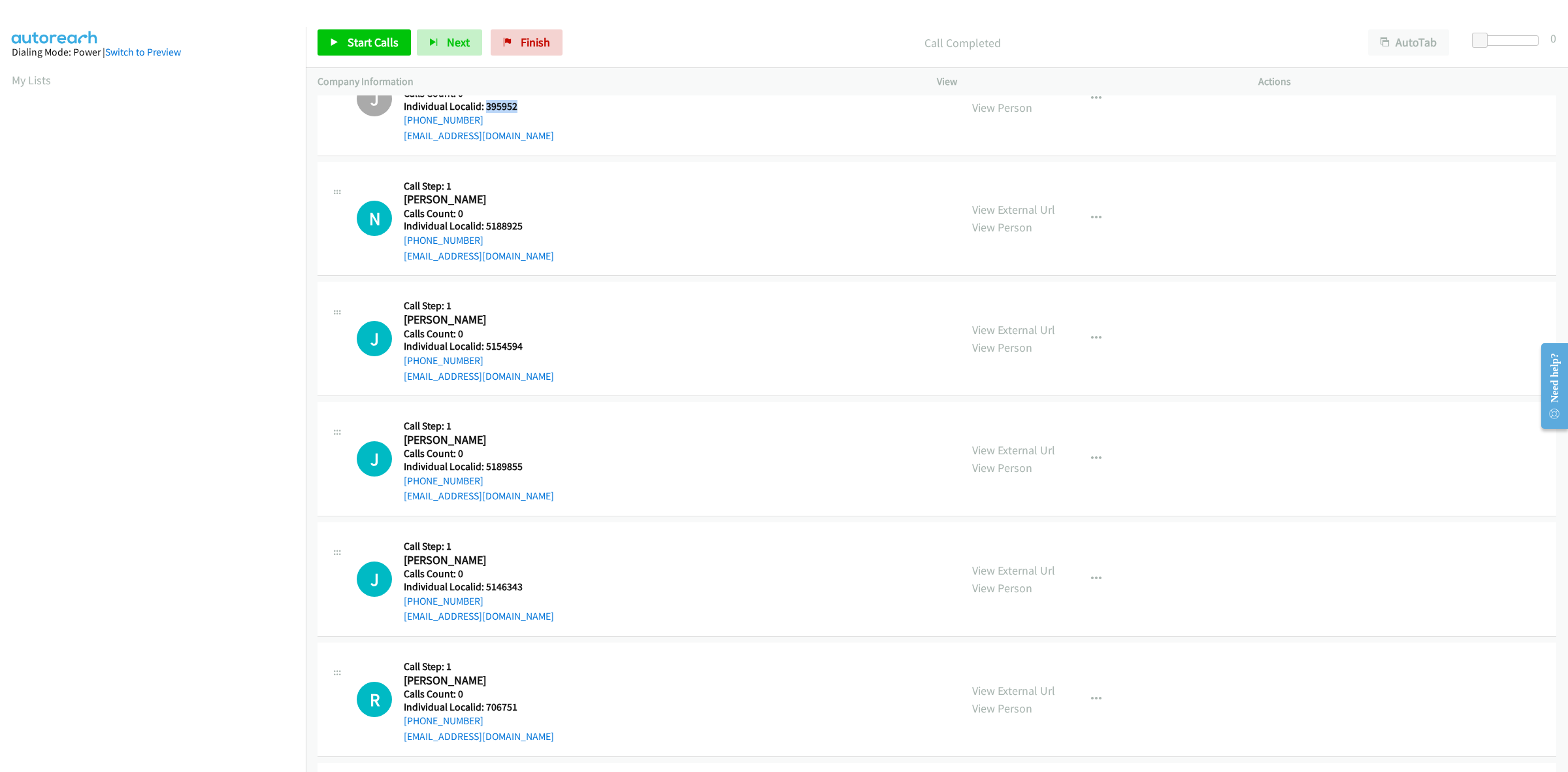
scroll to position [347, 0]
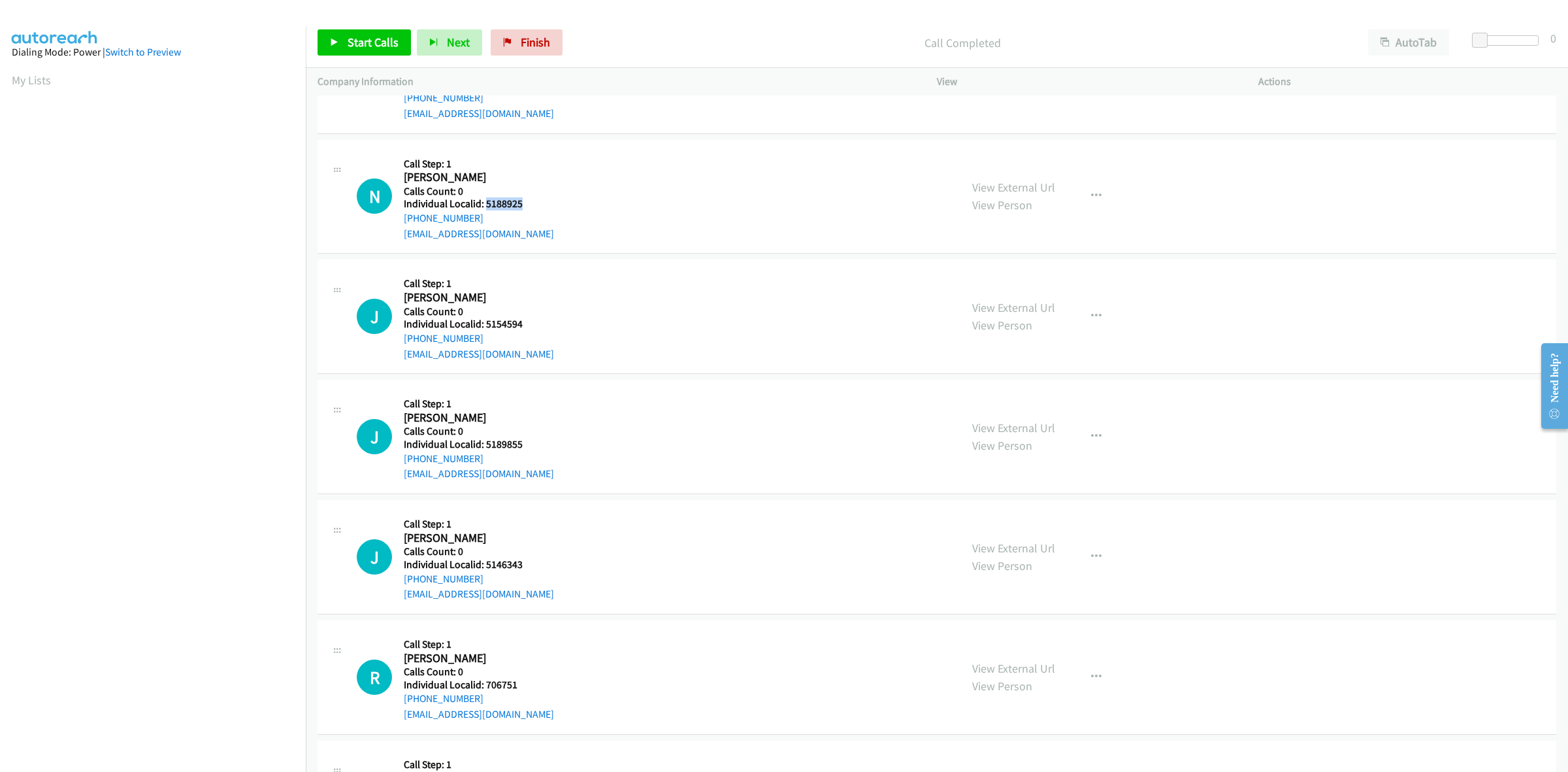
drag, startPoint x: 521, startPoint y: 203, endPoint x: 485, endPoint y: 199, distance: 36.2
click at [485, 199] on h5 "Individual Localid: 5188925" at bounding box center [478, 203] width 151 height 13
copy h5 "5188925"
drag, startPoint x: 1093, startPoint y: 201, endPoint x: 1082, endPoint y: 213, distance: 16.3
click at [1093, 201] on button "button" at bounding box center [1096, 196] width 35 height 26
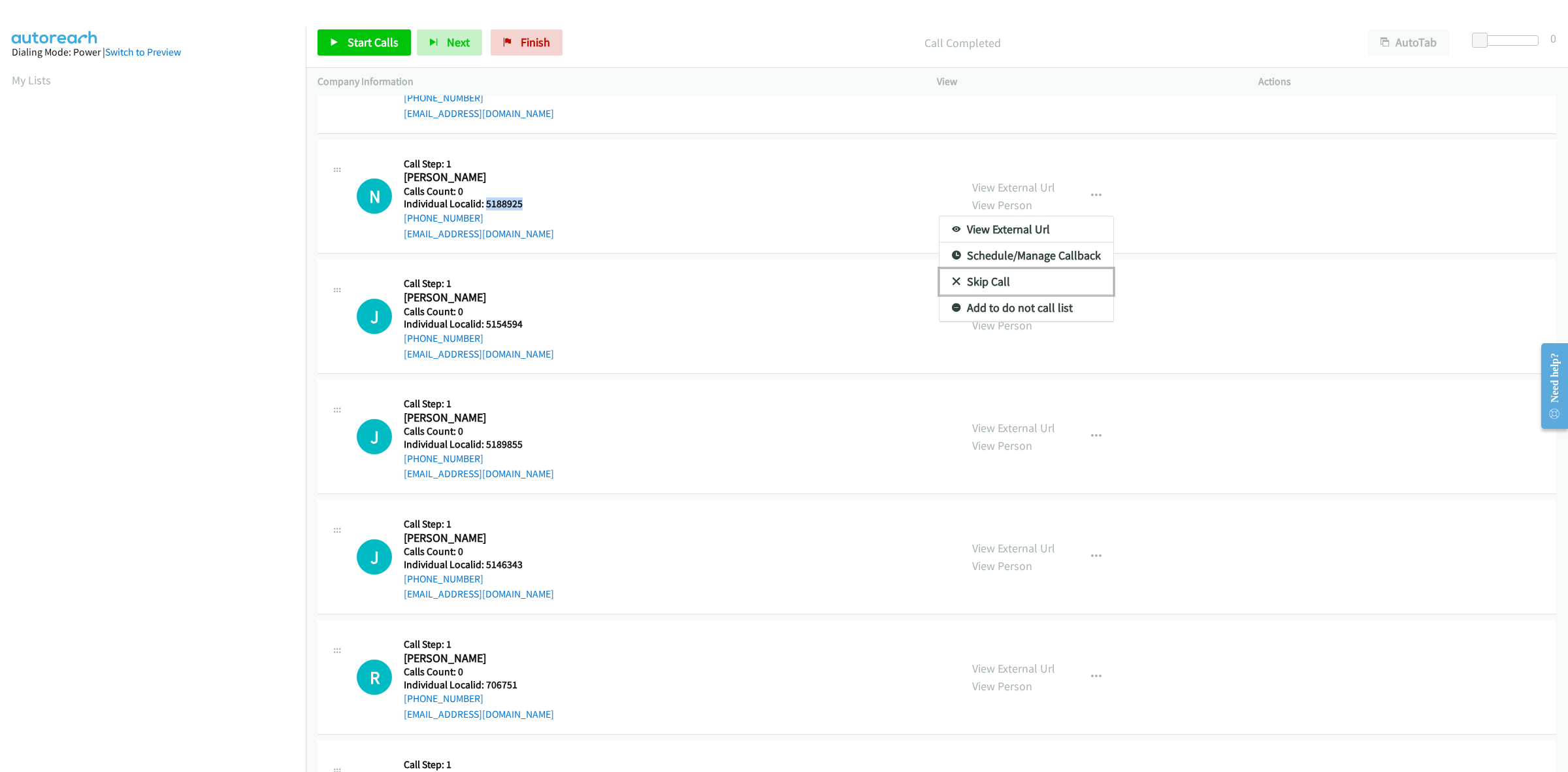
click at [1038, 279] on link "Skip Call" at bounding box center [1026, 281] width 173 height 26
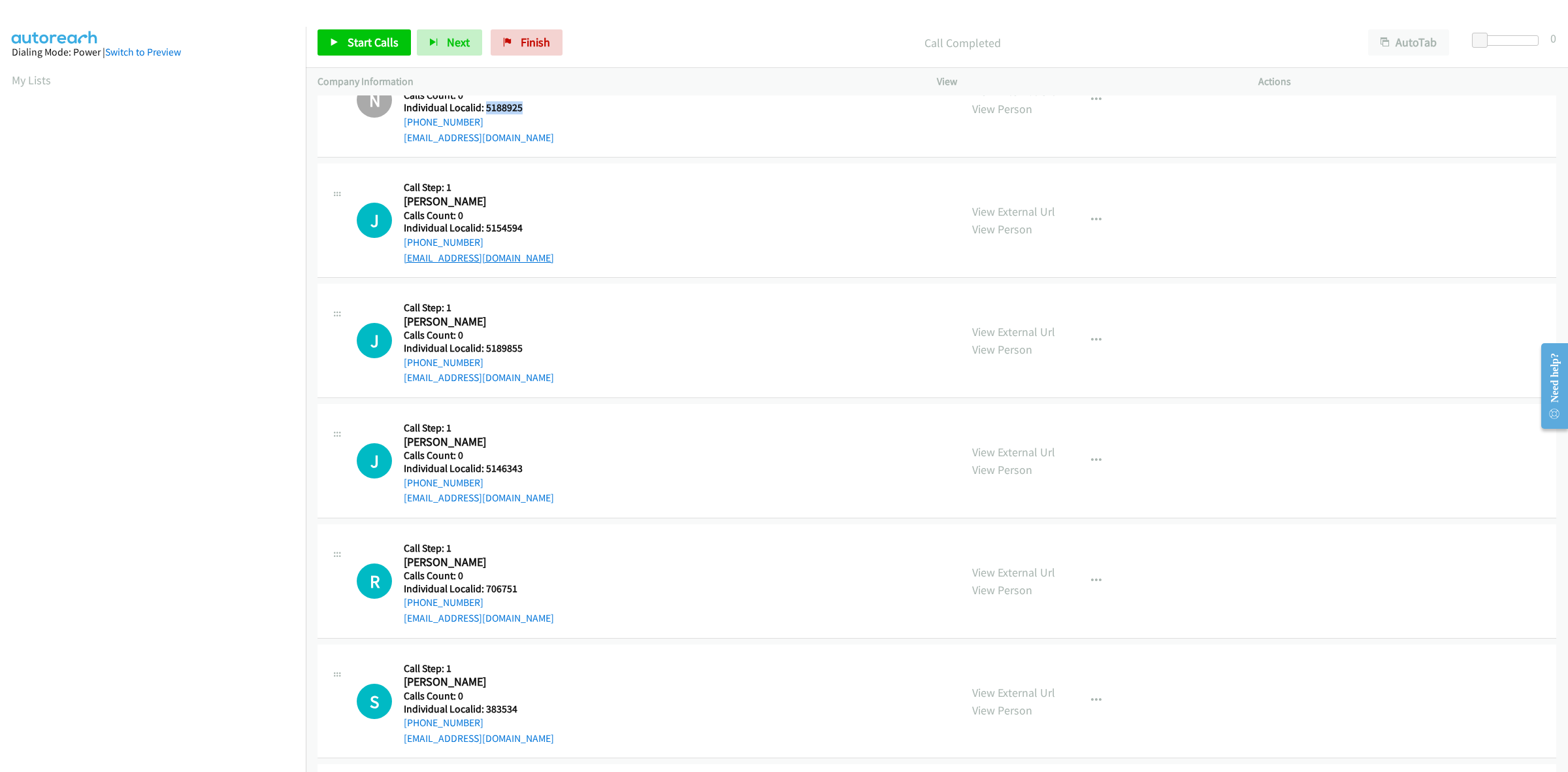
scroll to position [470, 0]
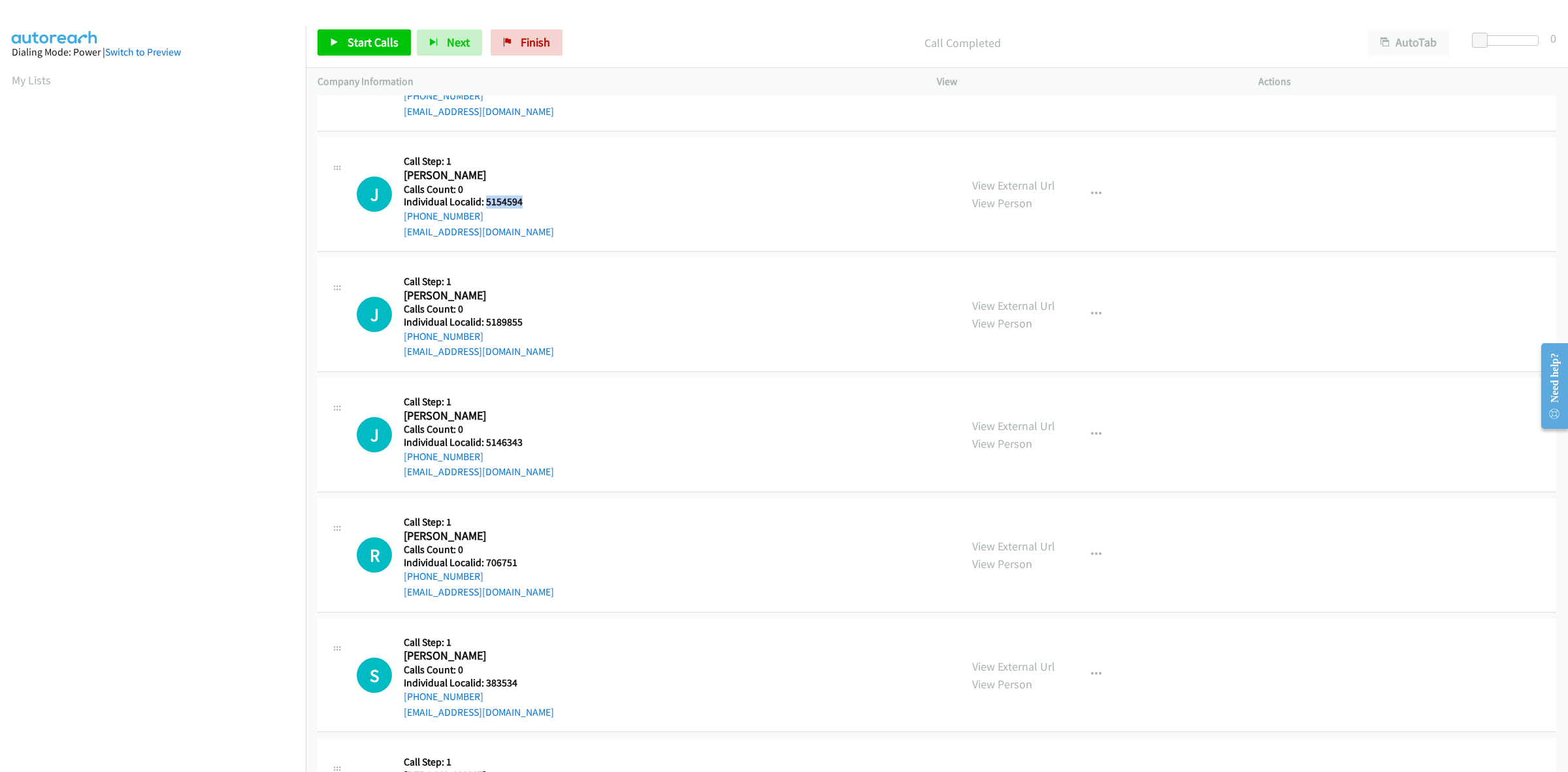
drag, startPoint x: 524, startPoint y: 206, endPoint x: 486, endPoint y: 205, distance: 38.0
click at [486, 205] on h5 "Individual Localid: 5154594" at bounding box center [478, 201] width 151 height 13
copy h5 "5154594"
drag, startPoint x: 1095, startPoint y: 191, endPoint x: 1063, endPoint y: 226, distance: 47.4
click at [1095, 191] on icon "button" at bounding box center [1096, 193] width 10 height 10
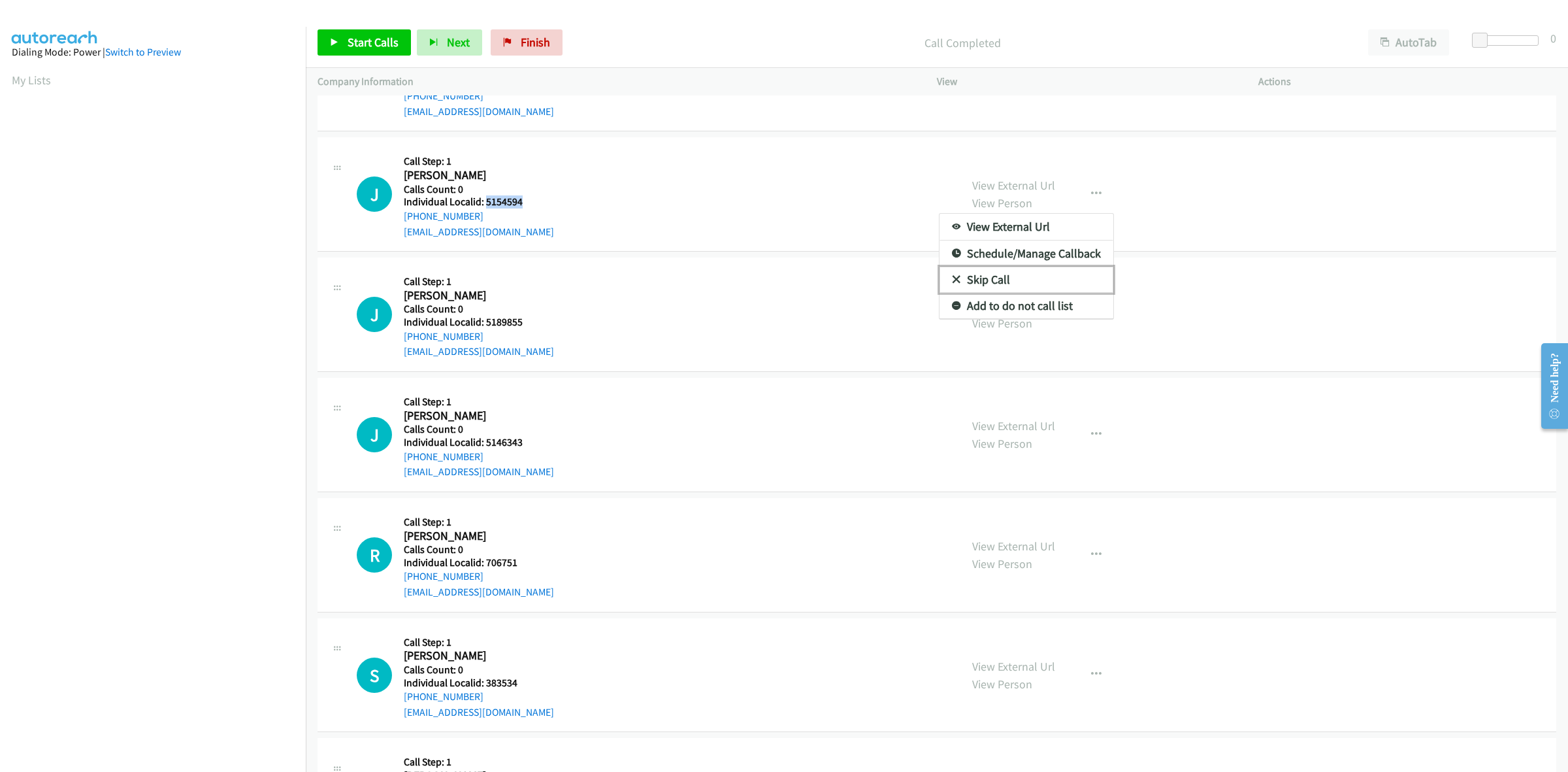
click at [1011, 278] on link "Skip Call" at bounding box center [1026, 279] width 173 height 26
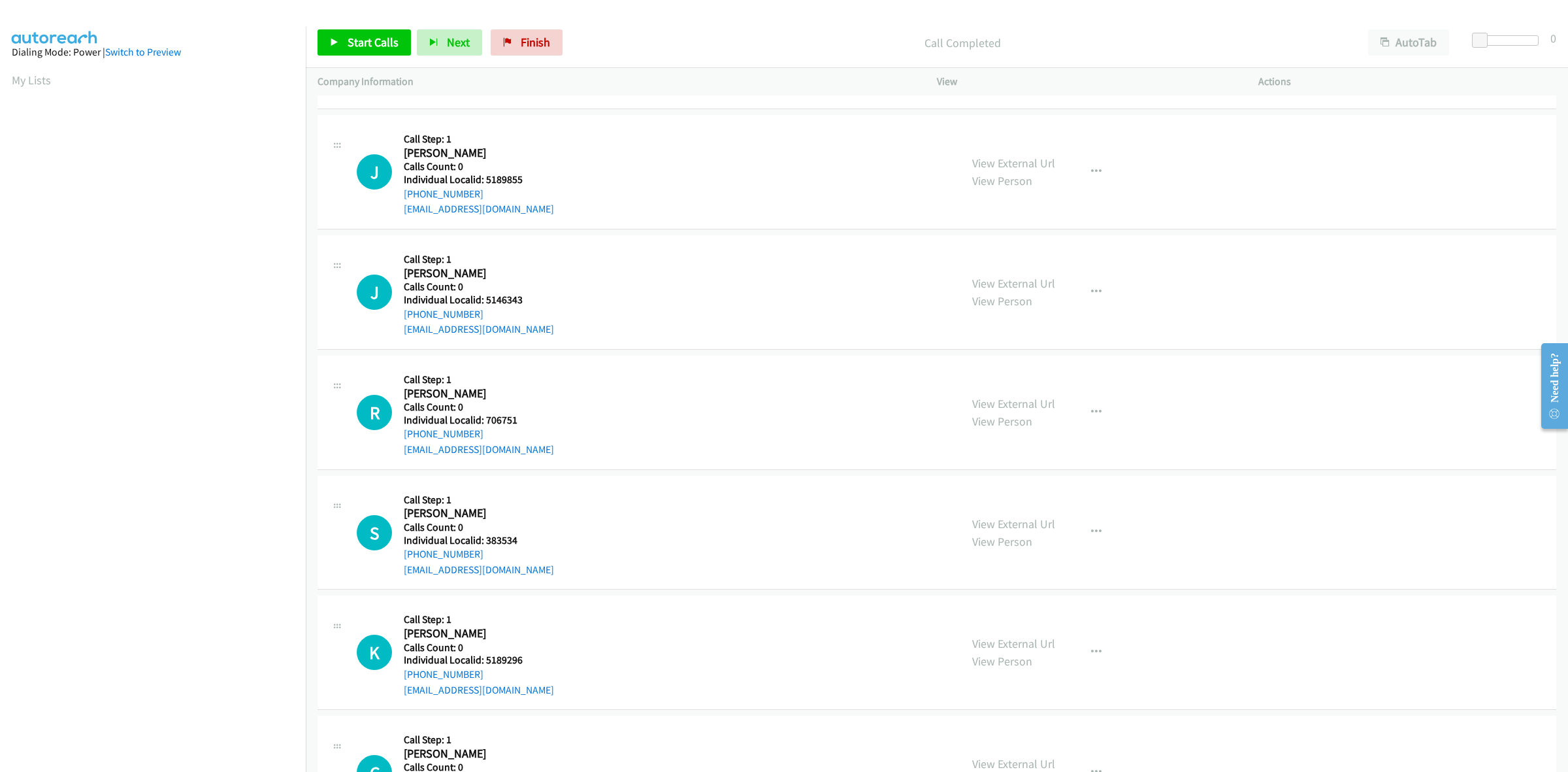
scroll to position [612, 0]
drag, startPoint x: 526, startPoint y: 178, endPoint x: 484, endPoint y: 177, distance: 42.0
click at [484, 177] on h5 "Individual Localid: 5189855" at bounding box center [478, 179] width 151 height 13
copy h5 "5189855"
click at [1080, 159] on button "button" at bounding box center [1096, 172] width 35 height 26
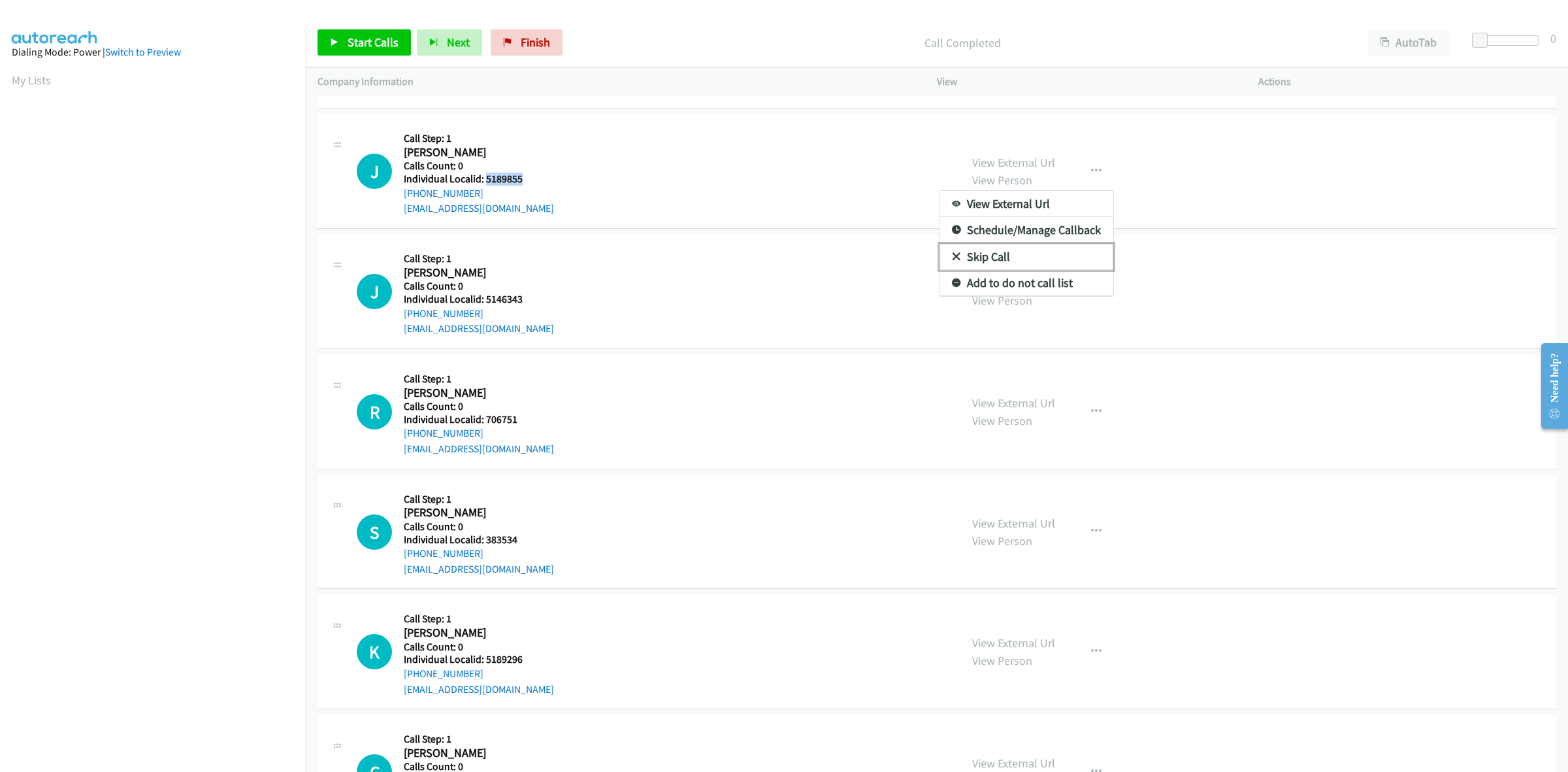
click at [1011, 257] on link "Skip Call" at bounding box center [1026, 256] width 173 height 26
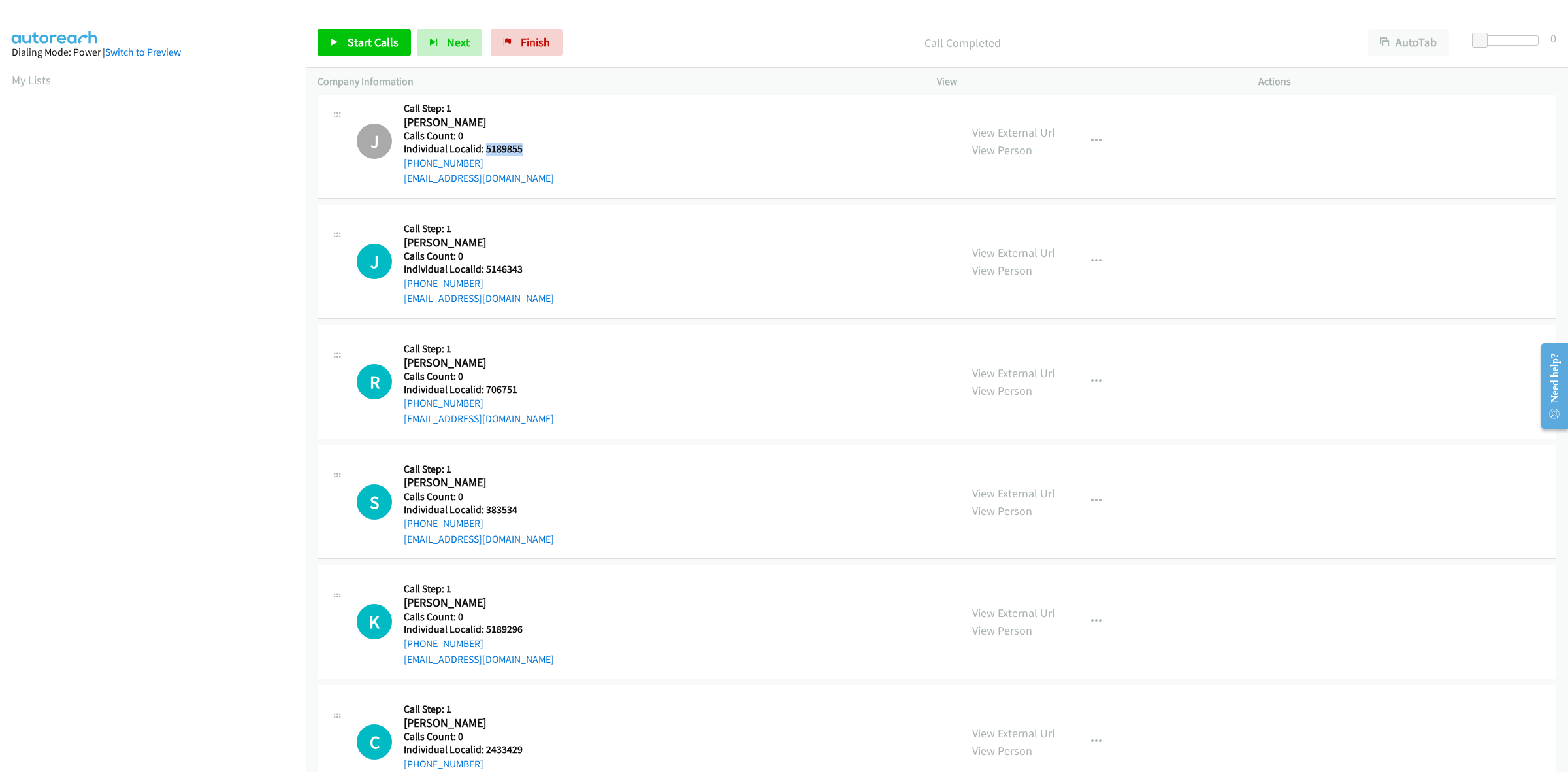
scroll to position [714, 0]
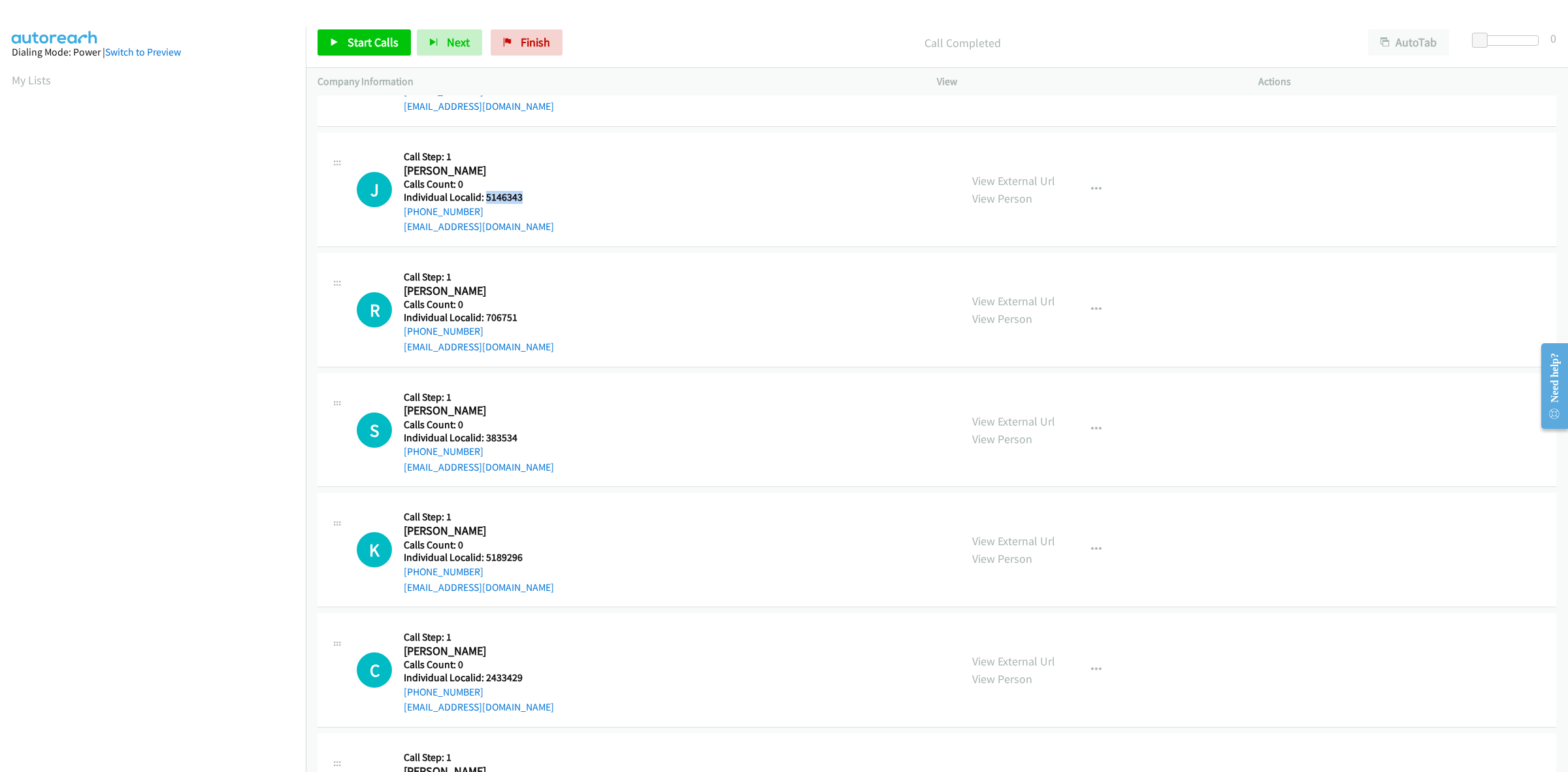
drag, startPoint x: 524, startPoint y: 200, endPoint x: 484, endPoint y: 196, distance: 40.2
click at [484, 196] on h5 "Individual Localid: 5146343" at bounding box center [478, 196] width 151 height 13
copy h5 "5146343"
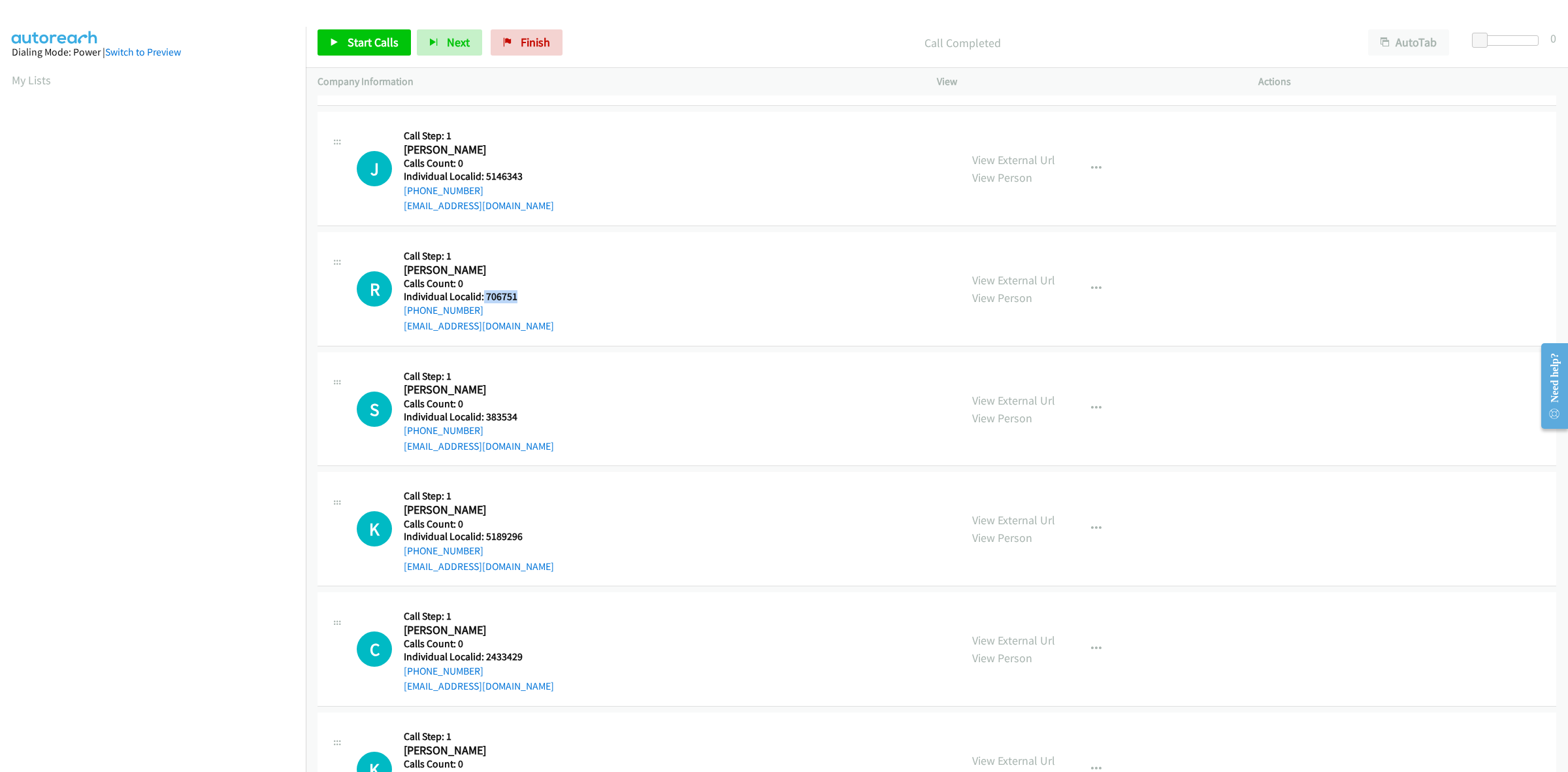
drag, startPoint x: 509, startPoint y: 296, endPoint x: 482, endPoint y: 296, distance: 27.0
click at [482, 296] on h5 "Individual Localid: 706751" at bounding box center [478, 296] width 151 height 13
copy h5 "706751"
drag, startPoint x: 478, startPoint y: 309, endPoint x: 399, endPoint y: 316, distance: 79.3
click at [399, 316] on div "R Callback Scheduled Call Step: 1 Randy Barry America/New_York Calls Count: 0 I…" at bounding box center [653, 288] width 592 height 90
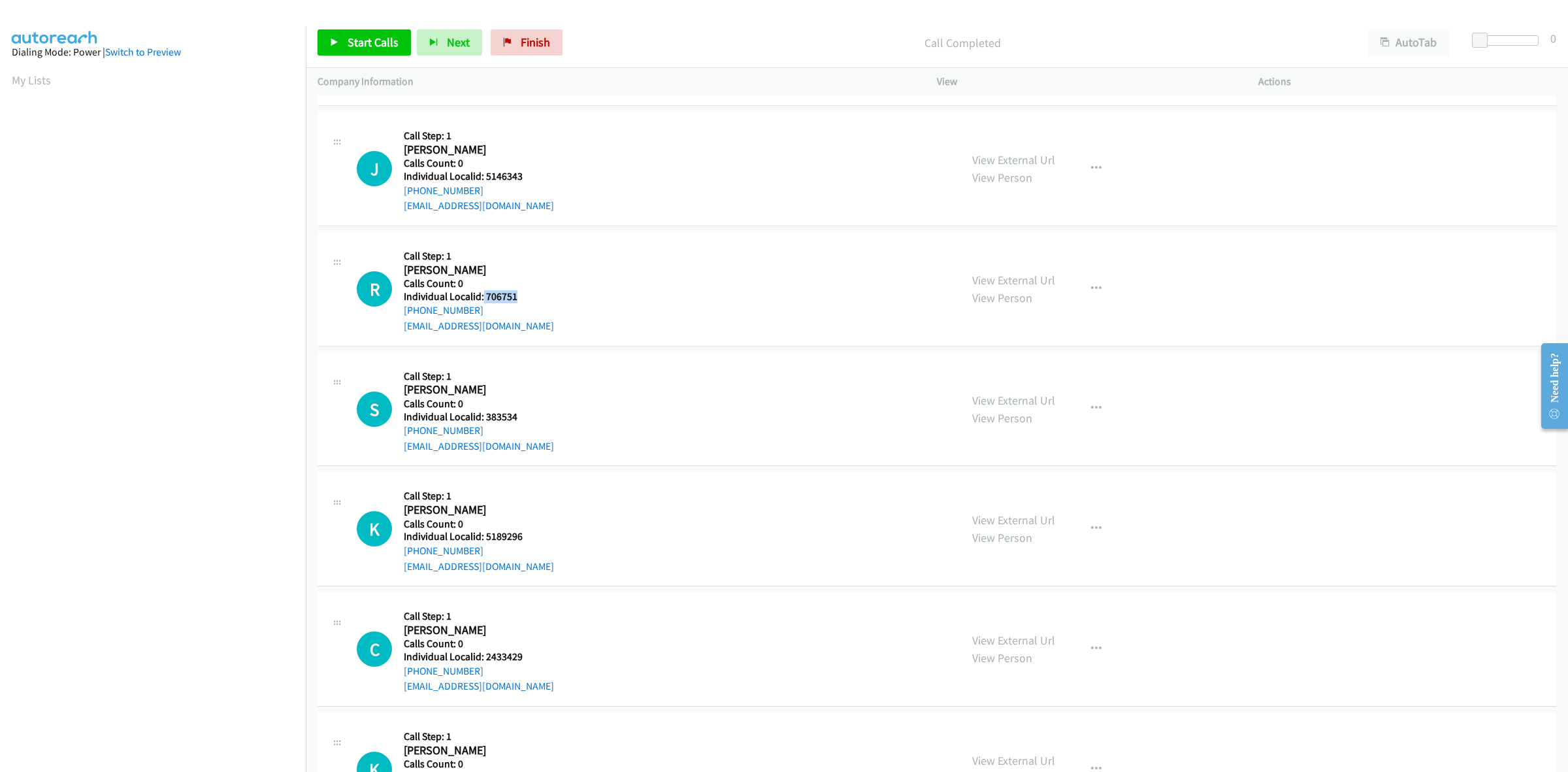
copy link "+1 207-712-4784"
drag, startPoint x: 518, startPoint y: 295, endPoint x: 486, endPoint y: 295, distance: 32.0
click at [486, 295] on h5 "Individual Localid: 706751" at bounding box center [478, 296] width 151 height 13
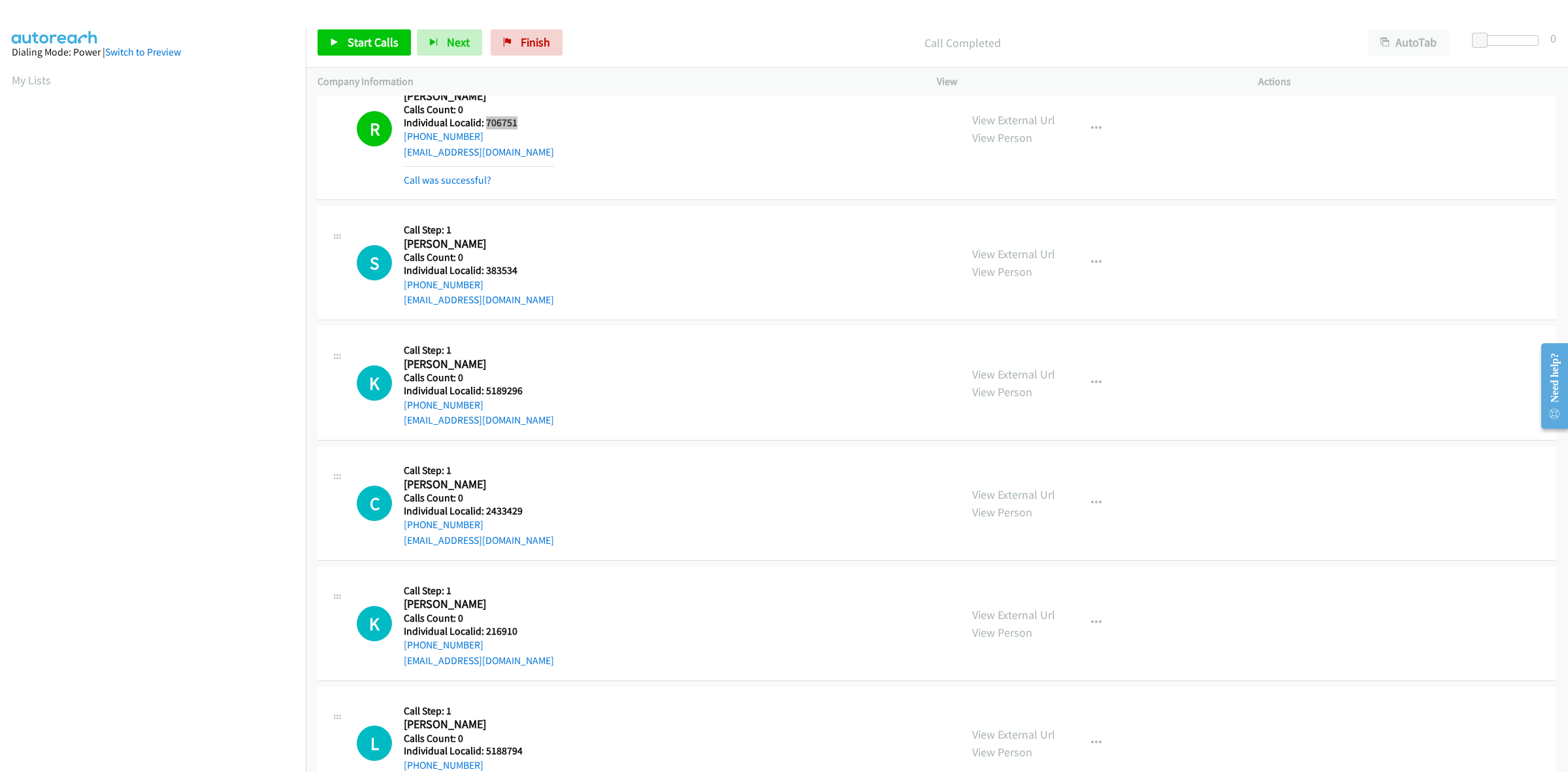
scroll to position [919, 0]
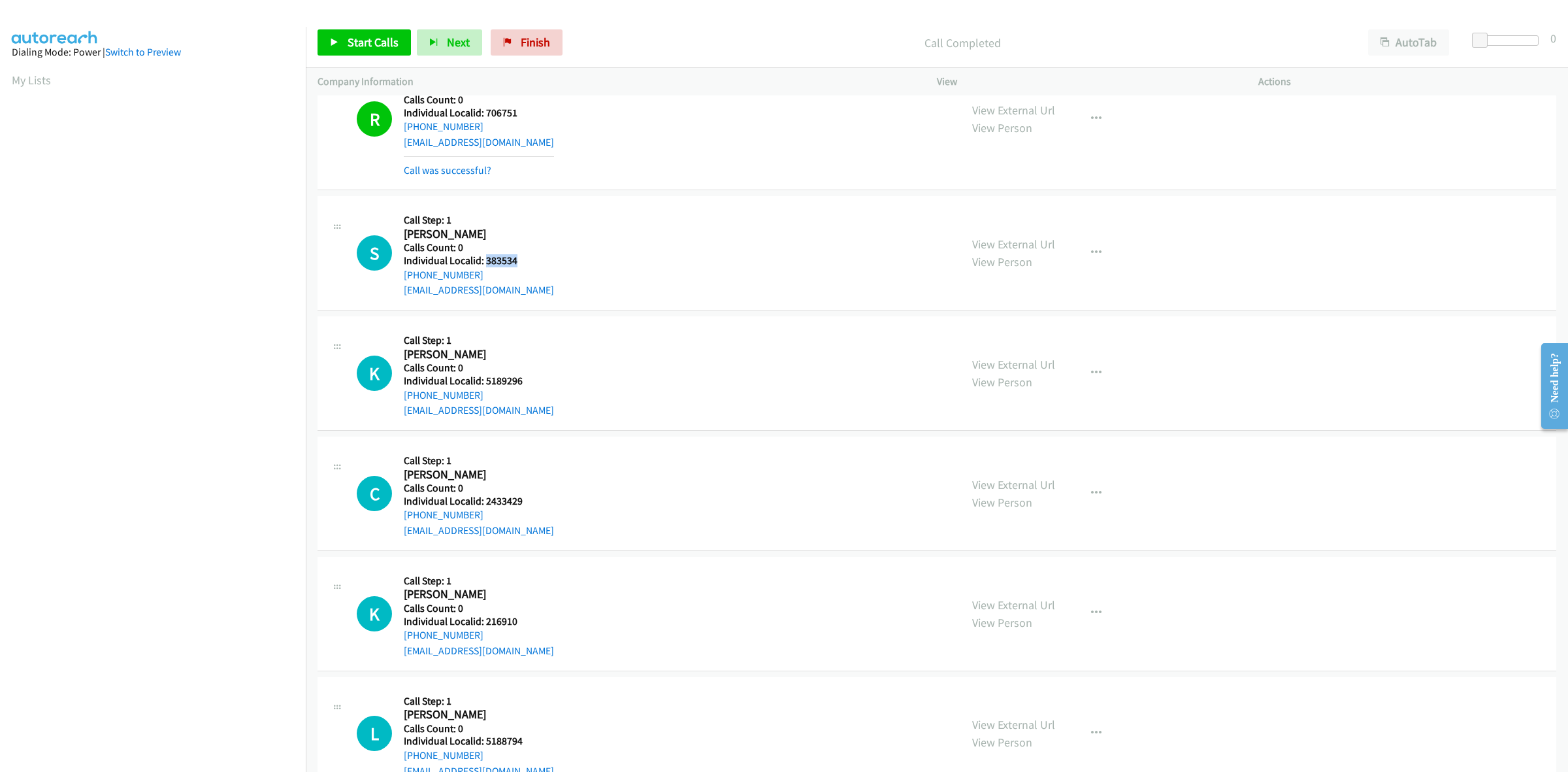
drag, startPoint x: 523, startPoint y: 262, endPoint x: 484, endPoint y: 260, distance: 39.1
click at [484, 260] on h5 "Individual Localid: 383534" at bounding box center [478, 260] width 151 height 13
click at [1091, 247] on icon "button" at bounding box center [1096, 252] width 10 height 10
click at [1010, 331] on link "Skip Call" at bounding box center [1026, 338] width 173 height 26
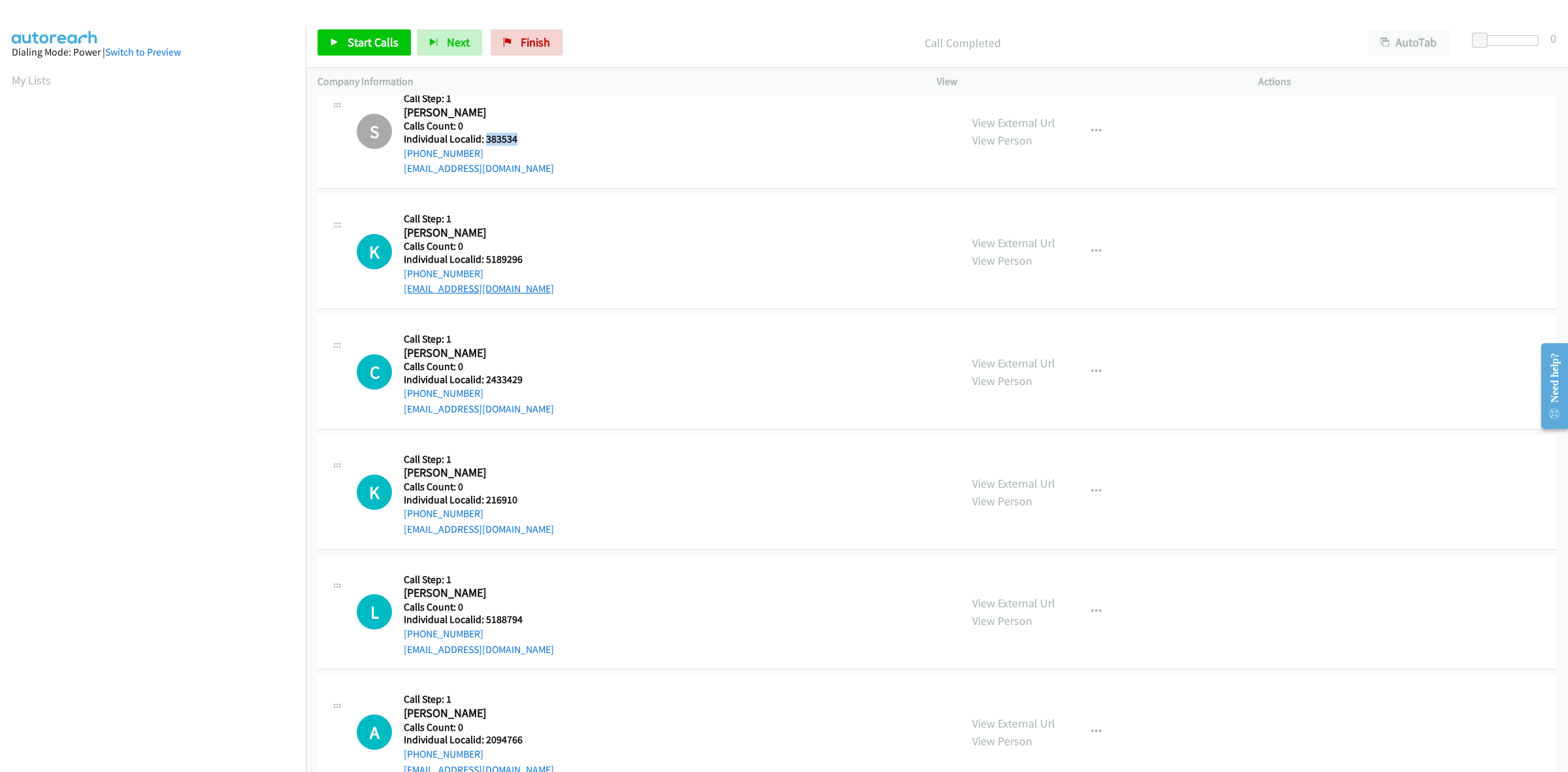
scroll to position [1082, 0]
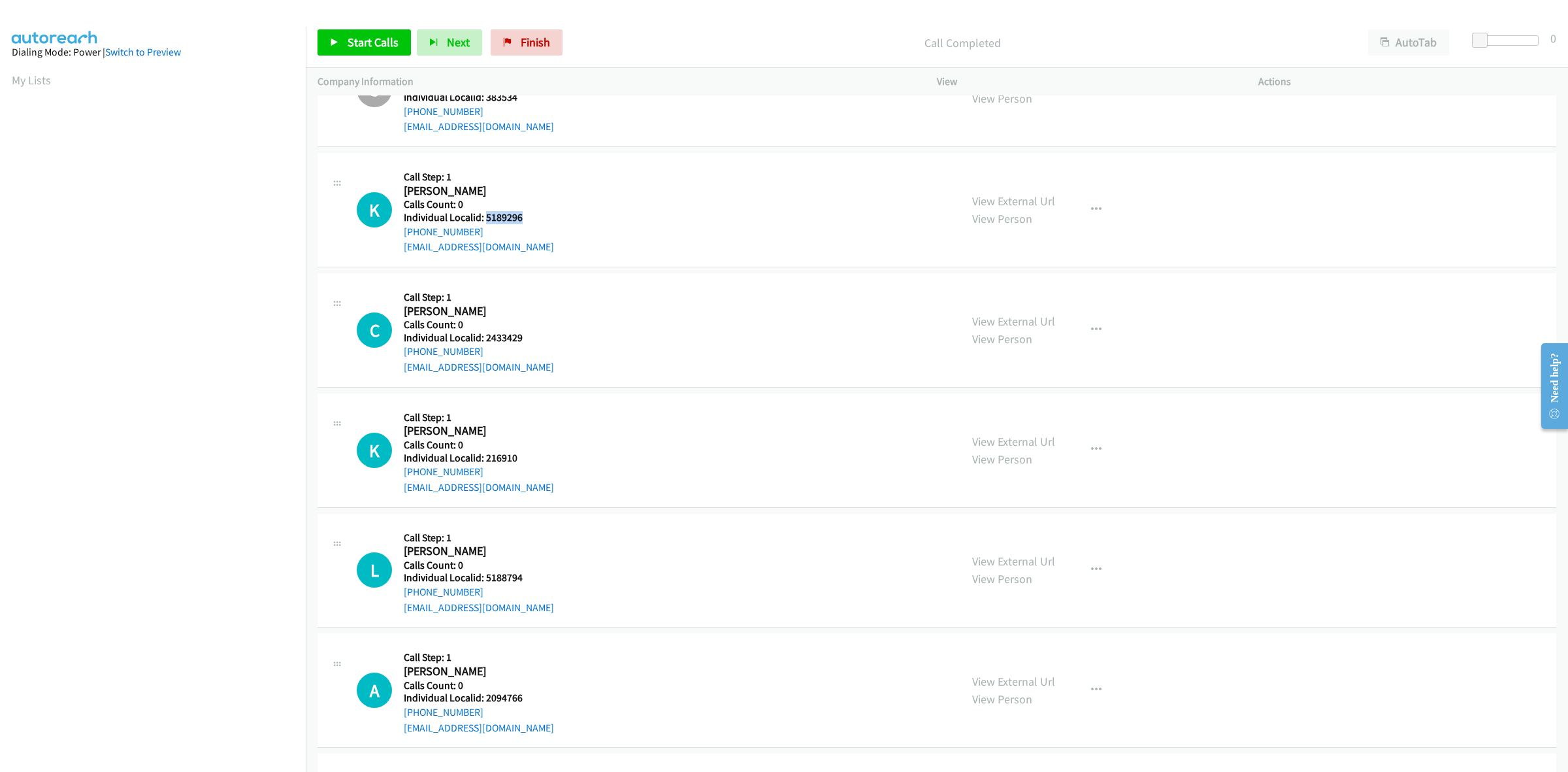
drag, startPoint x: 520, startPoint y: 216, endPoint x: 484, endPoint y: 214, distance: 36.1
click at [484, 214] on h5 "Individual Localid: 5189296" at bounding box center [478, 217] width 151 height 13
drag, startPoint x: 485, startPoint y: 233, endPoint x: 397, endPoint y: 233, distance: 88.0
click at [397, 233] on div "K Callback Scheduled Call Step: 1 Kurt Werthmuller America/New_York Calls Count…" at bounding box center [653, 209] width 592 height 90
drag, startPoint x: 520, startPoint y: 219, endPoint x: 485, endPoint y: 214, distance: 35.4
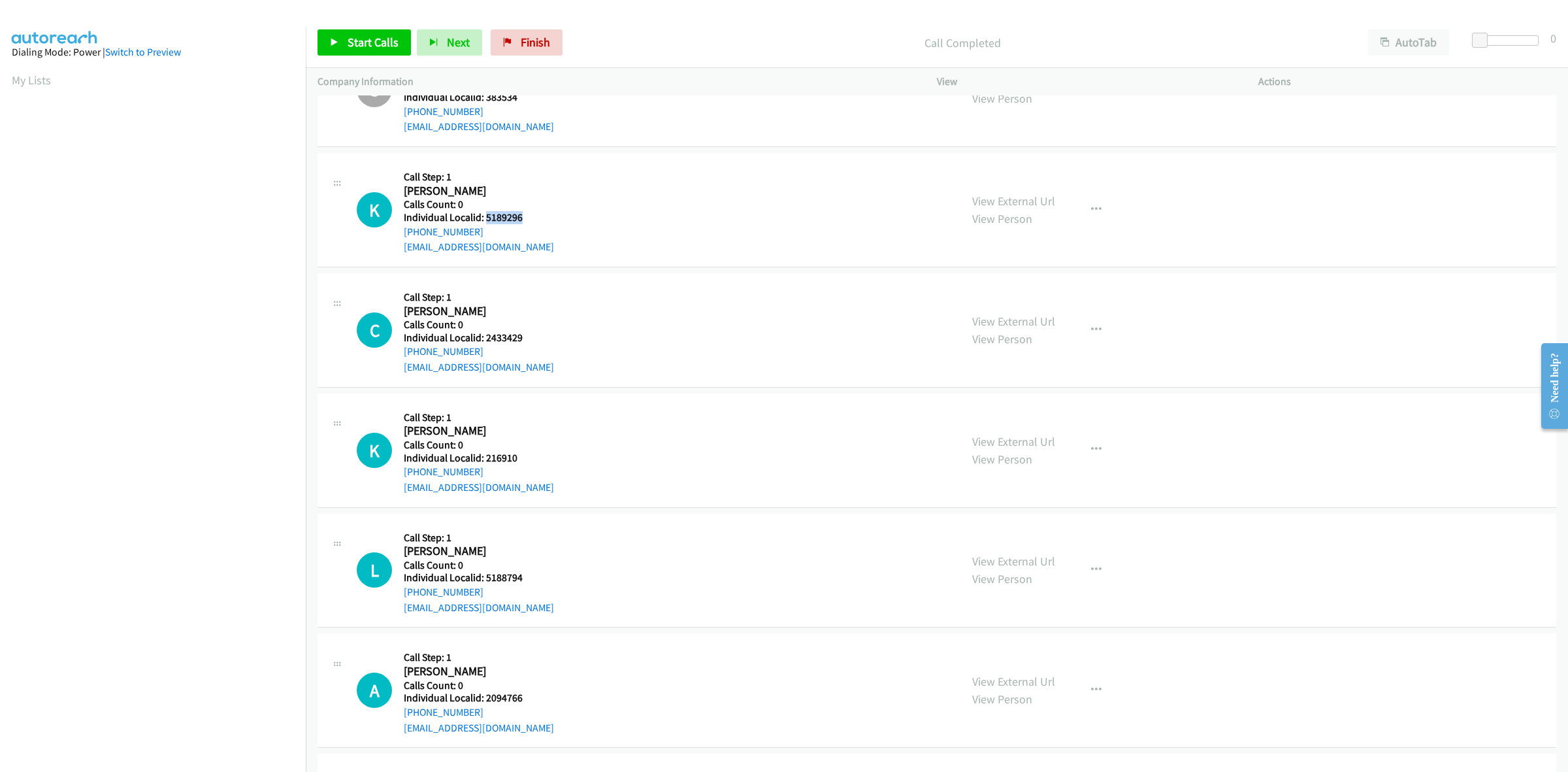
click at [485, 214] on h5 "Individual Localid: 5189296" at bounding box center [478, 217] width 151 height 13
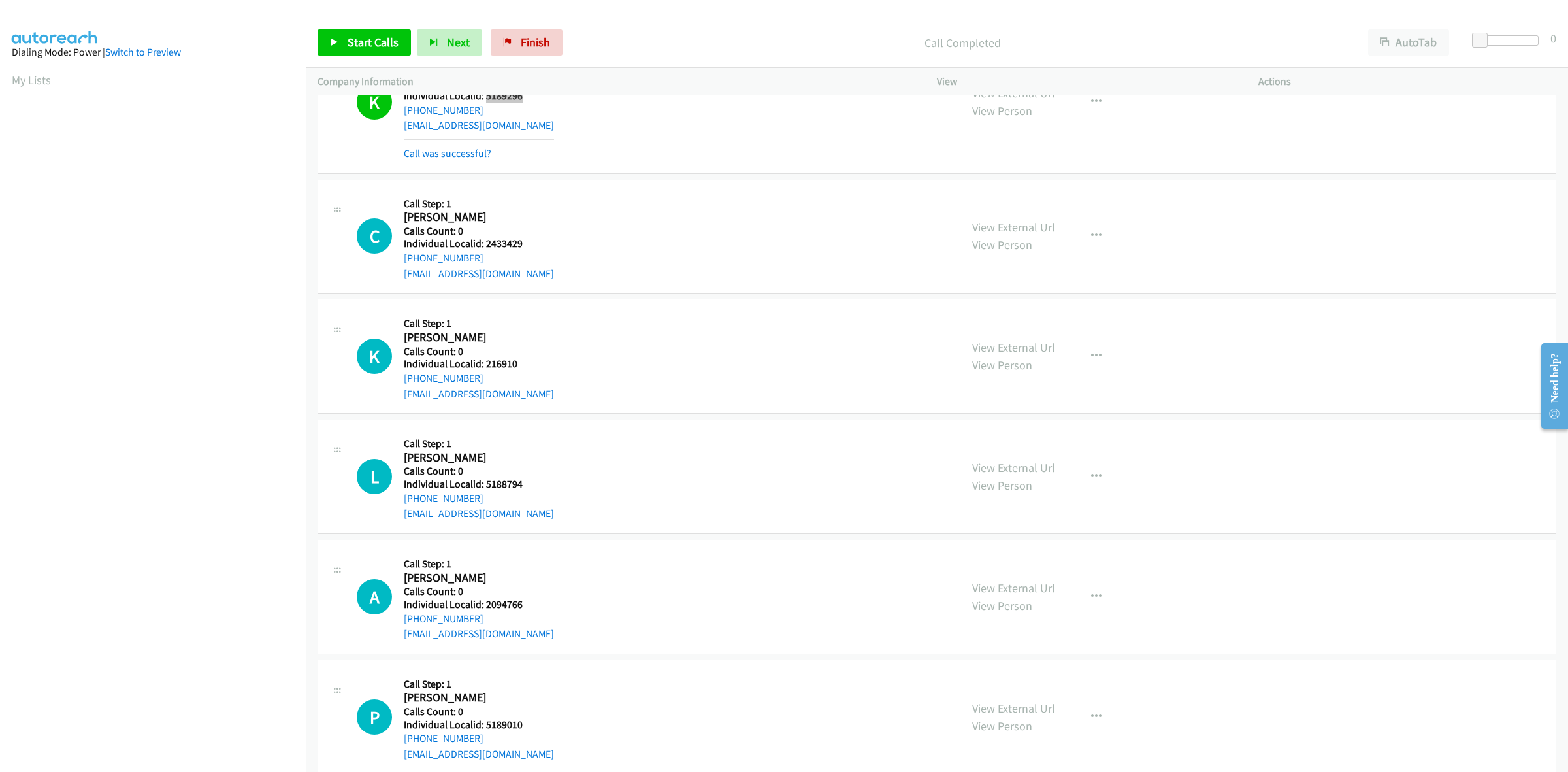
scroll to position [1205, 0]
drag, startPoint x: 521, startPoint y: 245, endPoint x: 484, endPoint y: 248, distance: 37.1
click at [484, 248] on h5 "Individual Localid: 2433429" at bounding box center [478, 242] width 151 height 13
click at [1091, 236] on icon "button" at bounding box center [1096, 235] width 10 height 10
click at [1017, 325] on link "Skip Call" at bounding box center [1026, 321] width 173 height 26
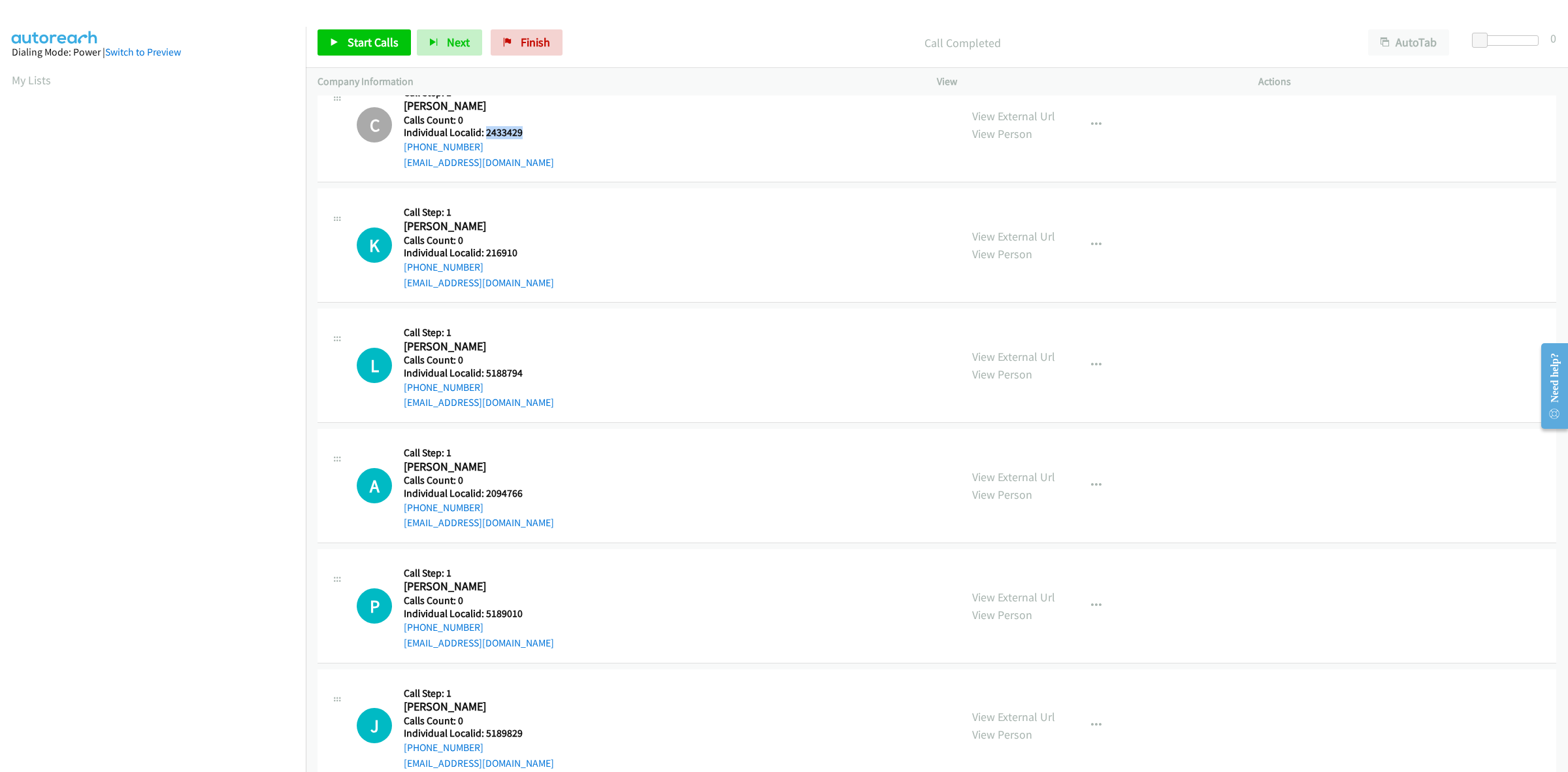
scroll to position [1348, 0]
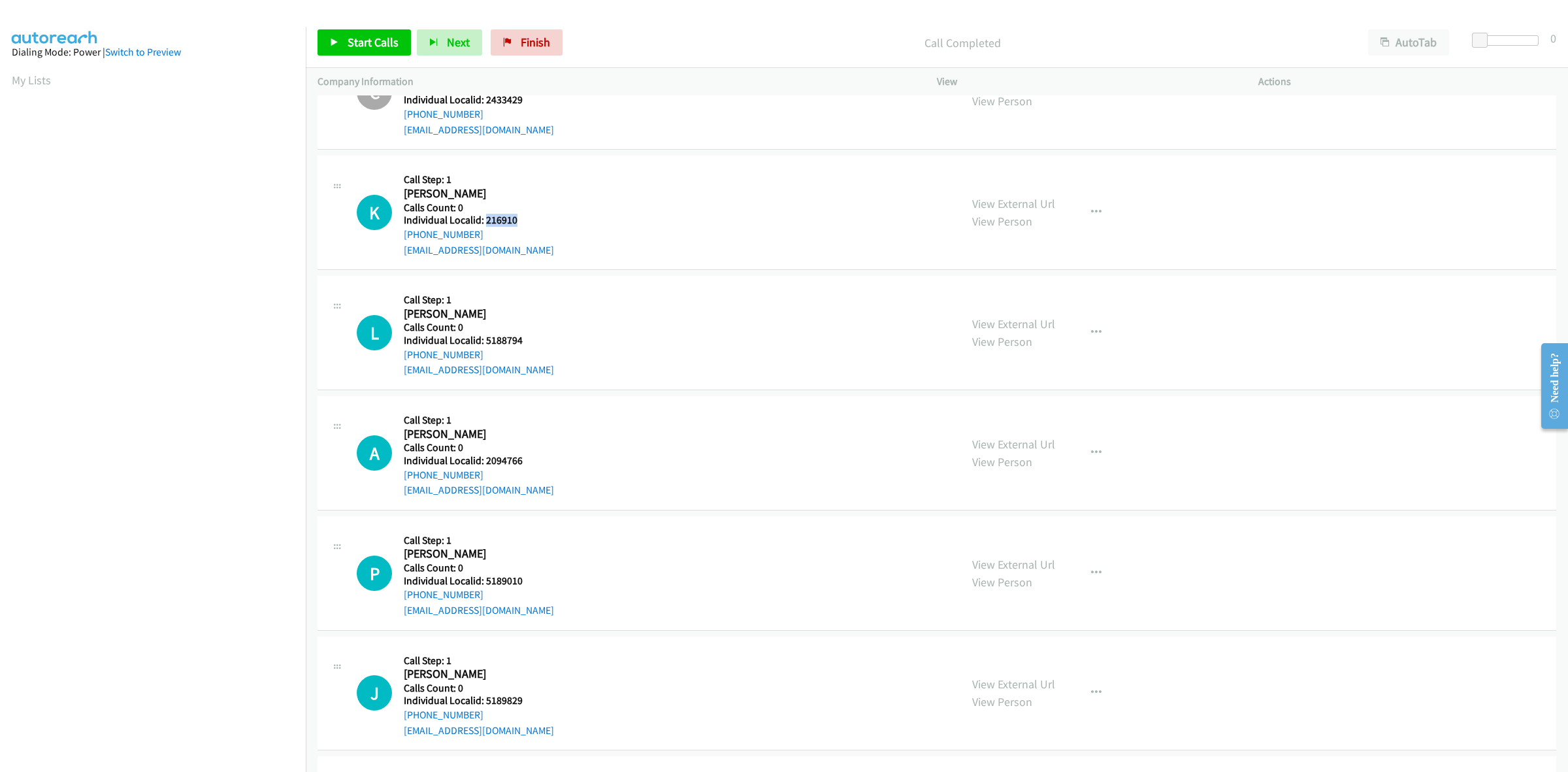
drag, startPoint x: 520, startPoint y: 220, endPoint x: 484, endPoint y: 217, distance: 36.1
click at [484, 217] on h5 "Individual Localid: 216910" at bounding box center [478, 219] width 151 height 13
drag, startPoint x: 478, startPoint y: 232, endPoint x: 401, endPoint y: 236, distance: 77.1
click at [401, 236] on div "K Callback Scheduled Call Step: 1 Kevin Dillon America/New_York Calls Count: 0 …" at bounding box center [653, 212] width 592 height 90
drag, startPoint x: 524, startPoint y: 221, endPoint x: 486, endPoint y: 219, distance: 38.1
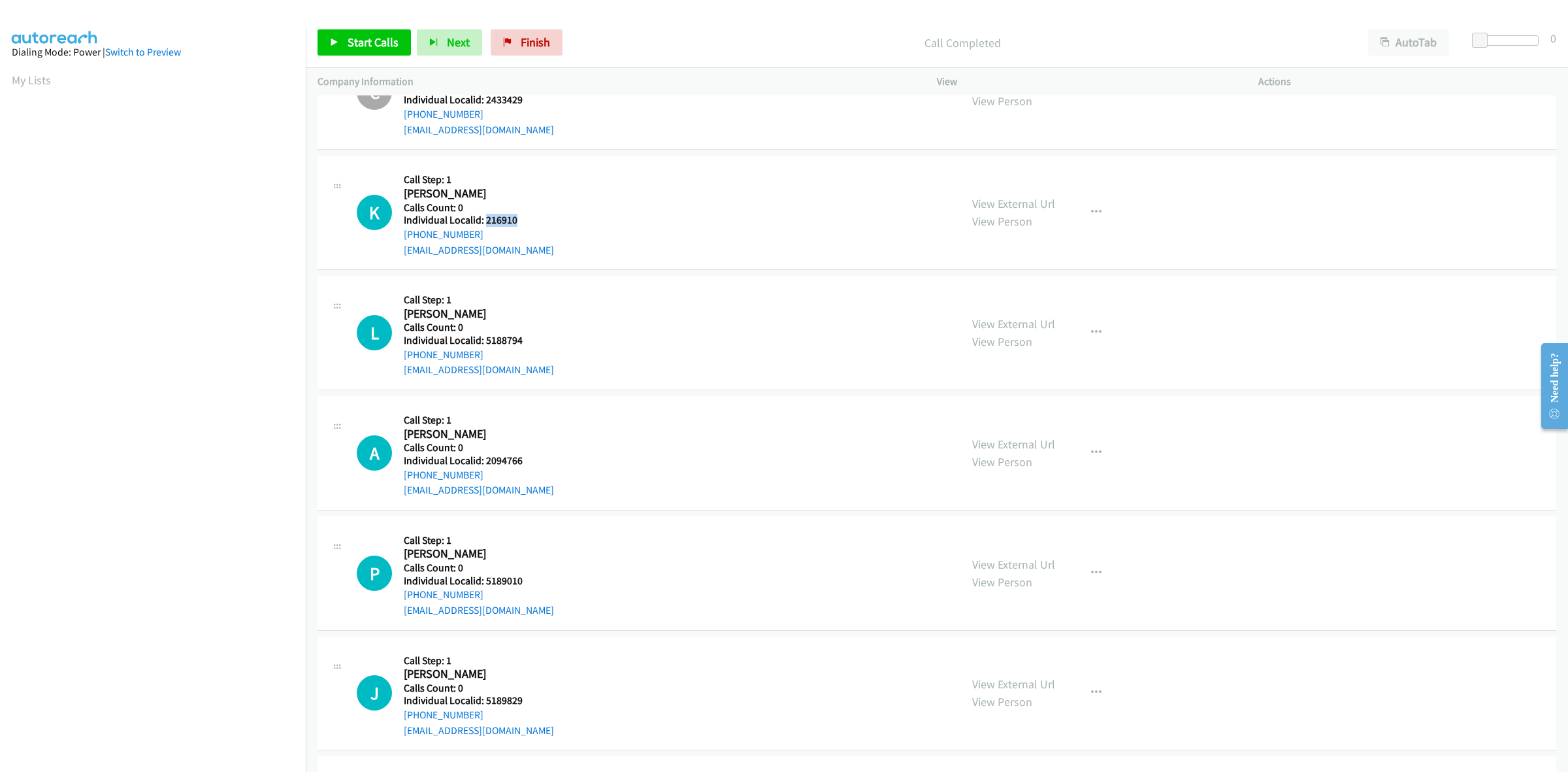
click at [486, 219] on h5 "Individual Localid: 216910" at bounding box center [478, 219] width 151 height 13
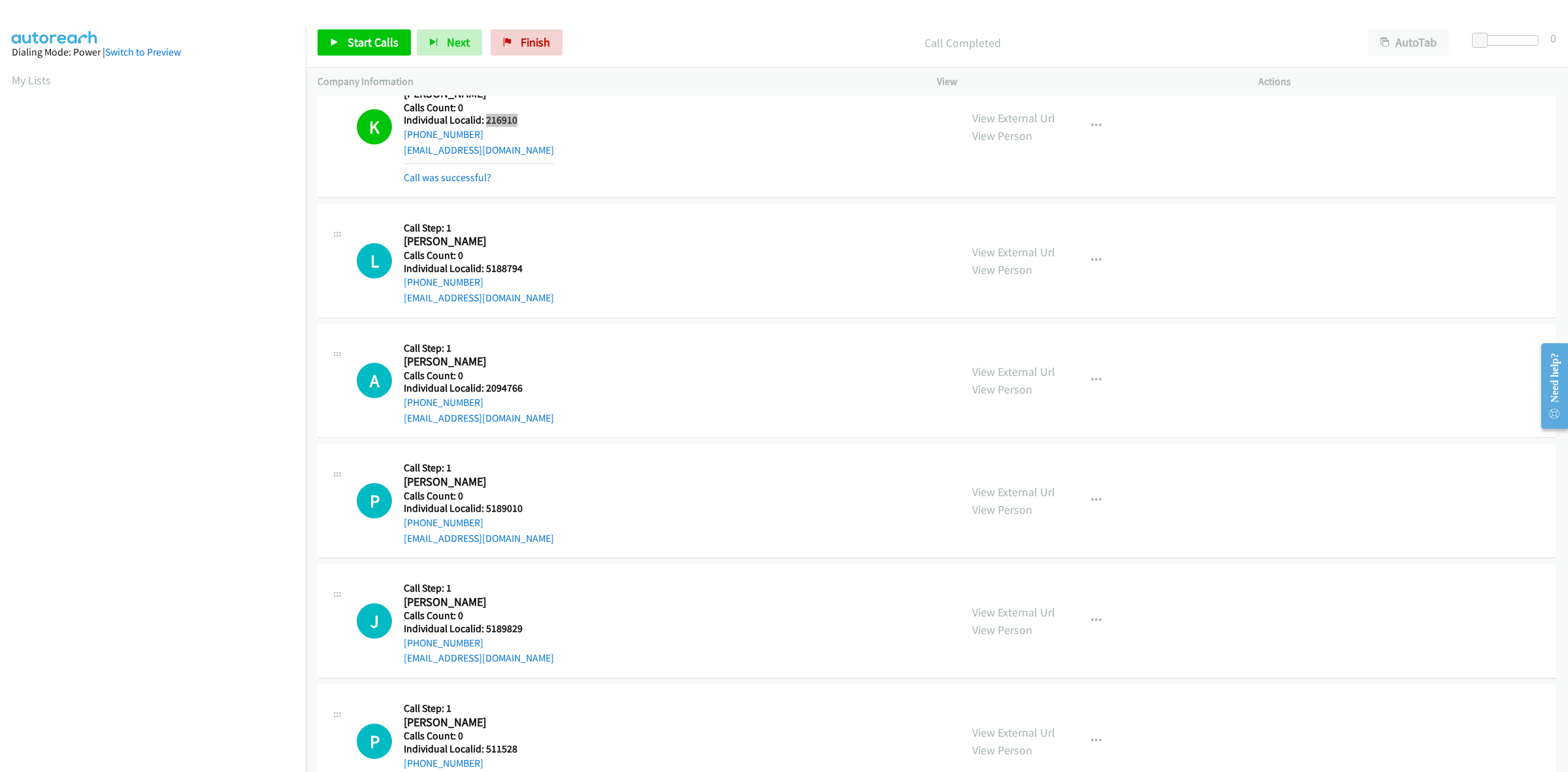
scroll to position [1471, 0]
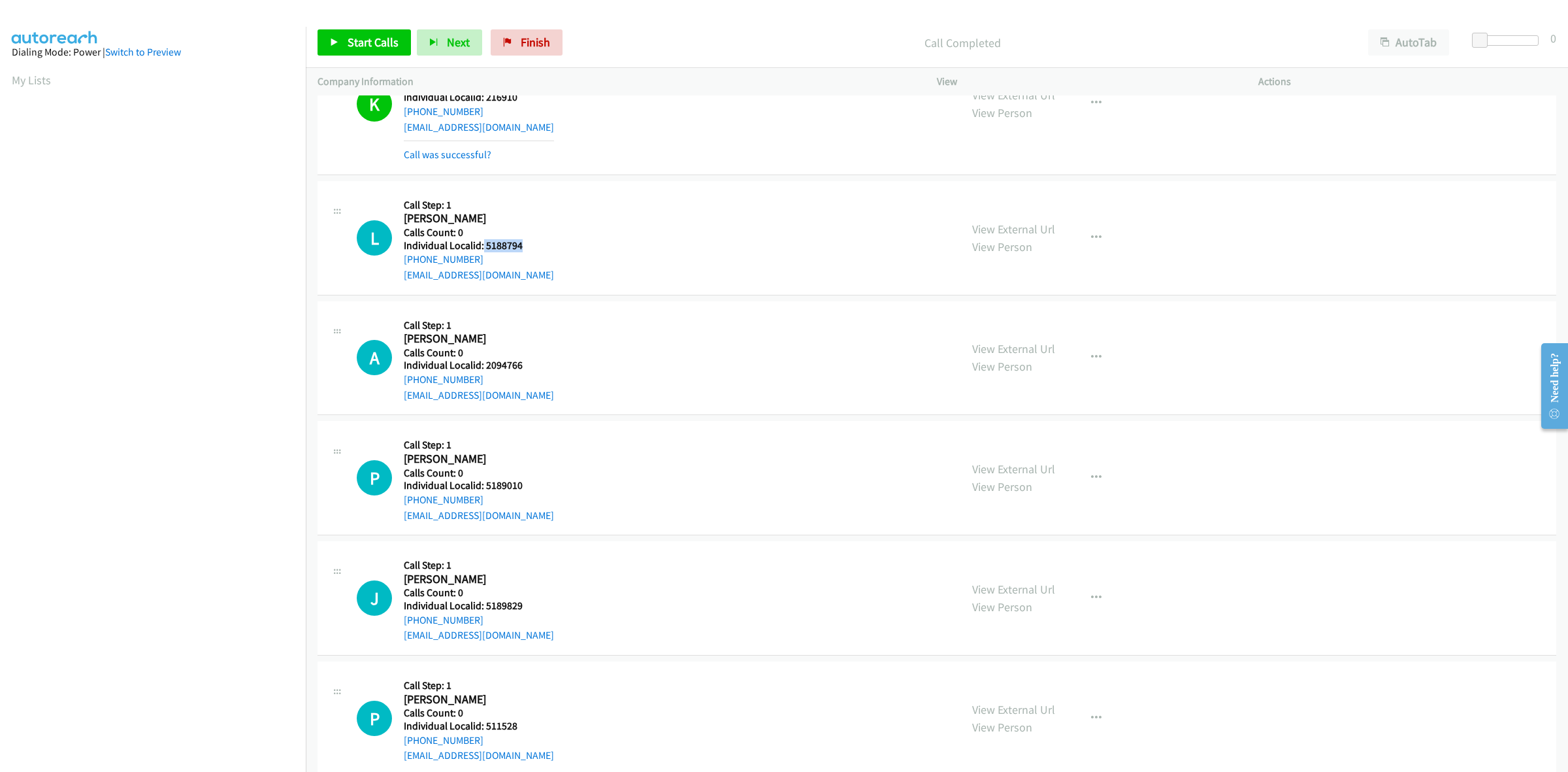
drag, startPoint x: 524, startPoint y: 240, endPoint x: 482, endPoint y: 245, distance: 42.3
click at [482, 245] on h5 "Individual Localid: 5188794" at bounding box center [478, 245] width 151 height 13
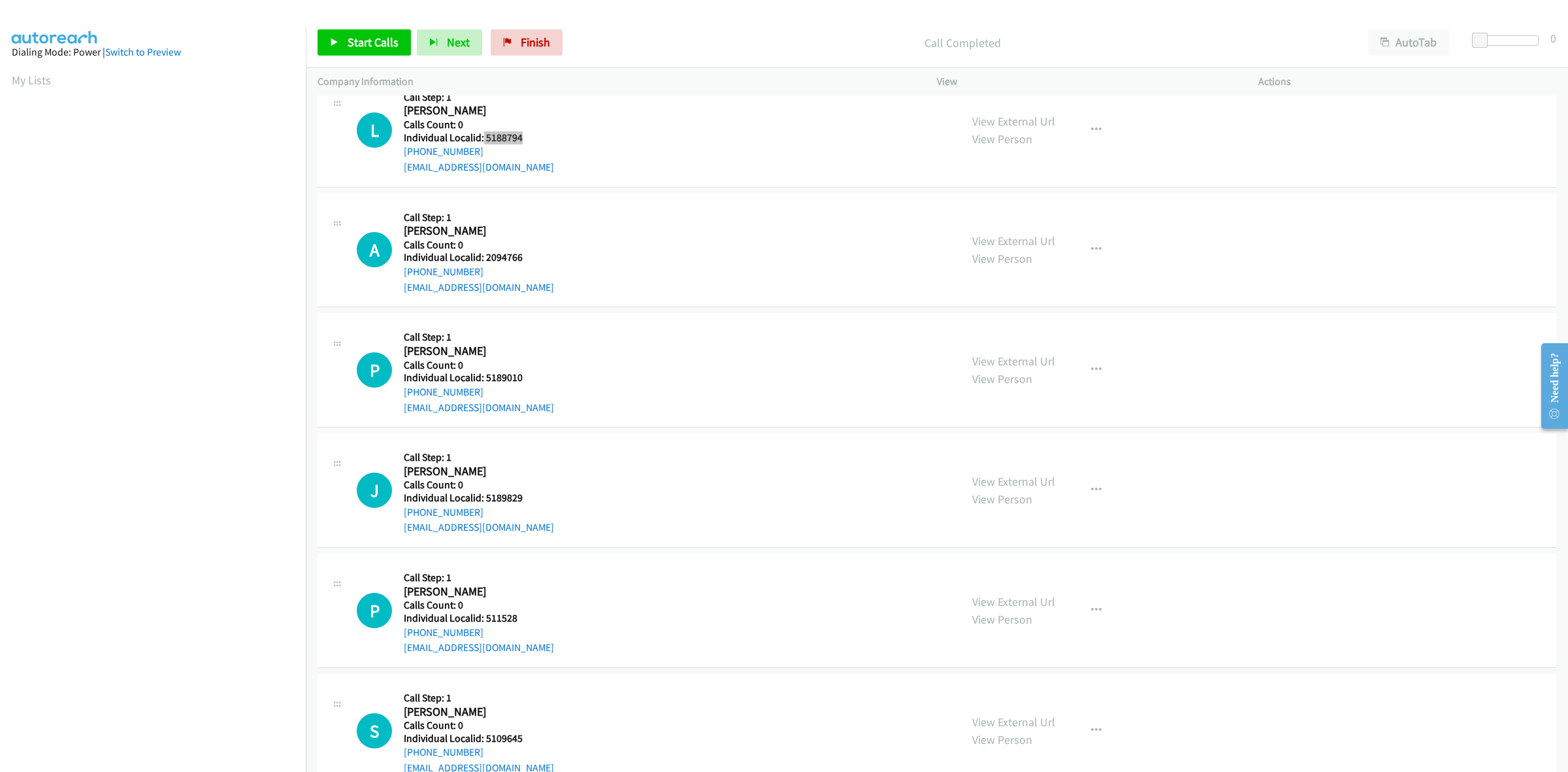
scroll to position [1593, 0]
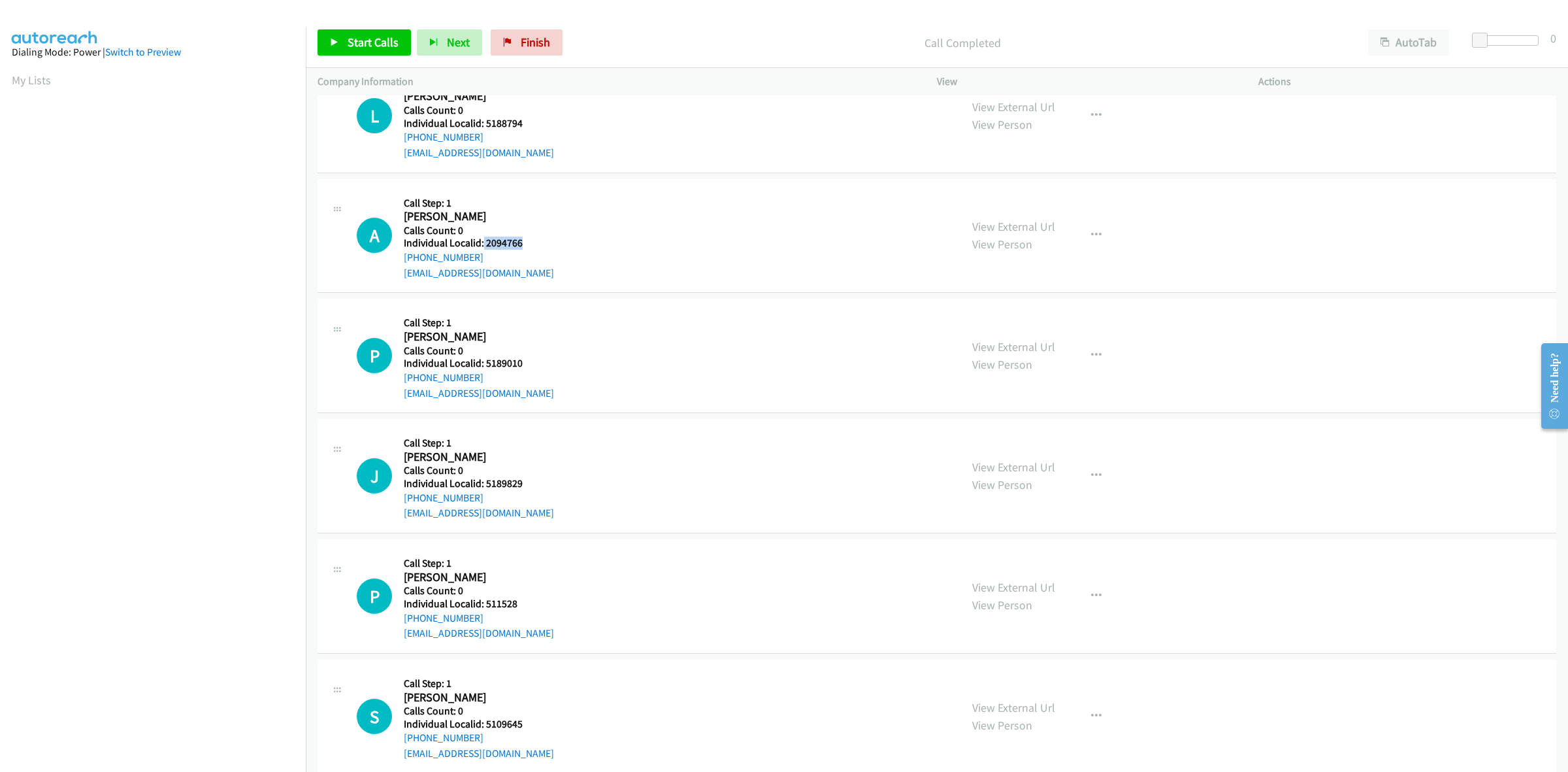
drag, startPoint x: 523, startPoint y: 242, endPoint x: 482, endPoint y: 248, distance: 41.4
click at [482, 248] on h5 "Individual Localid: 2094766" at bounding box center [478, 242] width 151 height 13
click at [1097, 229] on button "button" at bounding box center [1096, 235] width 35 height 26
click at [1010, 325] on link "Skip Call" at bounding box center [1026, 321] width 173 height 26
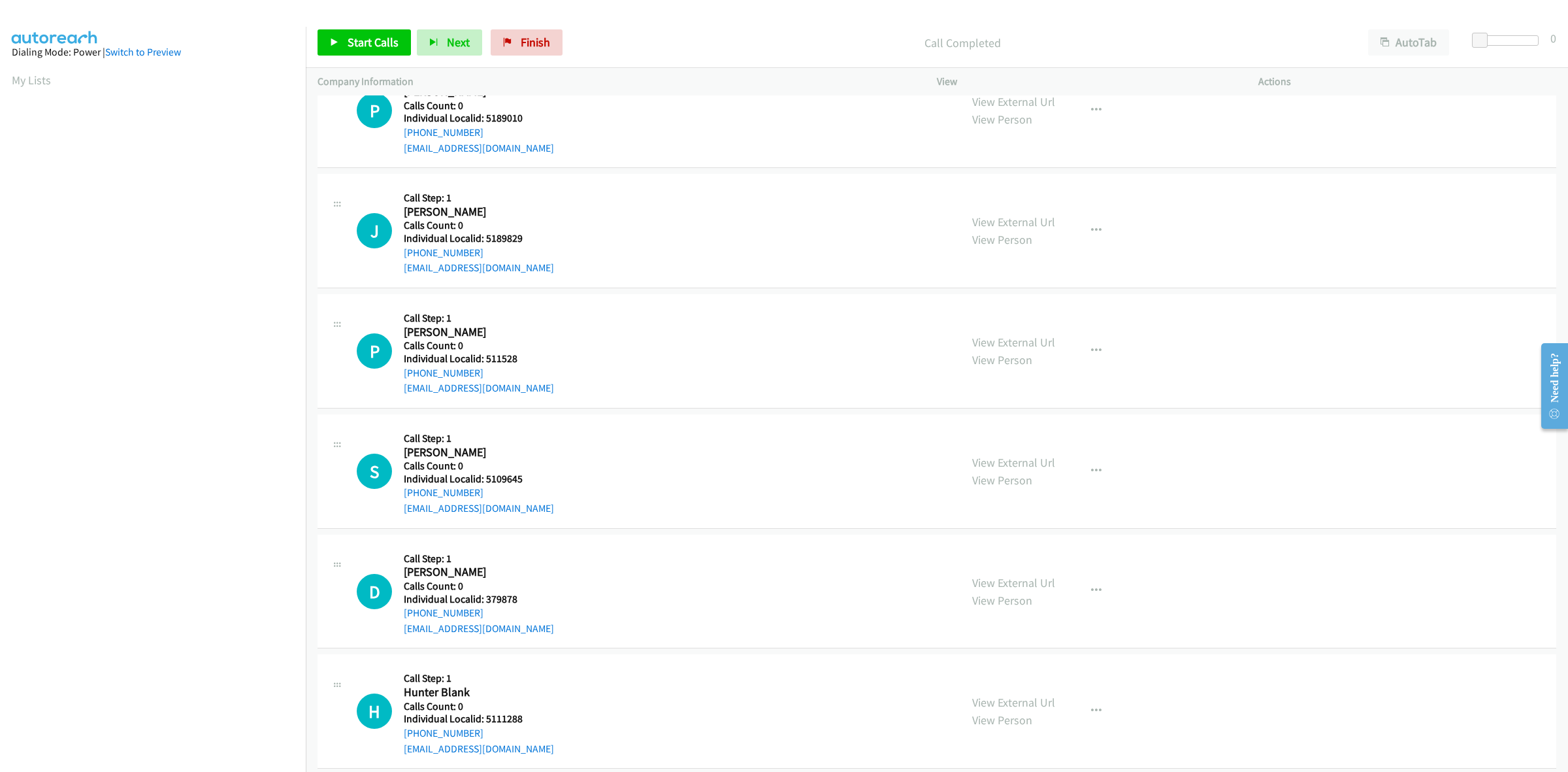
scroll to position [1879, 0]
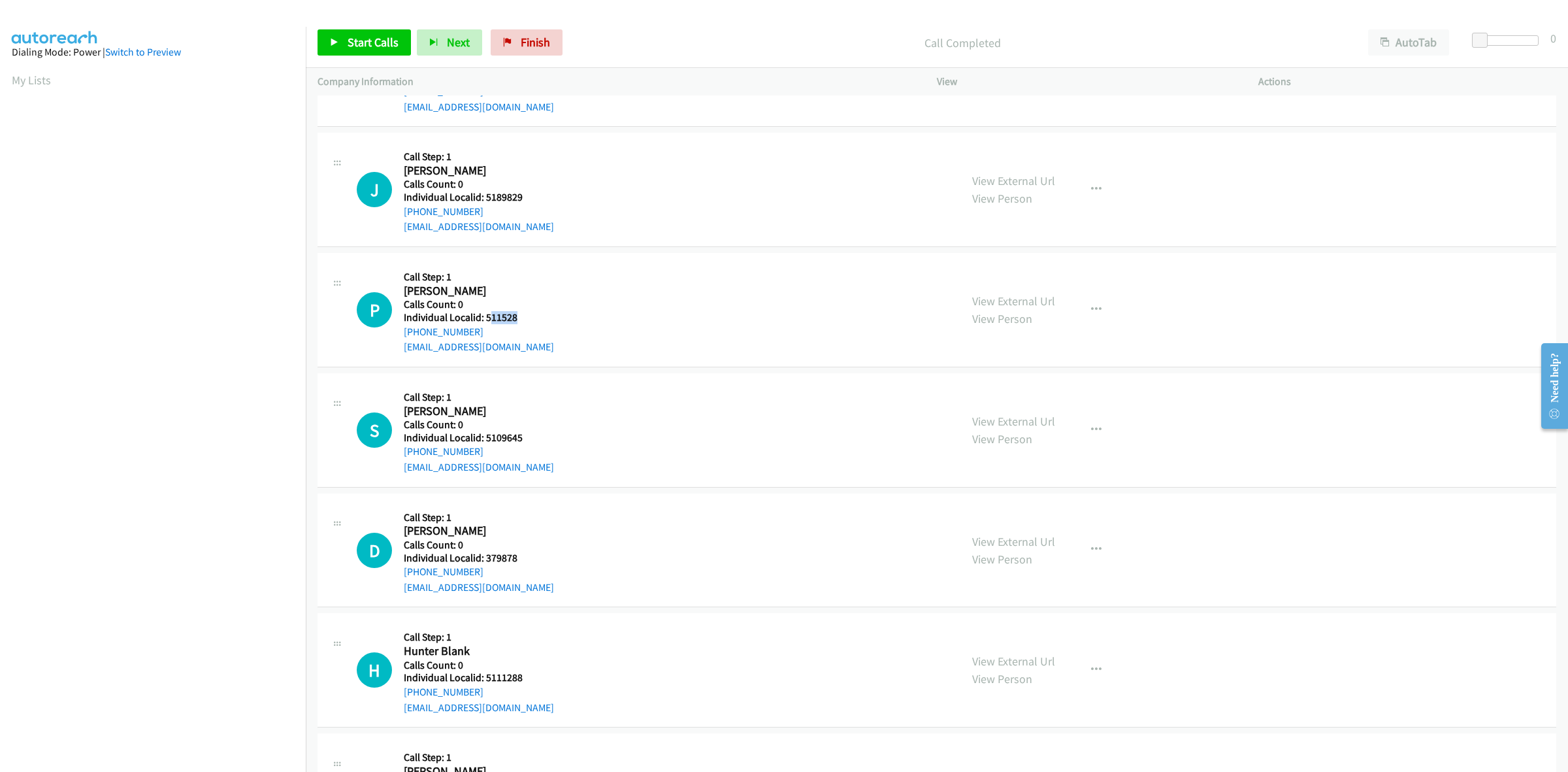
drag, startPoint x: 517, startPoint y: 316, endPoint x: 491, endPoint y: 318, distance: 26.1
click at [491, 318] on h5 "Individual Localid: 511528" at bounding box center [478, 317] width 151 height 13
drag, startPoint x: 526, startPoint y: 197, endPoint x: 486, endPoint y: 200, distance: 40.1
click at [486, 200] on h5 "Individual Localid: 5189829" at bounding box center [478, 196] width 151 height 13
drag, startPoint x: 478, startPoint y: 211, endPoint x: 399, endPoint y: 215, distance: 79.1
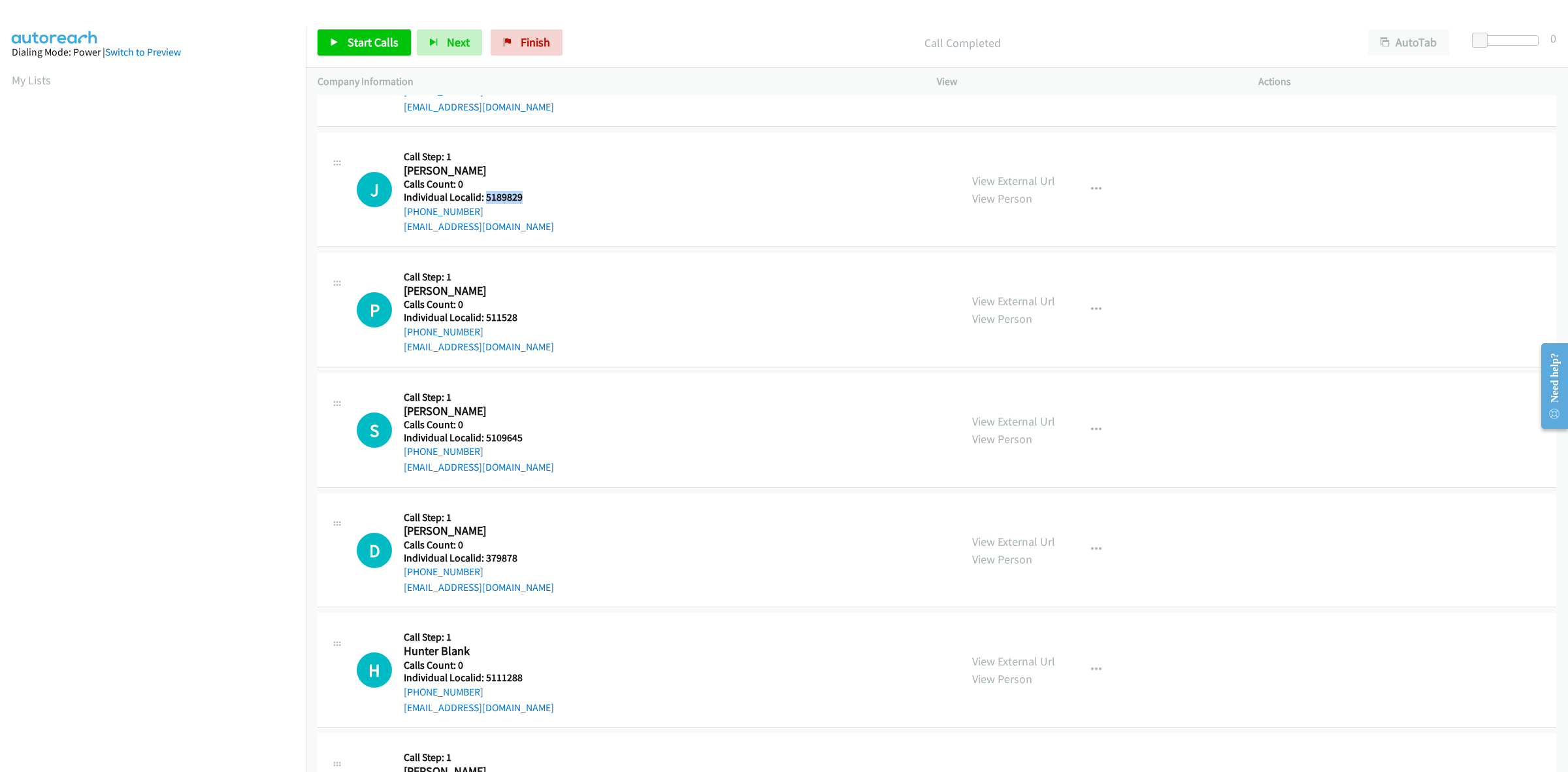
click at [399, 215] on div "J Callback Scheduled Call Step: 1 Joshua Bragg America/New_York Calls Count: 0 …" at bounding box center [653, 190] width 592 height 90
drag, startPoint x: 516, startPoint y: 200, endPoint x: 483, endPoint y: 200, distance: 33.0
click at [483, 200] on h5 "Individual Localid: 5189829" at bounding box center [478, 196] width 151 height 13
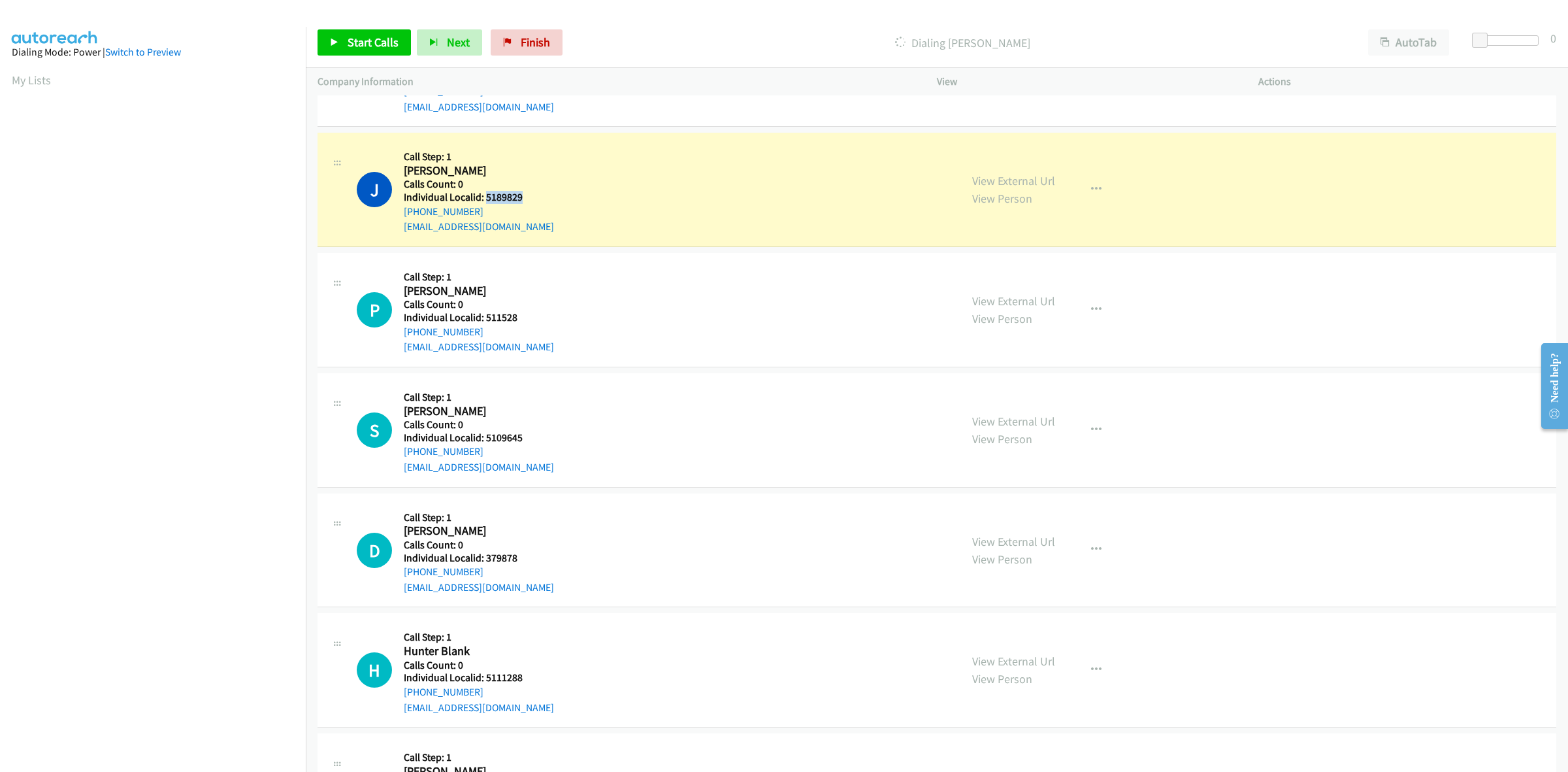
drag, startPoint x: 480, startPoint y: 211, endPoint x: 401, endPoint y: 214, distance: 79.1
click at [401, 214] on div "J Callback Scheduled Call Step: 1 Joshua Bragg America/New_York Calls Count: 0 …" at bounding box center [653, 190] width 592 height 90
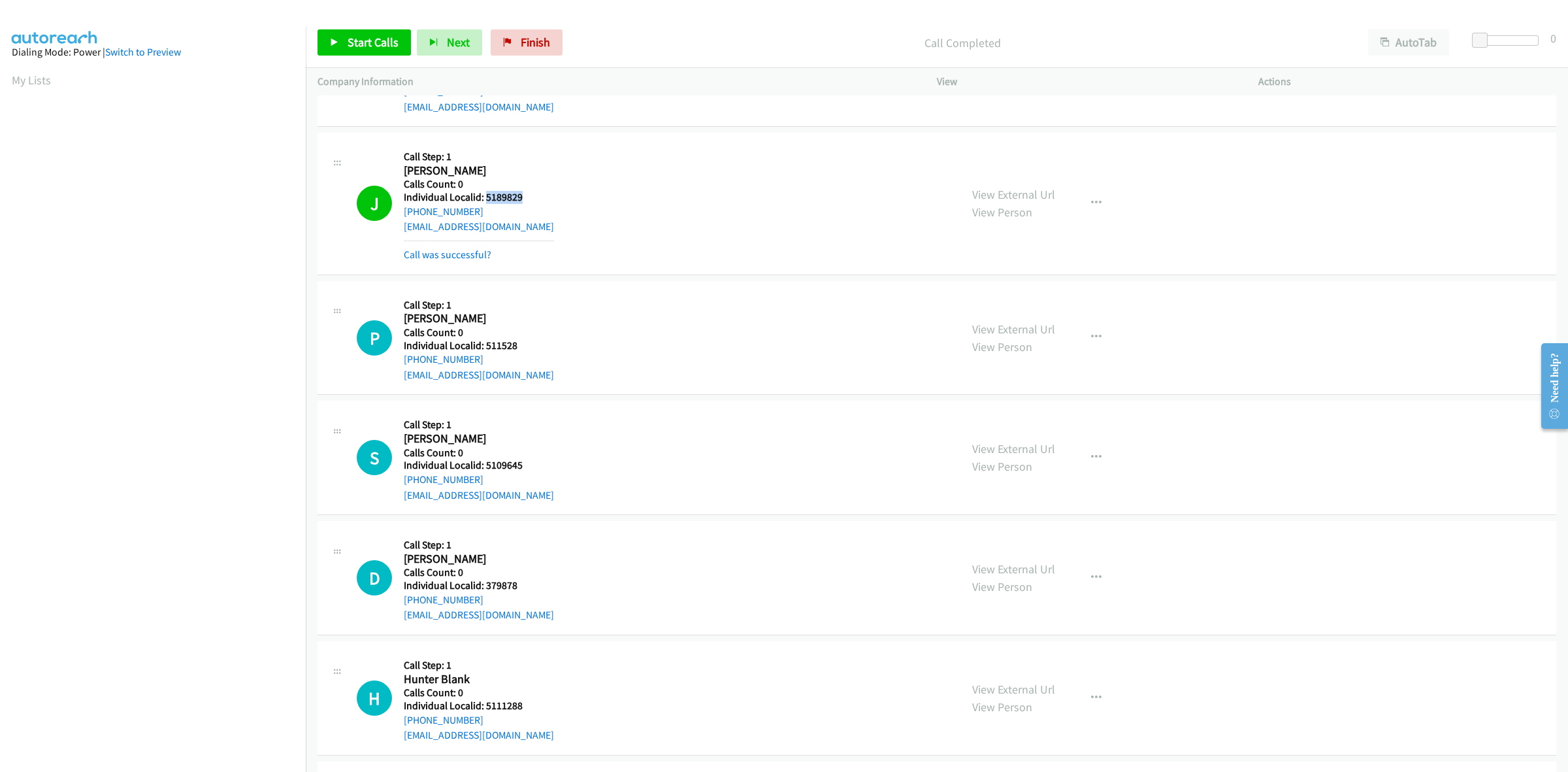
click at [664, 192] on div "J Callback Scheduled Call Step: 1 Joshua Bragg America/New_York Calls Count: 0 …" at bounding box center [653, 203] width 592 height 118
drag, startPoint x: 478, startPoint y: 212, endPoint x: 406, endPoint y: 210, distance: 72.0
click at [406, 210] on div "+1 540-481-2044" at bounding box center [478, 211] width 151 height 16
click at [1083, 197] on button "button" at bounding box center [1096, 203] width 35 height 26
click at [1017, 314] on link "Add to do not call list" at bounding box center [1026, 315] width 173 height 26
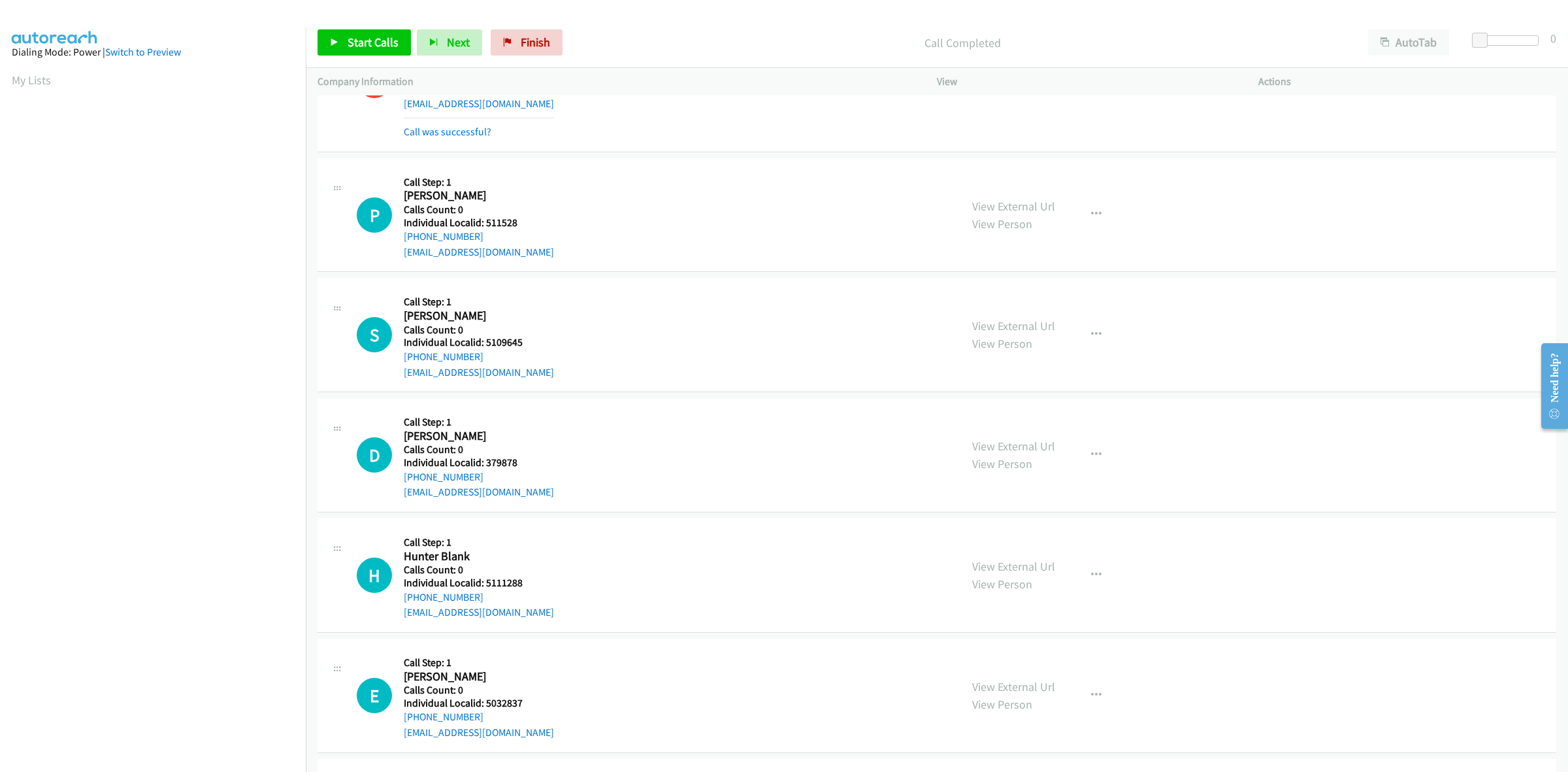
scroll to position [2022, 0]
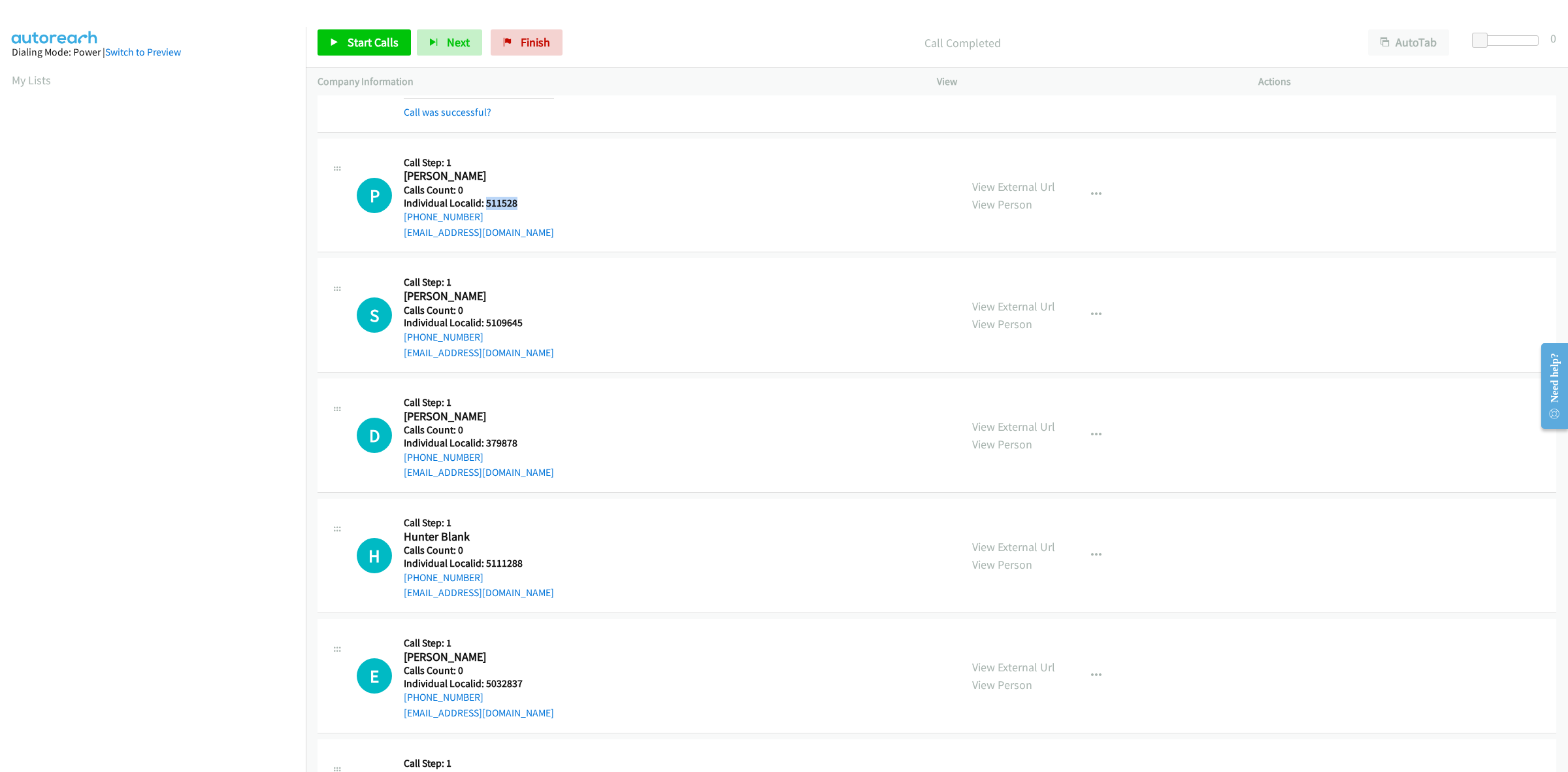
drag, startPoint x: 520, startPoint y: 197, endPoint x: 485, endPoint y: 201, distance: 35.2
click at [485, 201] on h5 "Individual Localid: 511528" at bounding box center [478, 202] width 151 height 13
click at [557, 196] on div "P Callback Scheduled Call Step: 1 Peter Ackley America/New_York Calls Count: 0 …" at bounding box center [653, 195] width 592 height 90
drag, startPoint x: 478, startPoint y: 221, endPoint x: 399, endPoint y: 219, distance: 79.0
click at [399, 219] on div "P Callback Scheduled Call Step: 1 Peter Ackley America/New_York Calls Count: 0 …" at bounding box center [653, 195] width 592 height 90
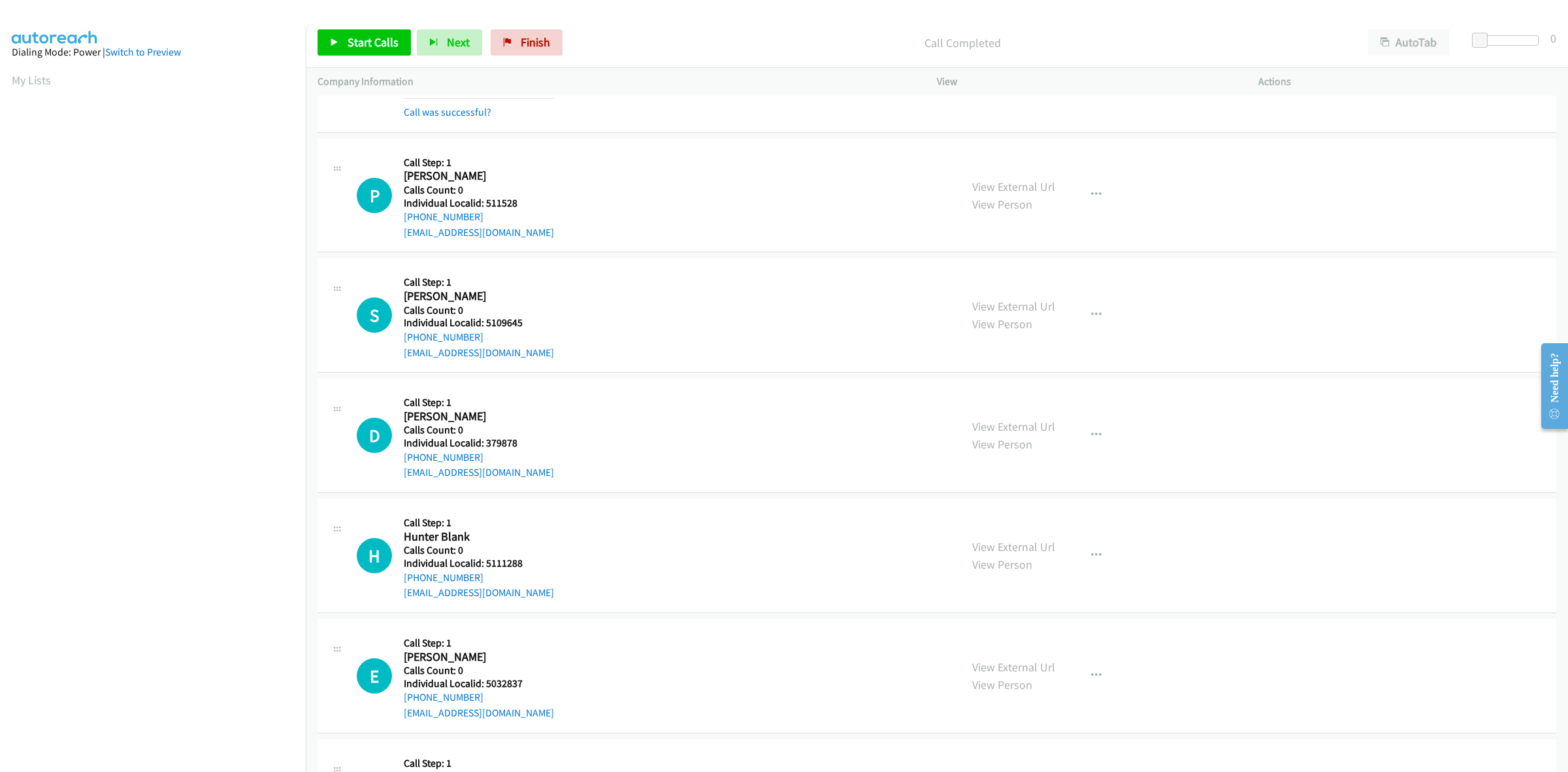
click at [727, 196] on div "P Callback Scheduled Call Step: 1 Peter Ackley America/New_York Calls Count: 0 …" at bounding box center [653, 195] width 592 height 90
drag, startPoint x: 519, startPoint y: 205, endPoint x: 484, endPoint y: 201, distance: 35.2
click at [484, 201] on h5 "Individual Localid: 511528" at bounding box center [478, 202] width 151 height 13
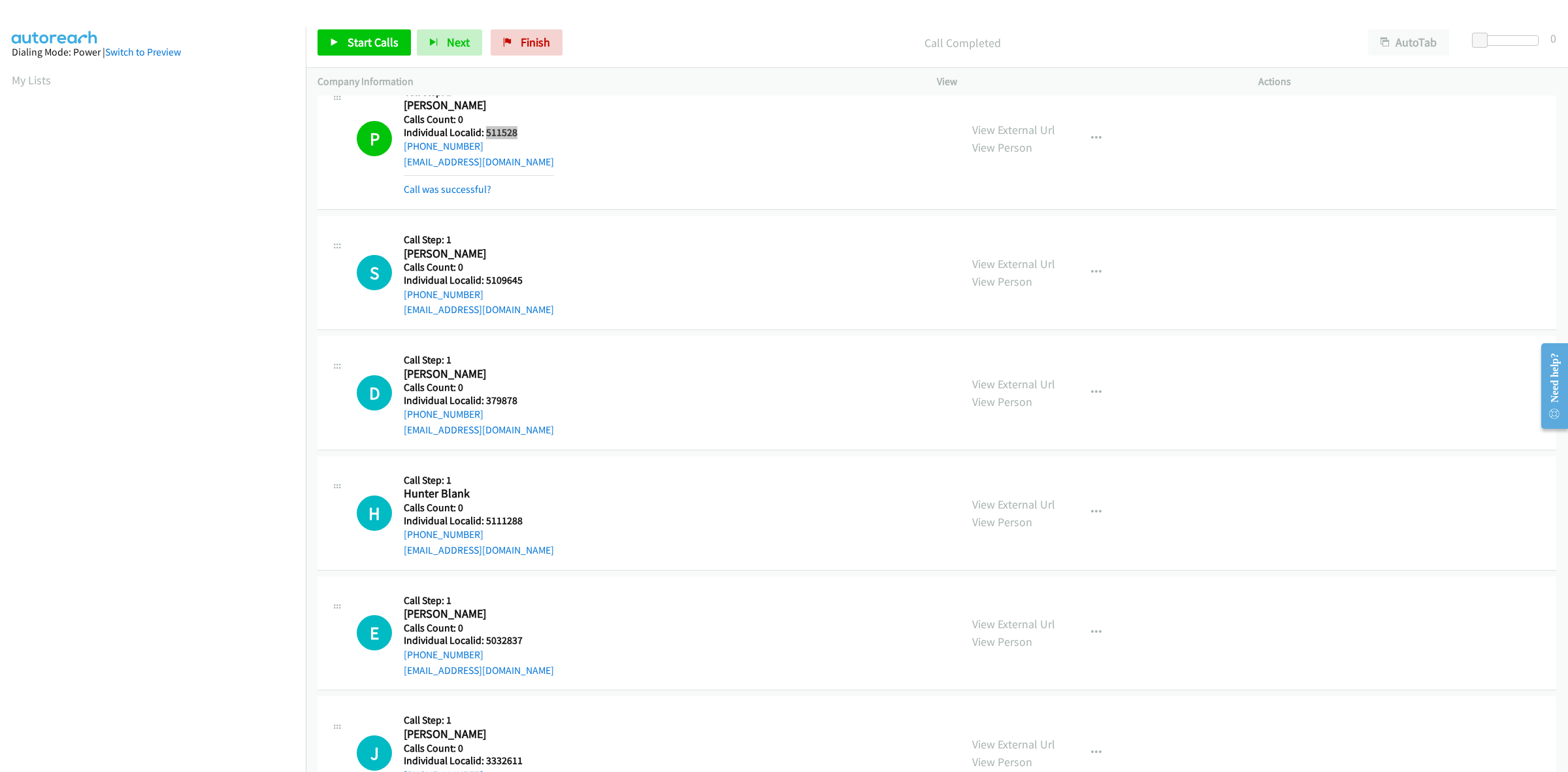
scroll to position [2124, 0]
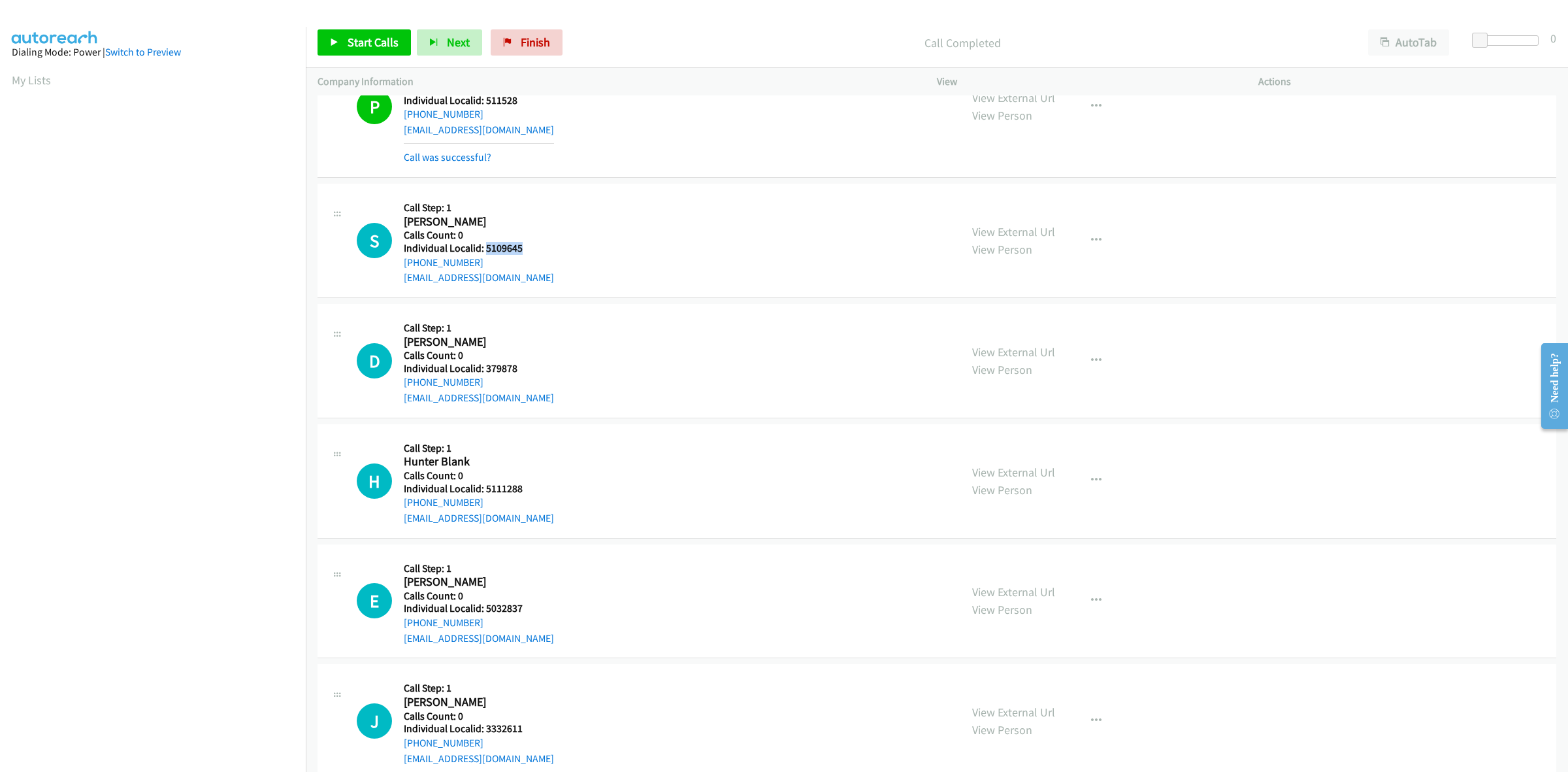
drag, startPoint x: 520, startPoint y: 251, endPoint x: 483, endPoint y: 249, distance: 37.1
click at [483, 249] on h5 "Individual Localid: 5109645" at bounding box center [478, 247] width 151 height 13
click at [1104, 238] on button "button" at bounding box center [1096, 240] width 35 height 26
click at [987, 325] on link "Skip Call" at bounding box center [1026, 326] width 173 height 26
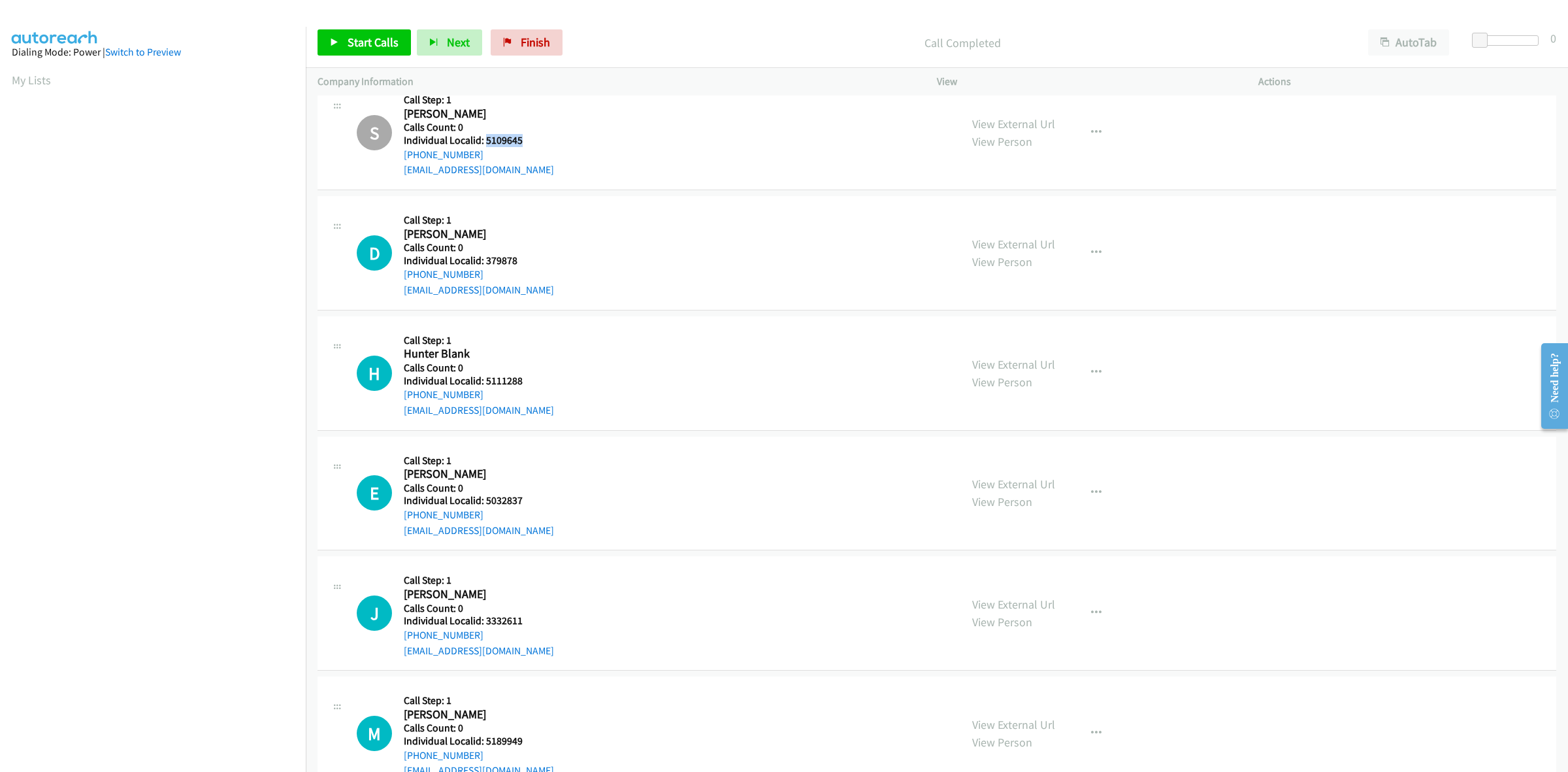
scroll to position [2246, 0]
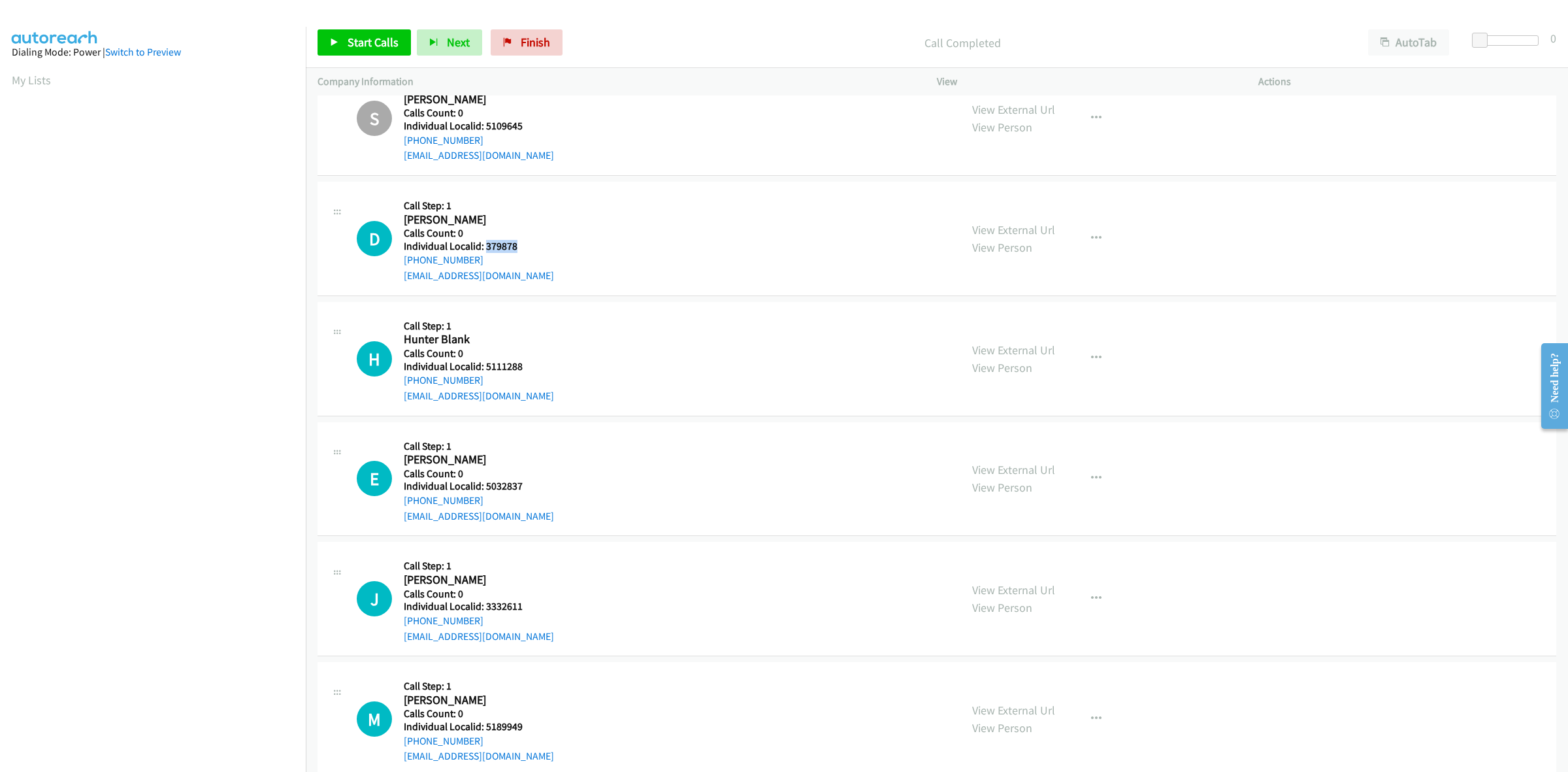
drag, startPoint x: 521, startPoint y: 246, endPoint x: 484, endPoint y: 248, distance: 37.1
click at [484, 248] on h5 "Individual Localid: 379878" at bounding box center [478, 246] width 151 height 13
click at [1080, 240] on button "button" at bounding box center [1096, 238] width 35 height 26
click at [1011, 329] on link "Skip Call" at bounding box center [1026, 323] width 173 height 26
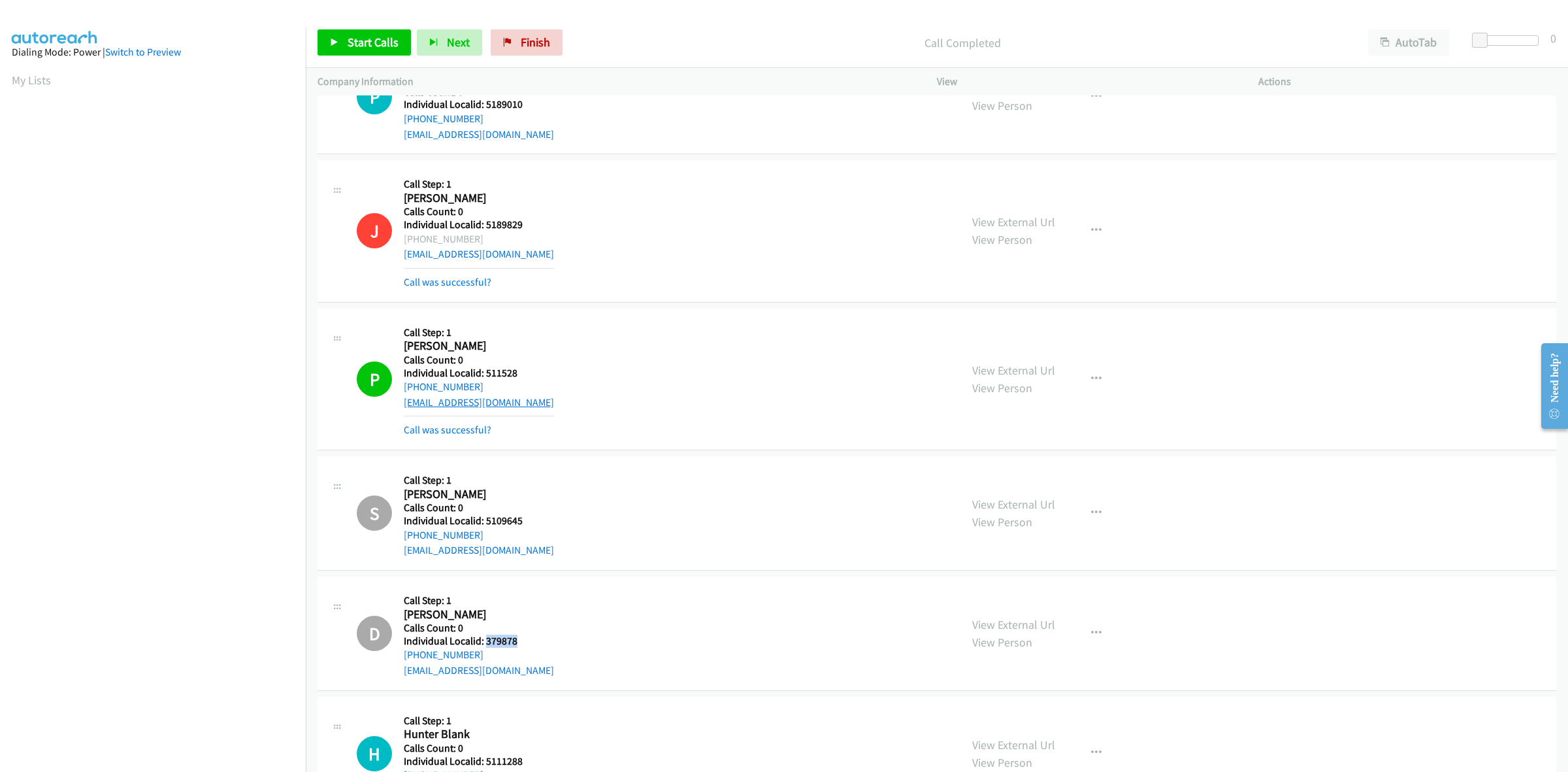
scroll to position [1737, 0]
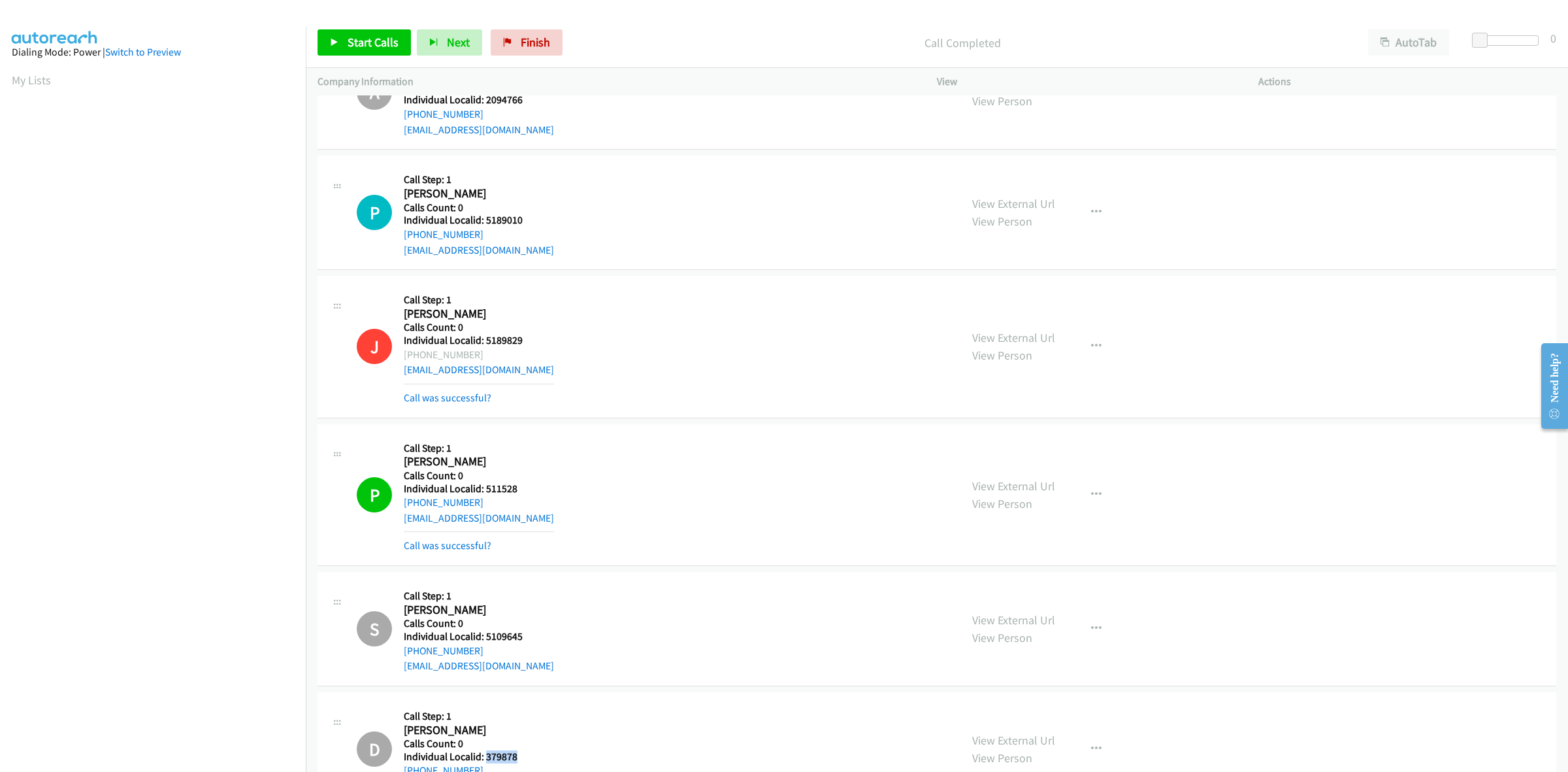
drag, startPoint x: 430, startPoint y: 357, endPoint x: 404, endPoint y: 357, distance: 26.0
click at [404, 357] on div "+1 540-481-2044" at bounding box center [478, 355] width 151 height 16
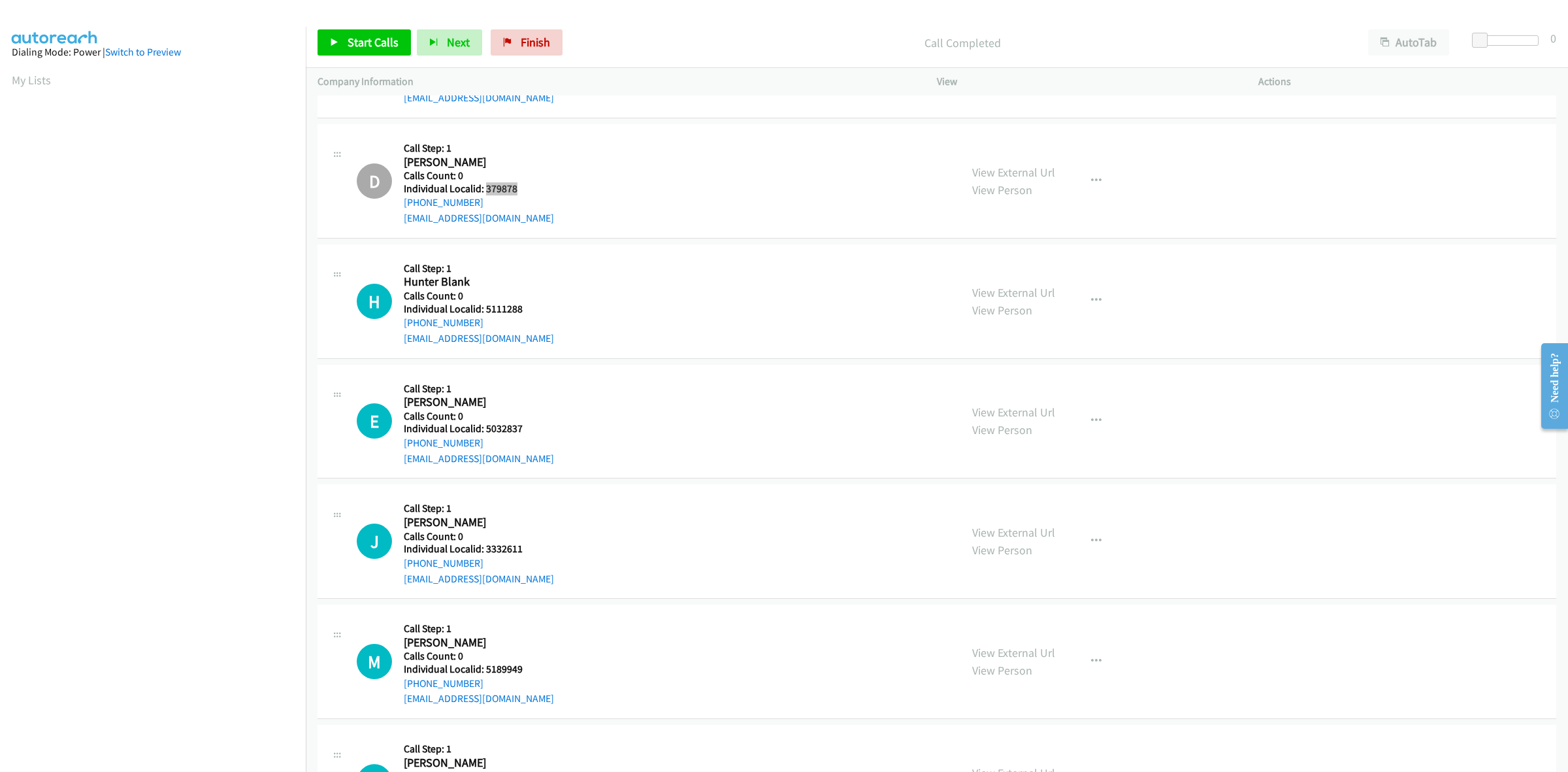
scroll to position [2308, 0]
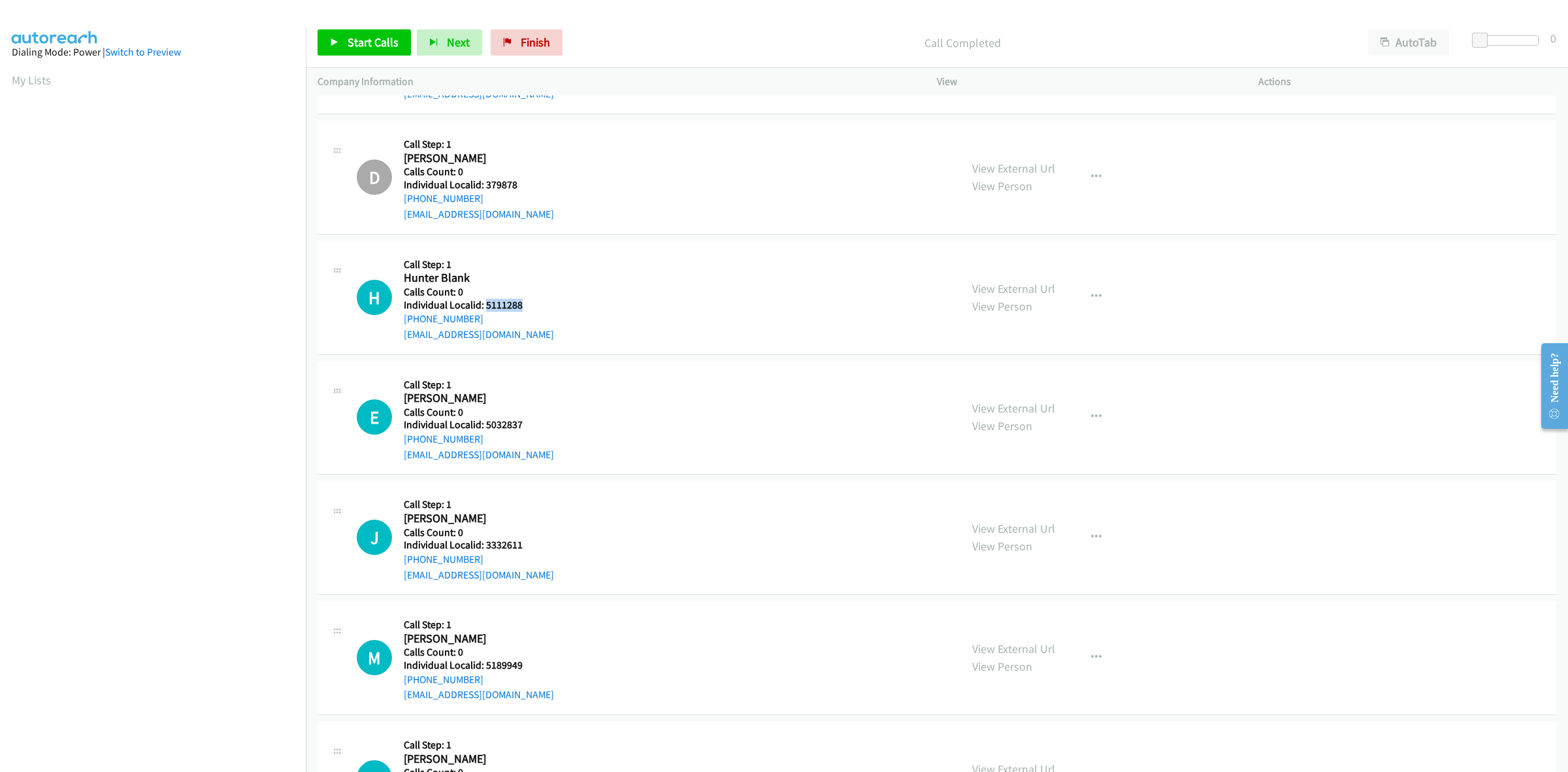
drag, startPoint x: 526, startPoint y: 308, endPoint x: 485, endPoint y: 306, distance: 41.0
click at [485, 306] on div "H Callback Scheduled Call Step: 1 Hunter Blank America/Chicago Calls Count: 0 I…" at bounding box center [653, 297] width 592 height 90
click at [1092, 295] on icon "button" at bounding box center [1096, 296] width 10 height 10
click at [1024, 389] on link "Skip Call" at bounding box center [1026, 382] width 173 height 26
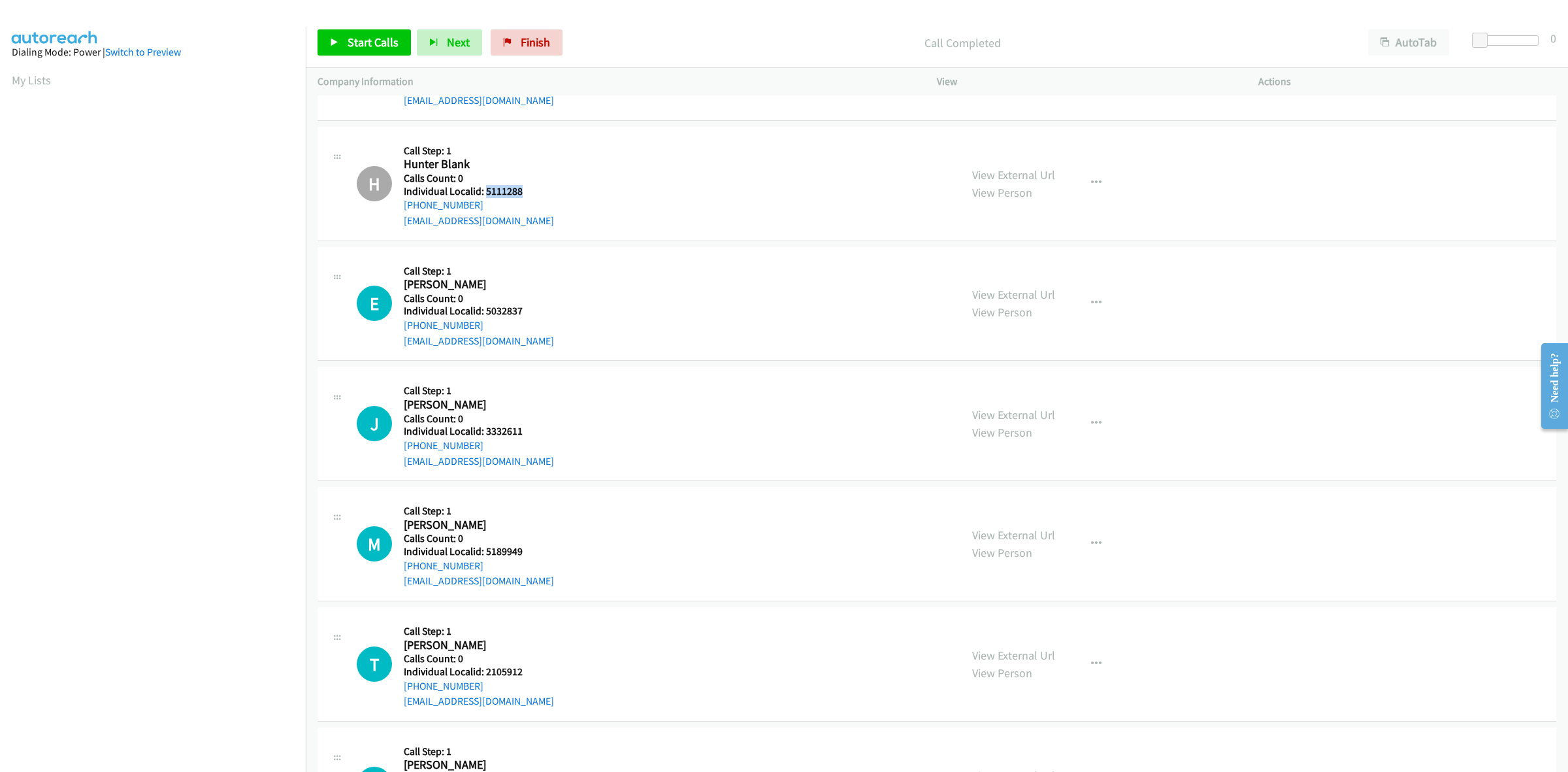
scroll to position [2452, 0]
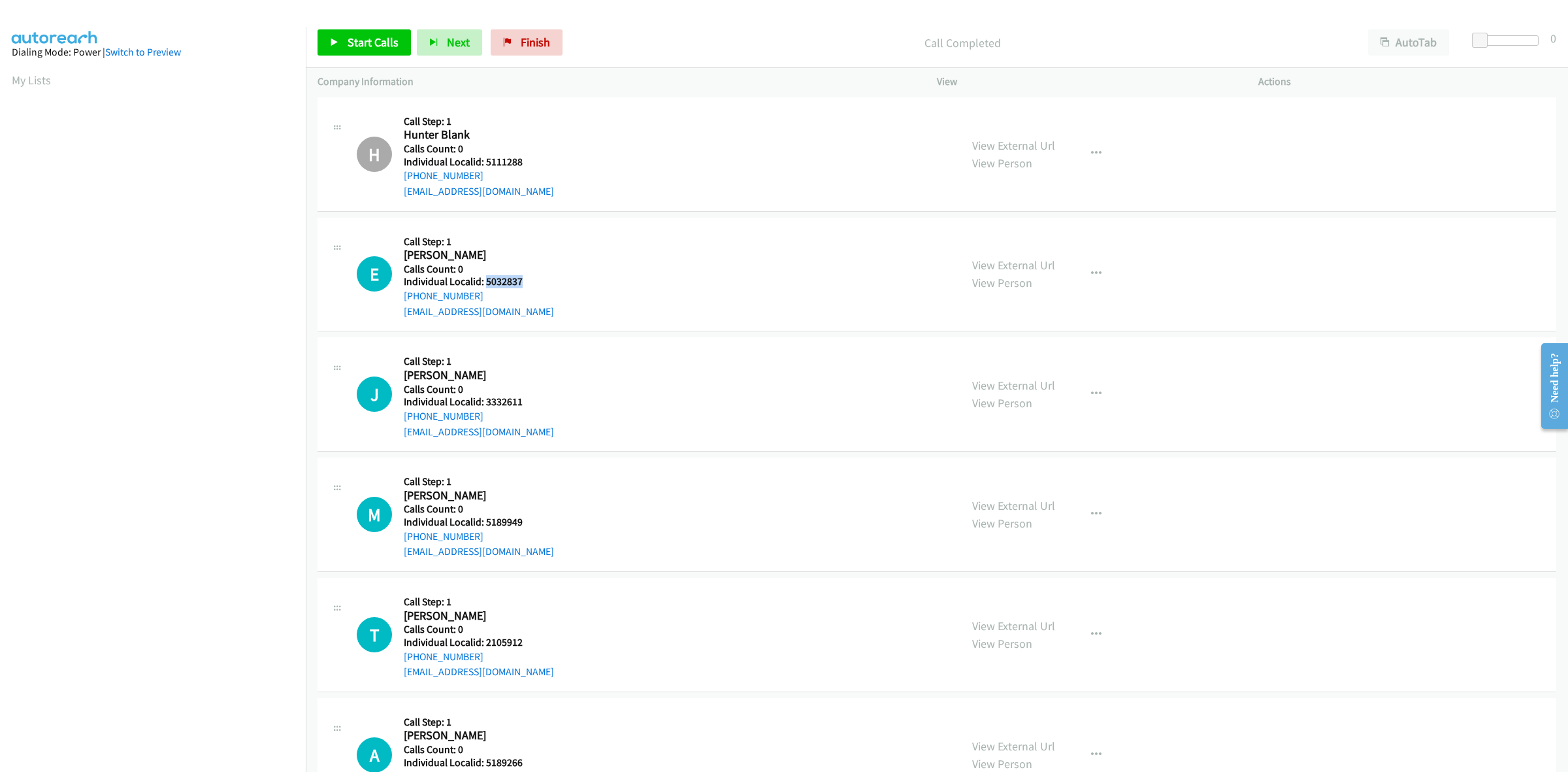
drag, startPoint x: 526, startPoint y: 286, endPoint x: 484, endPoint y: 281, distance: 42.3
click at [484, 281] on h5 "Individual Localid: 5032837" at bounding box center [478, 281] width 151 height 13
drag, startPoint x: 474, startPoint y: 295, endPoint x: 393, endPoint y: 304, distance: 81.5
click at [393, 304] on div "E Callback Scheduled Call Step: 1 Earl Hawkins America/New_York Calls Count: 0 …" at bounding box center [653, 274] width 592 height 90
drag, startPoint x: 523, startPoint y: 285, endPoint x: 486, endPoint y: 285, distance: 37.0
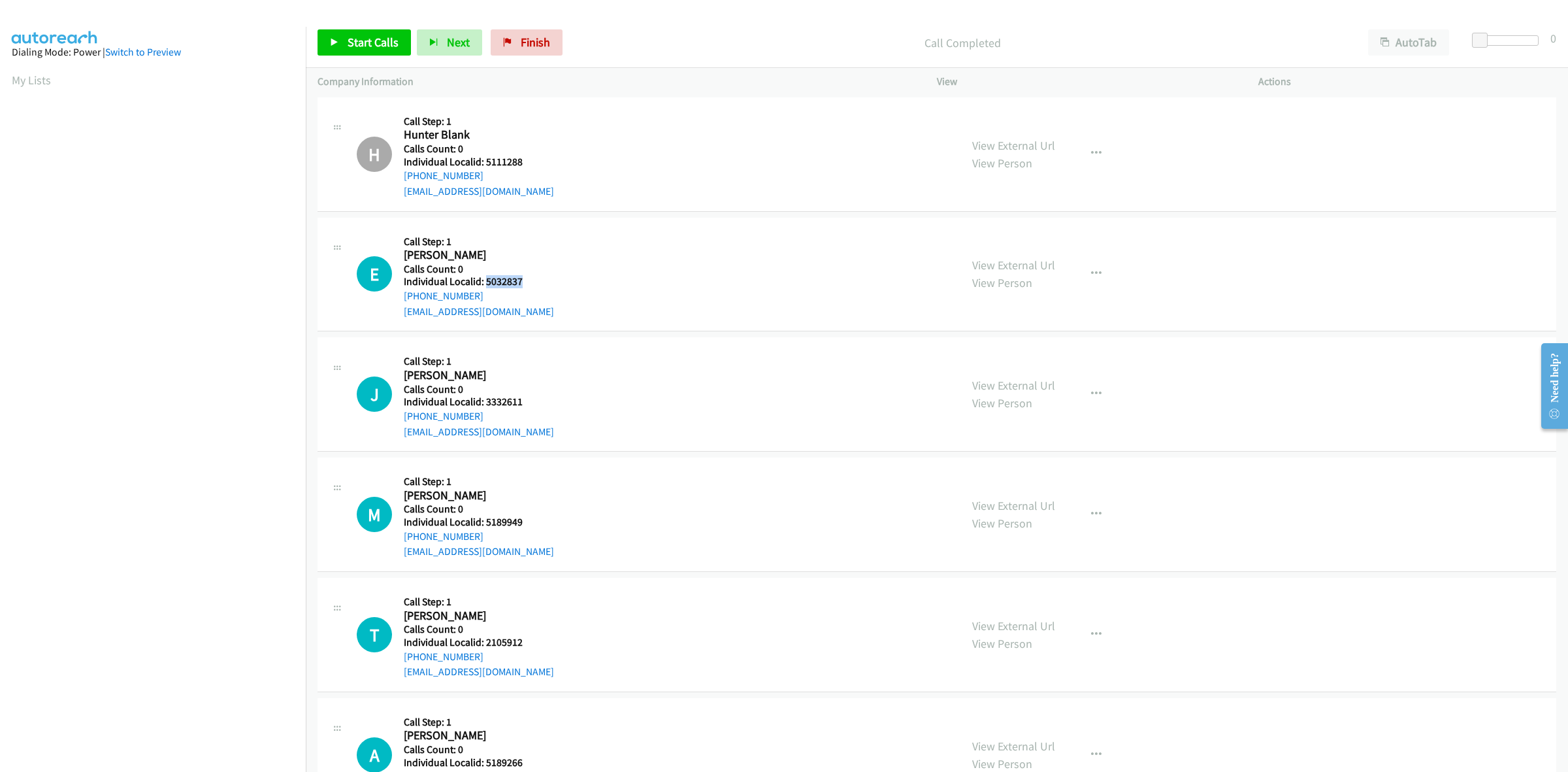
click at [486, 285] on h5 "Individual Localid: 5032837" at bounding box center [478, 281] width 151 height 13
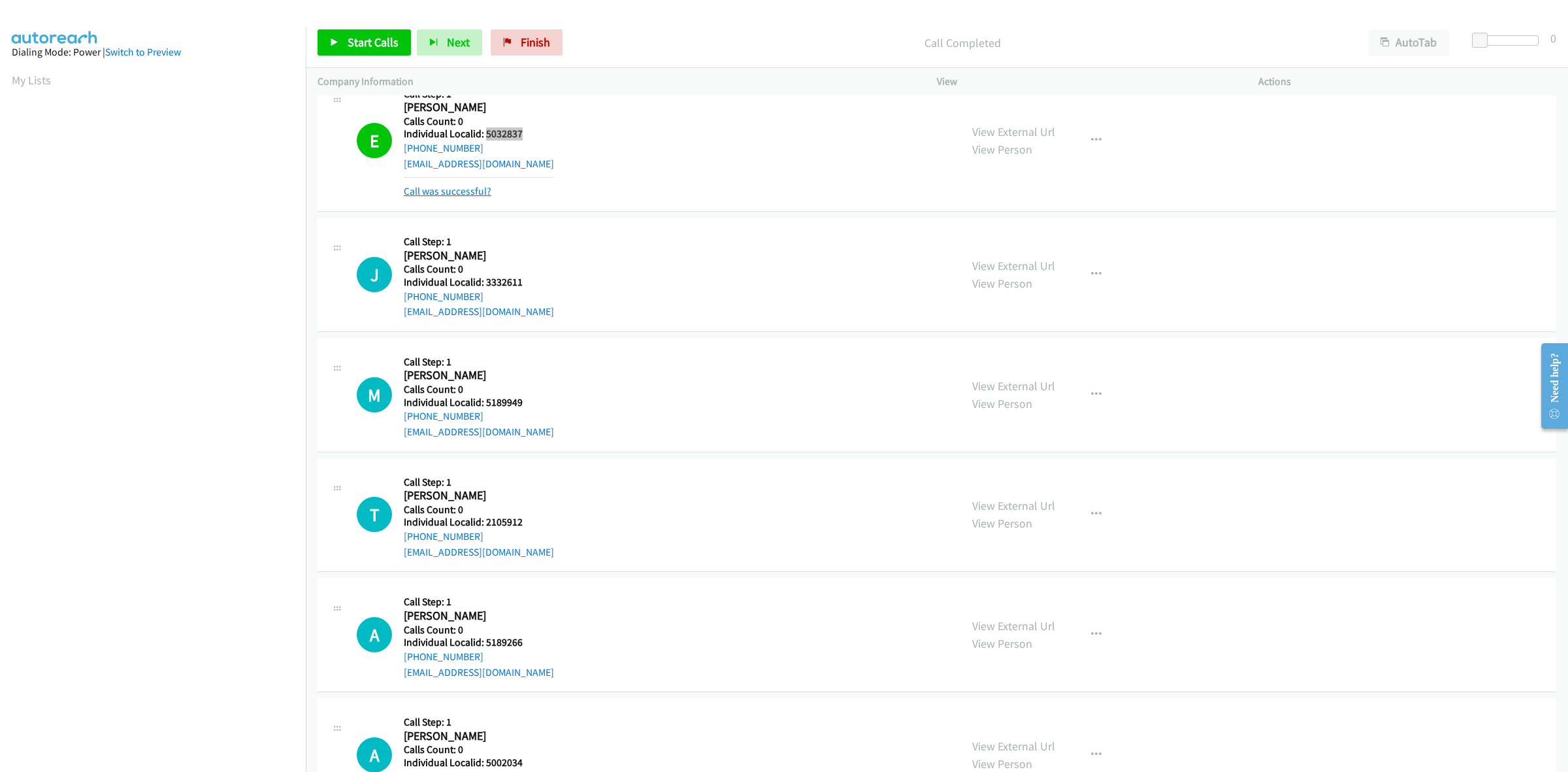
scroll to position [2635, 0]
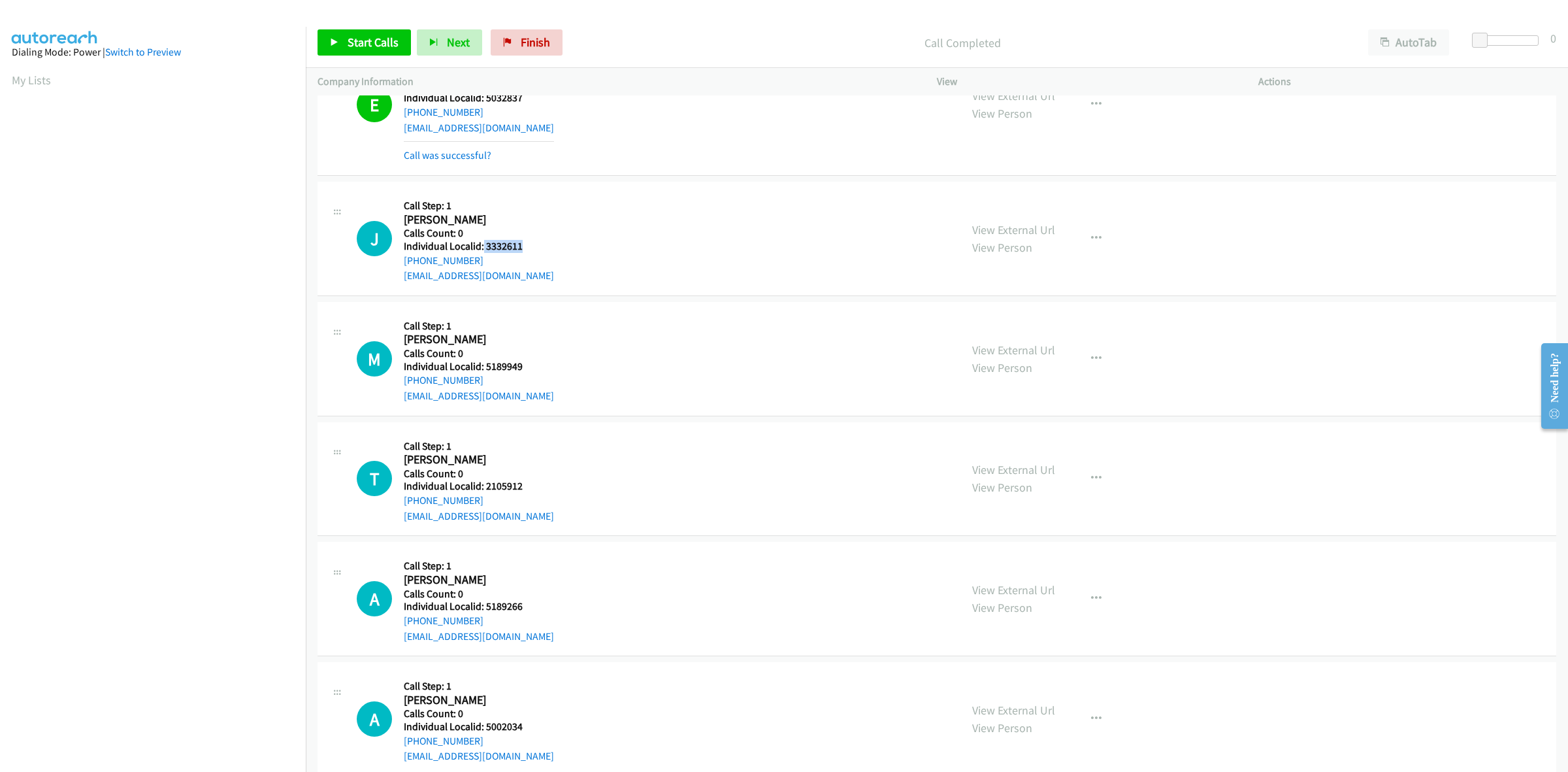
drag, startPoint x: 521, startPoint y: 247, endPoint x: 482, endPoint y: 248, distance: 39.0
click at [482, 248] on div "J Callback Scheduled Call Step: 1 John Mast America/New_York Calls Count: 0 Ind…" at bounding box center [653, 238] width 592 height 90
click at [482, 248] on h5 "Individual Localid: 3332611" at bounding box center [478, 246] width 151 height 13
drag, startPoint x: 494, startPoint y: 245, endPoint x: 544, endPoint y: 232, distance: 51.7
click at [557, 221] on div "J Callback Scheduled Call Step: 1 John Mast America/New_York Calls Count: 0 Ind…" at bounding box center [653, 238] width 592 height 90
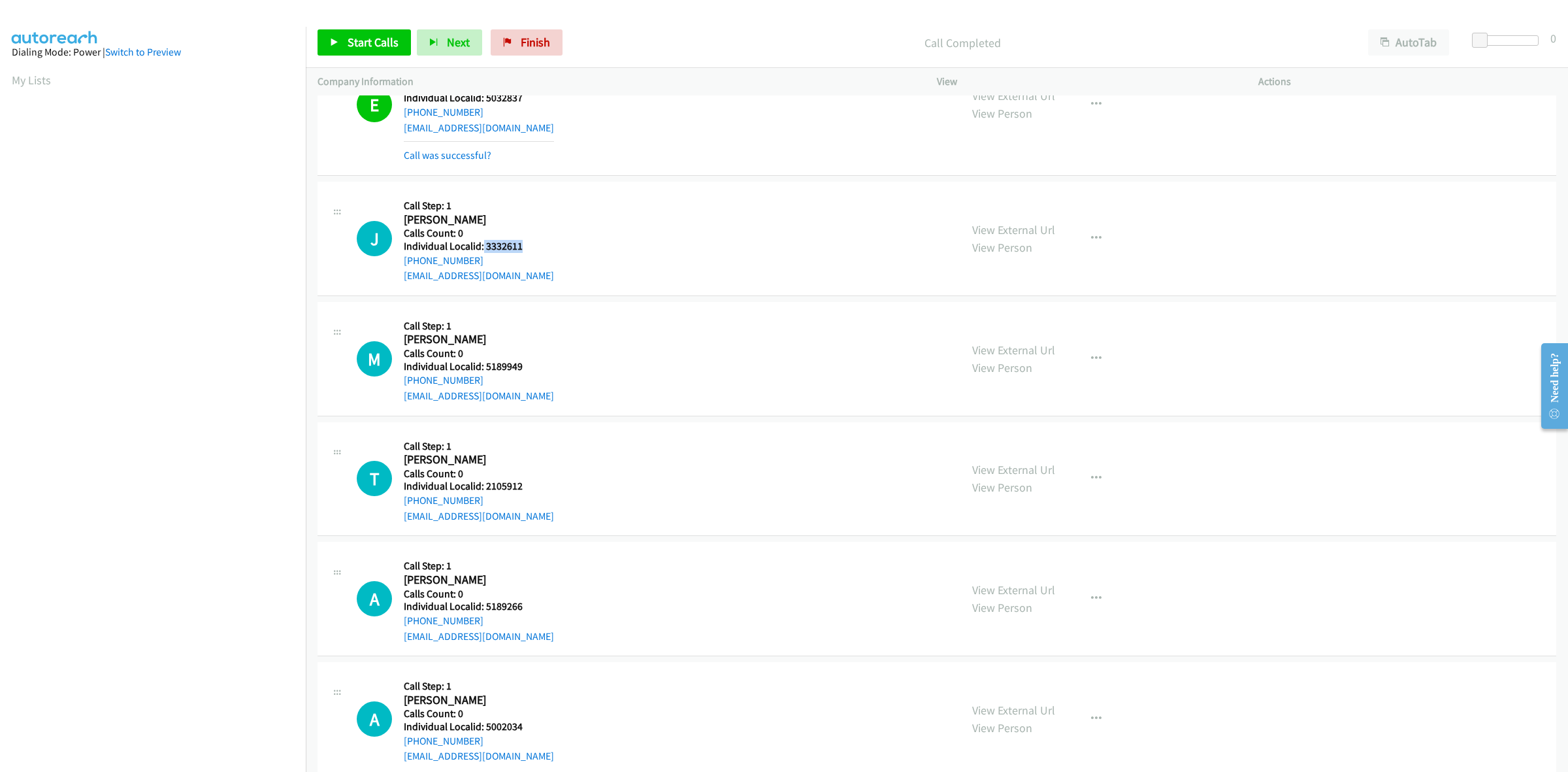
drag, startPoint x: 530, startPoint y: 249, endPoint x: 482, endPoint y: 249, distance: 48.0
click at [482, 249] on div "J Callback Scheduled Call Step: 1 John Mast America/New_York Calls Count: 0 Ind…" at bounding box center [653, 238] width 592 height 90
drag, startPoint x: 480, startPoint y: 259, endPoint x: 401, endPoint y: 266, distance: 79.3
click at [401, 266] on div "J Callback Scheduled Call Step: 1 John Mast America/New_York Calls Count: 0 Ind…" at bounding box center [653, 238] width 592 height 90
drag, startPoint x: 524, startPoint y: 250, endPoint x: 485, endPoint y: 245, distance: 39.3
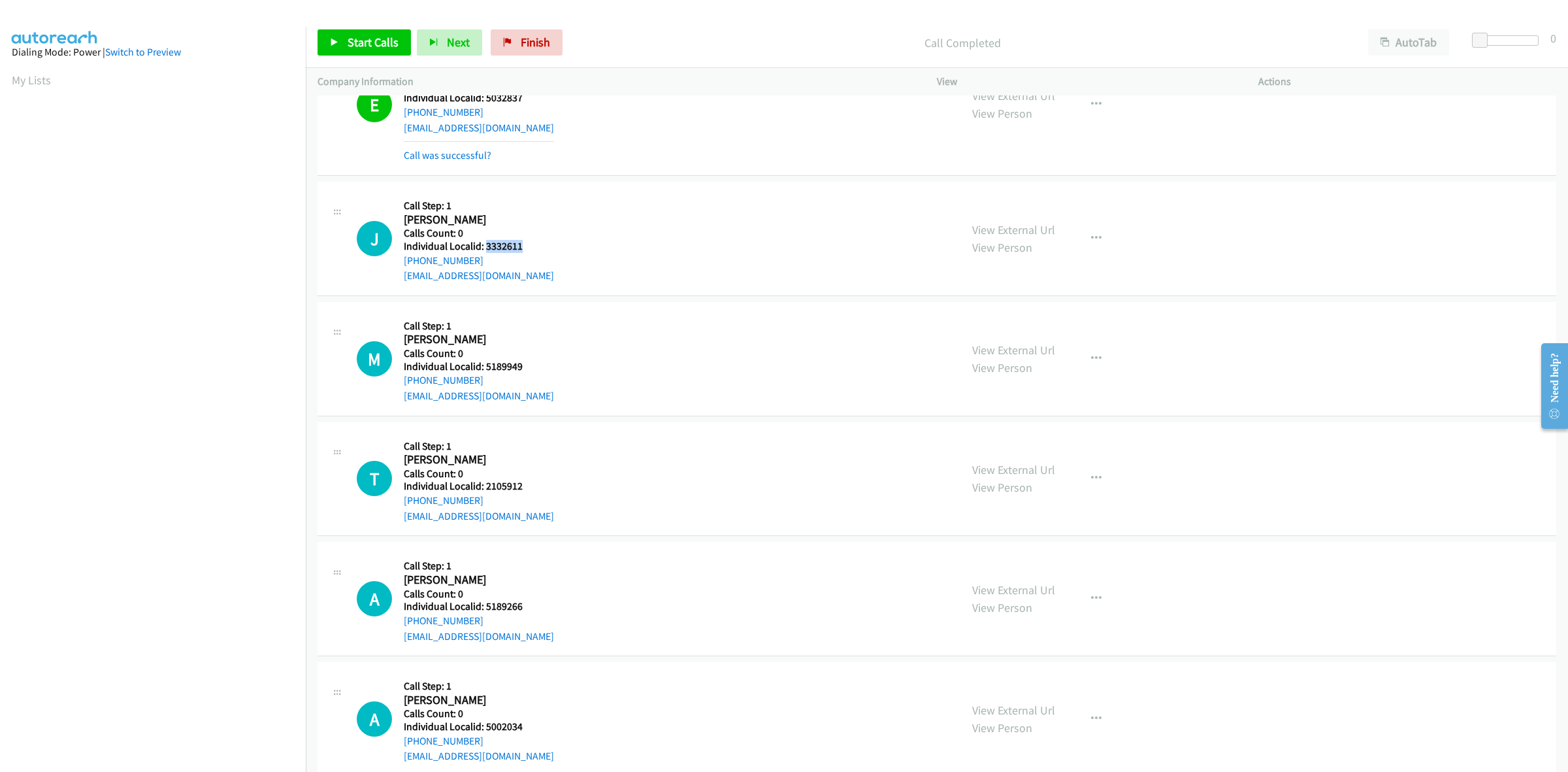
click at [485, 245] on div "J Callback Scheduled Call Step: 1 John Mast America/New_York Calls Count: 0 Ind…" at bounding box center [653, 238] width 592 height 90
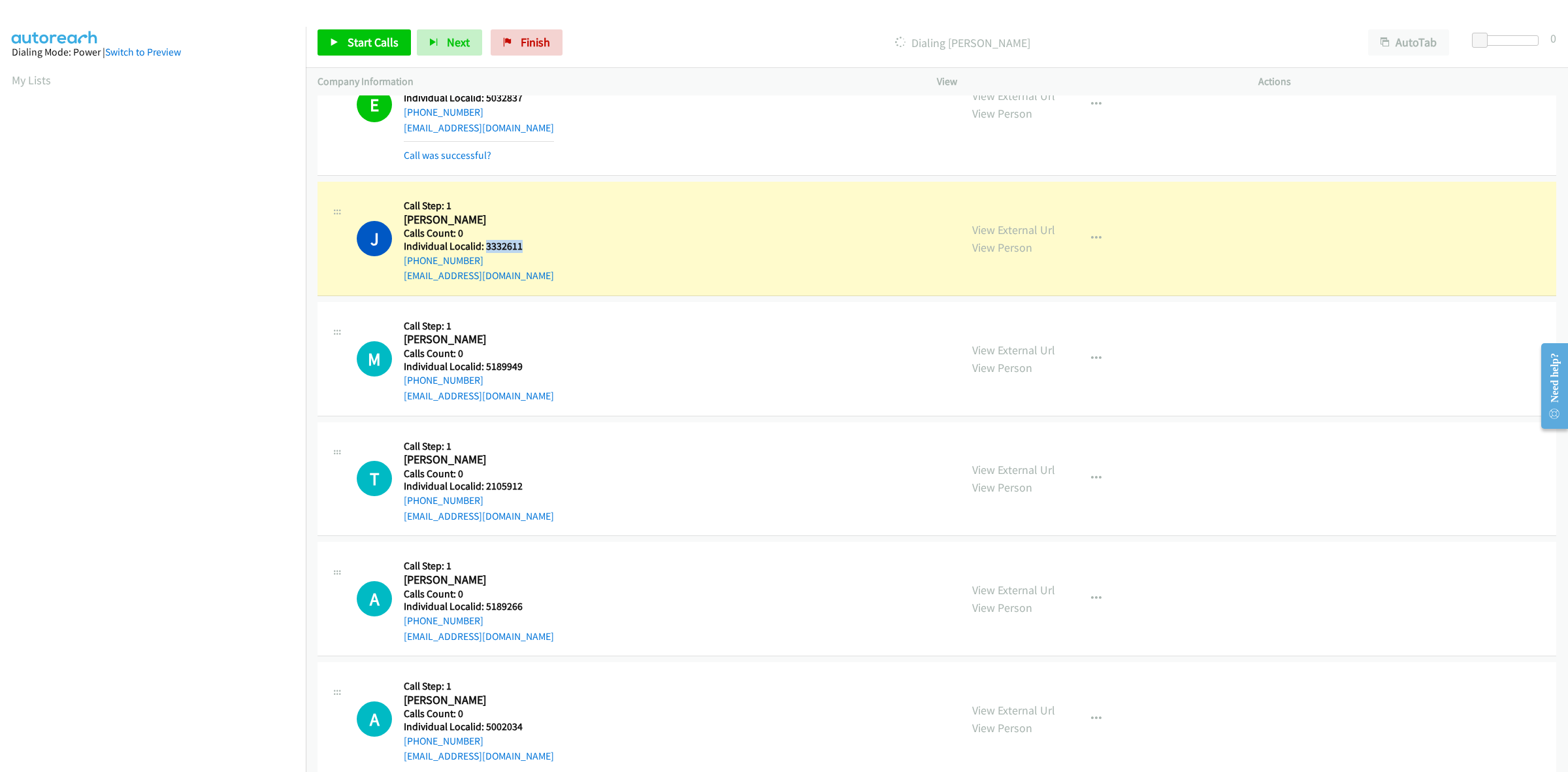
drag, startPoint x: 458, startPoint y: 263, endPoint x: 403, endPoint y: 265, distance: 55.0
click at [403, 265] on div "J Callback Scheduled Call Step: 1 John Mast America/New_York Calls Count: 0 Ind…" at bounding box center [653, 238] width 592 height 90
click at [1091, 239] on icon "button" at bounding box center [1096, 238] width 10 height 10
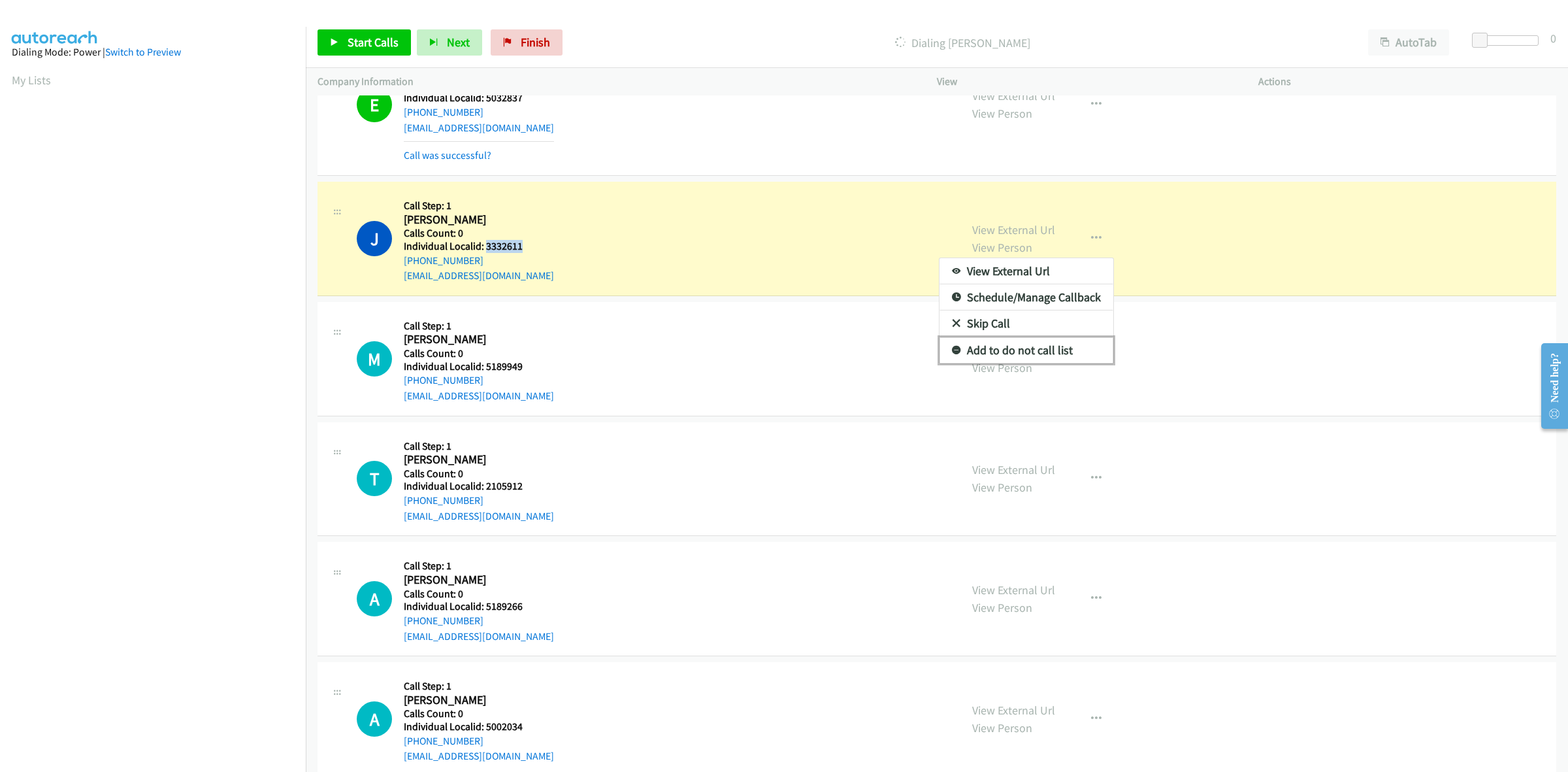
click at [982, 345] on link "Add to do not call list" at bounding box center [1026, 350] width 173 height 26
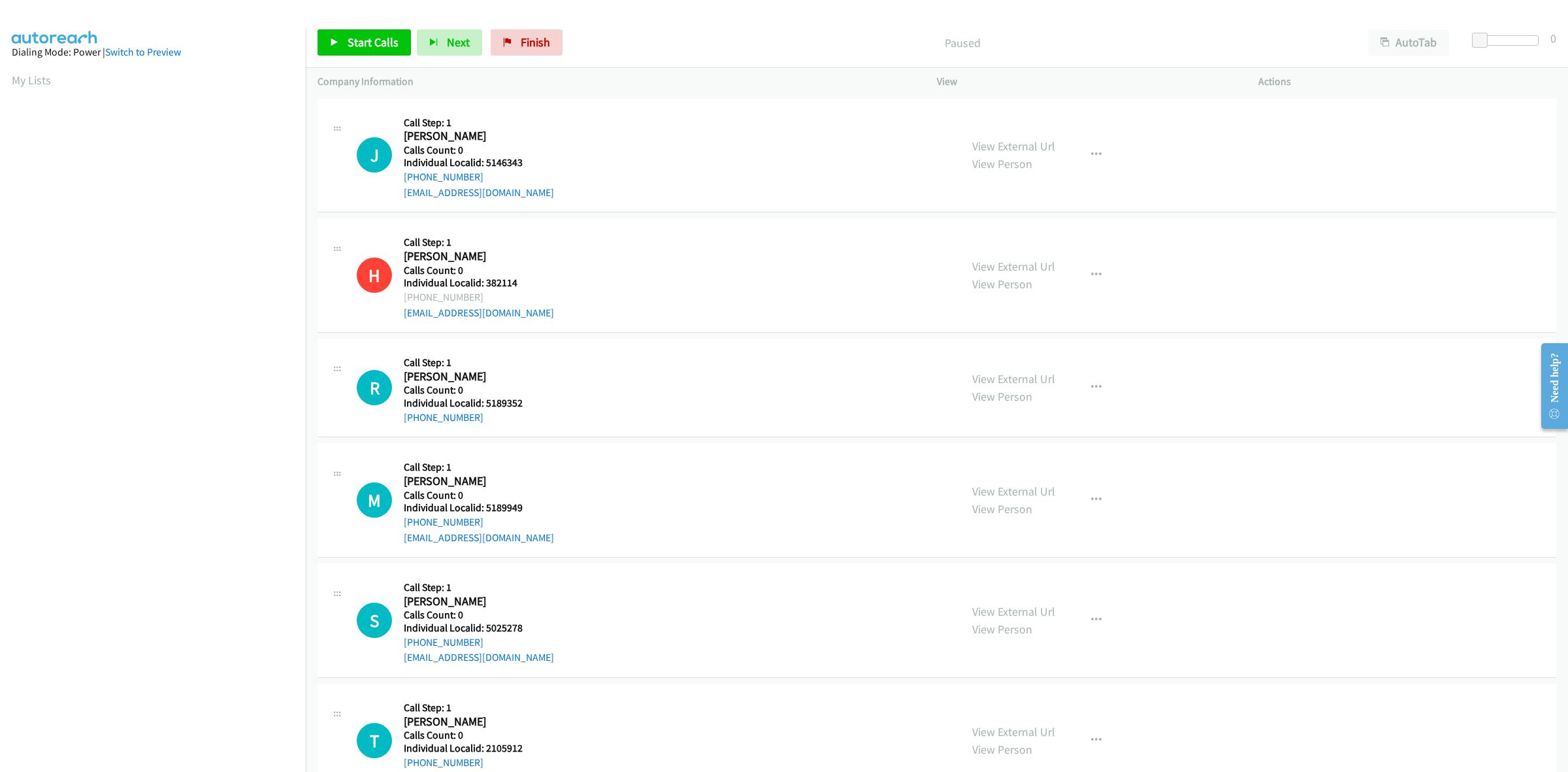
scroll to position [0, 2]
drag, startPoint x: 516, startPoint y: 163, endPoint x: 480, endPoint y: 161, distance: 36.1
click at [480, 161] on h5 "Individual Localid: 5146343" at bounding box center [478, 163] width 151 height 13
click at [546, 161] on h5 "Individual Localid: 5146343" at bounding box center [478, 163] width 151 height 13
drag, startPoint x: 510, startPoint y: 162, endPoint x: 485, endPoint y: 161, distance: 25.0
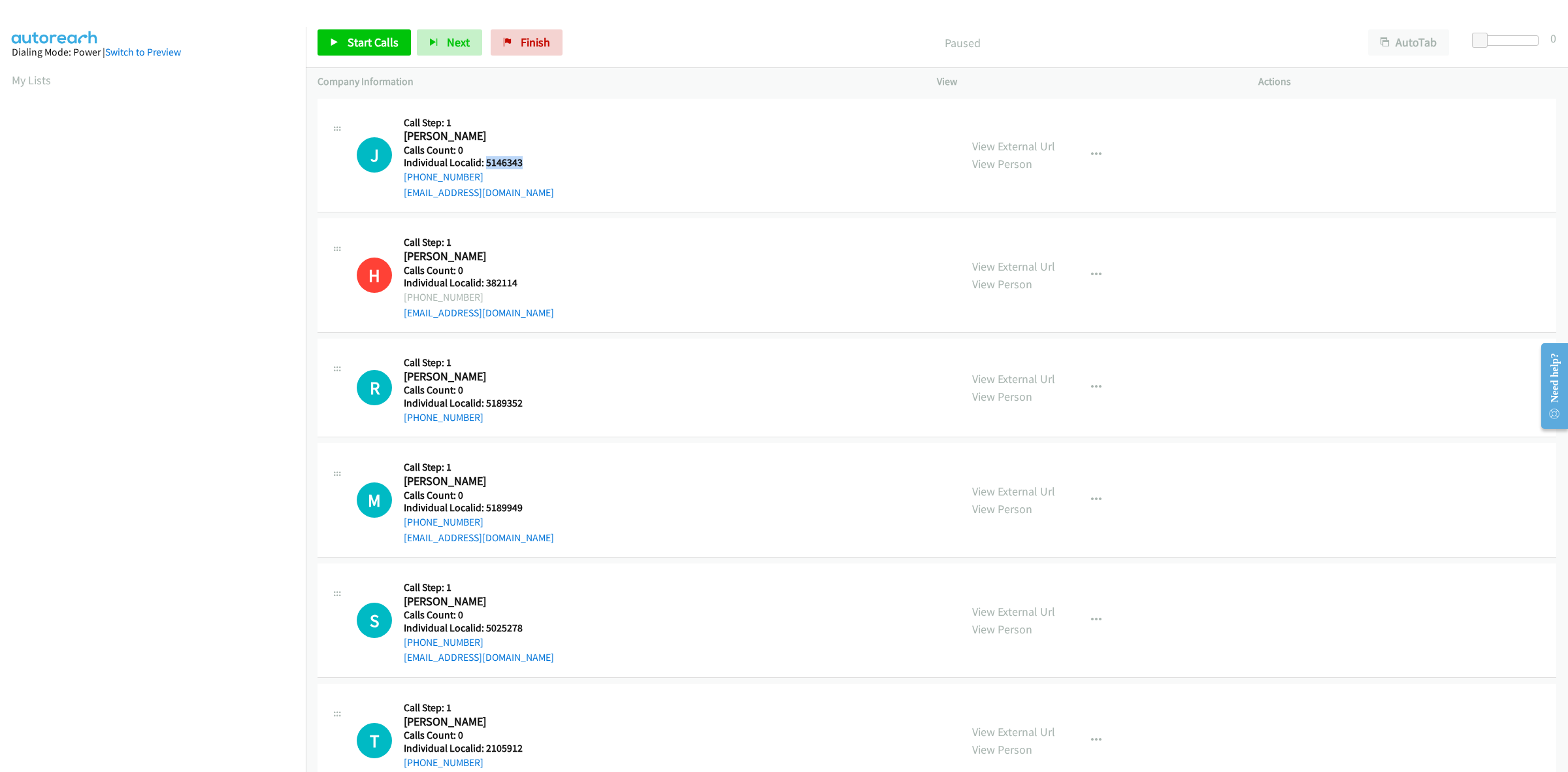
click at [485, 161] on h5 "Individual Localid: 5146343" at bounding box center [478, 163] width 151 height 13
copy h5 "5146343"
drag, startPoint x: 482, startPoint y: 177, endPoint x: 400, endPoint y: 182, distance: 82.2
click at [400, 182] on div "J Callback Scheduled Call Step: 1 [PERSON_NAME] America/New_York Calls Count: 0…" at bounding box center [653, 156] width 592 height 90
copy link "[PHONE_NUMBER]"
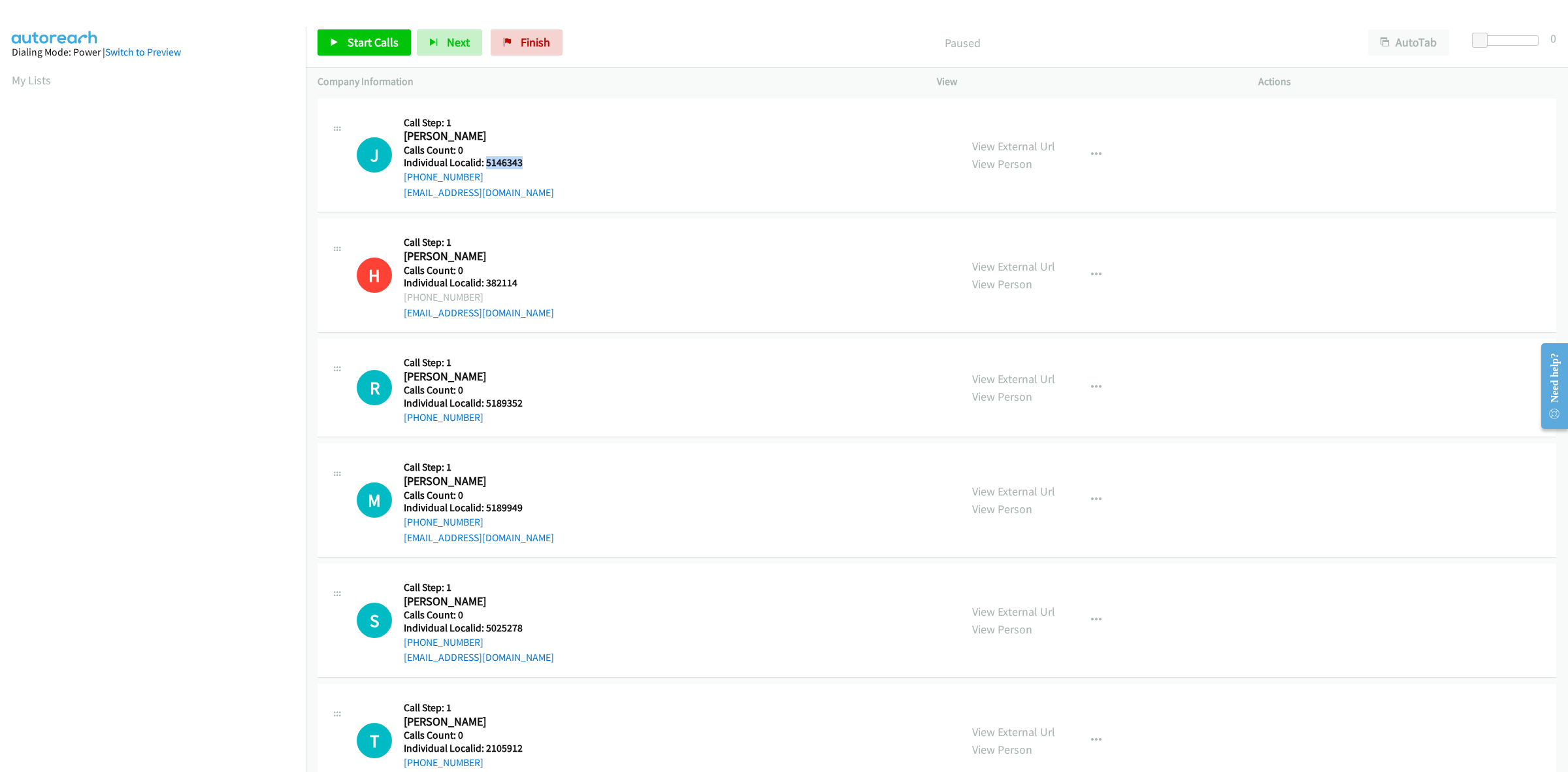
drag, startPoint x: 518, startPoint y: 164, endPoint x: 485, endPoint y: 164, distance: 33.0
click at [485, 164] on h5 "Individual Localid: 5146343" at bounding box center [478, 163] width 151 height 13
copy h5 "5146343"
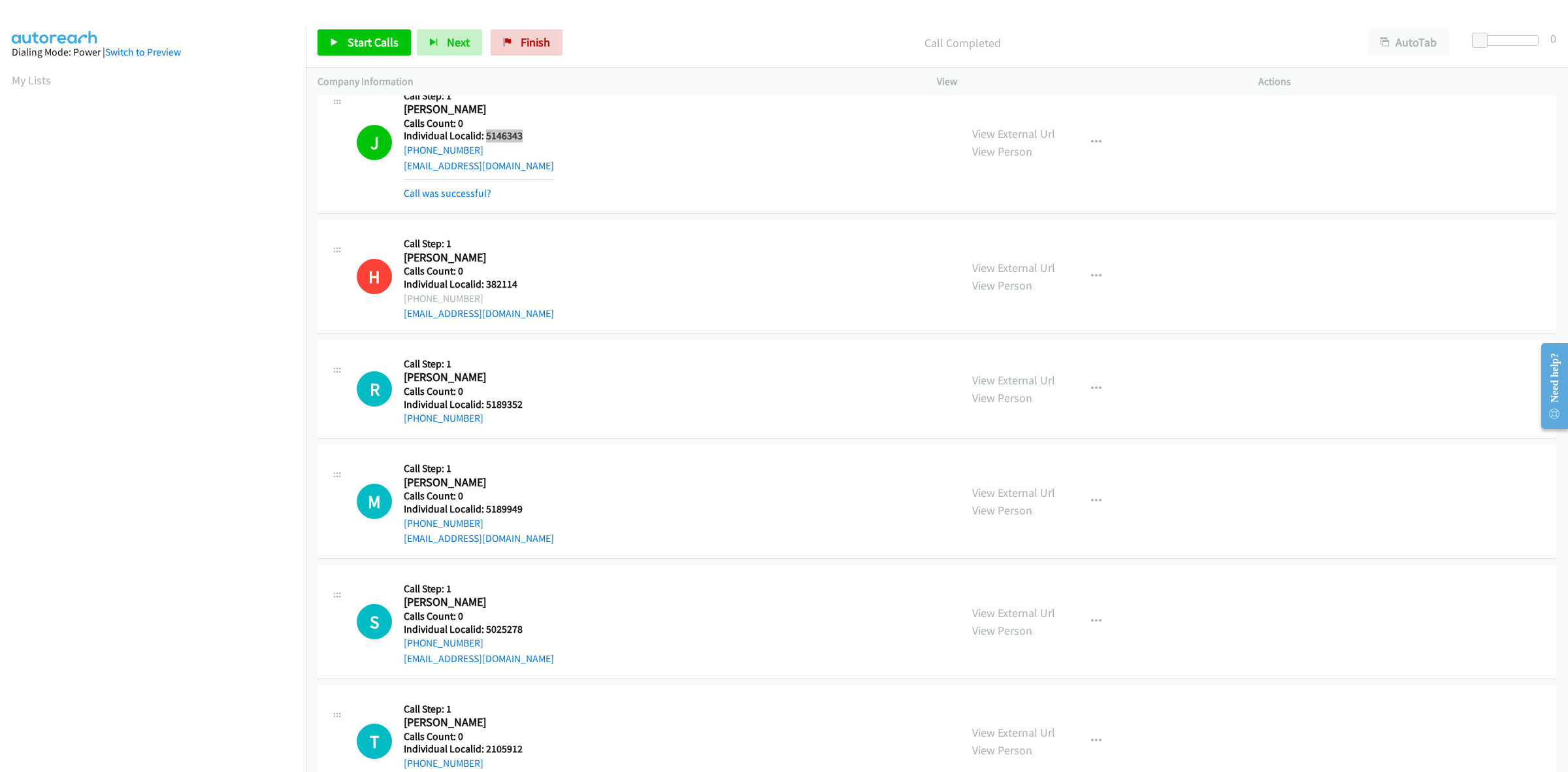
scroll to position [82, 0]
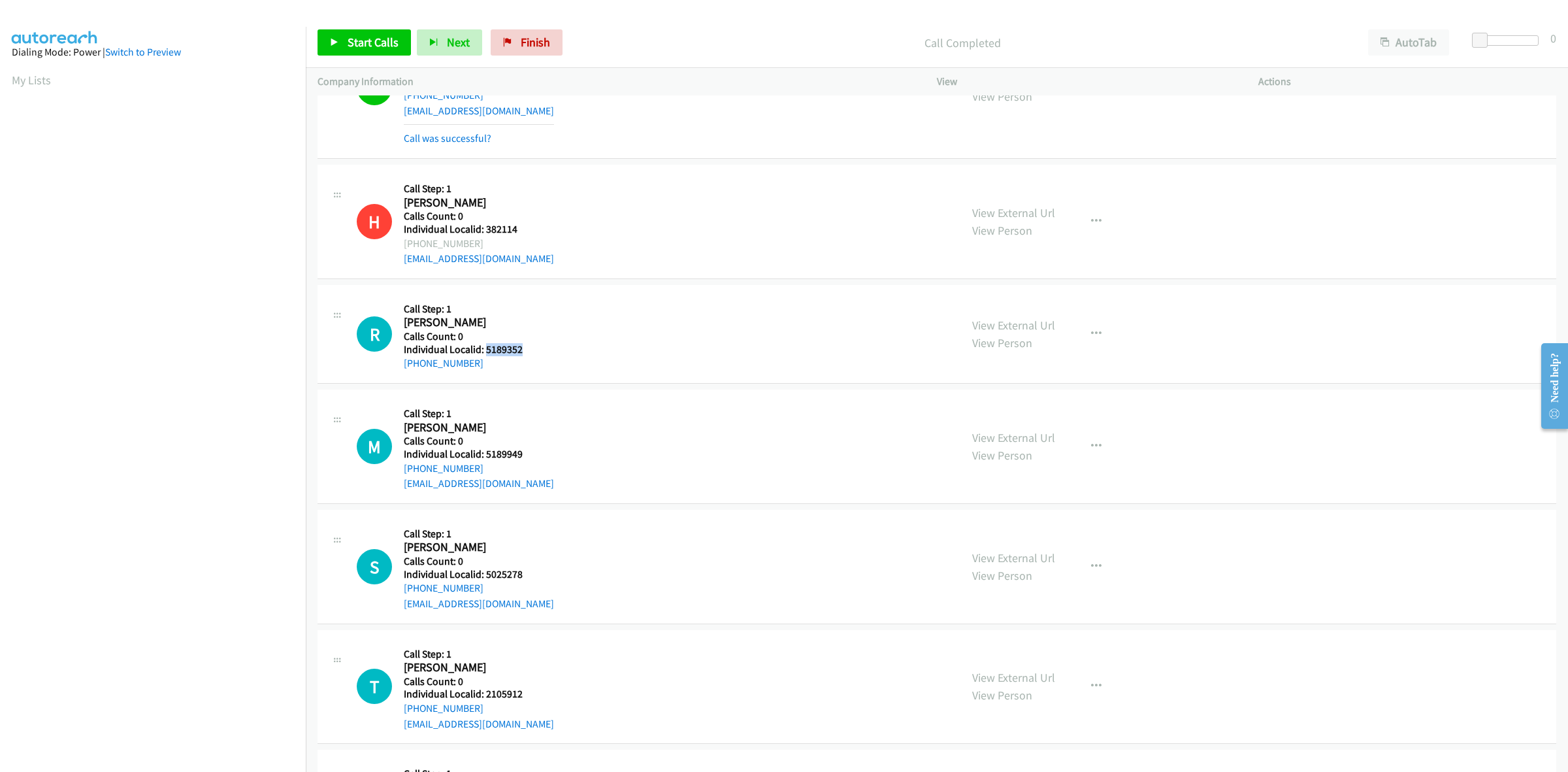
drag, startPoint x: 497, startPoint y: 350, endPoint x: 484, endPoint y: 353, distance: 13.3
click at [484, 353] on h5 "Individual Localid: 5189352" at bounding box center [476, 349] width 146 height 13
copy h5 "5189352"
click at [29, 75] on link "My Lists" at bounding box center [31, 80] width 39 height 15
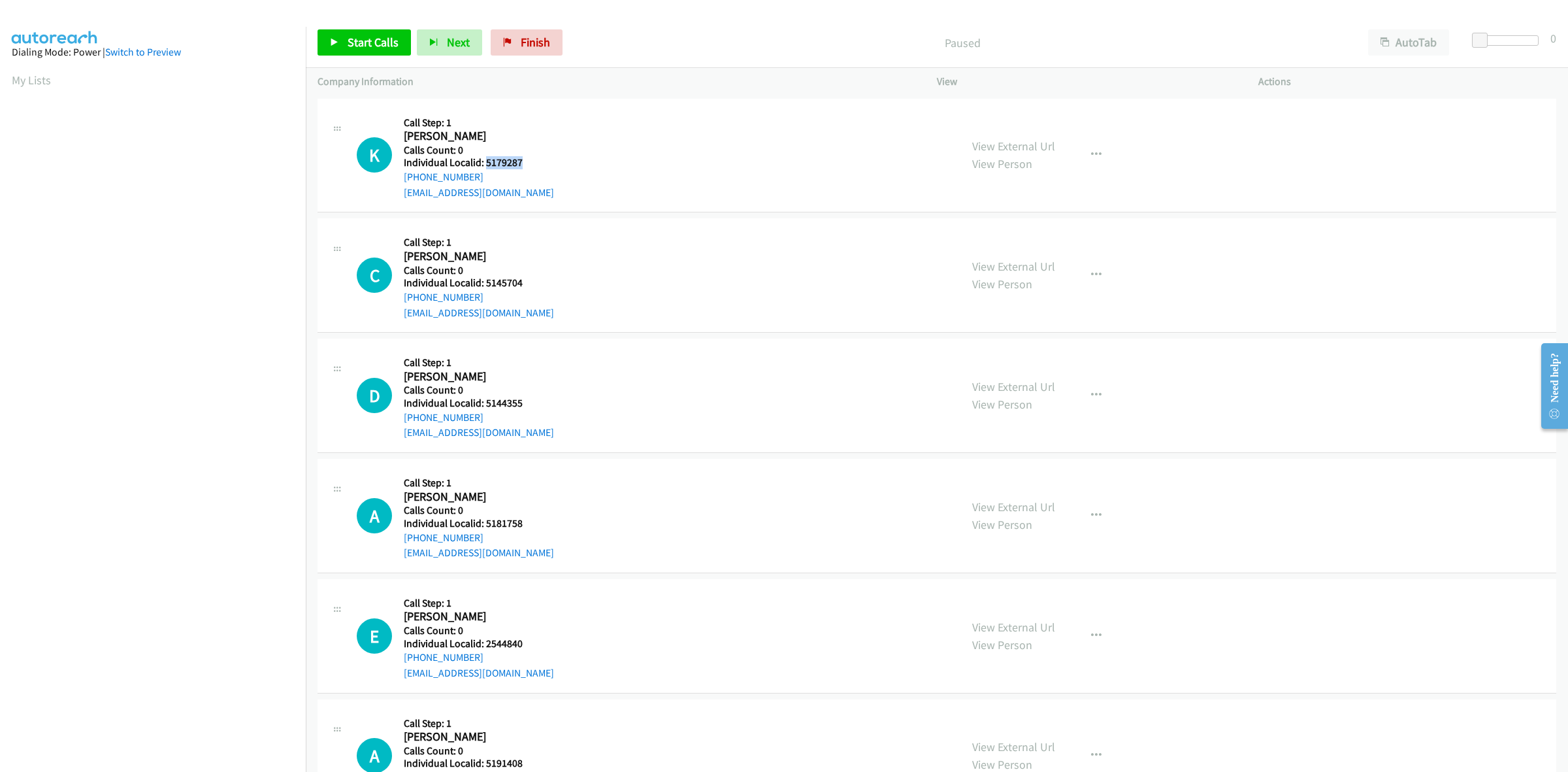
drag, startPoint x: 524, startPoint y: 164, endPoint x: 486, endPoint y: 161, distance: 38.1
click at [486, 161] on h5 "Individual Localid: 5179287" at bounding box center [478, 163] width 151 height 13
copy h5 "5179287"
drag, startPoint x: 484, startPoint y: 177, endPoint x: 403, endPoint y: 174, distance: 81.1
click at [403, 174] on div "K Callback Scheduled Call Step: 1 [PERSON_NAME] America/[GEOGRAPHIC_DATA] Calls…" at bounding box center [653, 156] width 592 height 90
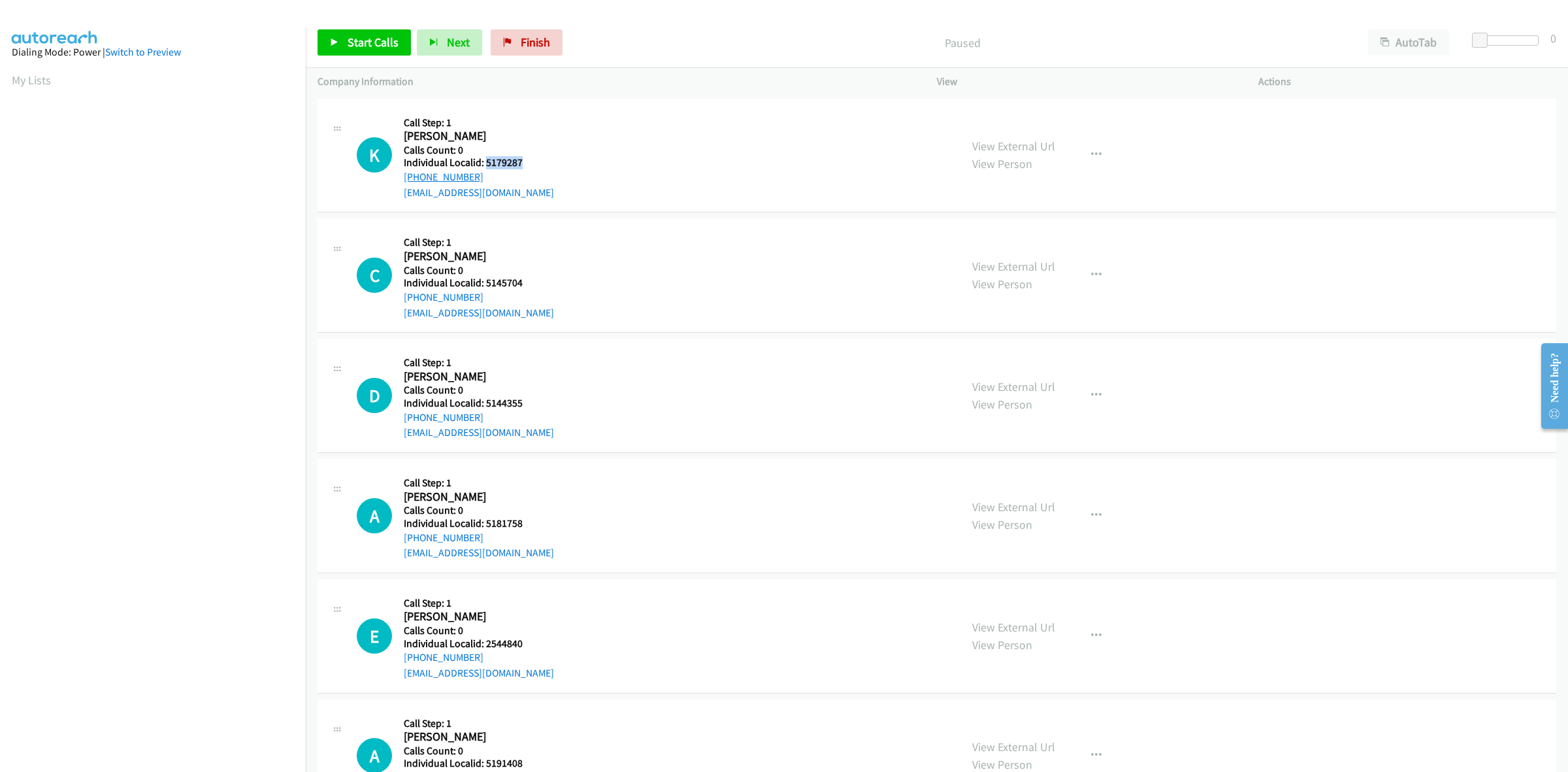
copy link "[PHONE_NUMBER]"
drag, startPoint x: 523, startPoint y: 159, endPoint x: 485, endPoint y: 163, distance: 38.2
click at [485, 163] on h5 "Individual Localid: 5179287" at bounding box center [478, 163] width 151 height 13
copy h5 "5179287"
